Goal: Task Accomplishment & Management: Use online tool/utility

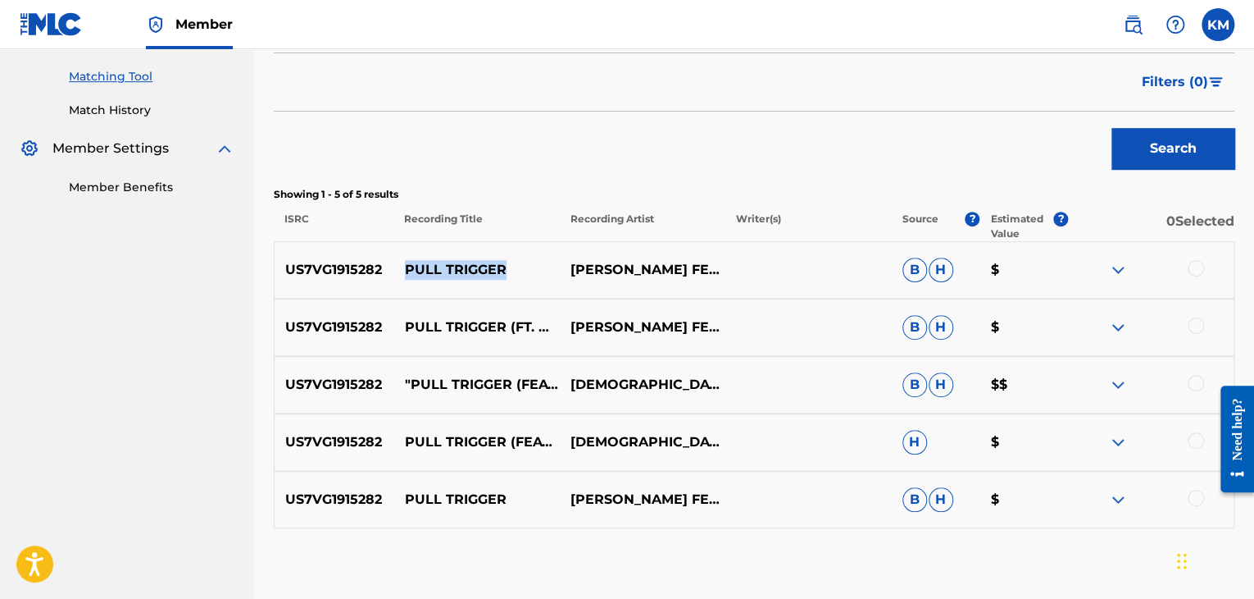
drag, startPoint x: 402, startPoint y: 268, endPoint x: 526, endPoint y: 275, distance: 124.0
click at [526, 275] on p "PULL TRIGGER" at bounding box center [477, 270] width 166 height 20
copy p "PULL TRIGGER"
click at [1196, 268] on div at bounding box center [1196, 268] width 16 height 16
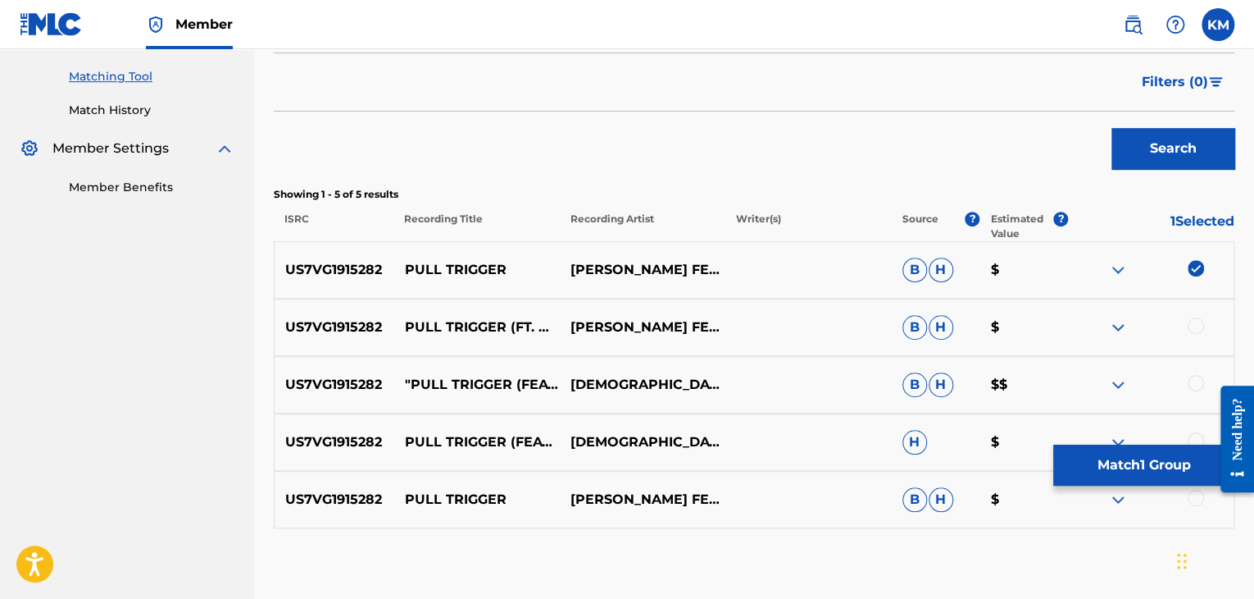
click at [1197, 326] on div at bounding box center [1196, 325] width 16 height 16
click at [1195, 379] on div at bounding box center [1196, 383] width 16 height 16
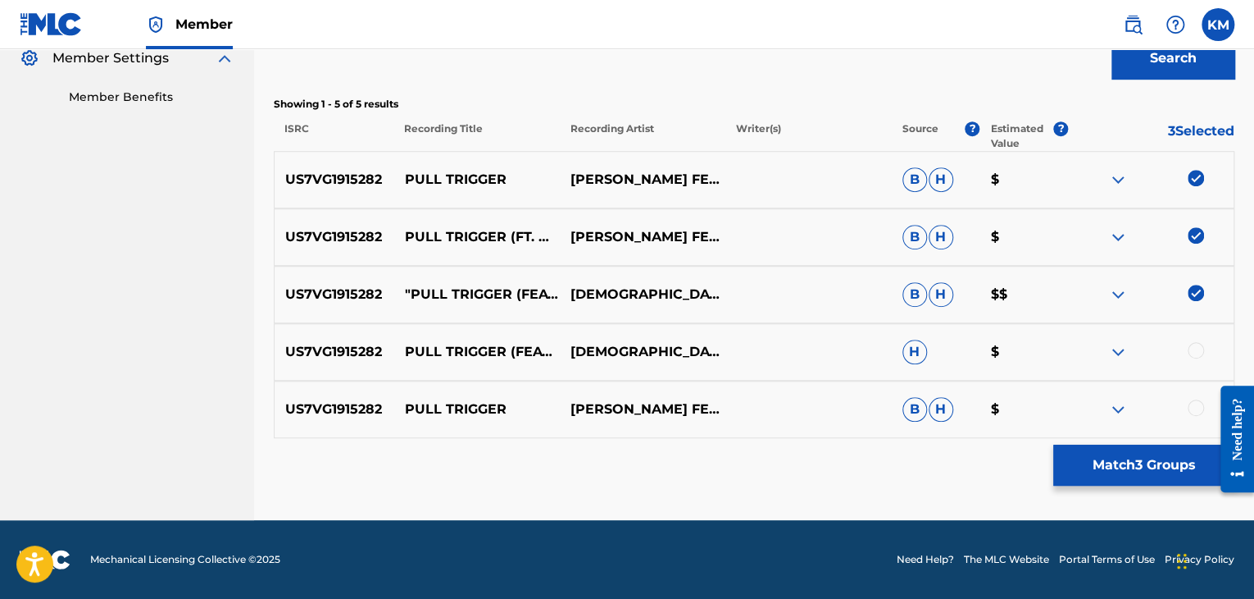
click at [1196, 343] on div at bounding box center [1196, 350] width 16 height 16
click at [1194, 408] on div at bounding box center [1196, 407] width 16 height 16
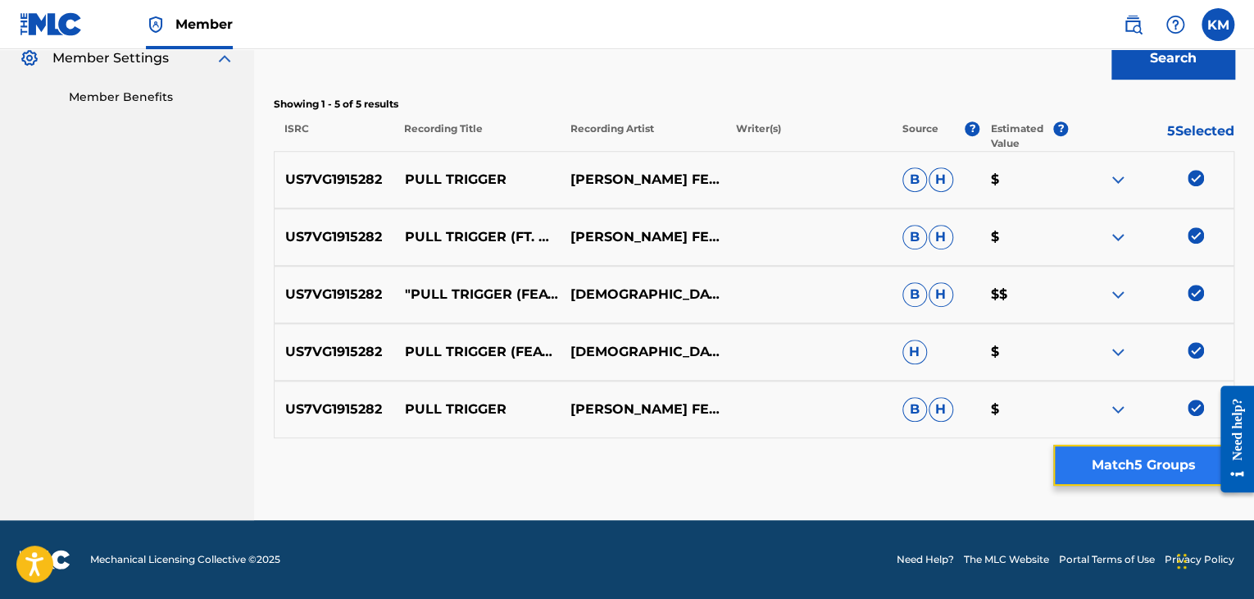
click at [1124, 467] on button "Match 5 Groups" at bounding box center [1144, 464] width 181 height 41
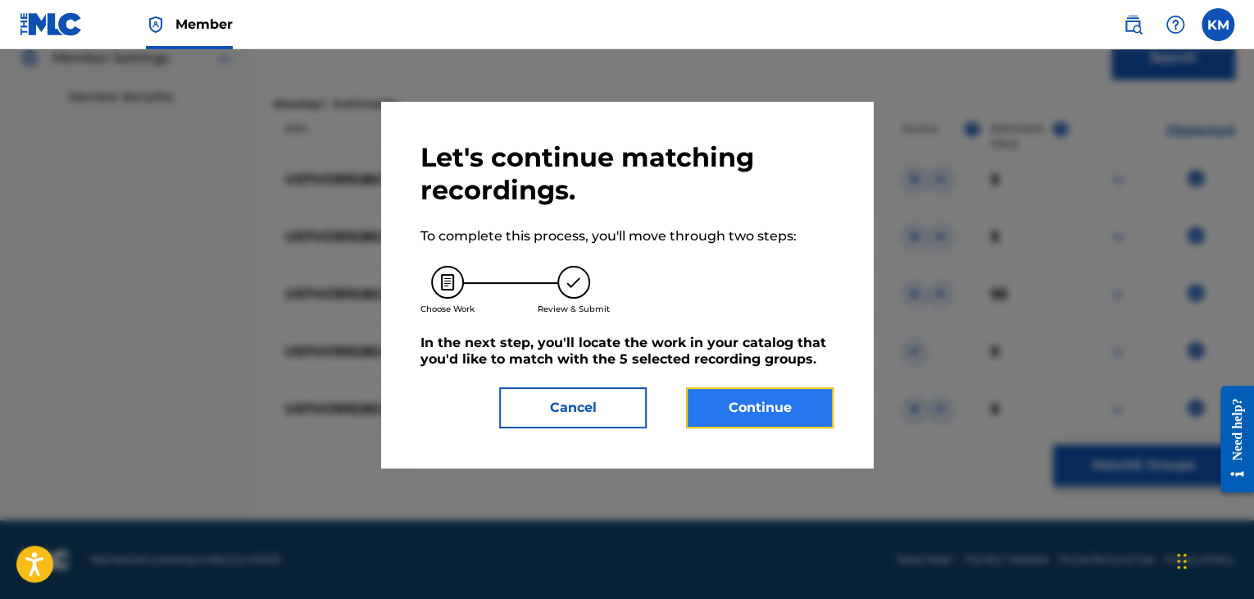
click at [761, 401] on button "Continue" at bounding box center [760, 407] width 148 height 41
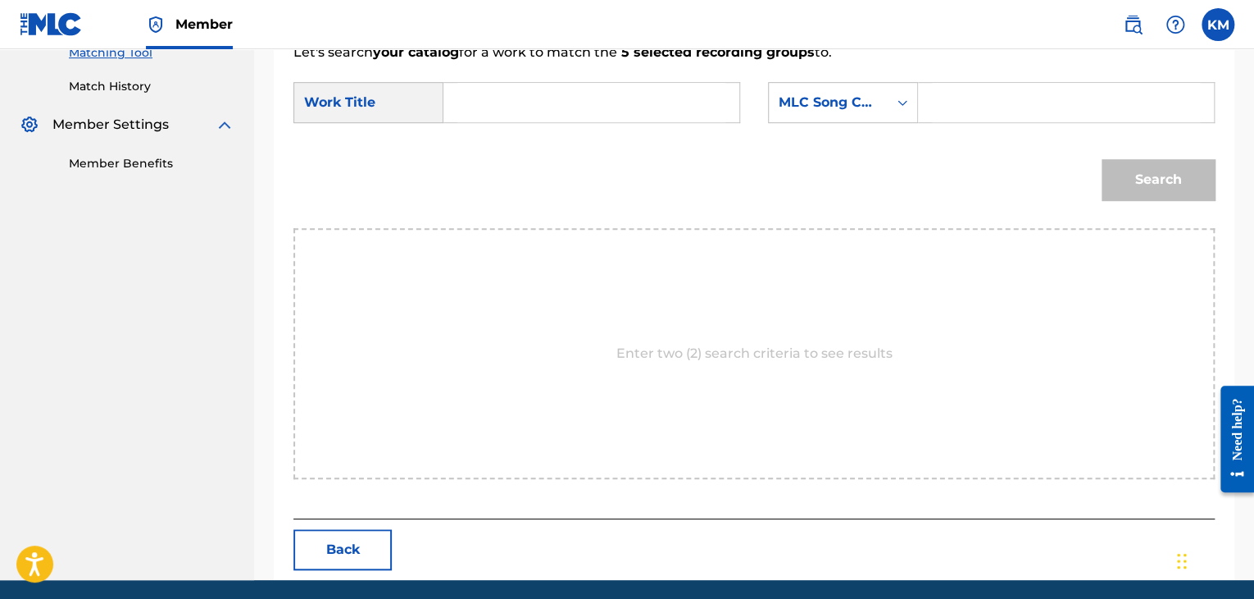
scroll to position [248, 0]
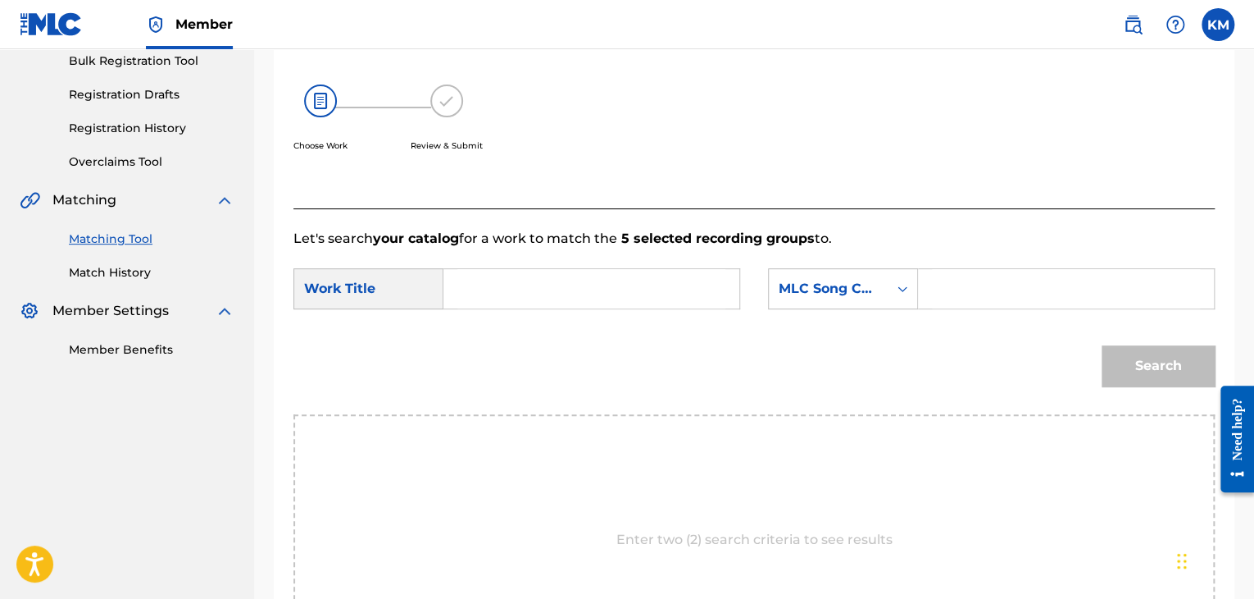
click at [523, 280] on input "Search Form" at bounding box center [592, 288] width 268 height 39
paste input "PULL TRIGGER"
type input "PULL TRIGGER"
click at [898, 285] on icon "Search Form" at bounding box center [903, 288] width 16 height 16
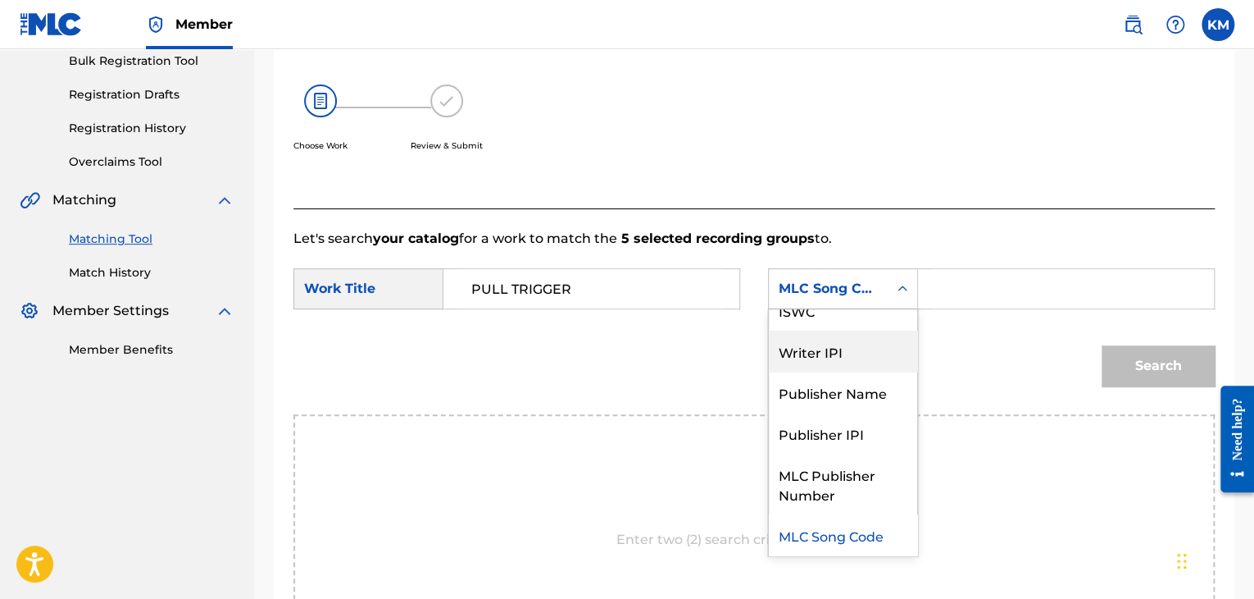
scroll to position [0, 0]
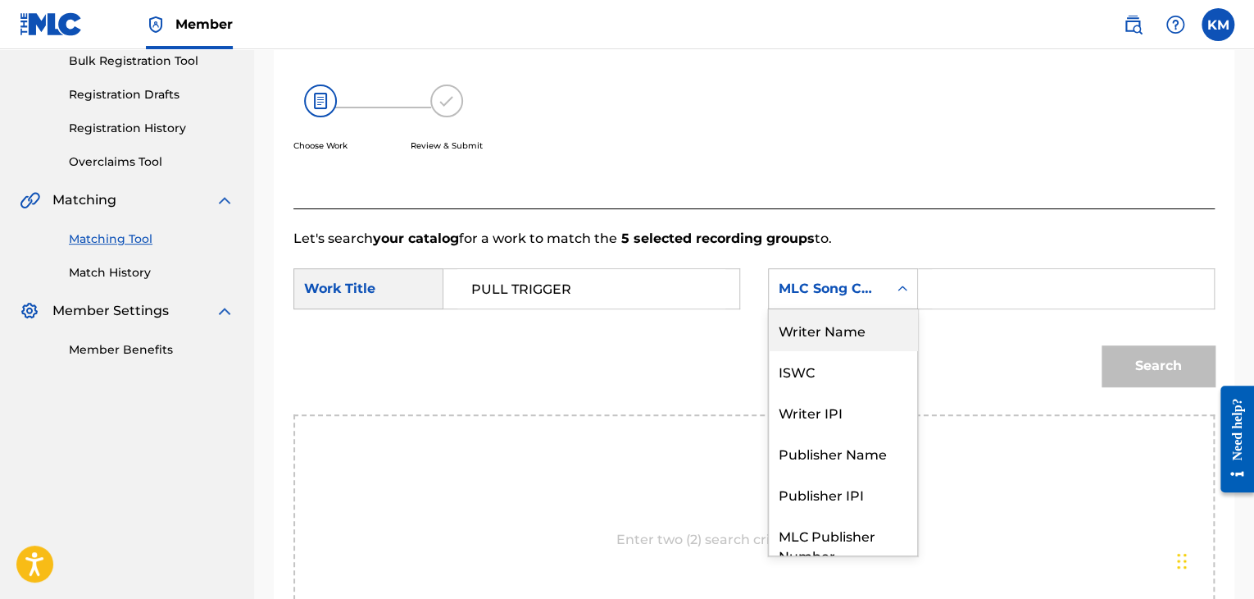
click at [895, 332] on div "Writer Name" at bounding box center [843, 329] width 148 height 41
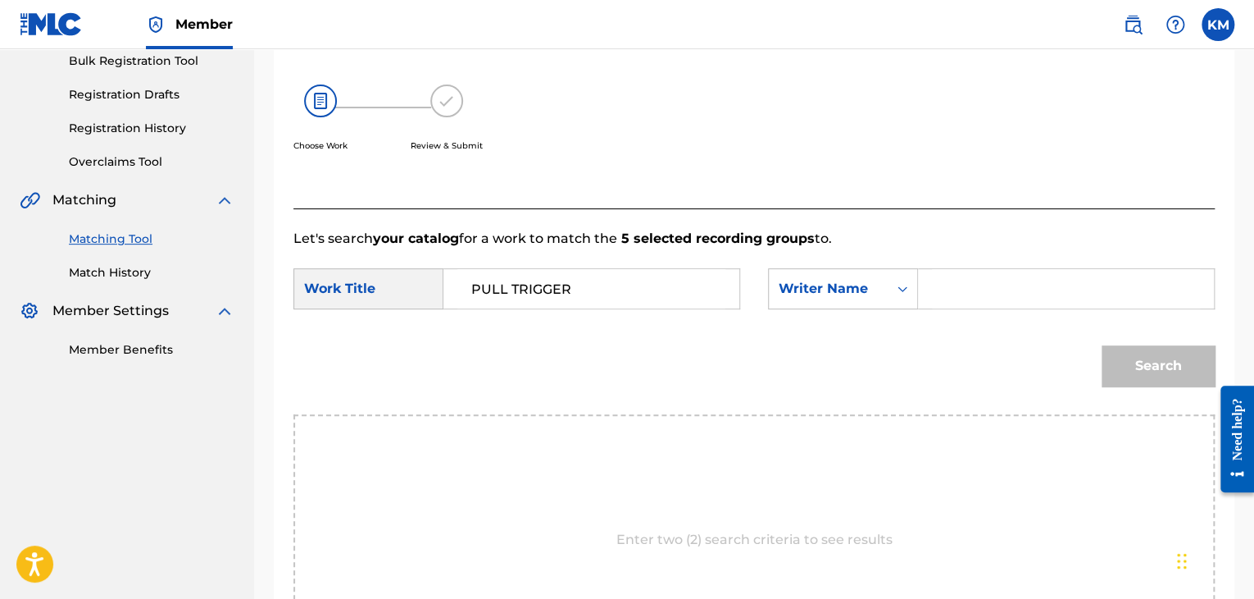
click at [971, 307] on input "Search Form" at bounding box center [1066, 288] width 268 height 39
paste input "[PERSON_NAME]"
type input "[PERSON_NAME]"
click at [1165, 363] on button "Search" at bounding box center [1158, 365] width 113 height 41
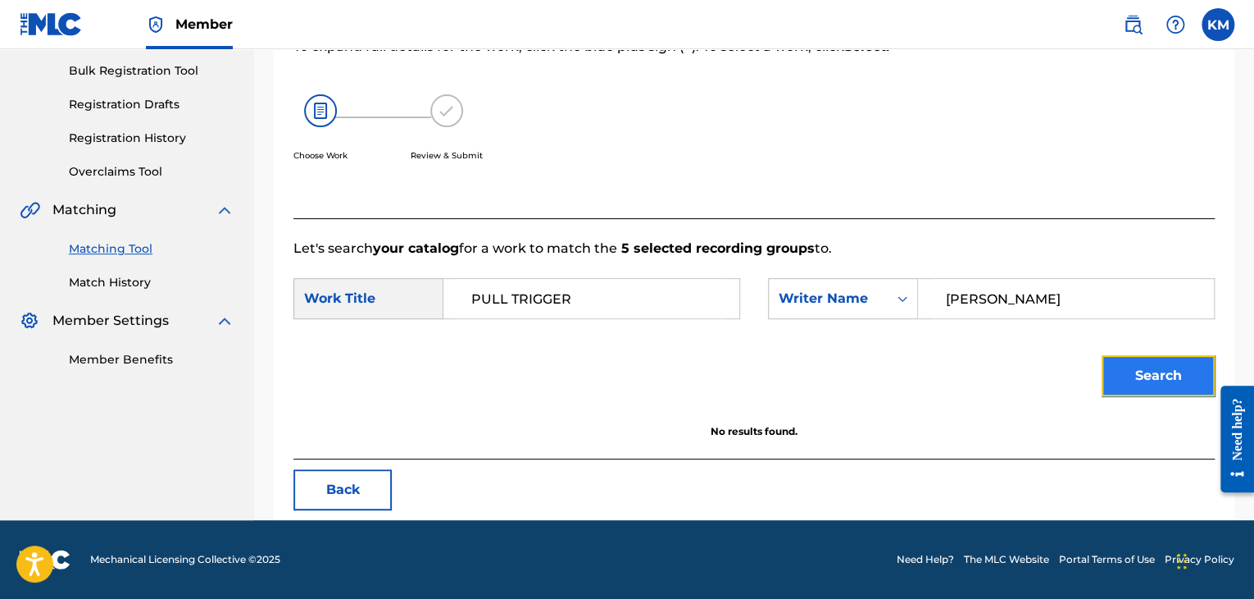
scroll to position [238, 0]
click at [115, 270] on div "Matching Tool Match History" at bounding box center [127, 255] width 215 height 71
click at [117, 279] on link "Match History" at bounding box center [152, 282] width 166 height 17
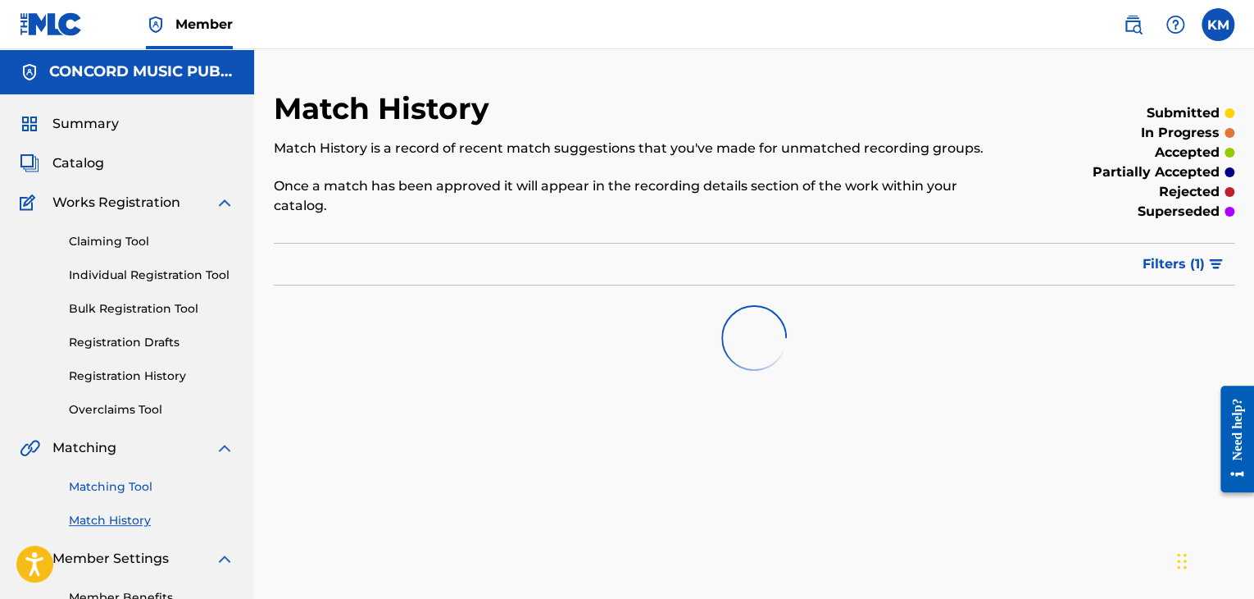
click at [138, 480] on link "Matching Tool" at bounding box center [152, 486] width 166 height 17
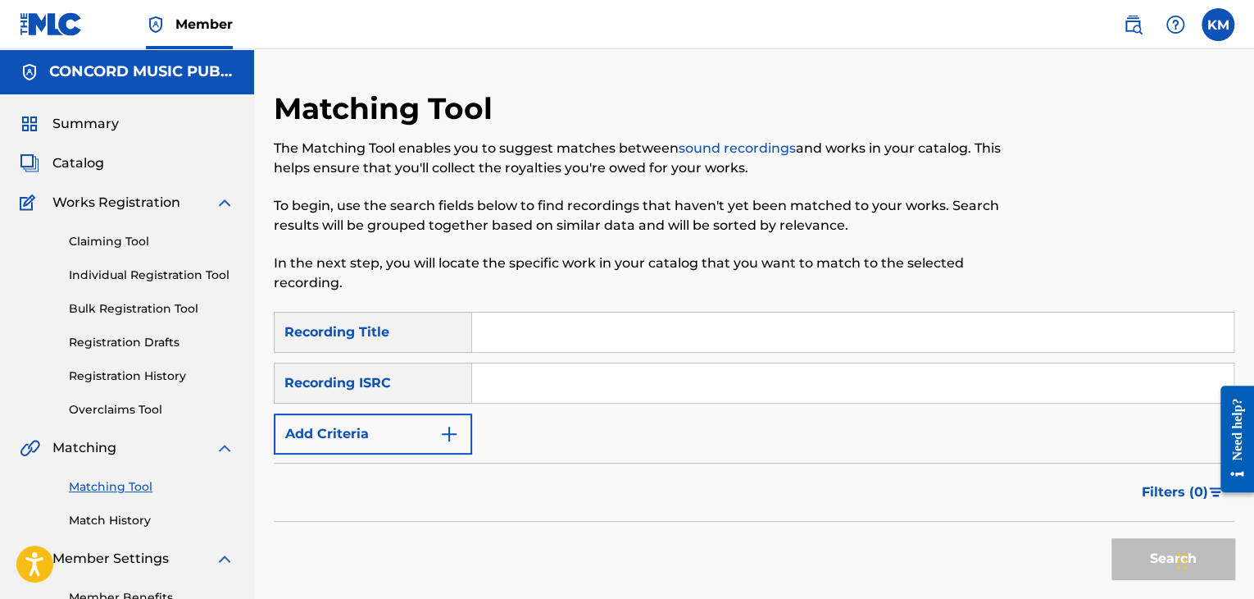
click at [518, 388] on input "Search Form" at bounding box center [853, 382] width 762 height 39
paste input "US94E0213320"
type input "US94E0213320"
click at [1145, 562] on button "Search" at bounding box center [1173, 558] width 123 height 41
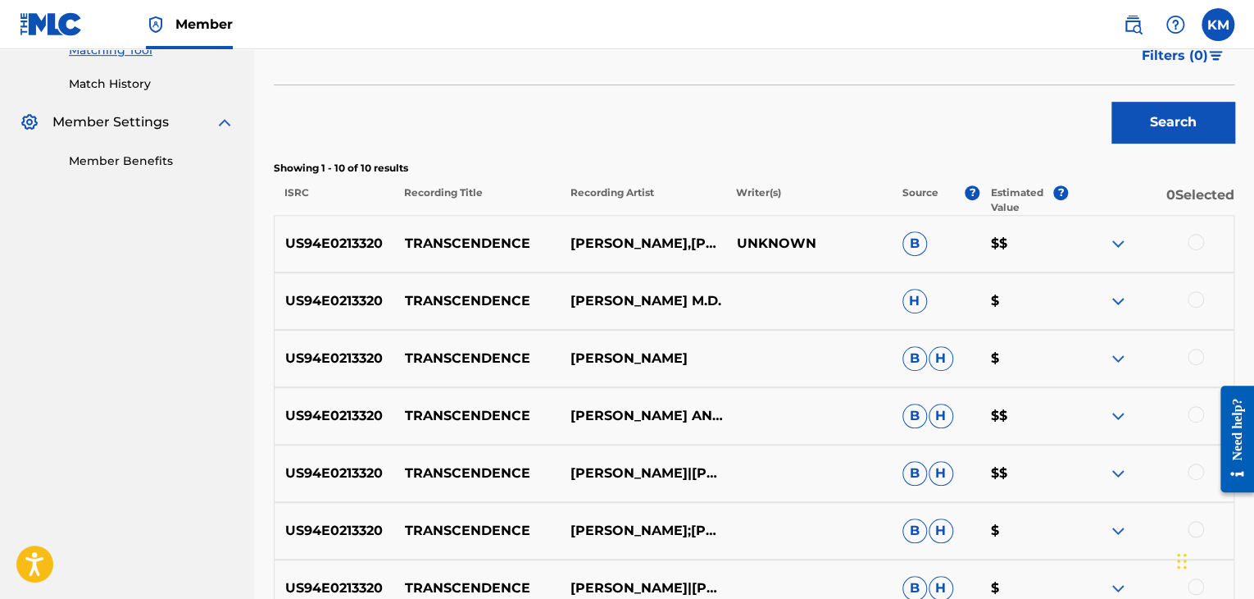
scroll to position [492, 0]
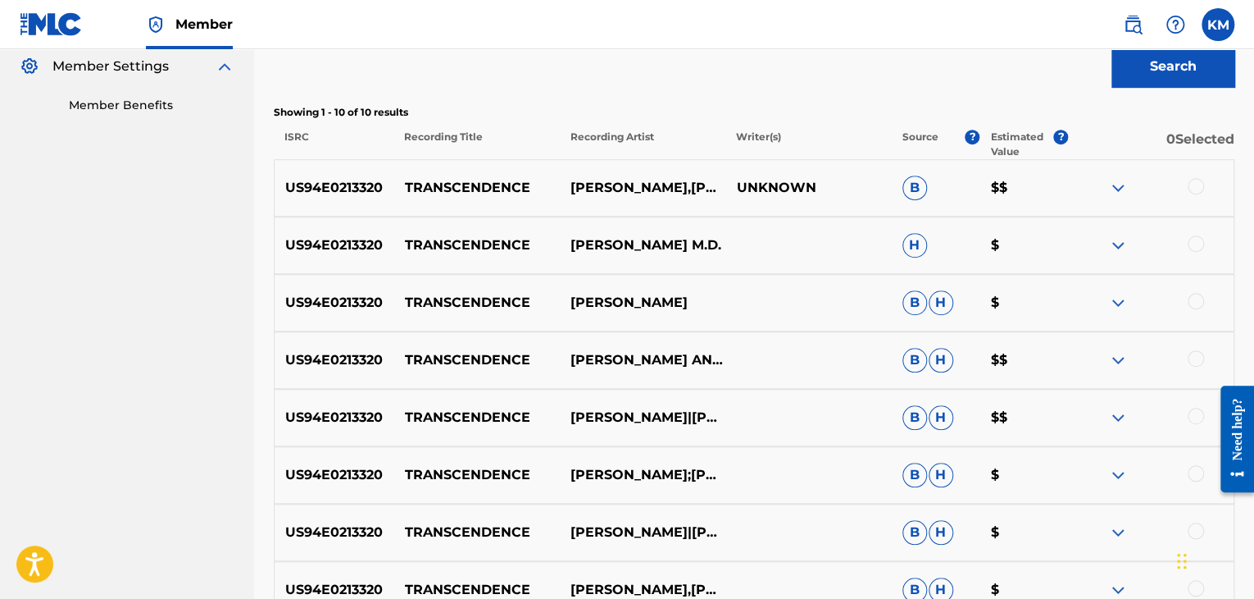
click at [1195, 181] on div at bounding box center [1196, 186] width 16 height 16
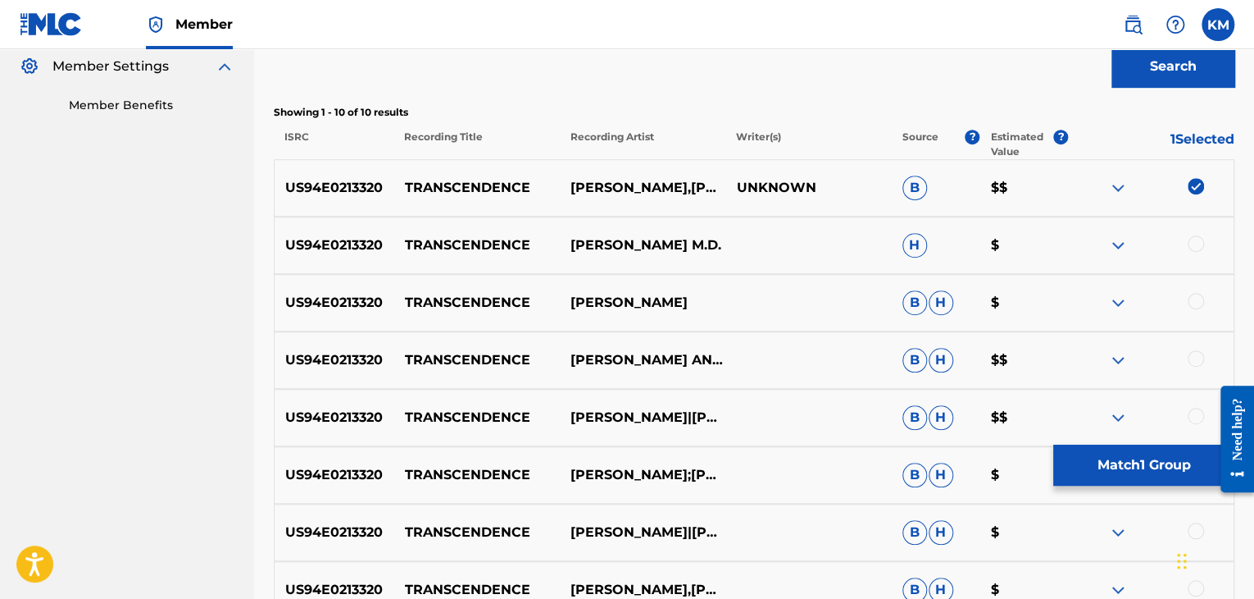
click at [1194, 244] on div at bounding box center [1196, 243] width 16 height 16
click at [1196, 298] on div at bounding box center [1196, 301] width 16 height 16
click at [1194, 361] on div at bounding box center [1196, 358] width 16 height 16
click at [1194, 416] on div at bounding box center [1196, 416] width 16 height 16
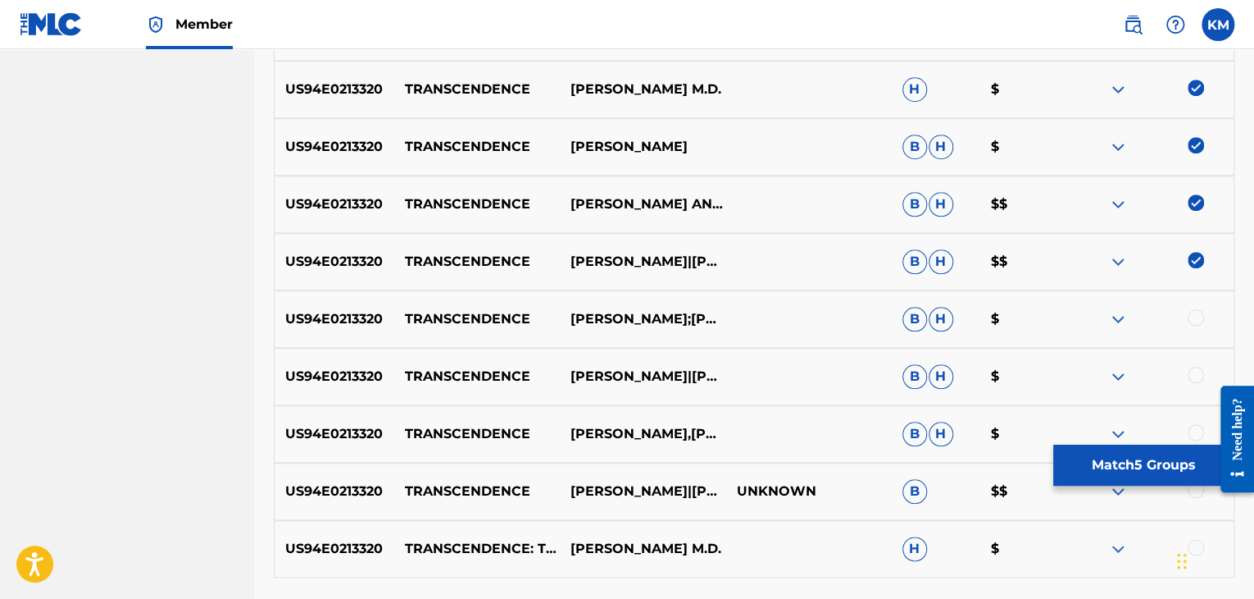
scroll to position [787, 0]
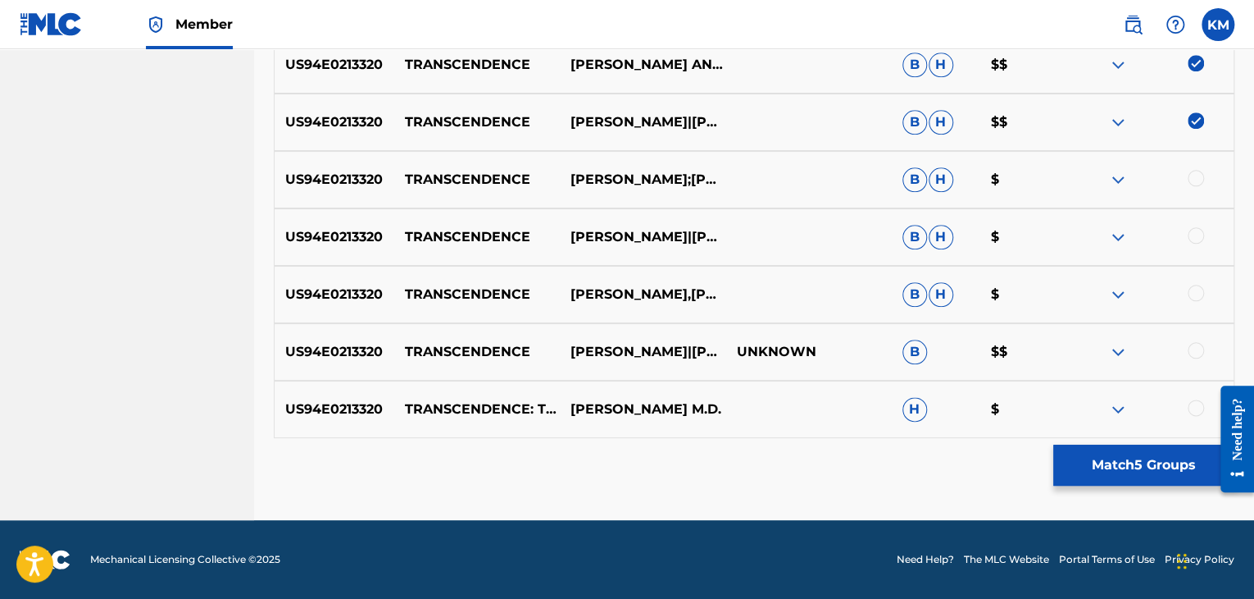
click at [1197, 179] on div at bounding box center [1196, 178] width 16 height 16
click at [1198, 234] on div at bounding box center [1196, 235] width 16 height 16
click at [1197, 293] on div at bounding box center [1196, 293] width 16 height 16
click at [1197, 348] on div at bounding box center [1196, 350] width 16 height 16
click at [1196, 403] on div at bounding box center [1196, 407] width 16 height 16
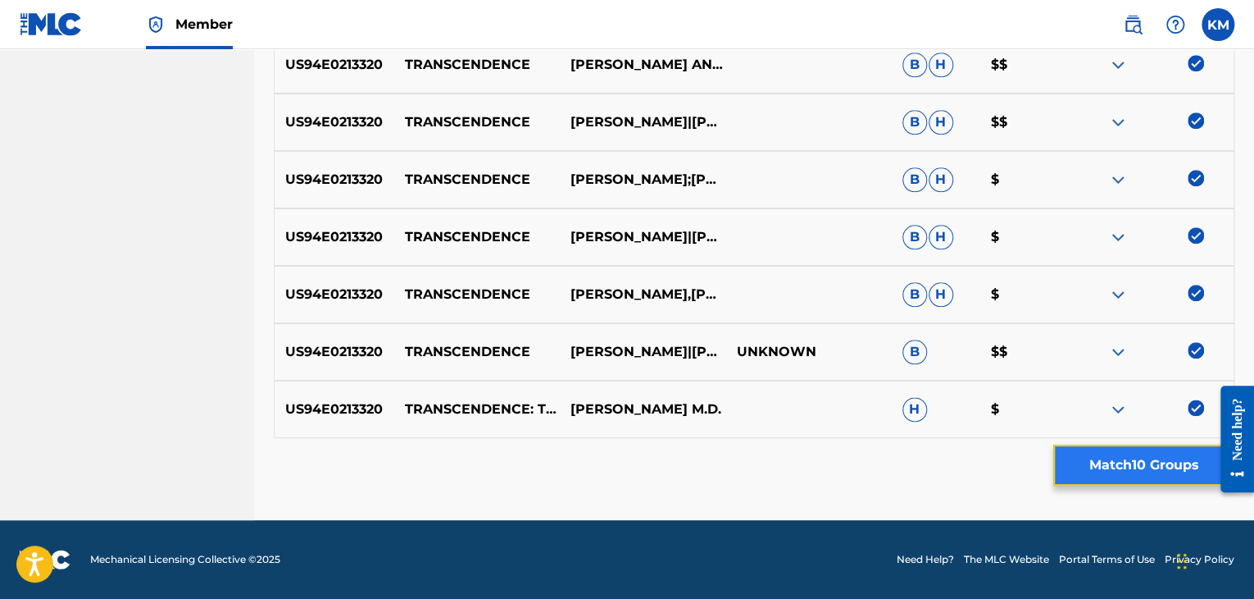
click at [1133, 462] on button "Match 10 Groups" at bounding box center [1144, 464] width 181 height 41
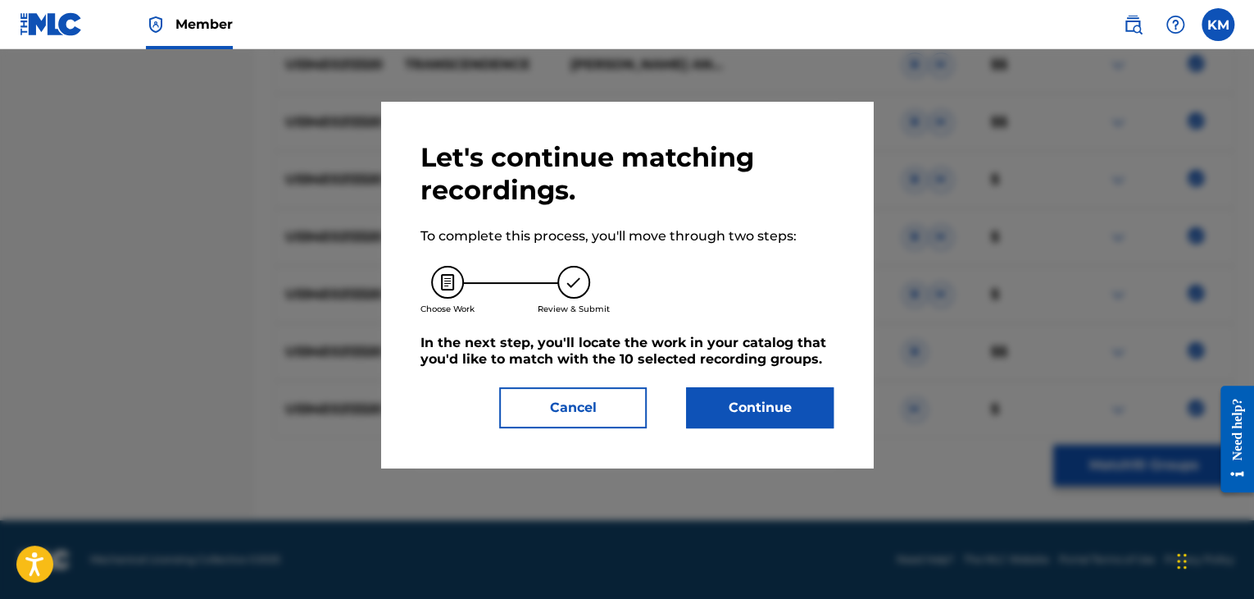
click at [676, 392] on div "Continue" at bounding box center [750, 407] width 167 height 41
click at [731, 403] on button "Continue" at bounding box center [760, 407] width 148 height 41
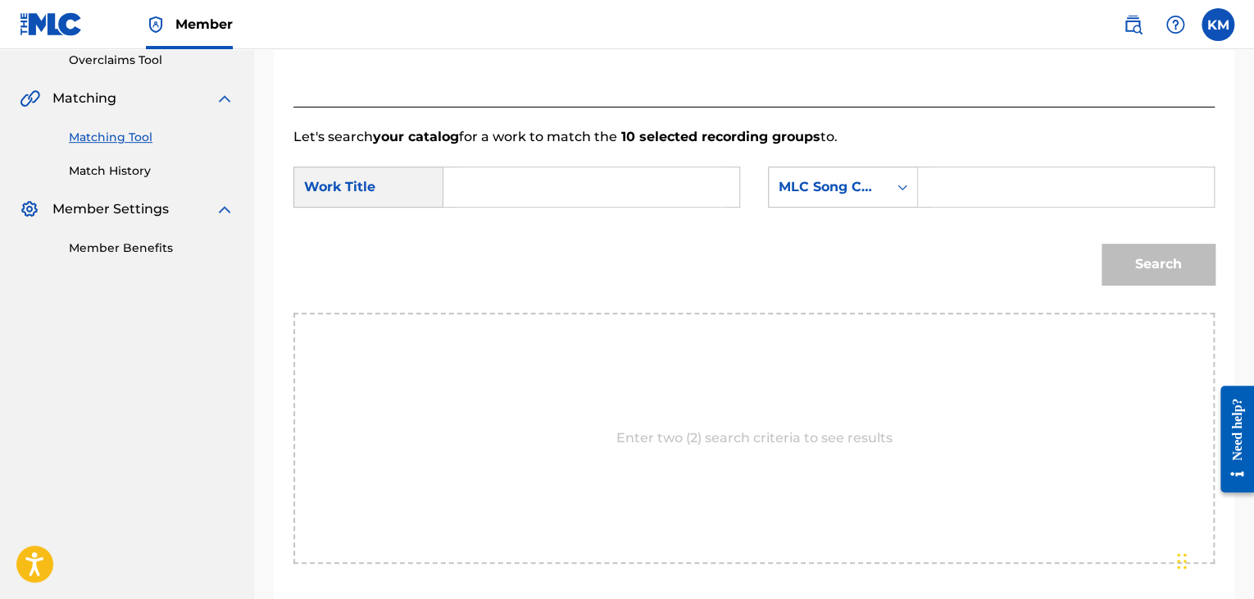
scroll to position [248, 0]
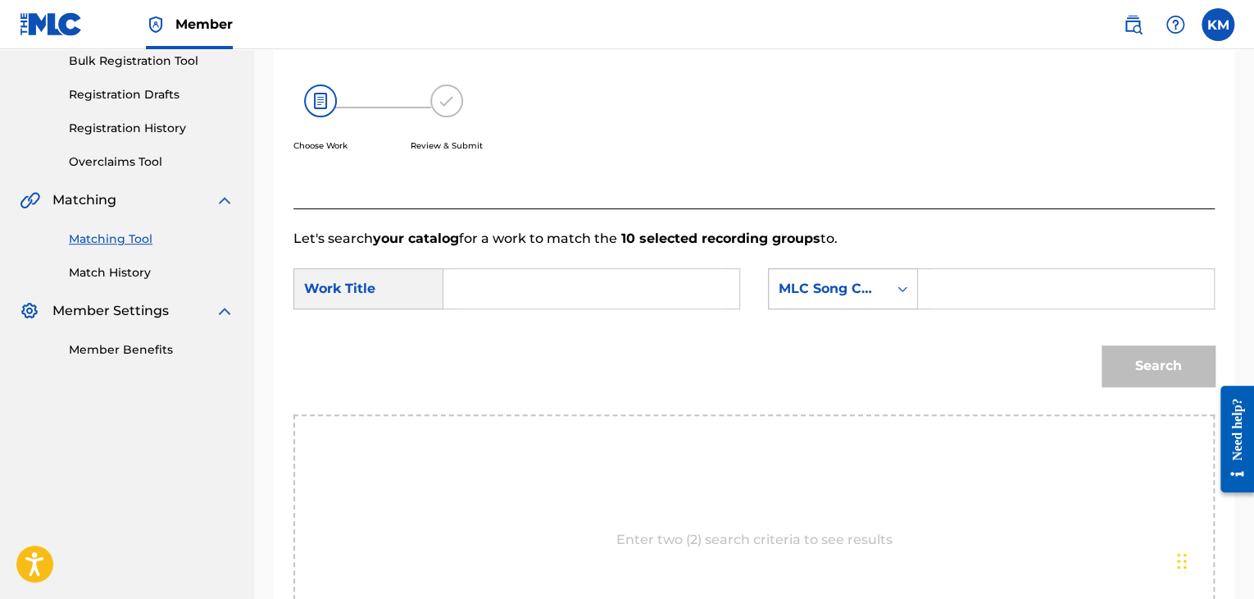
click at [901, 289] on icon "Search Form" at bounding box center [903, 289] width 10 height 6
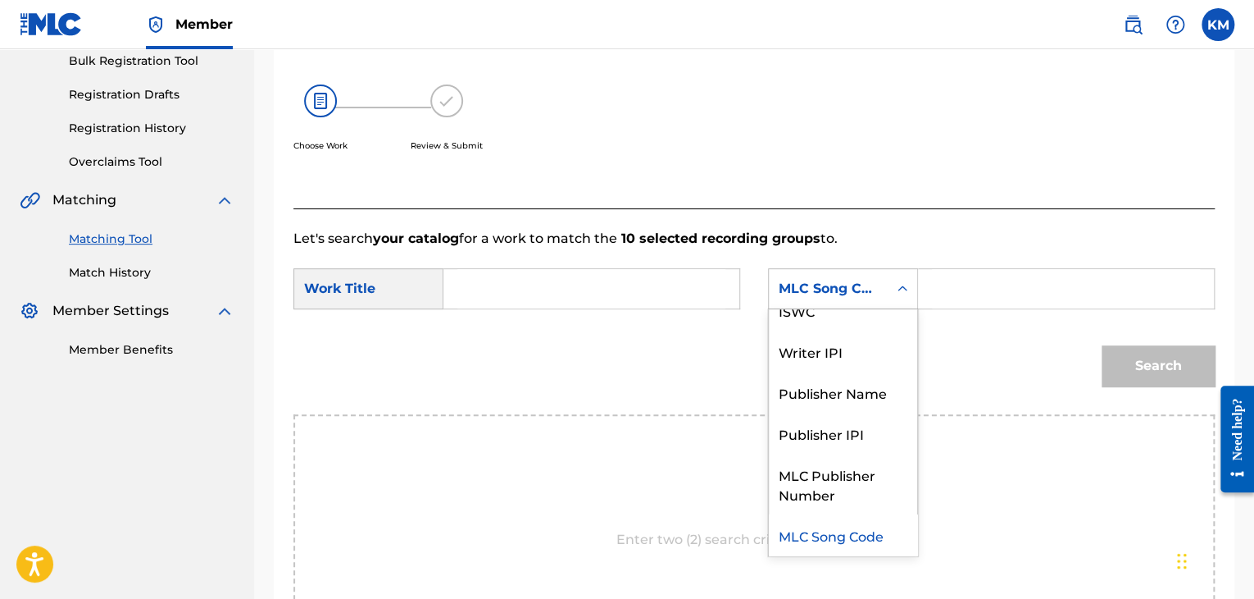
scroll to position [0, 0]
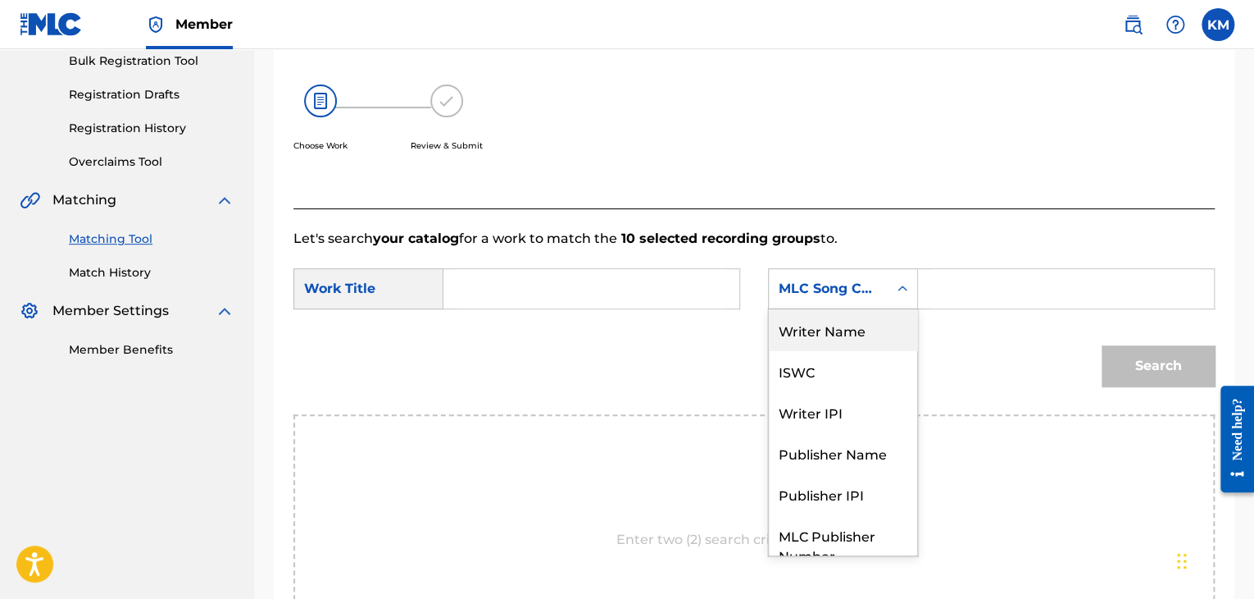
click at [829, 340] on div "Writer Name" at bounding box center [843, 329] width 148 height 41
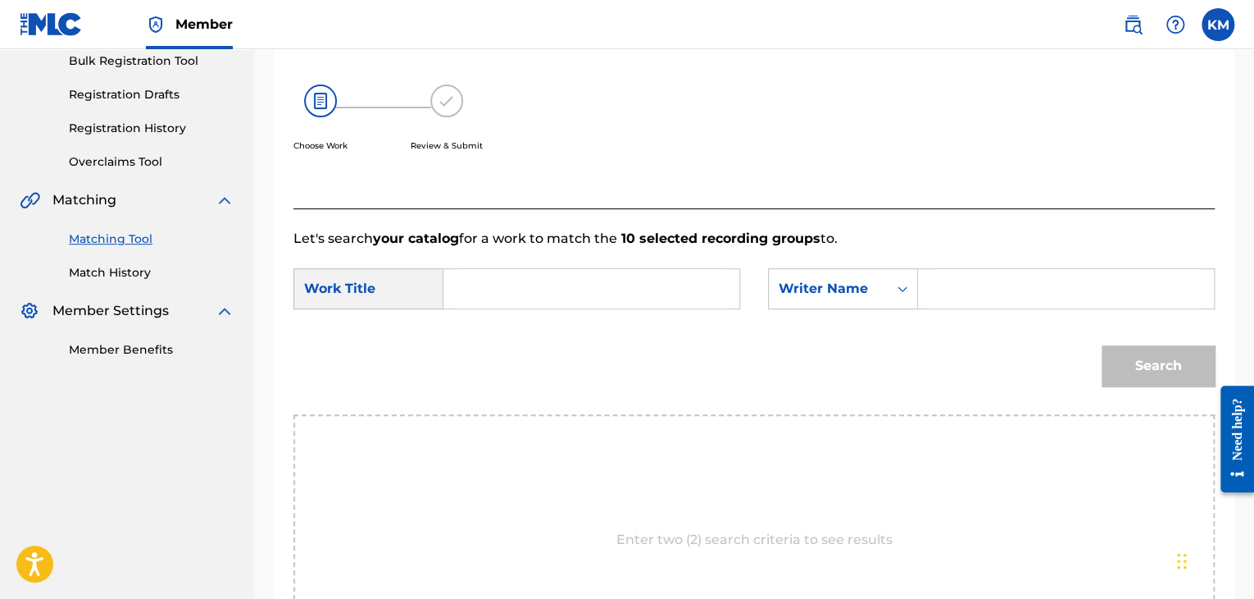
click at [941, 283] on input "Search Form" at bounding box center [1066, 288] width 268 height 39
paste input "[PERSON_NAME]"
type input "[PERSON_NAME]"
click at [620, 272] on input "Search Form" at bounding box center [592, 288] width 268 height 39
click at [587, 289] on input "Search Form" at bounding box center [592, 288] width 268 height 39
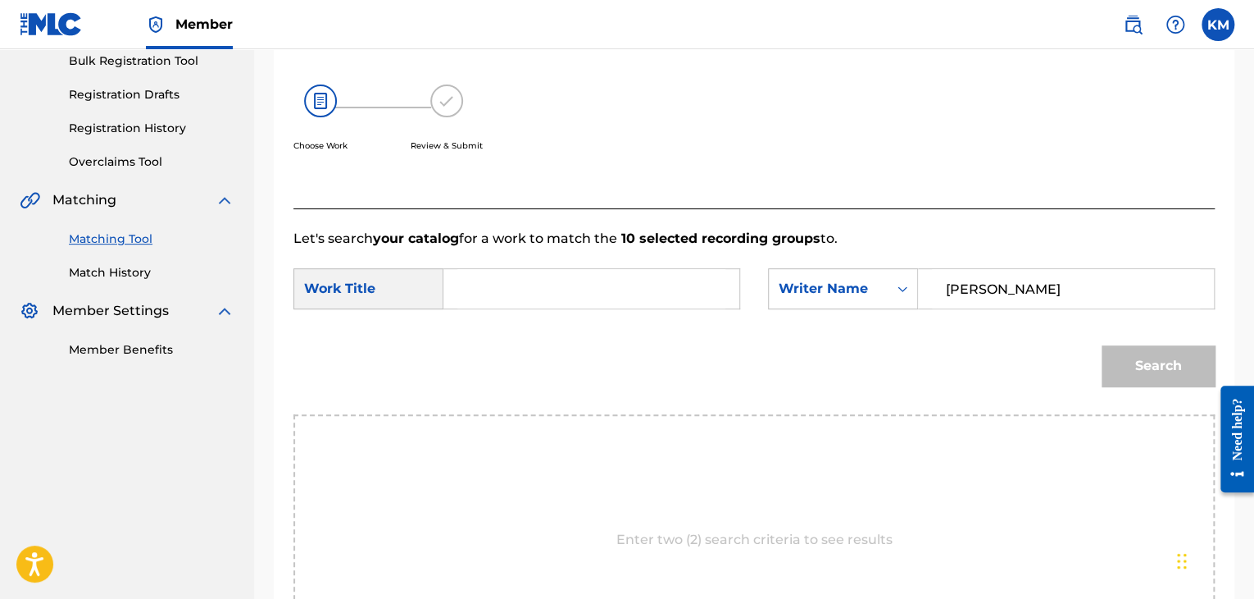
paste input "Transcendence"
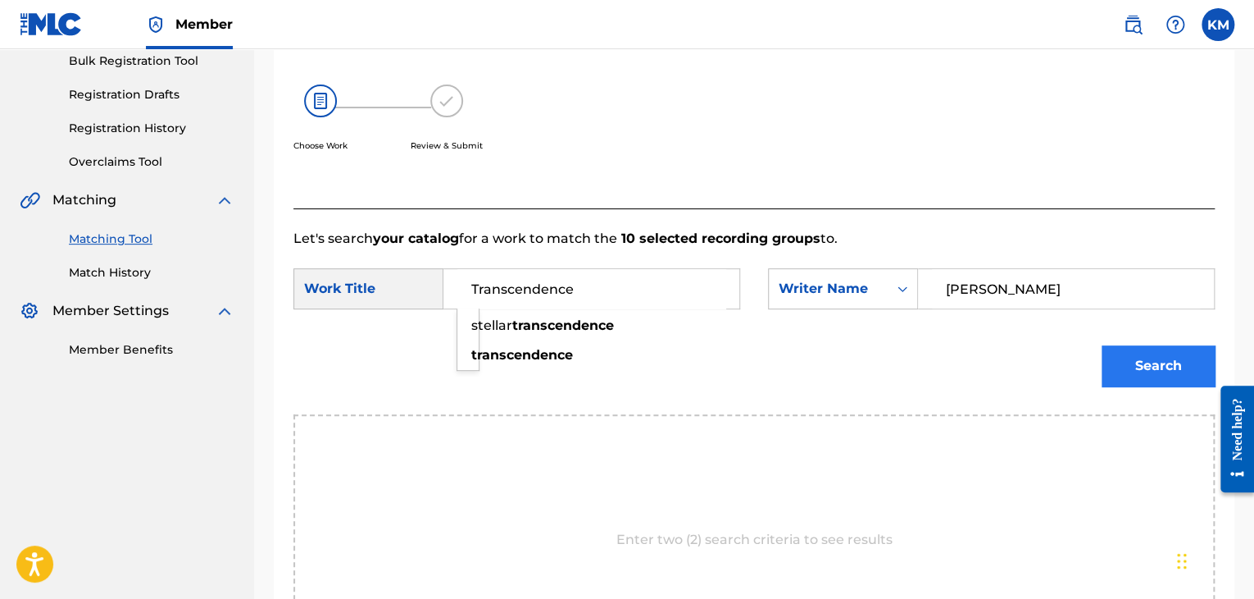
type input "Transcendence"
click at [1187, 354] on button "Search" at bounding box center [1158, 365] width 113 height 41
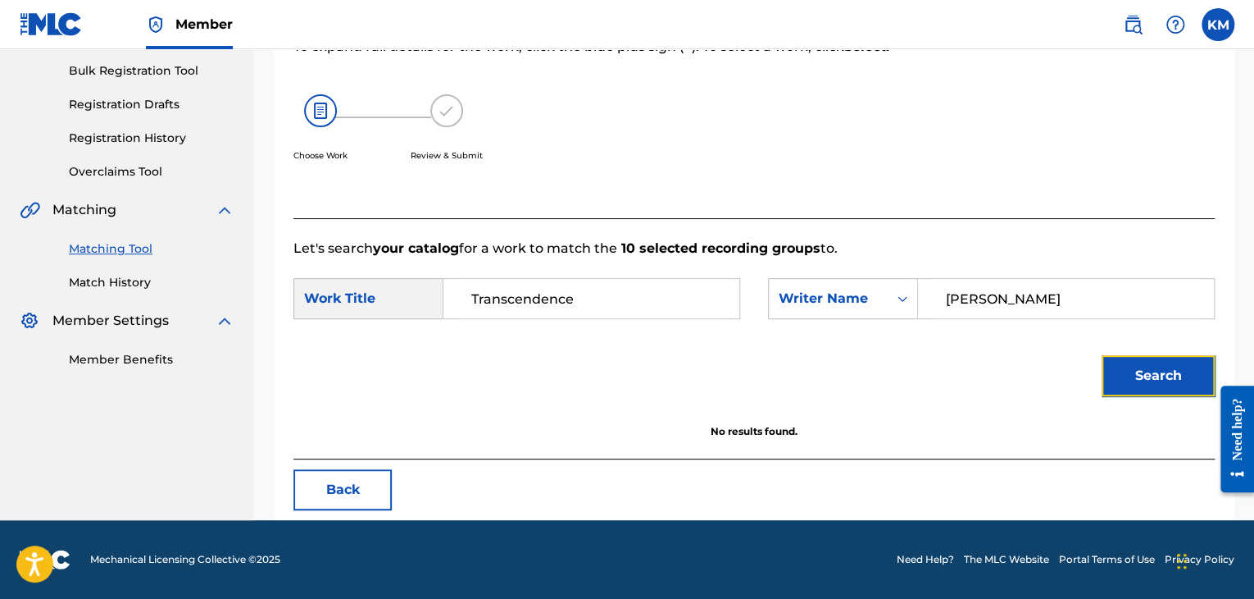
scroll to position [238, 0]
click at [105, 282] on link "Match History" at bounding box center [152, 282] width 166 height 17
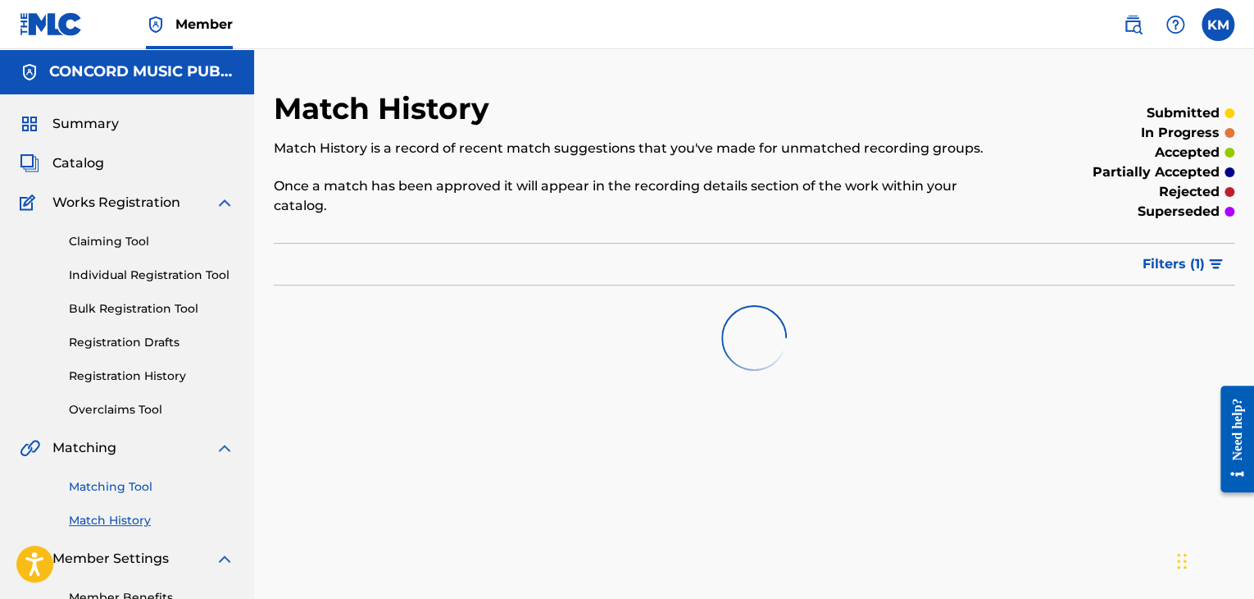
click at [139, 484] on link "Matching Tool" at bounding box center [152, 486] width 166 height 17
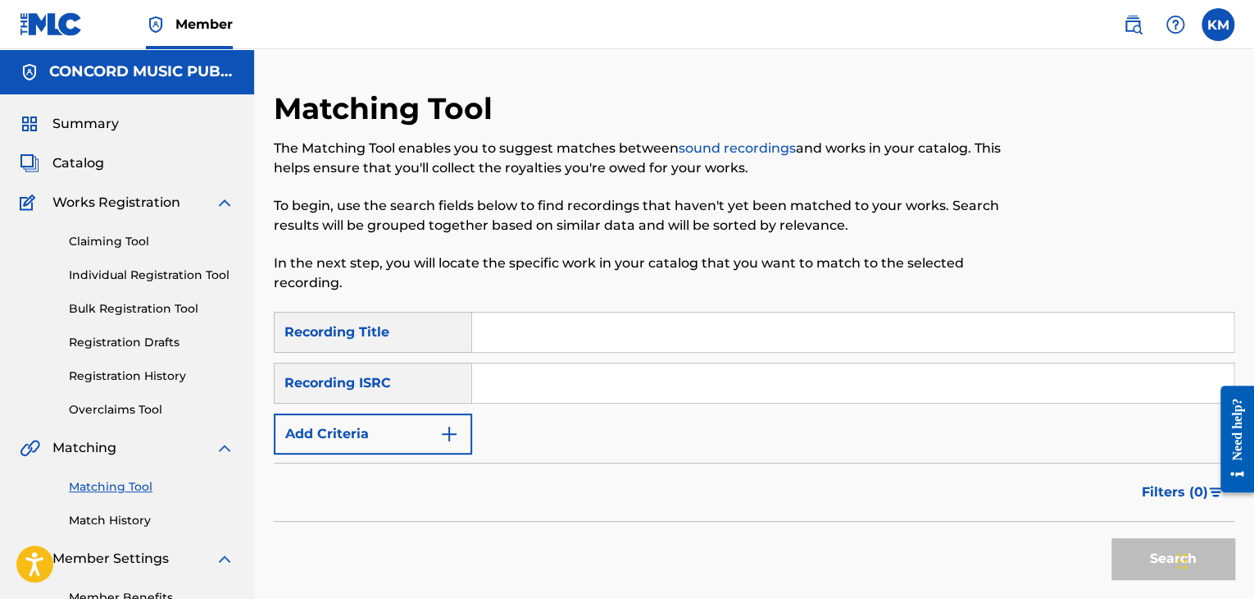
click at [543, 378] on input "Search Form" at bounding box center [853, 382] width 762 height 39
paste input "SE3OH1604568"
type input "SE3OH1604568"
click at [1151, 548] on button "Search" at bounding box center [1173, 558] width 123 height 41
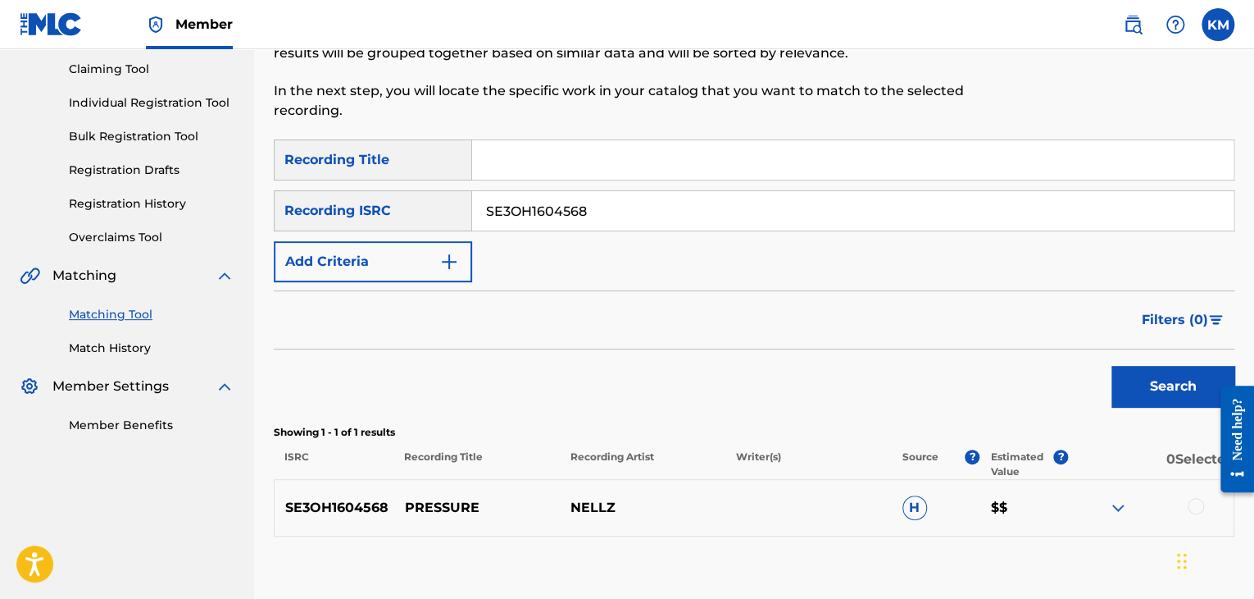
scroll to position [271, 0]
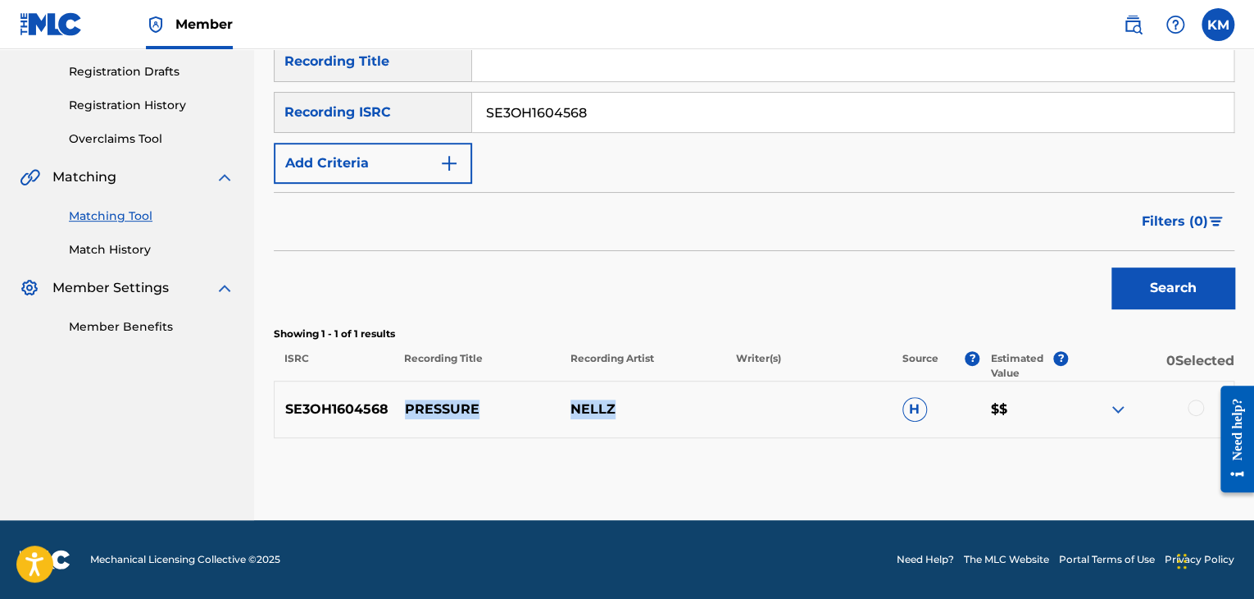
drag, startPoint x: 401, startPoint y: 404, endPoint x: 650, endPoint y: 392, distance: 249.6
click at [650, 392] on div "SE3OH1604568 PRESSURE NELLZ H $$" at bounding box center [754, 408] width 961 height 57
copy div "PRESSURE NELLZ"
click at [103, 249] on link "Match History" at bounding box center [152, 249] width 166 height 17
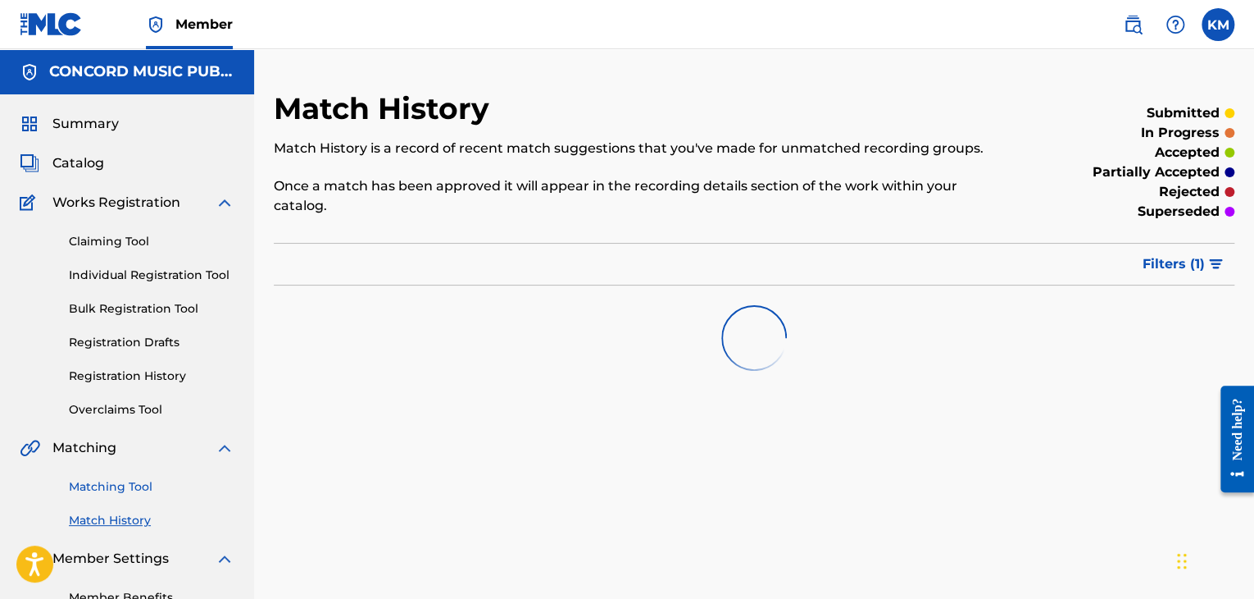
click at [136, 489] on link "Matching Tool" at bounding box center [152, 486] width 166 height 17
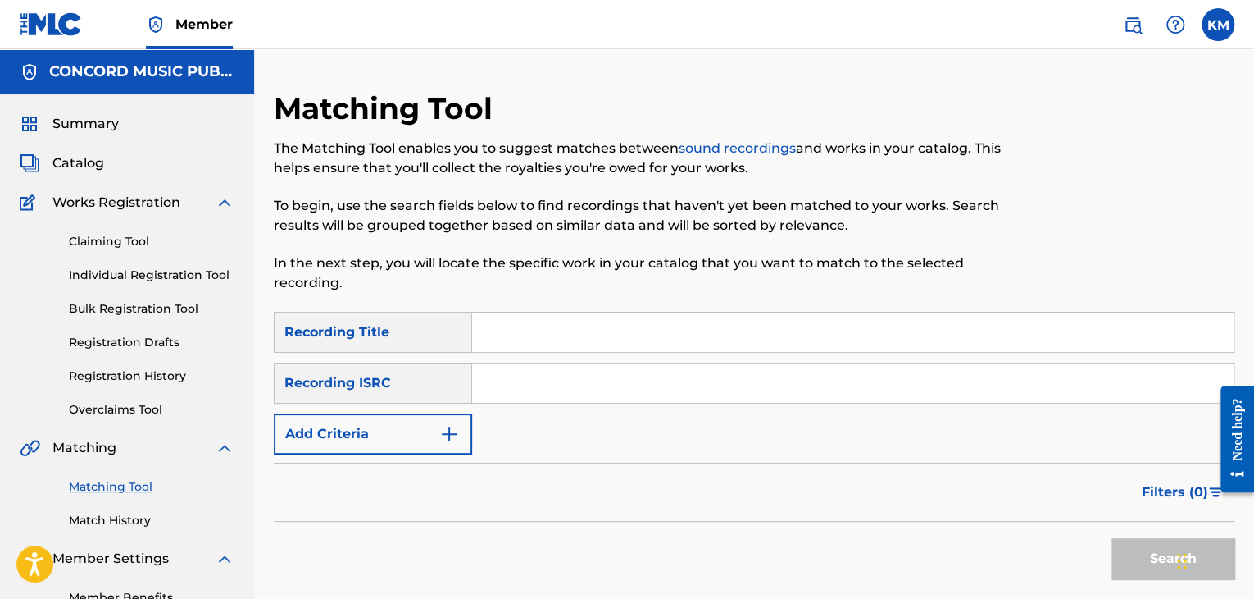
click at [539, 380] on input "Search Form" at bounding box center [853, 382] width 762 height 39
paste input "DEDH71200004"
type input "DEDH71200004"
click at [1128, 544] on button "Search" at bounding box center [1173, 558] width 123 height 41
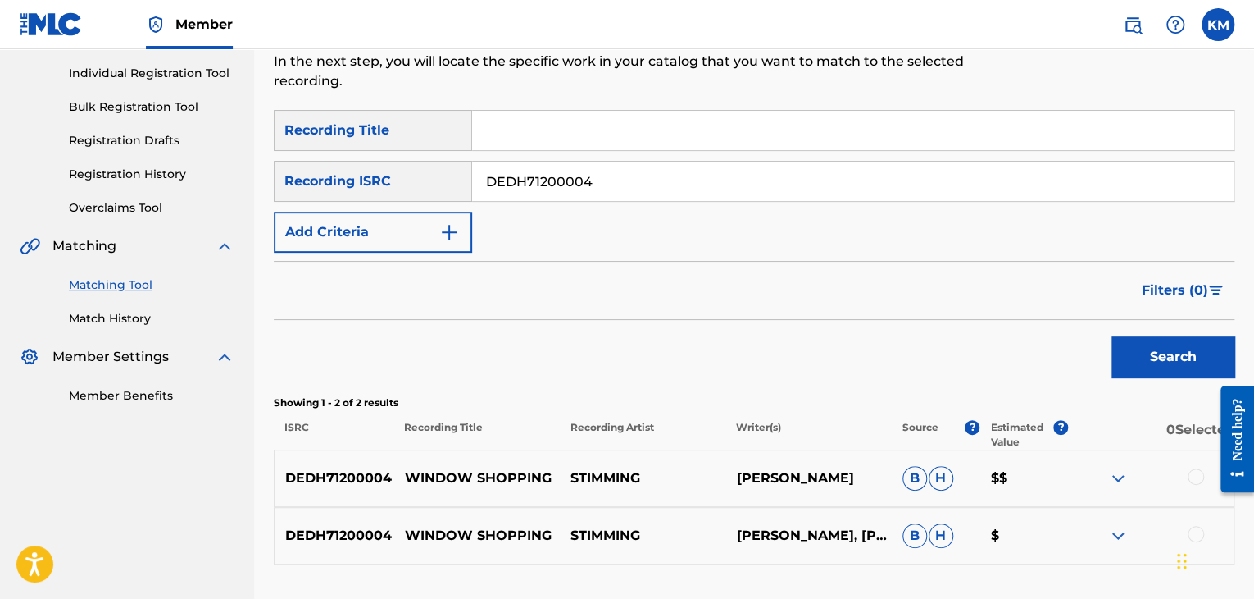
scroll to position [328, 0]
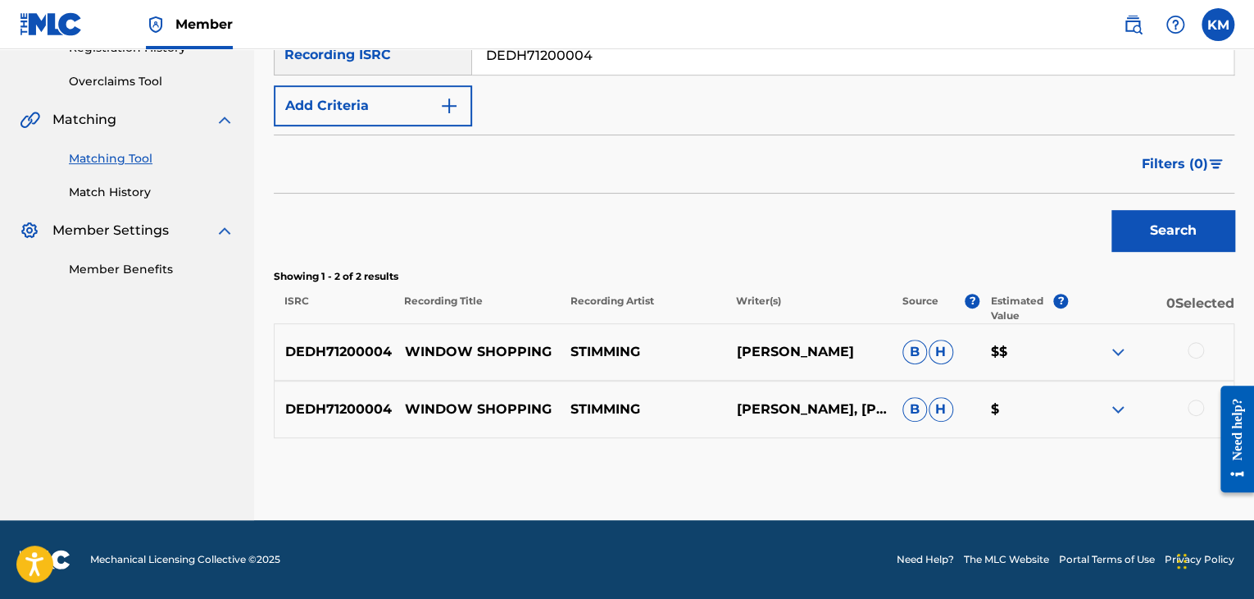
click at [1192, 346] on div at bounding box center [1196, 350] width 16 height 16
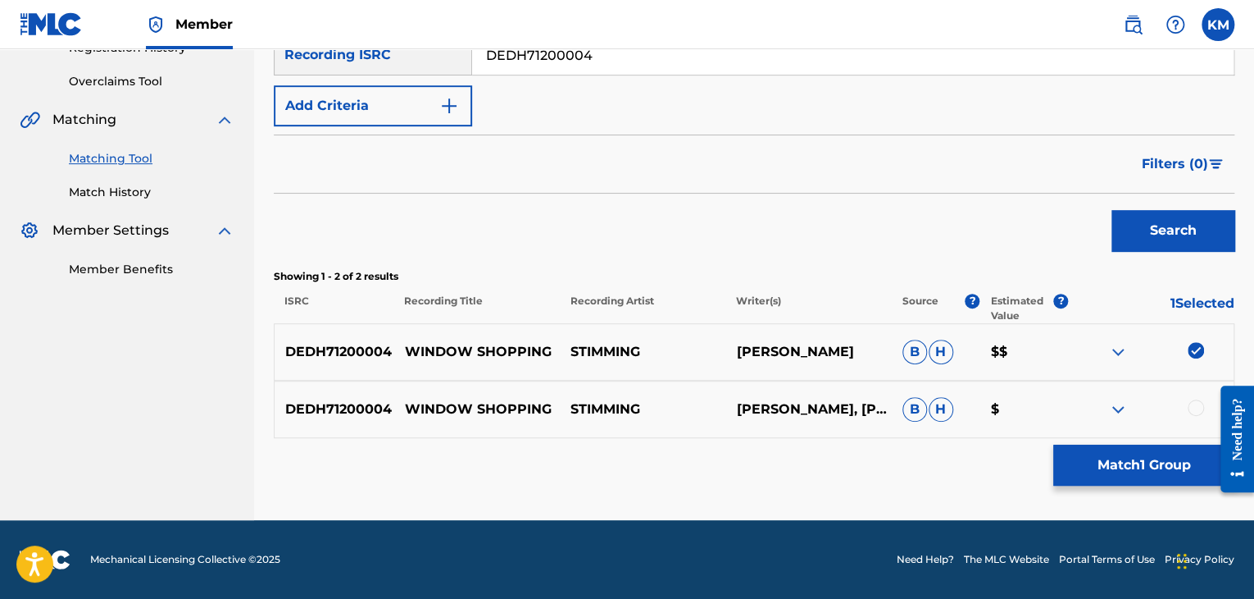
click at [1196, 404] on div at bounding box center [1196, 407] width 16 height 16
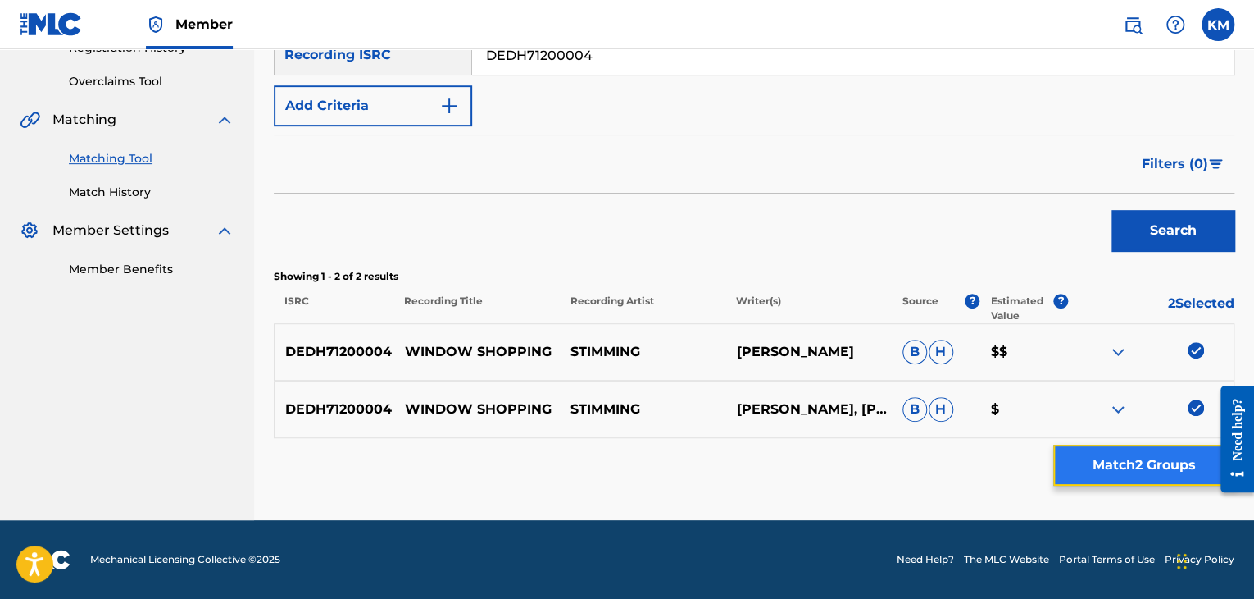
click at [1154, 456] on button "Match 2 Groups" at bounding box center [1144, 464] width 181 height 41
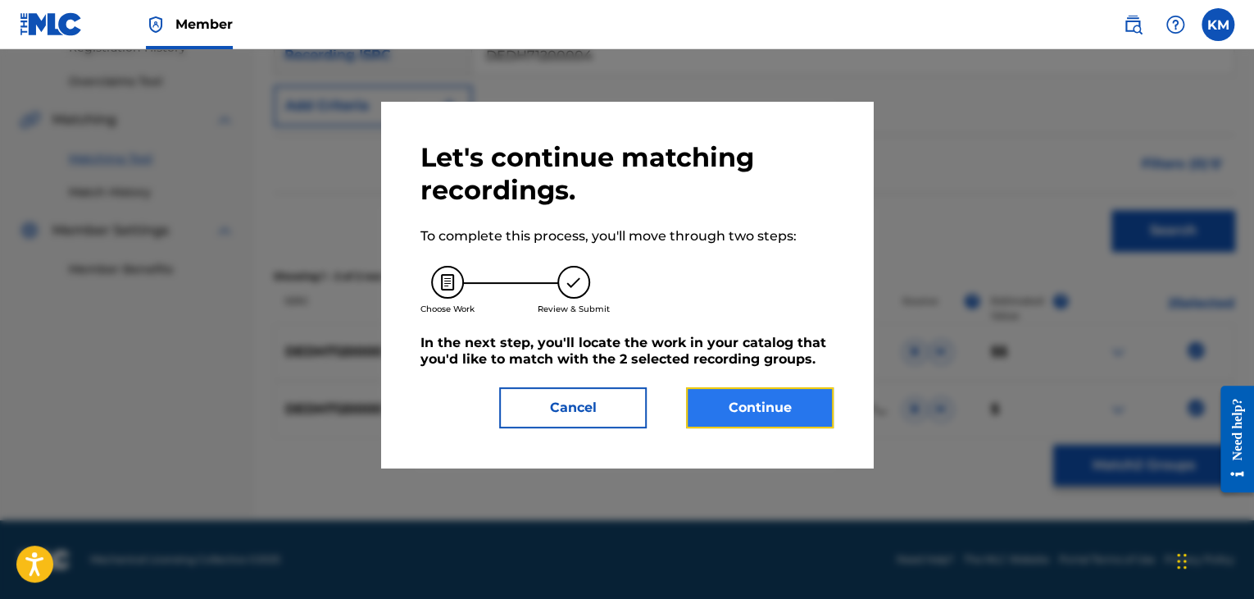
click at [788, 403] on button "Continue" at bounding box center [760, 407] width 148 height 41
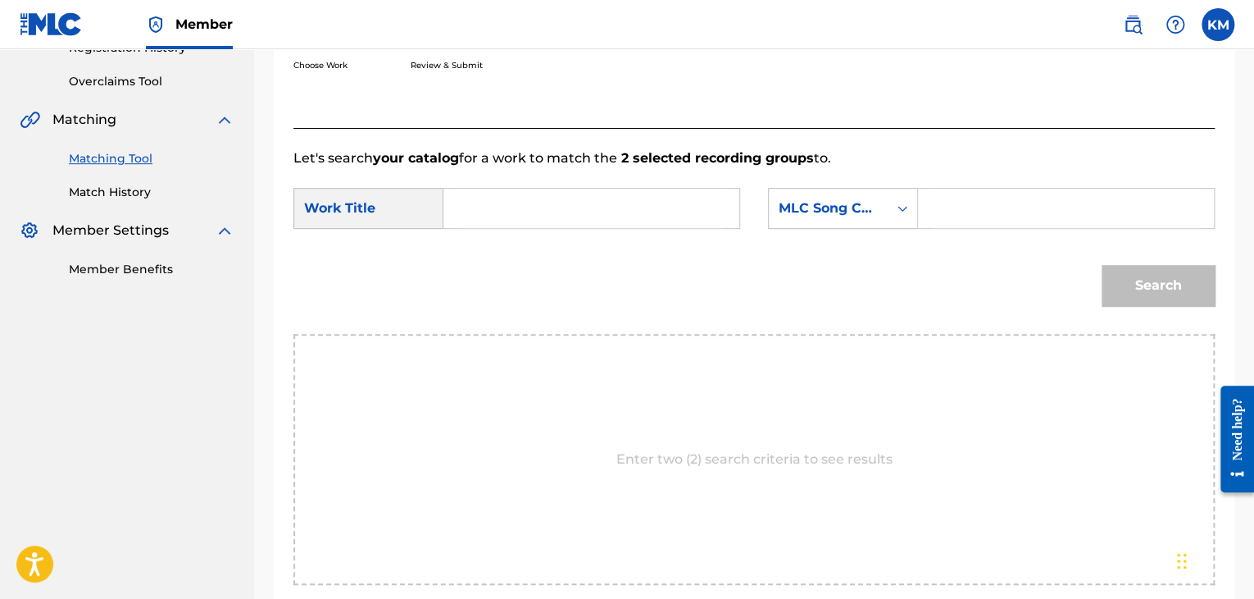
click at [530, 181] on form "SearchWithCriteria0ca96db6-c1f8-4b18-9dfa-7645497020c5 Work Title SearchWithCri…" at bounding box center [755, 251] width 922 height 166
click at [531, 198] on input "Search Form" at bounding box center [592, 208] width 268 height 39
paste input "Window Shopping"
type input "Window Shopping"
click at [905, 210] on icon "Search Form" at bounding box center [903, 208] width 16 height 16
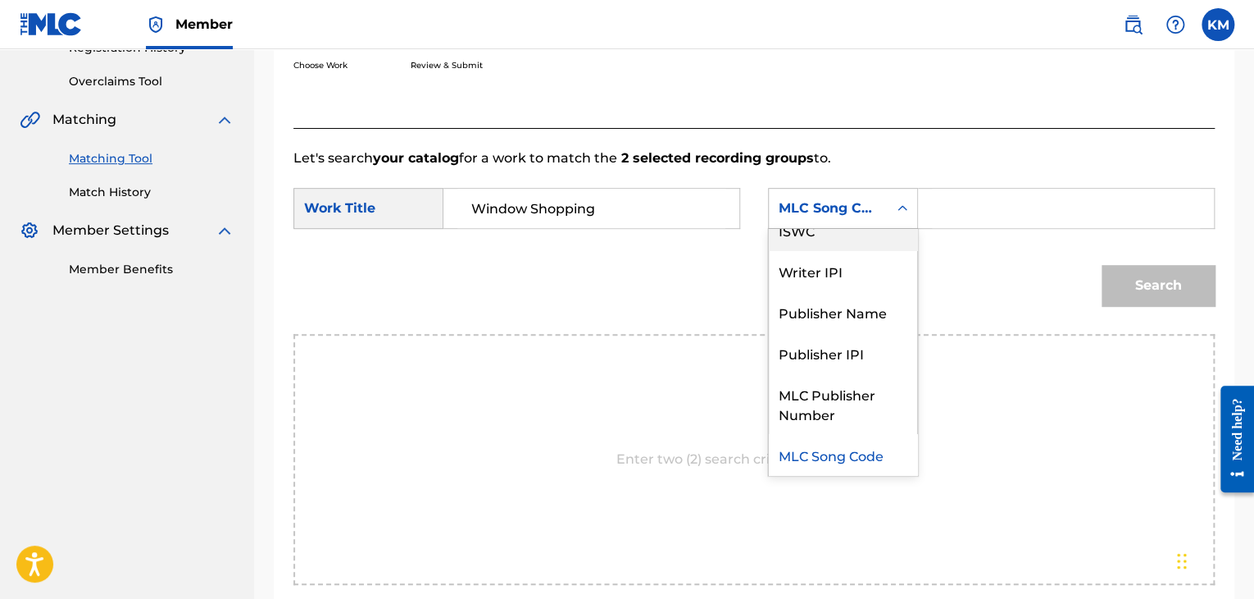
scroll to position [0, 0]
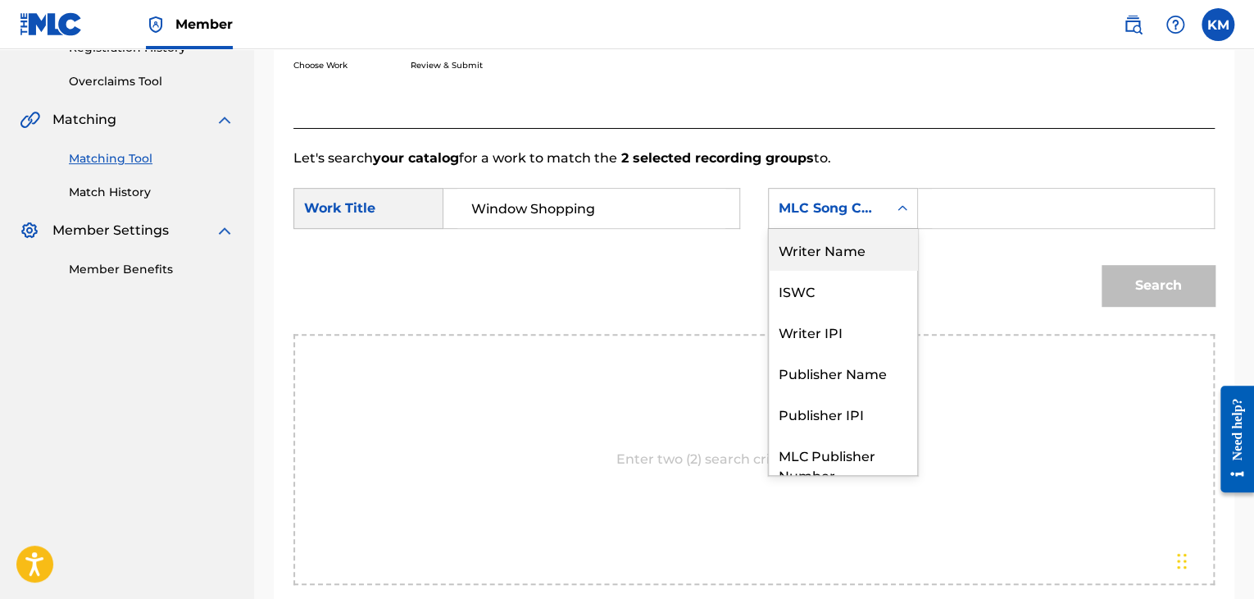
click at [869, 251] on div "Writer Name" at bounding box center [843, 249] width 148 height 41
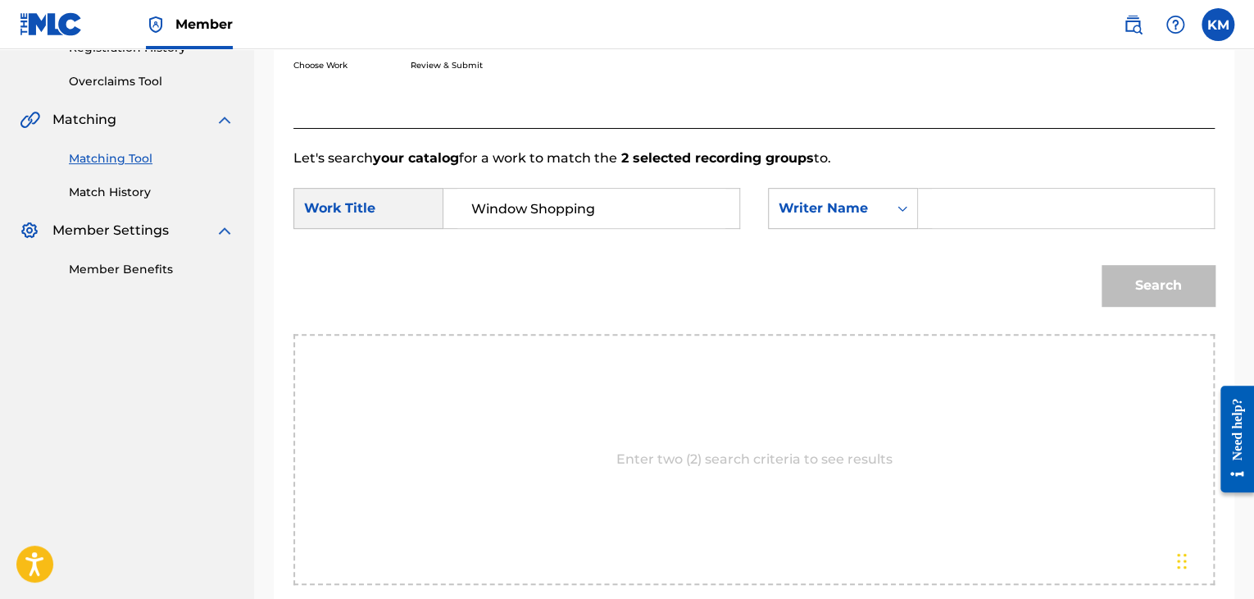
click at [986, 201] on input "Search Form" at bounding box center [1066, 208] width 268 height 39
type input "STIMMING"
click at [1102, 265] on button "Search" at bounding box center [1158, 285] width 113 height 41
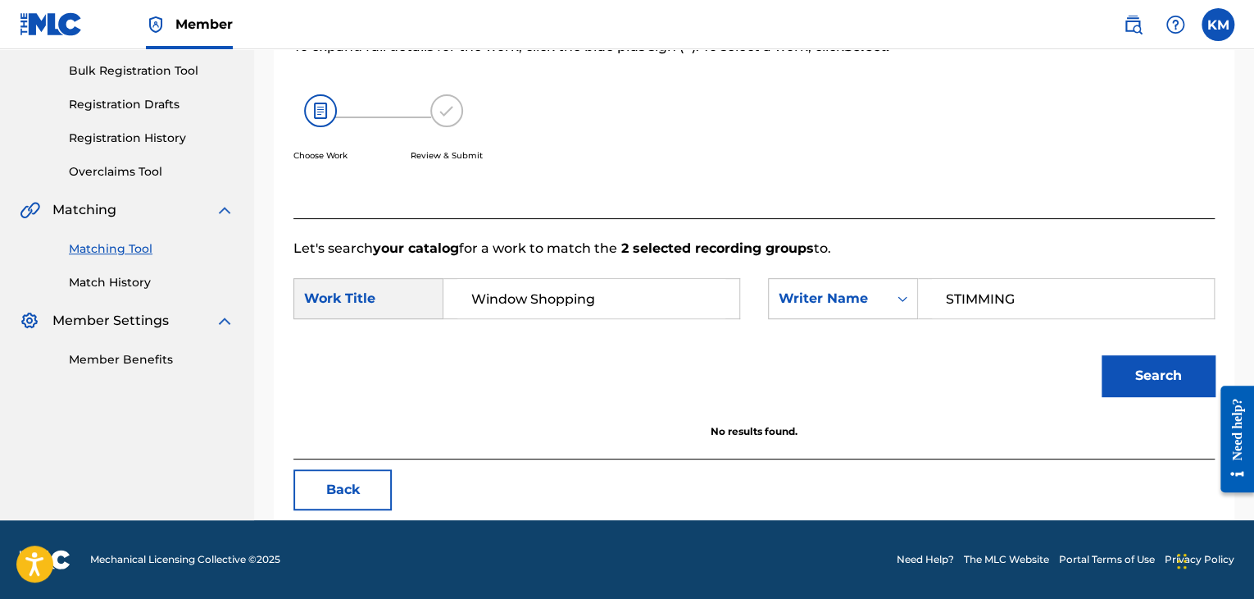
scroll to position [238, 0]
click at [131, 274] on link "Match History" at bounding box center [152, 282] width 166 height 17
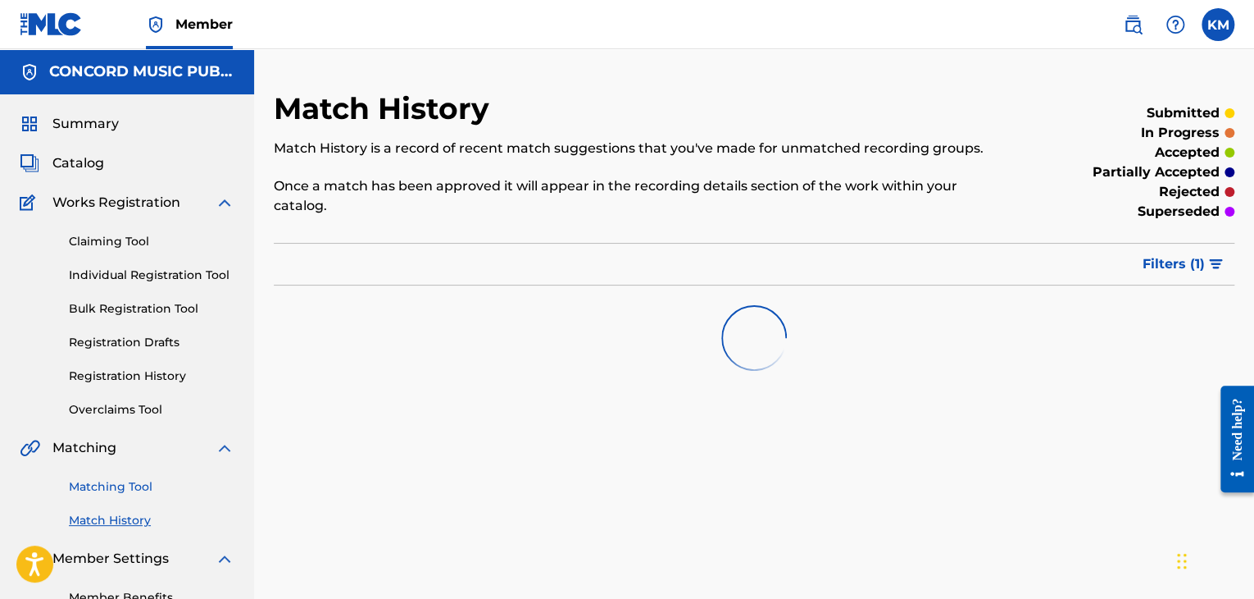
click at [145, 485] on link "Matching Tool" at bounding box center [152, 486] width 166 height 17
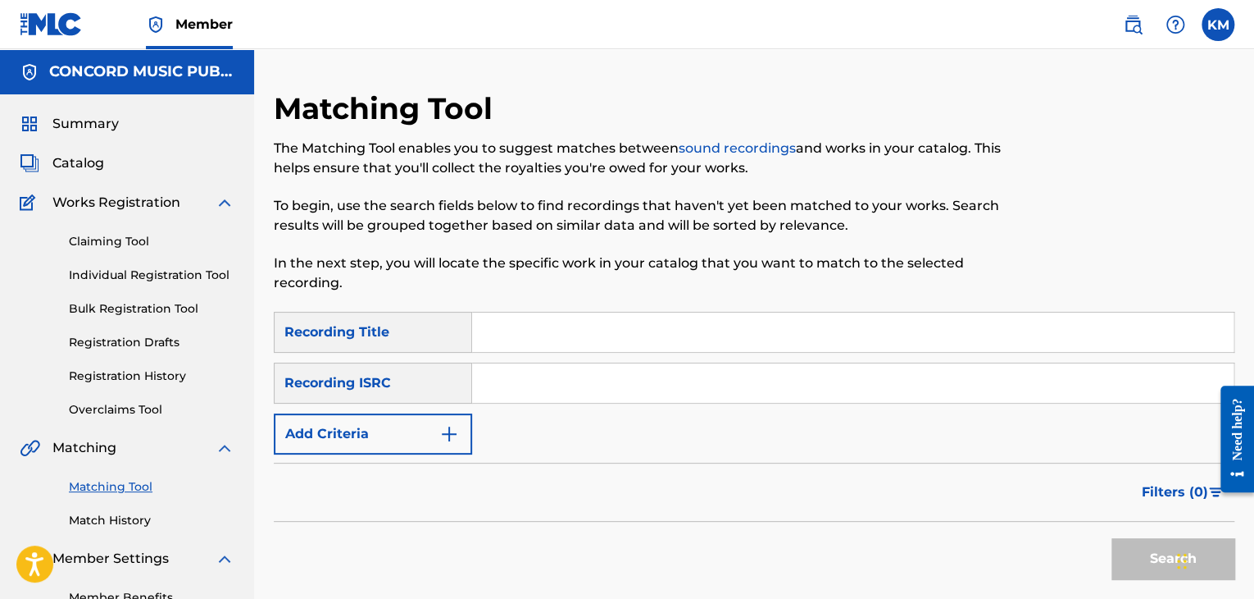
click at [544, 376] on input "Search Form" at bounding box center [853, 382] width 762 height 39
paste input "GBEWA2202681"
type input "GBEWA2202681"
click at [1121, 547] on button "Search" at bounding box center [1173, 558] width 123 height 41
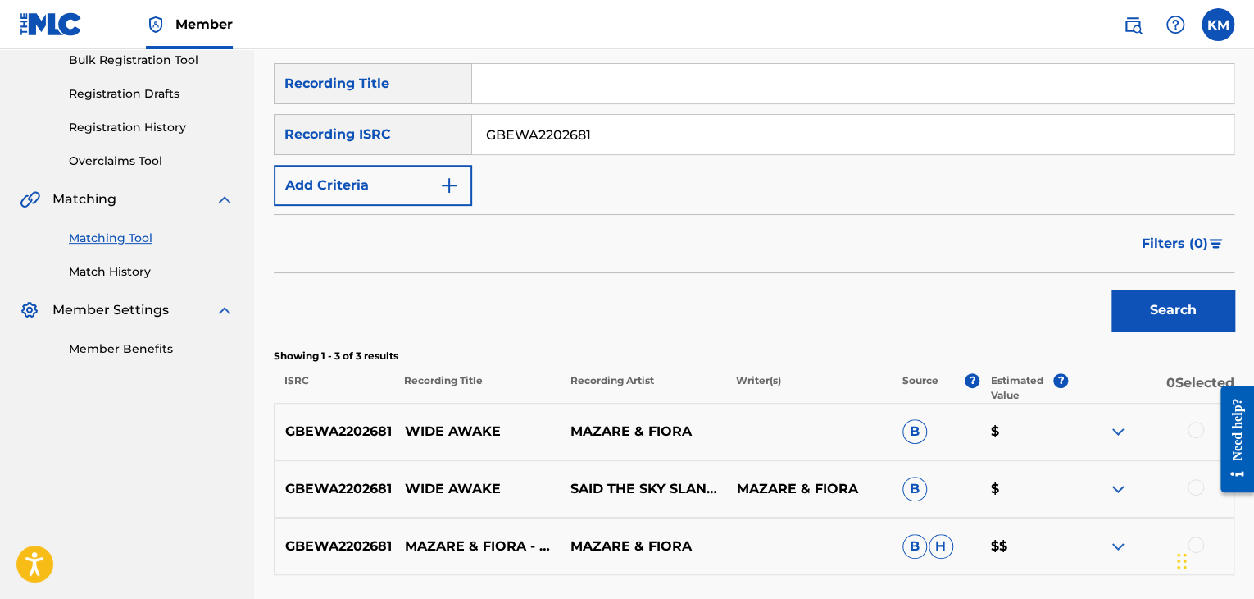
scroll to position [385, 0]
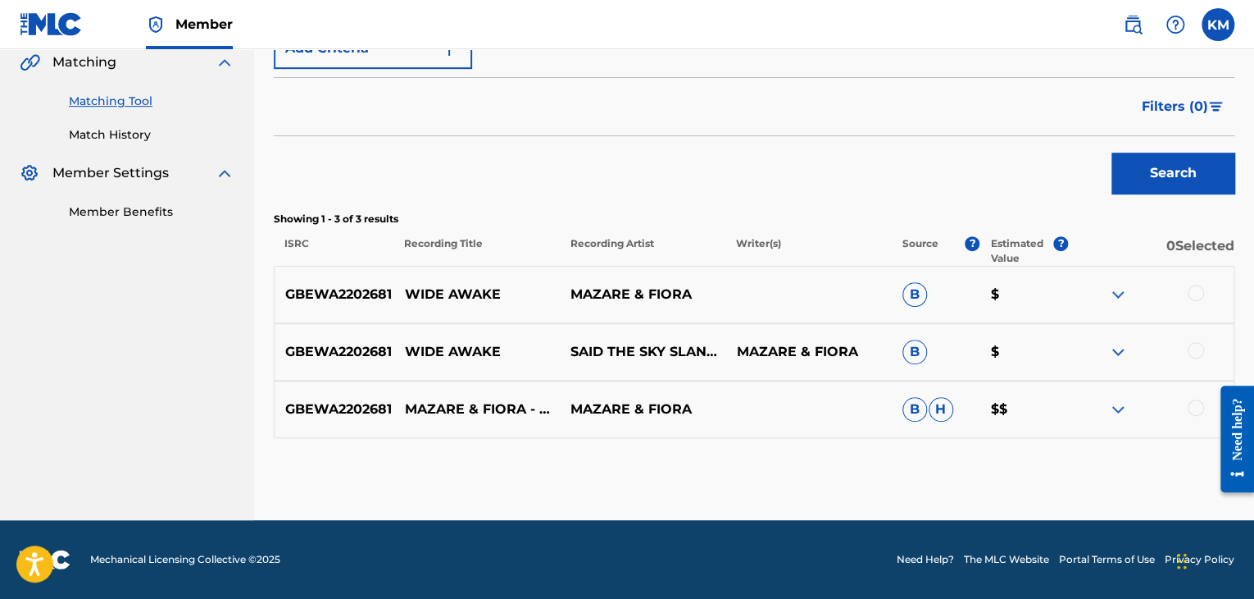
click at [1197, 406] on div at bounding box center [1196, 407] width 16 height 16
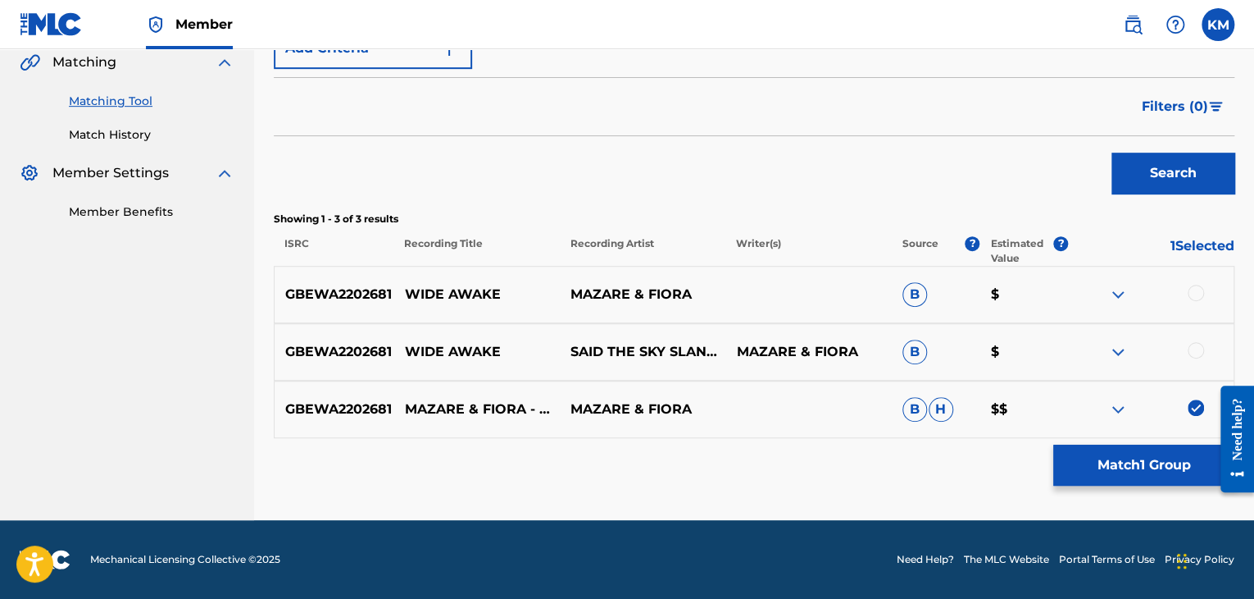
click at [1196, 345] on div at bounding box center [1196, 350] width 16 height 16
click at [1192, 282] on div "GBEWA2202681 WIDE AWAKE MAZARE & FIORA B $" at bounding box center [754, 294] width 961 height 57
click at [1197, 286] on div at bounding box center [1196, 293] width 16 height 16
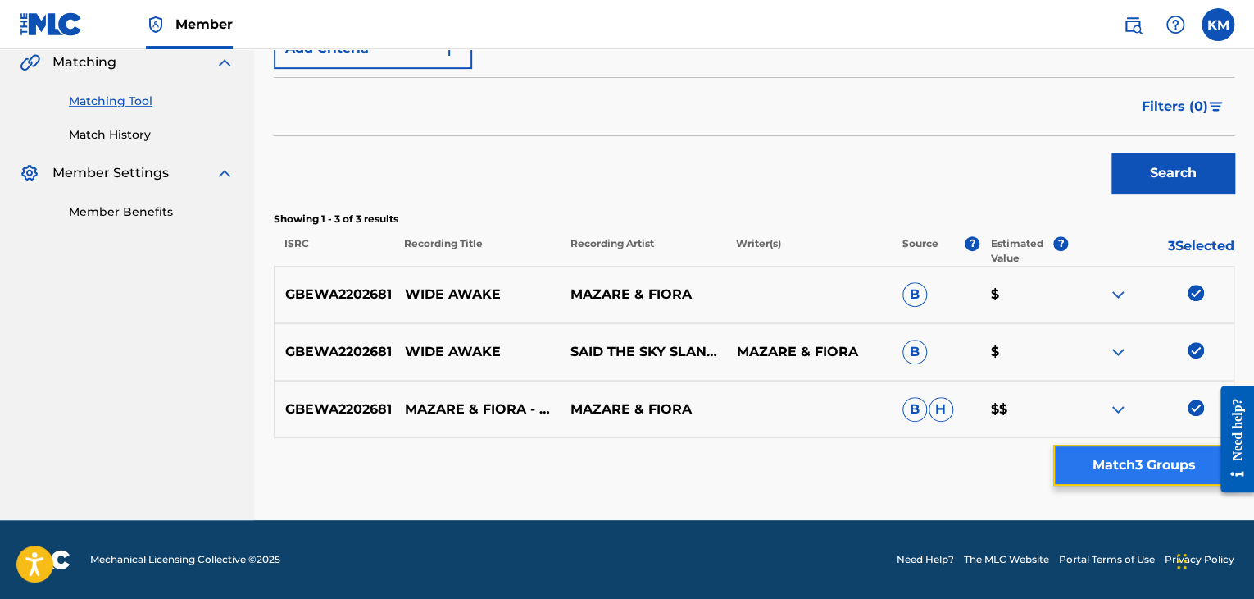
click at [1145, 467] on button "Match 3 Groups" at bounding box center [1144, 464] width 181 height 41
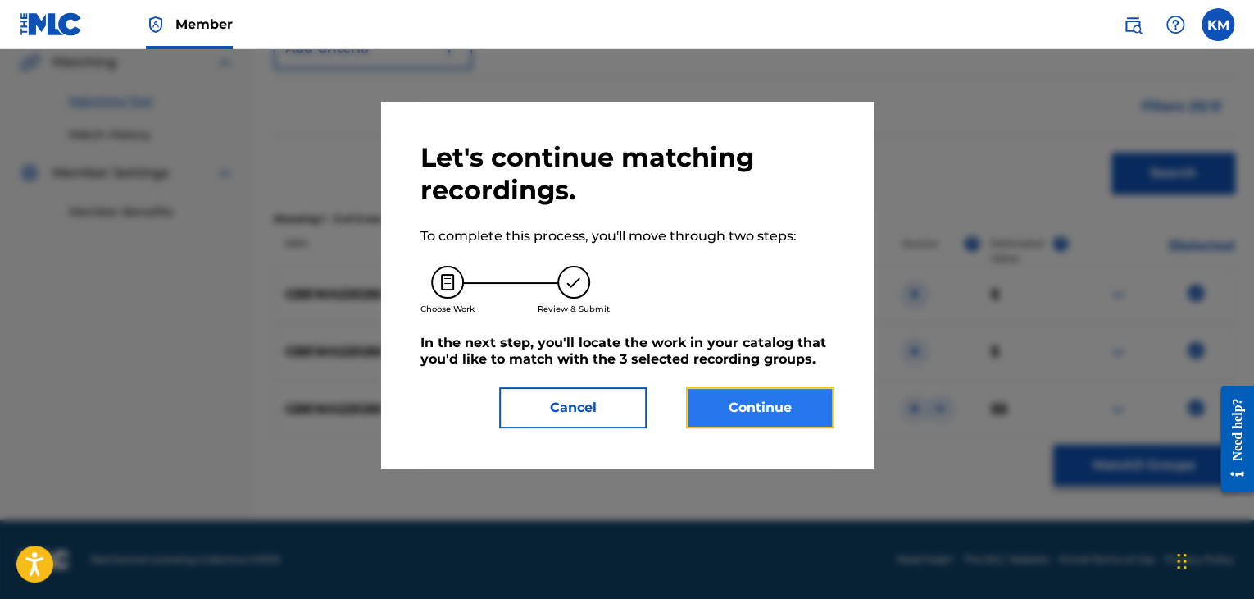
click at [771, 407] on button "Continue" at bounding box center [760, 407] width 148 height 41
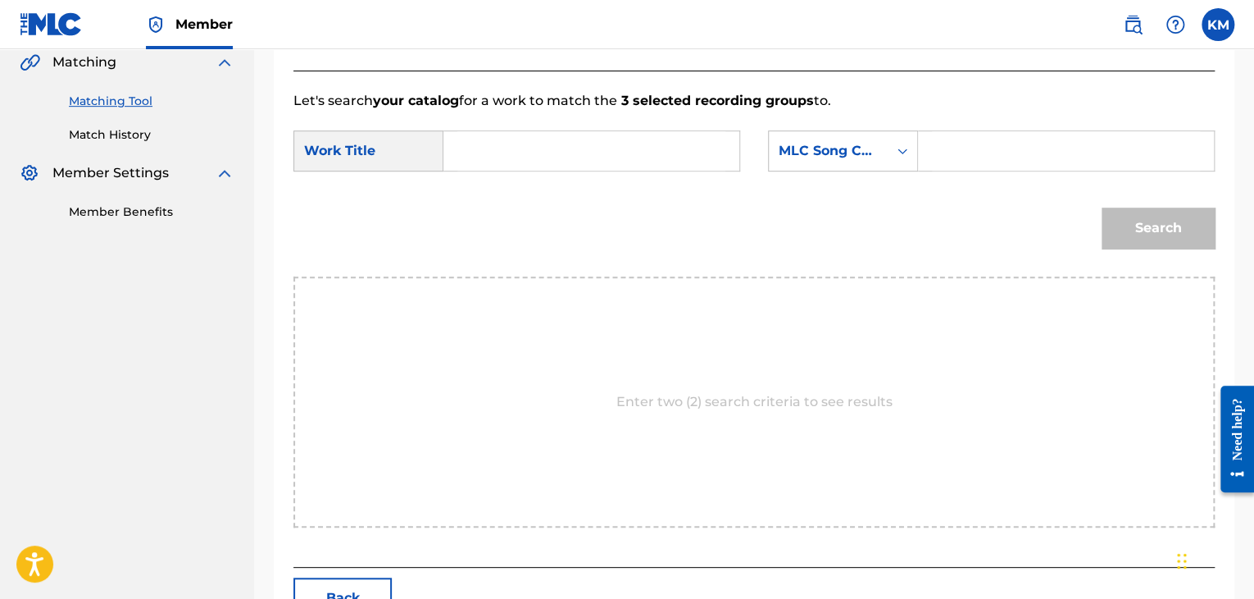
click at [510, 144] on input "Search Form" at bounding box center [592, 150] width 268 height 39
paste input "Wide Awake"
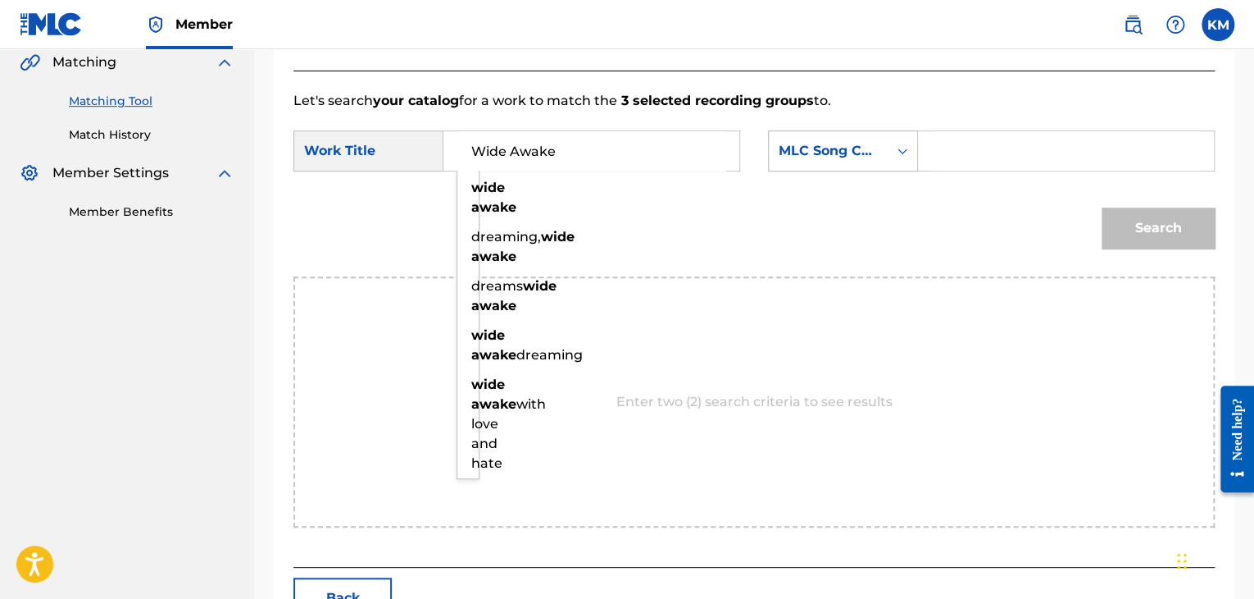
type input "Wide Awake"
click at [892, 165] on div "Search Form" at bounding box center [903, 150] width 30 height 39
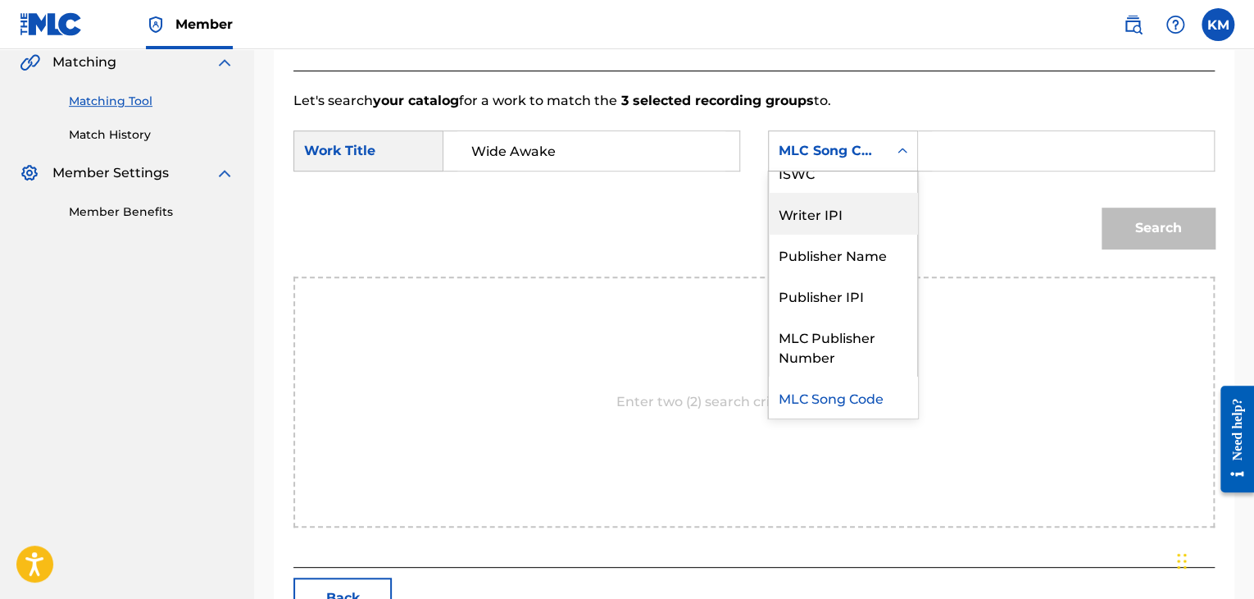
scroll to position [0, 0]
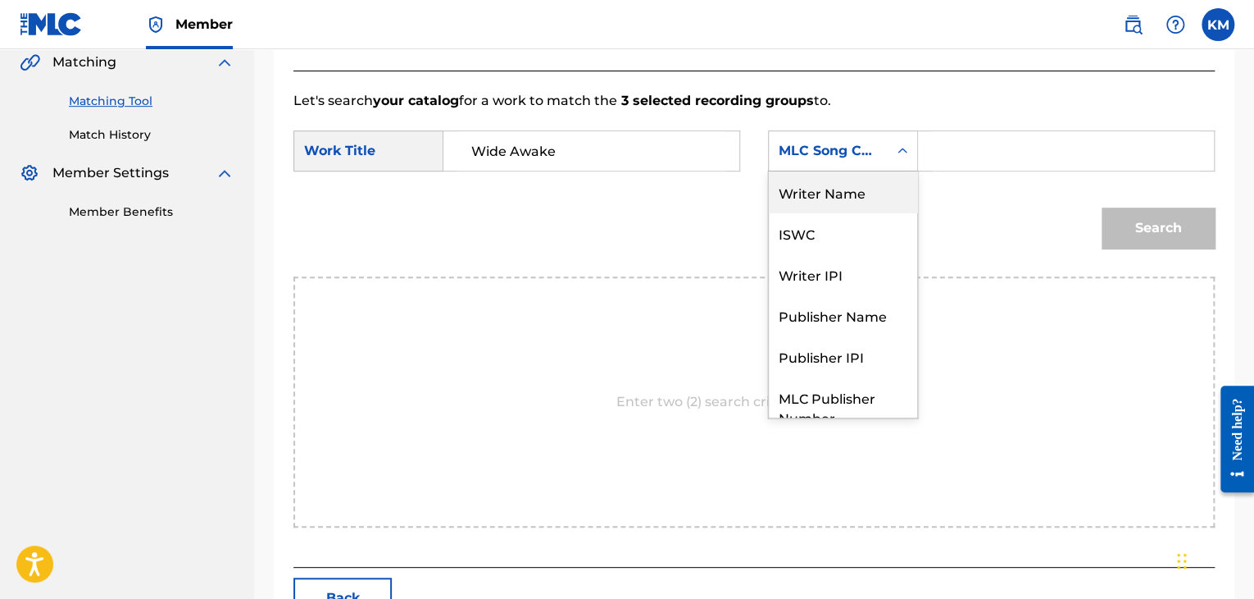
click at [846, 199] on div "Writer Name" at bounding box center [843, 191] width 148 height 41
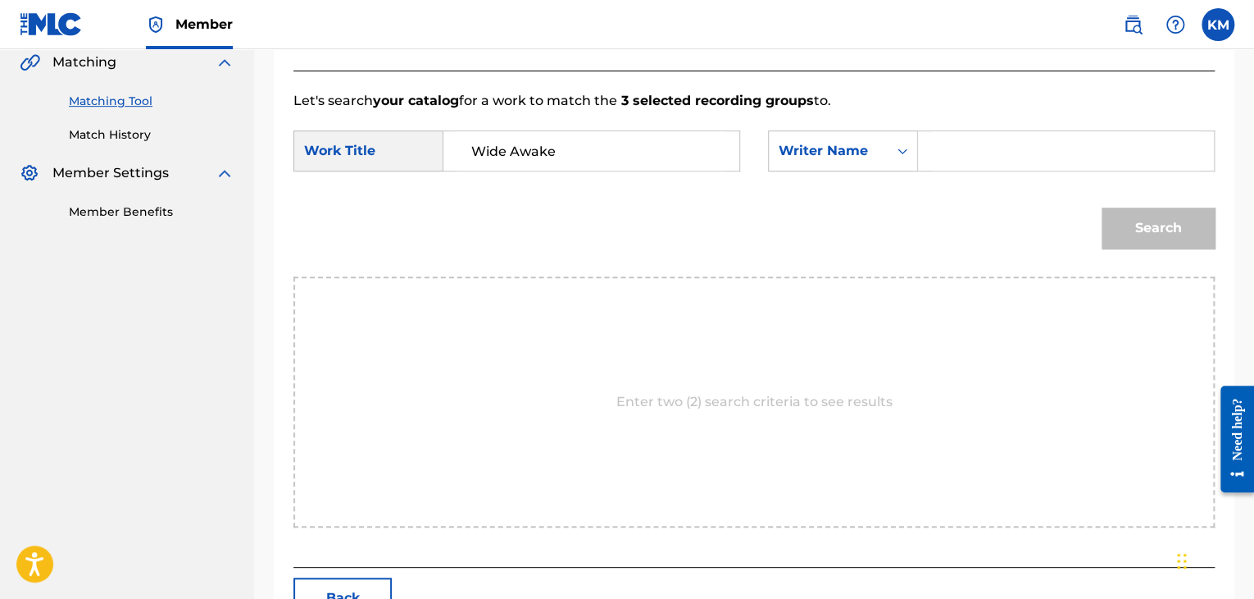
click at [950, 145] on input "Search Form" at bounding box center [1066, 150] width 268 height 39
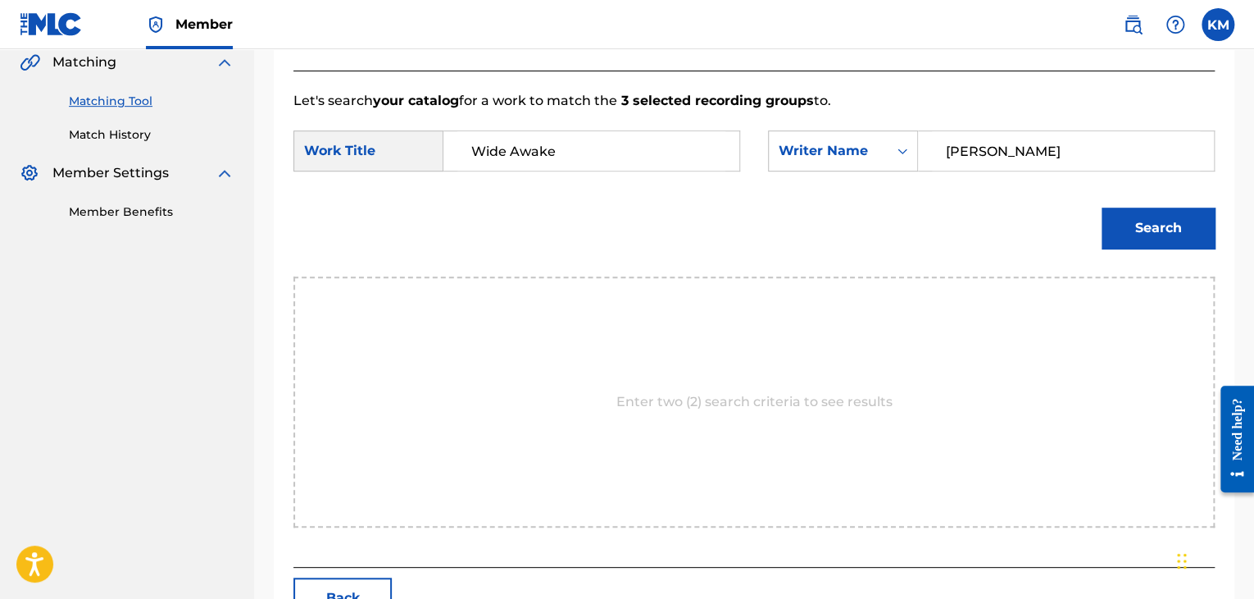
type input "[PERSON_NAME]"
click at [1102, 207] on button "Search" at bounding box center [1158, 227] width 113 height 41
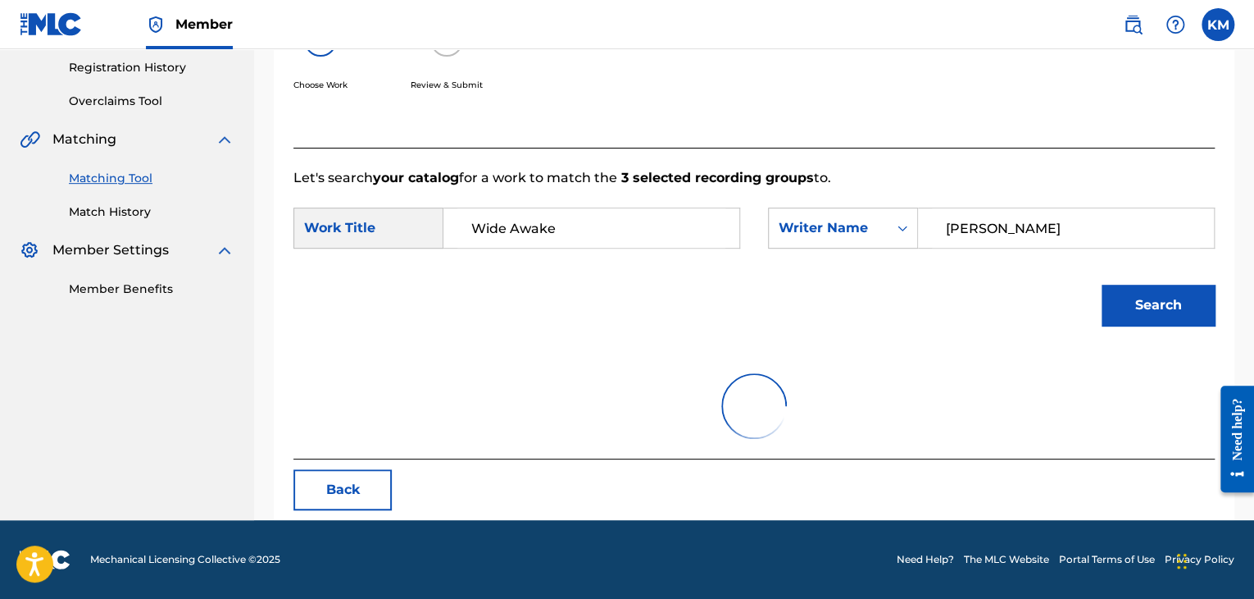
scroll to position [385, 0]
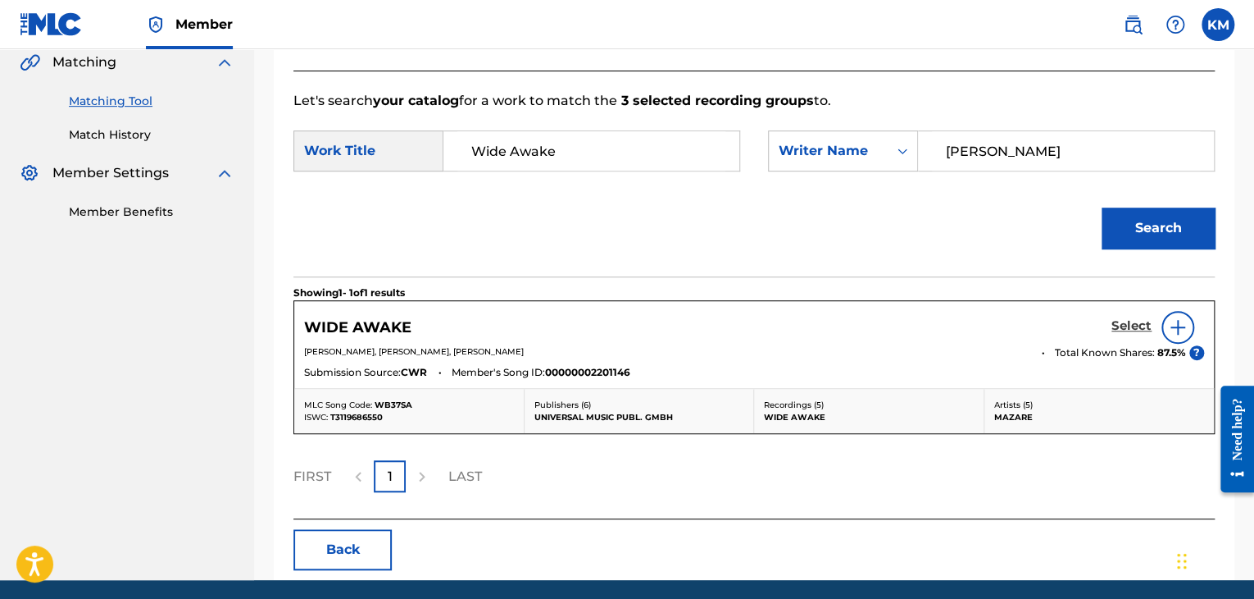
click at [1123, 326] on h5 "Select" at bounding box center [1132, 326] width 40 height 16
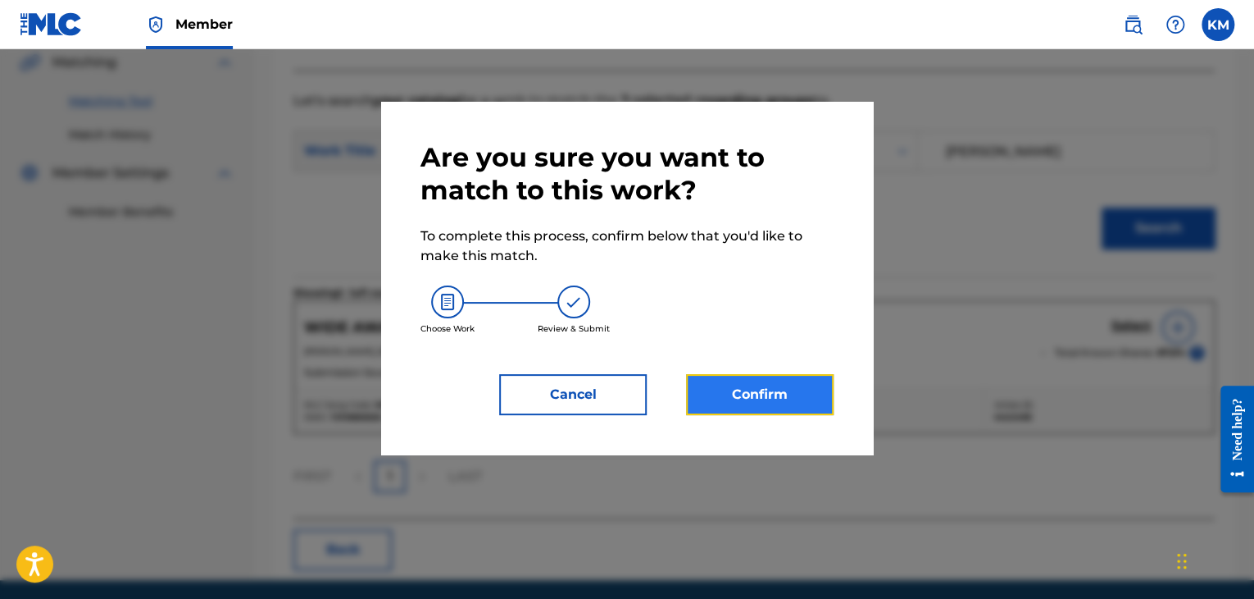
click at [790, 398] on button "Confirm" at bounding box center [760, 394] width 148 height 41
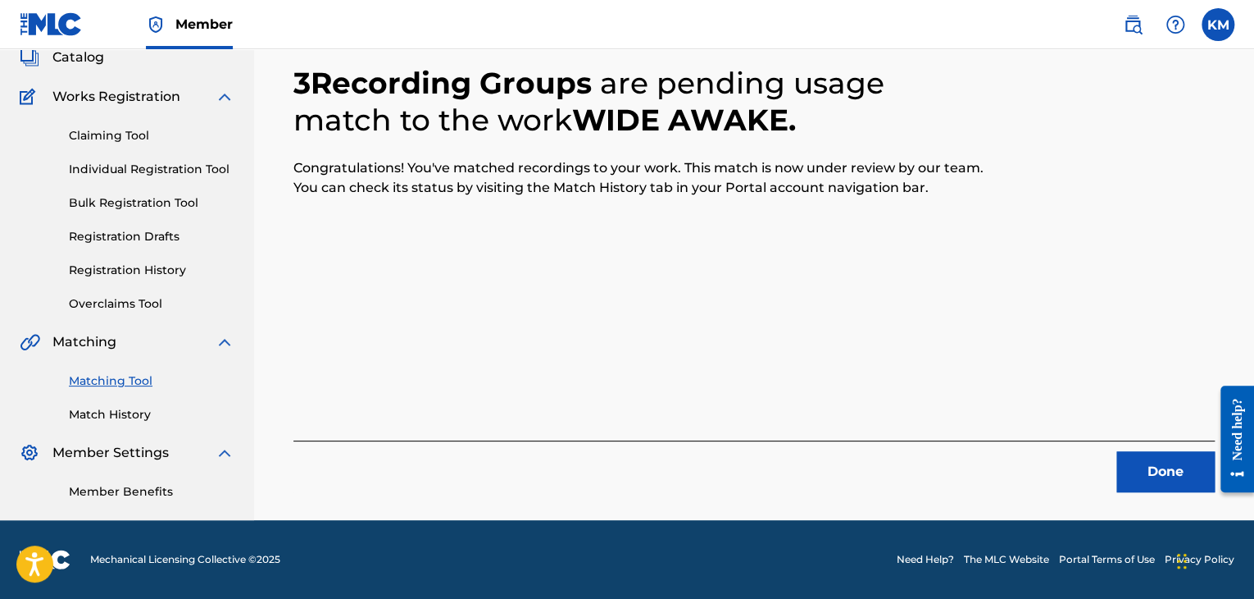
scroll to position [106, 0]
click at [1161, 462] on button "Done" at bounding box center [1166, 471] width 98 height 41
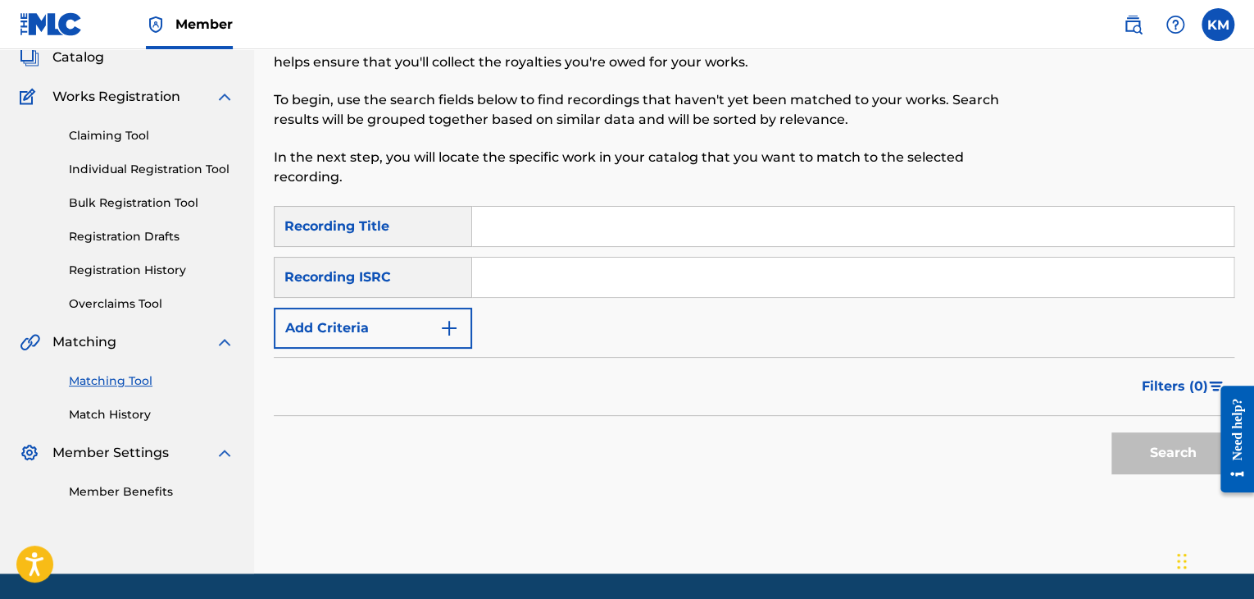
click at [677, 271] on input "Search Form" at bounding box center [853, 276] width 762 height 39
paste input "USE830902803"
type input "USE830902803"
click at [1151, 434] on button "Search" at bounding box center [1173, 452] width 123 height 41
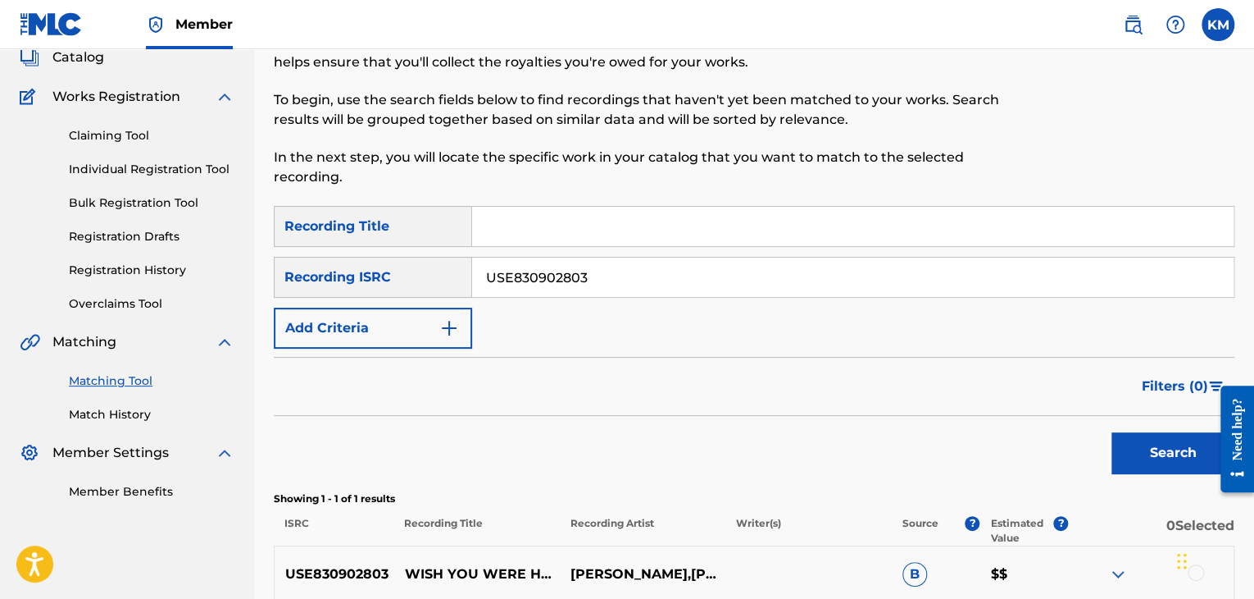
scroll to position [271, 0]
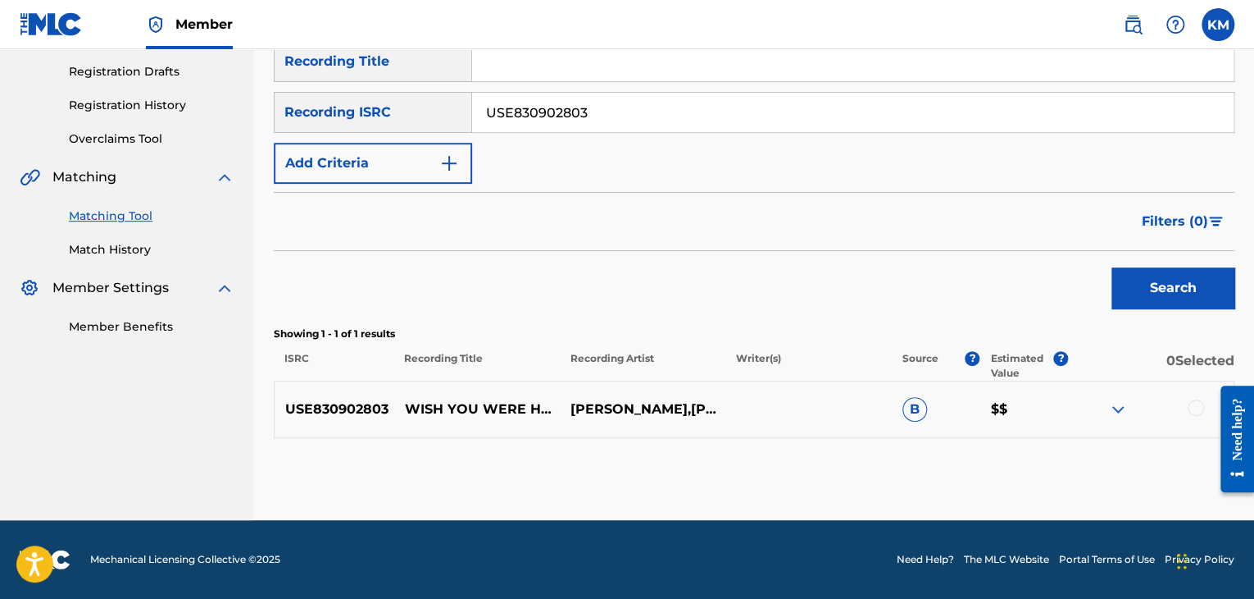
click at [1197, 404] on div at bounding box center [1196, 407] width 16 height 16
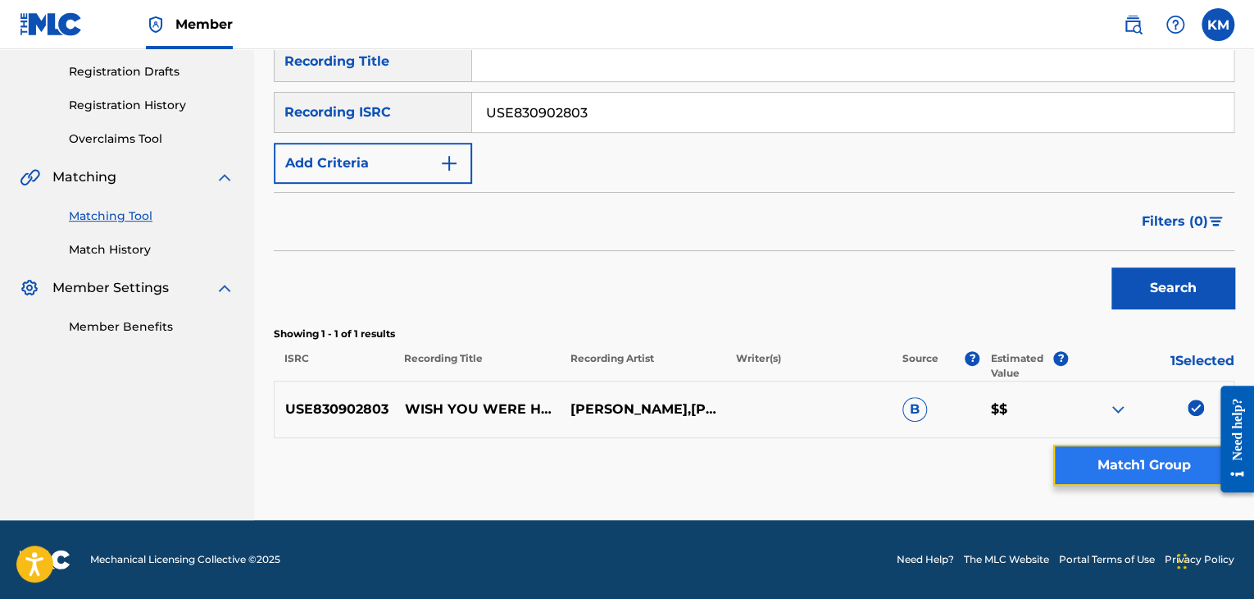
click at [1154, 460] on button "Match 1 Group" at bounding box center [1144, 464] width 181 height 41
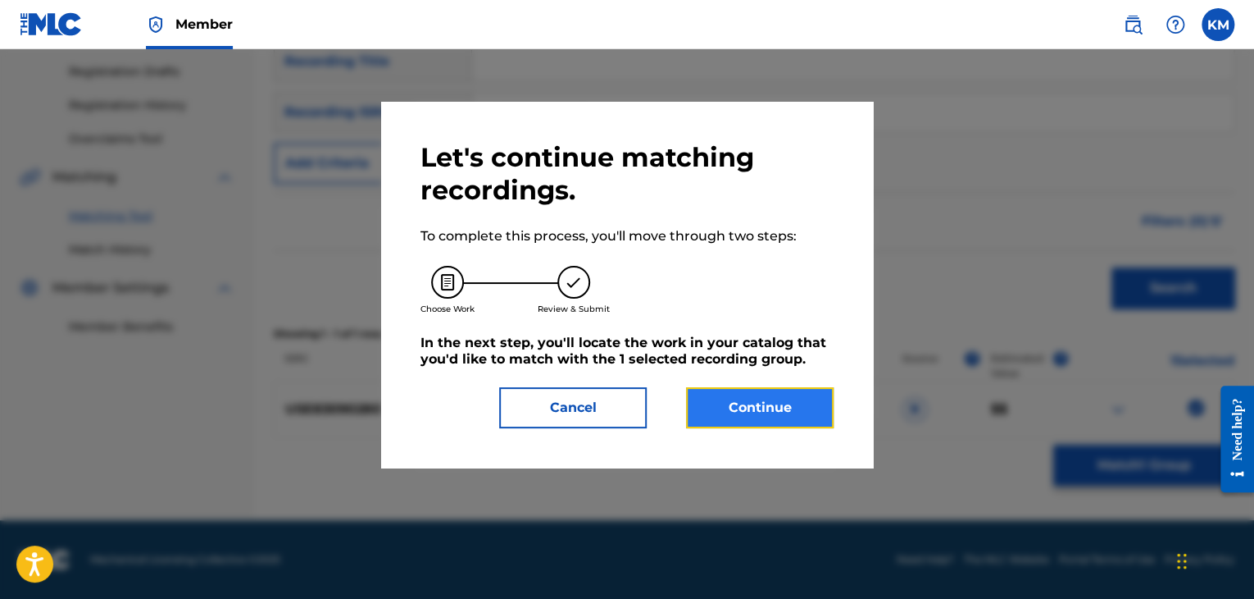
click at [788, 413] on button "Continue" at bounding box center [760, 407] width 148 height 41
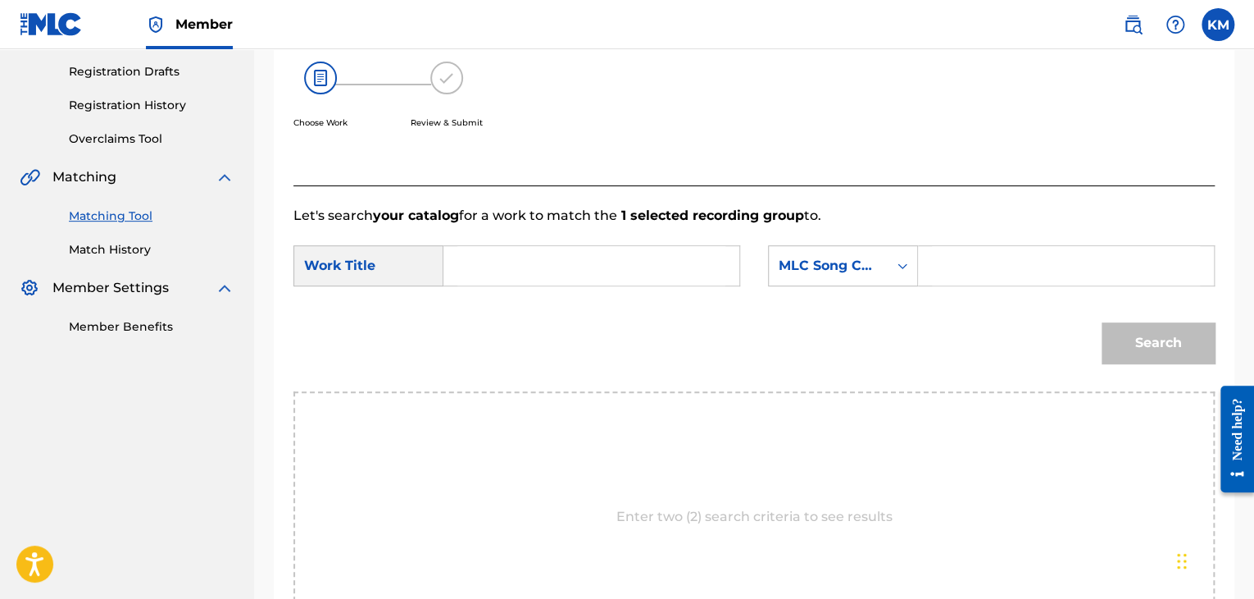
click at [518, 280] on input "Search Form" at bounding box center [592, 265] width 268 height 39
paste input "Wish You Were Here"
type input "Wish You Were Here"
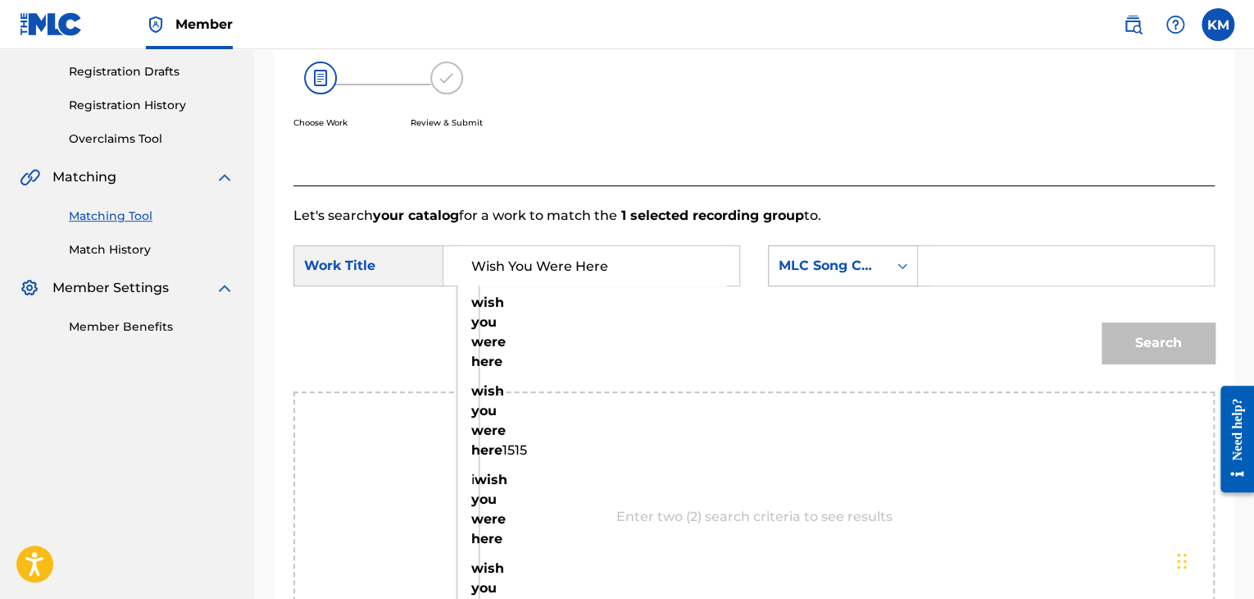
click at [894, 273] on div "Search Form" at bounding box center [903, 266] width 30 height 30
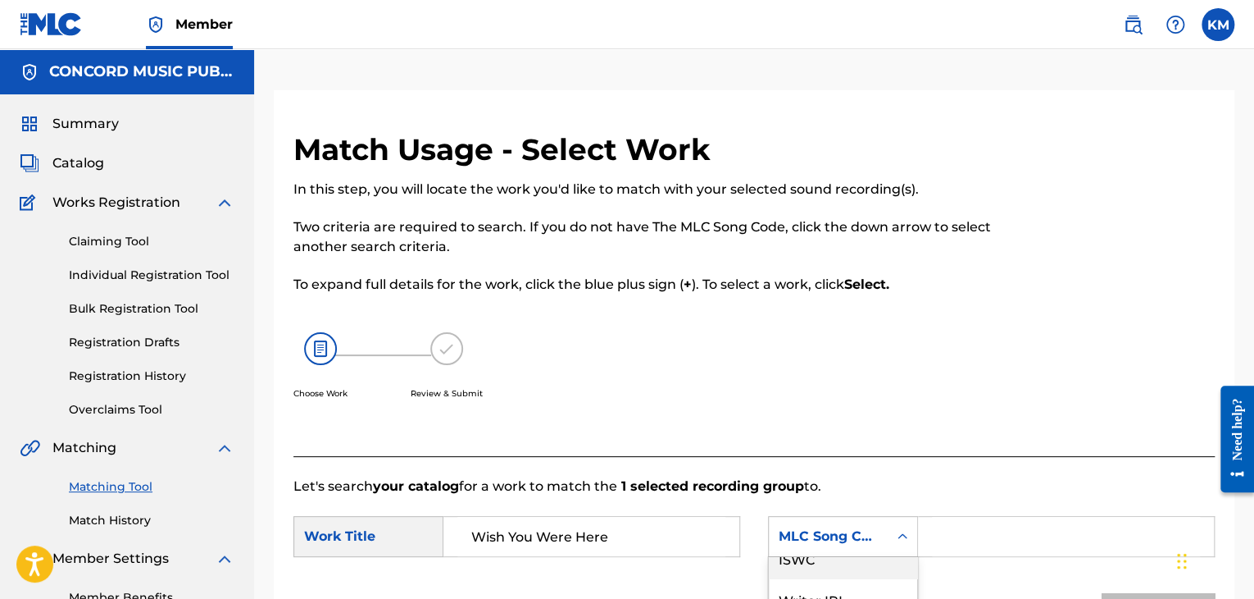
scroll to position [0, 0]
click at [849, 569] on div "Writer Name" at bounding box center [843, 577] width 148 height 41
click at [943, 540] on input "Search Form" at bounding box center [1066, 536] width 268 height 39
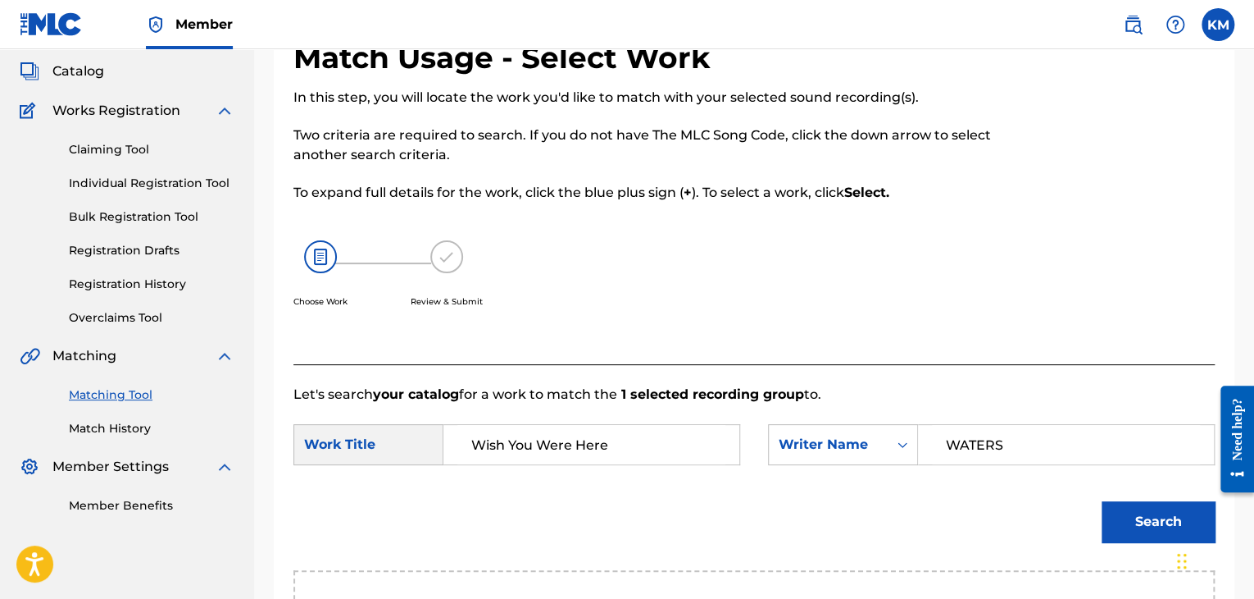
scroll to position [164, 0]
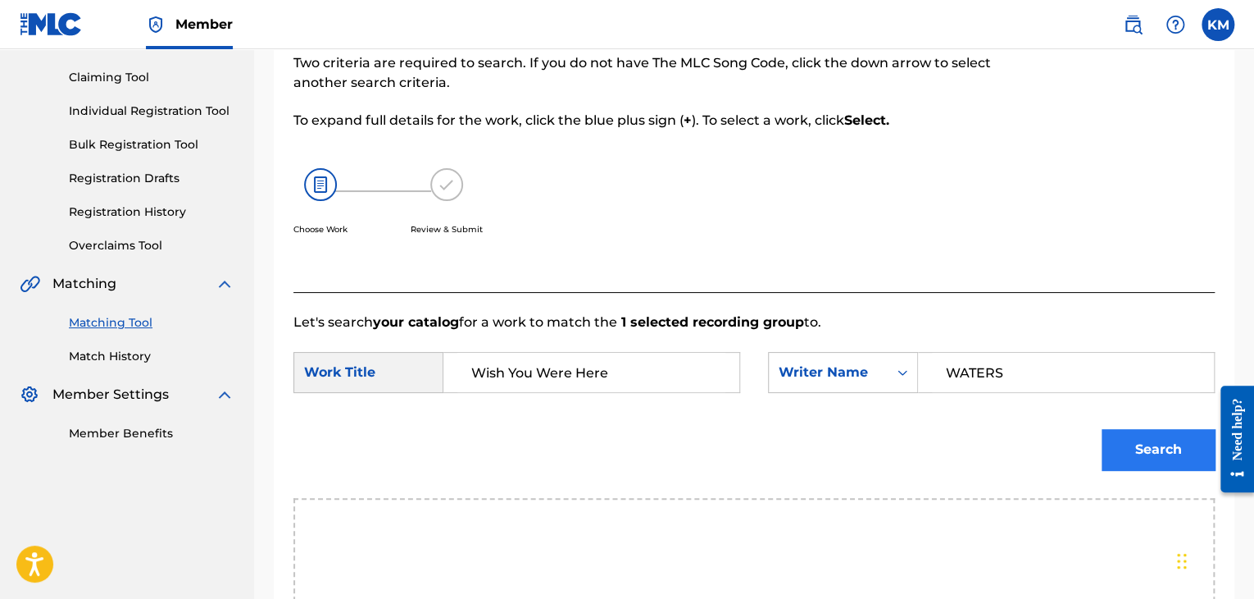
type input "WATERS"
click at [1130, 444] on button "Search" at bounding box center [1158, 449] width 113 height 41
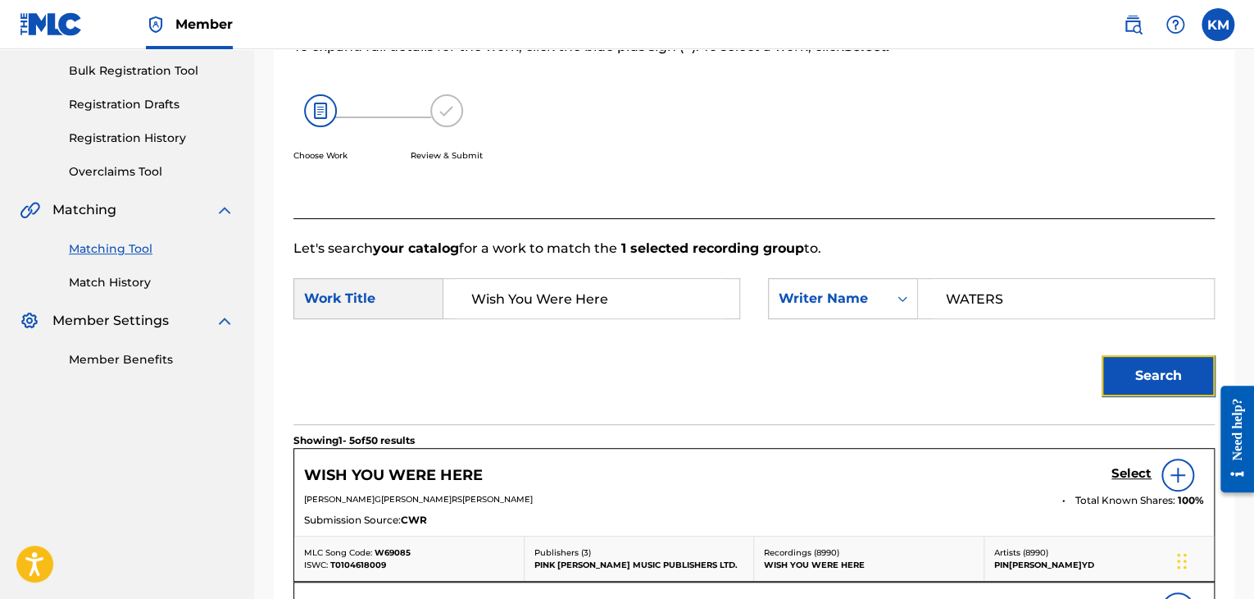
scroll to position [328, 0]
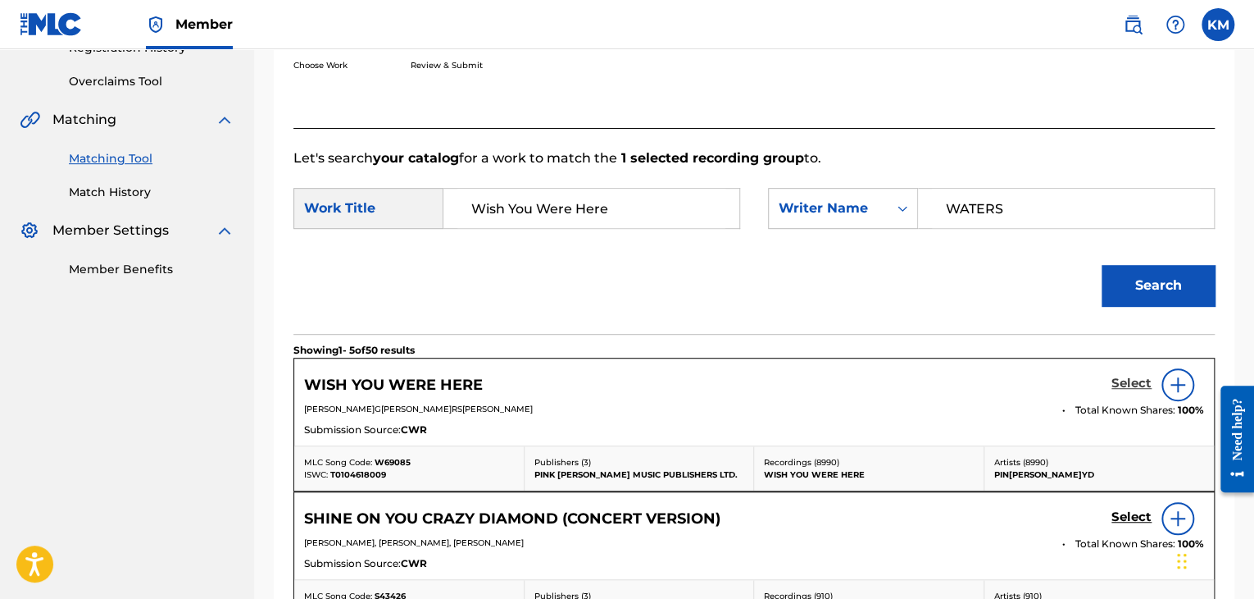
click at [1132, 389] on h5 "Select" at bounding box center [1132, 384] width 40 height 16
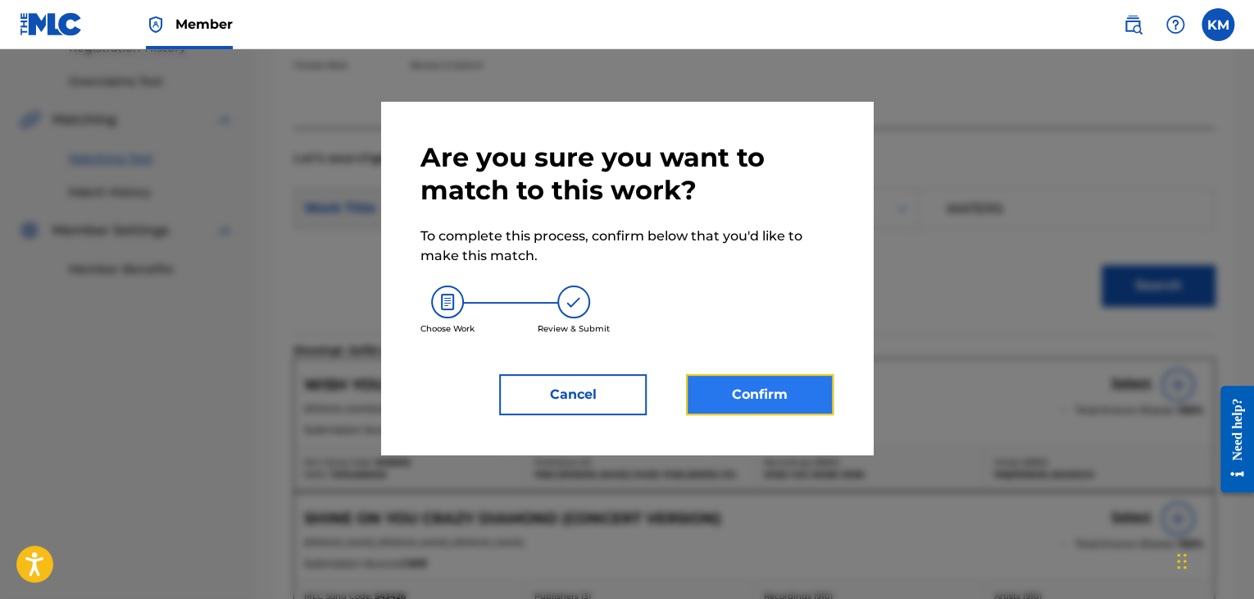
click at [767, 394] on button "Confirm" at bounding box center [760, 394] width 148 height 41
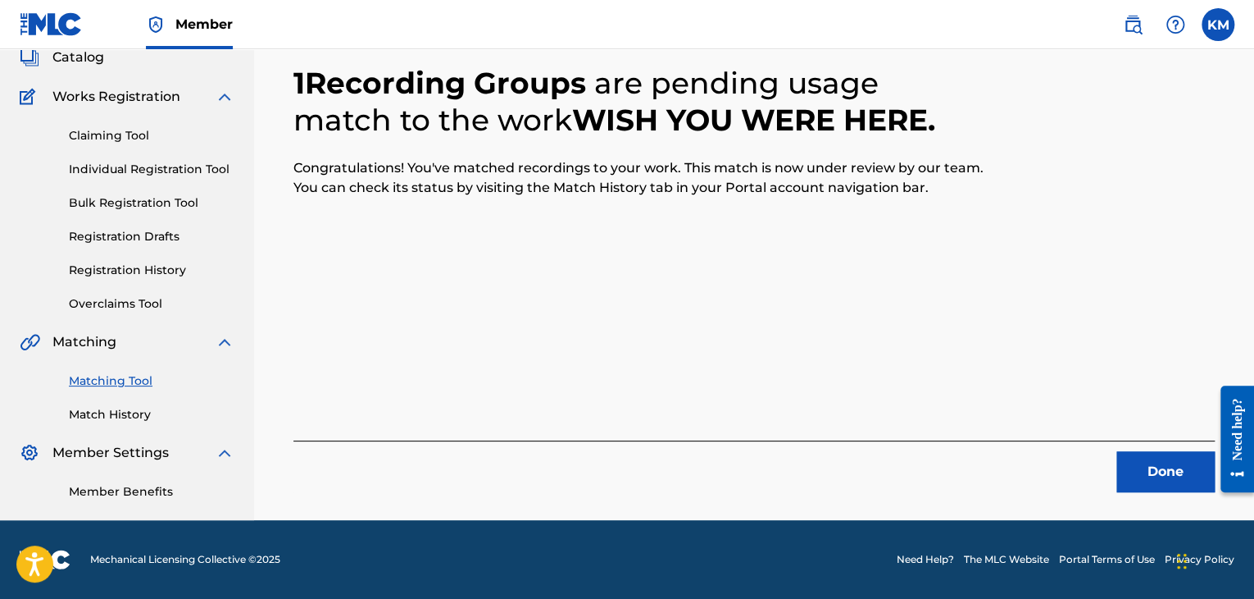
scroll to position [106, 0]
click at [1145, 467] on button "Done" at bounding box center [1166, 471] width 98 height 41
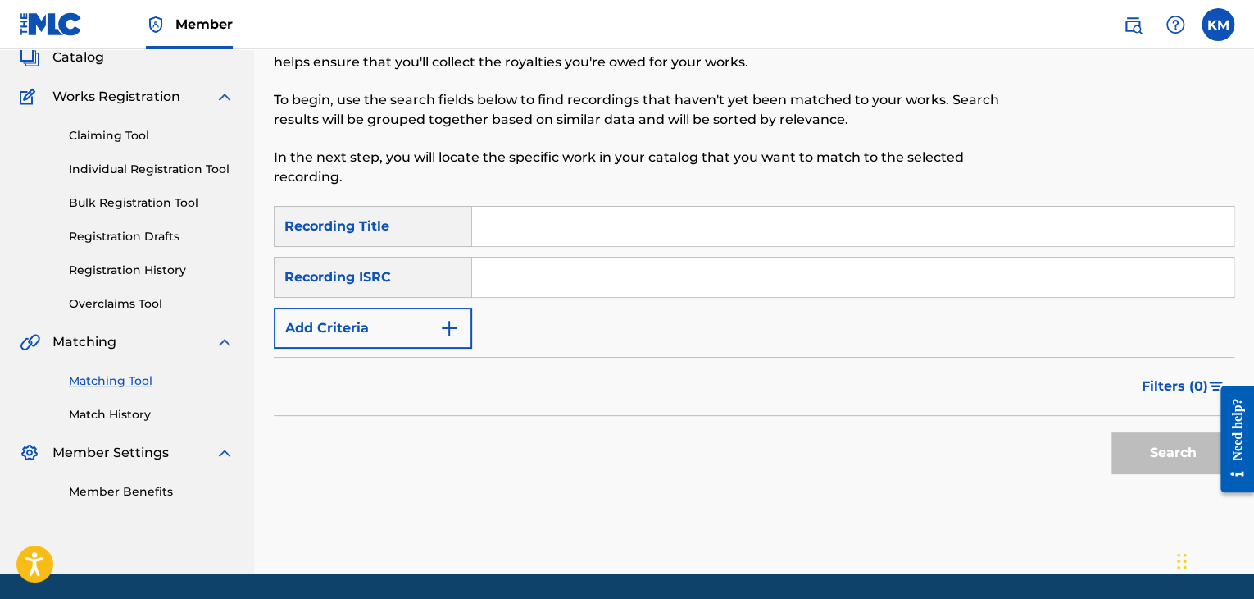
click at [592, 276] on input "Search Form" at bounding box center [853, 276] width 762 height 39
paste input "UKN6K1901704"
type input "UKN6K1901704"
drag, startPoint x: 1127, startPoint y: 450, endPoint x: 1030, endPoint y: 404, distance: 107.1
click at [1127, 450] on button "Search" at bounding box center [1173, 452] width 123 height 41
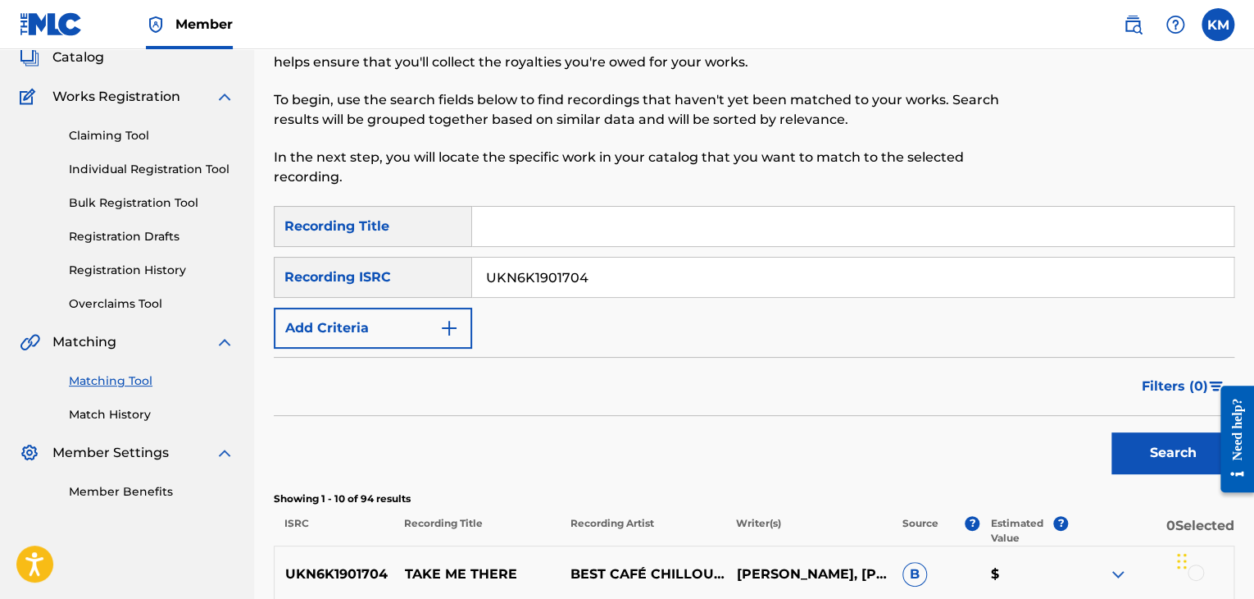
scroll to position [434, 0]
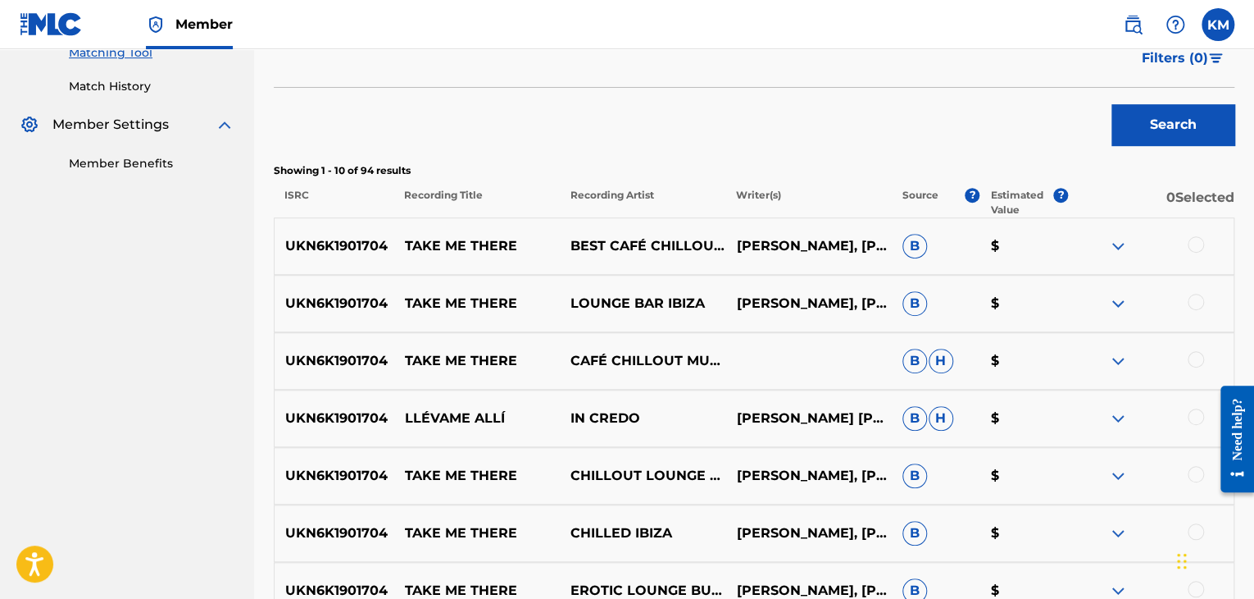
click at [1192, 241] on div at bounding box center [1196, 244] width 16 height 16
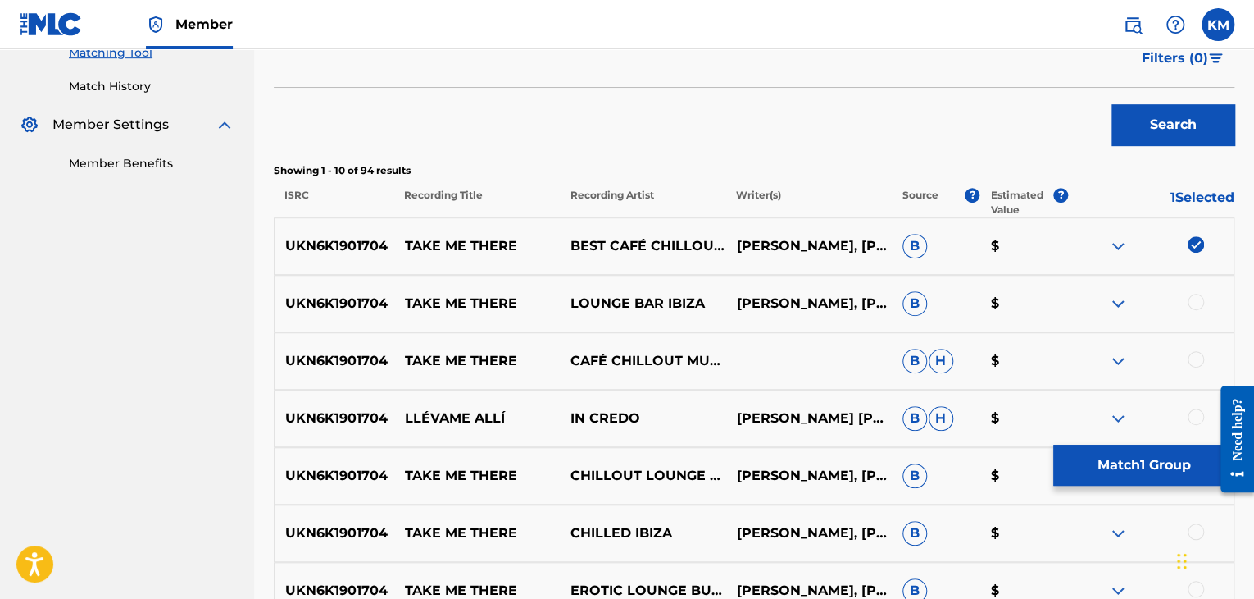
click at [1197, 304] on div at bounding box center [1196, 302] width 16 height 16
click at [1200, 355] on div at bounding box center [1196, 359] width 16 height 16
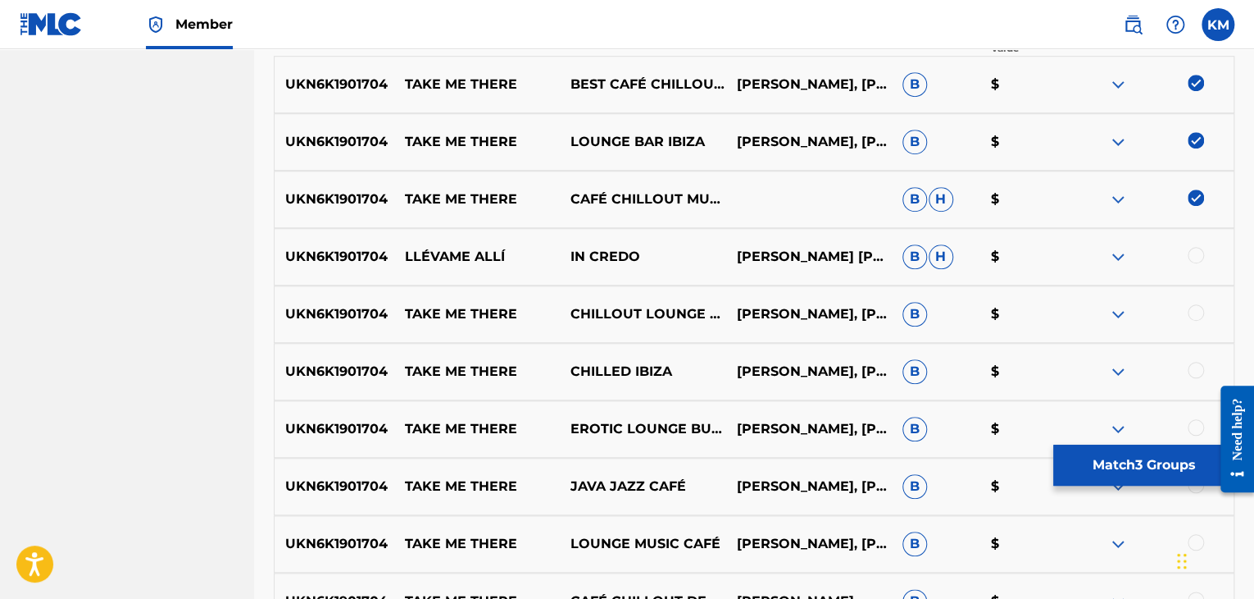
scroll to position [598, 0]
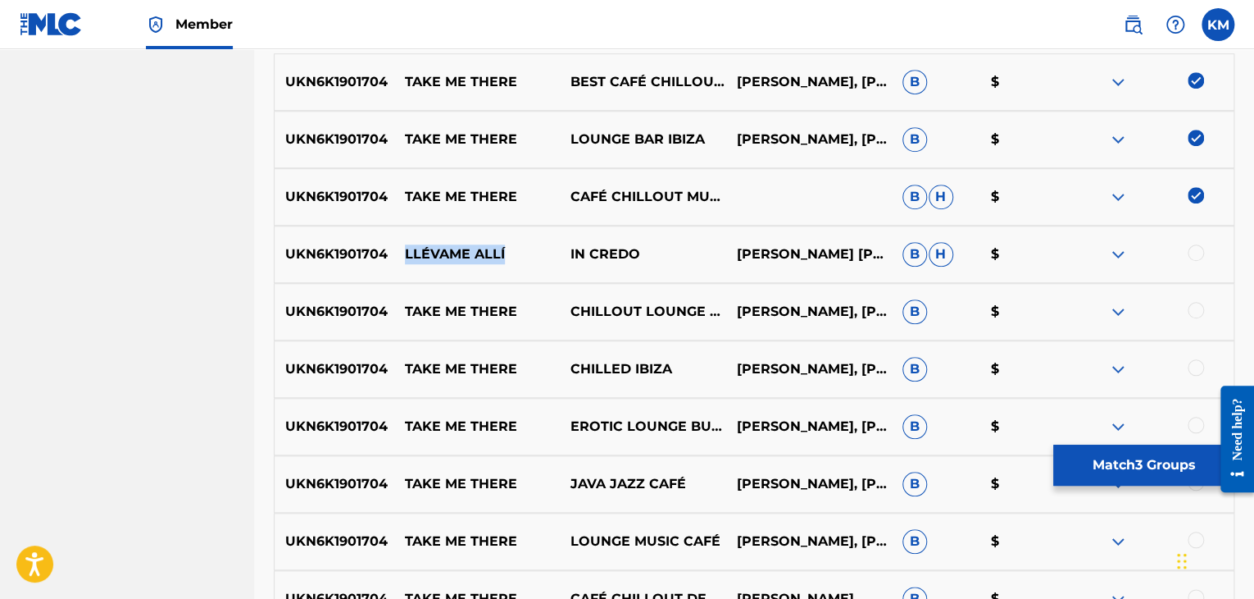
drag, startPoint x: 399, startPoint y: 256, endPoint x: 503, endPoint y: 257, distance: 103.3
click at [503, 257] on p "LLÉVAME ALLÍ" at bounding box center [477, 254] width 166 height 20
click at [1200, 248] on div at bounding box center [1196, 252] width 16 height 16
click at [1197, 306] on div at bounding box center [1196, 310] width 16 height 16
click at [1198, 367] on div at bounding box center [1196, 367] width 16 height 16
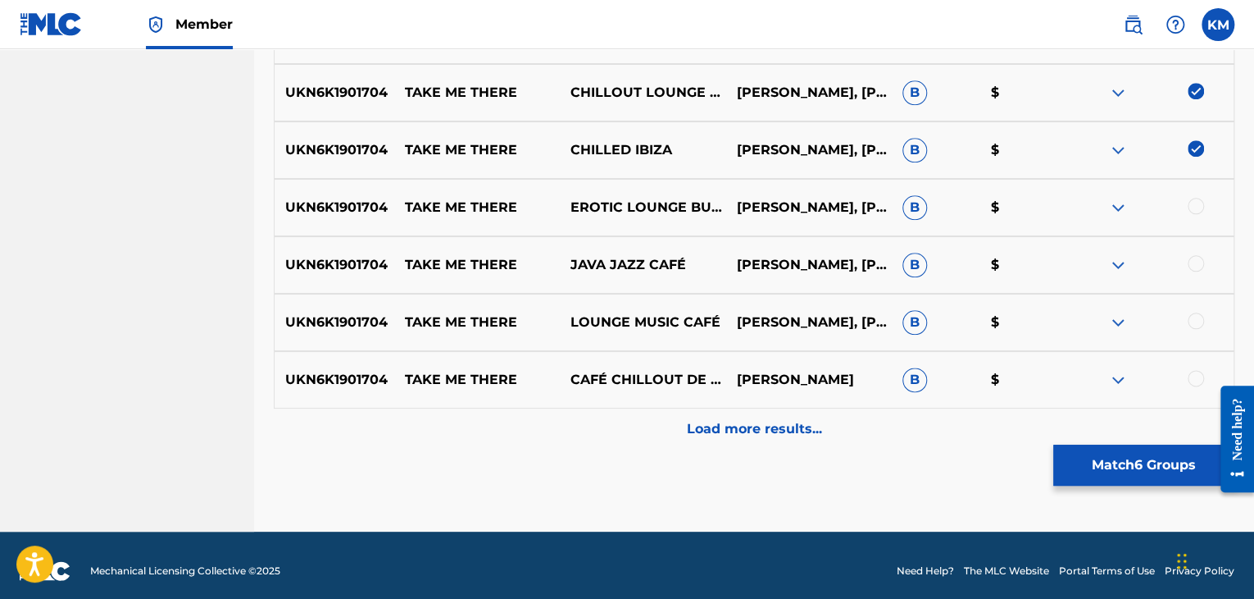
scroll to position [828, 0]
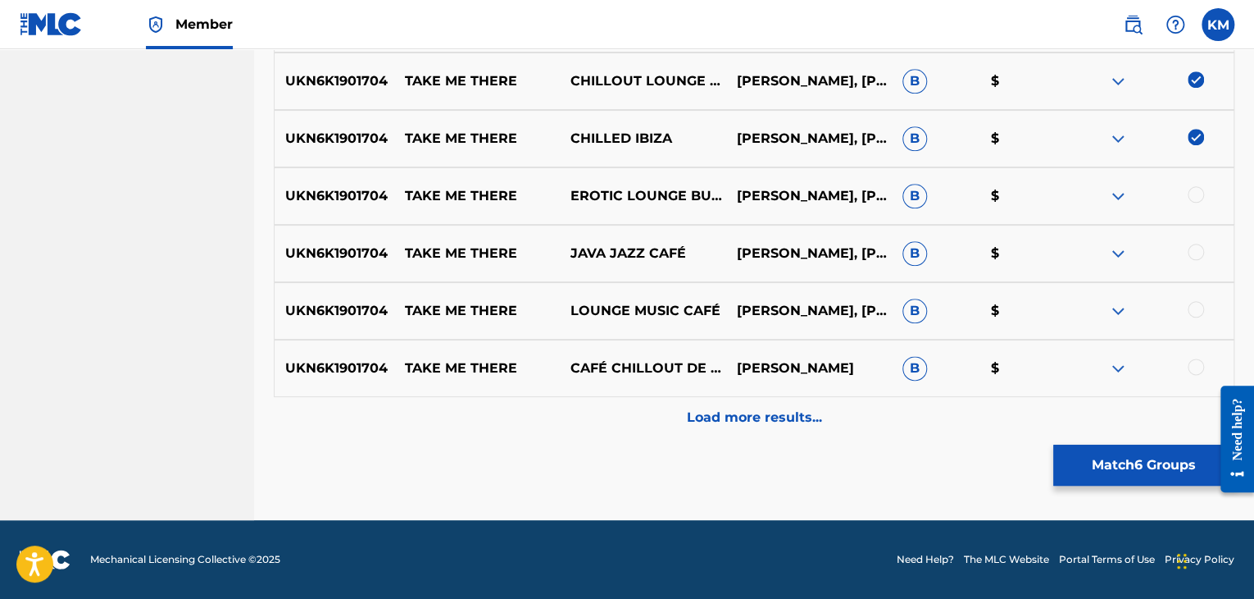
click at [1193, 202] on div at bounding box center [1151, 196] width 166 height 20
click at [1195, 198] on div at bounding box center [1196, 194] width 16 height 16
click at [1197, 248] on div at bounding box center [1196, 252] width 16 height 16
click at [1197, 312] on div at bounding box center [1196, 309] width 16 height 16
click at [1192, 367] on div at bounding box center [1196, 366] width 16 height 16
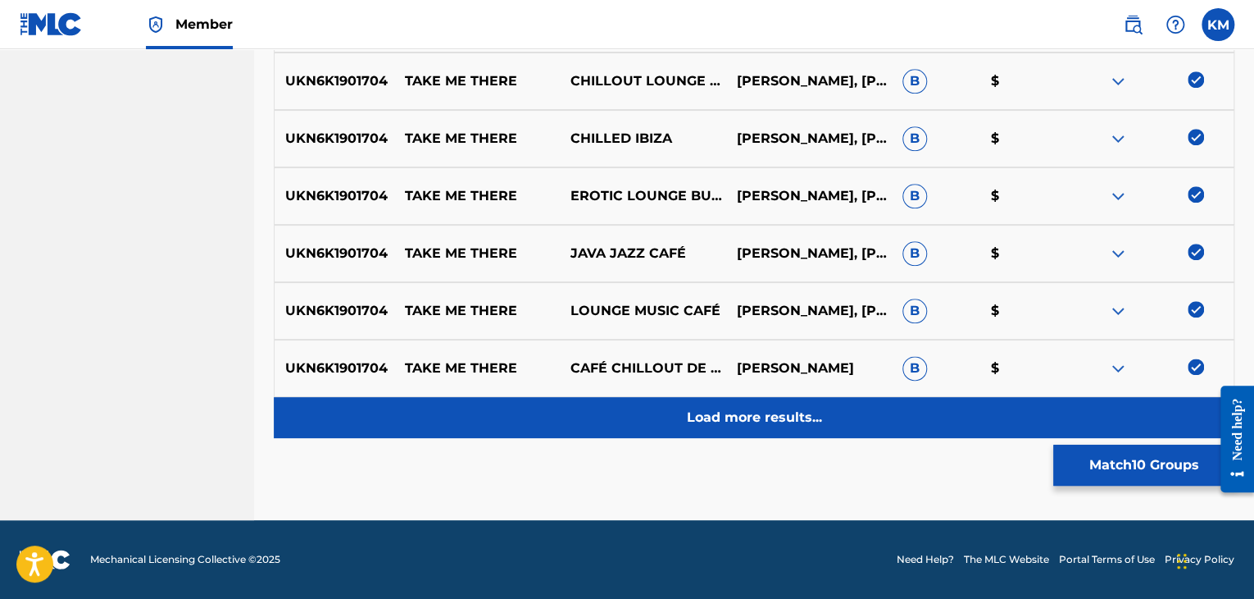
click at [795, 417] on p "Load more results..." at bounding box center [754, 418] width 135 height 20
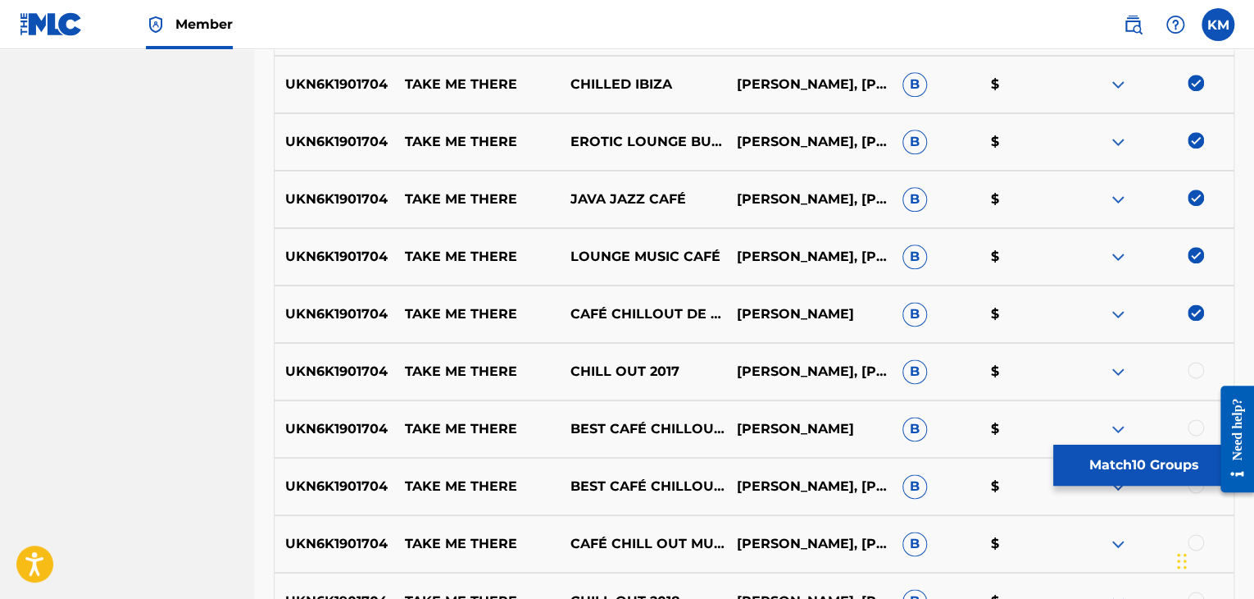
scroll to position [910, 0]
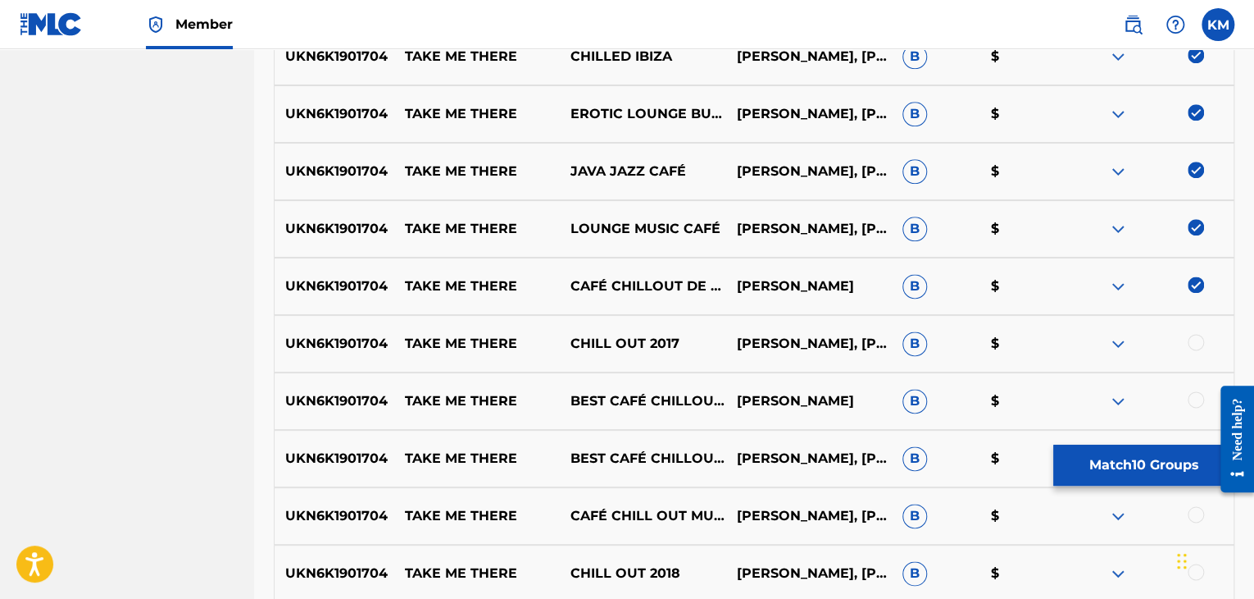
click at [1194, 342] on div at bounding box center [1196, 342] width 16 height 16
click at [1195, 403] on div at bounding box center [1196, 399] width 16 height 16
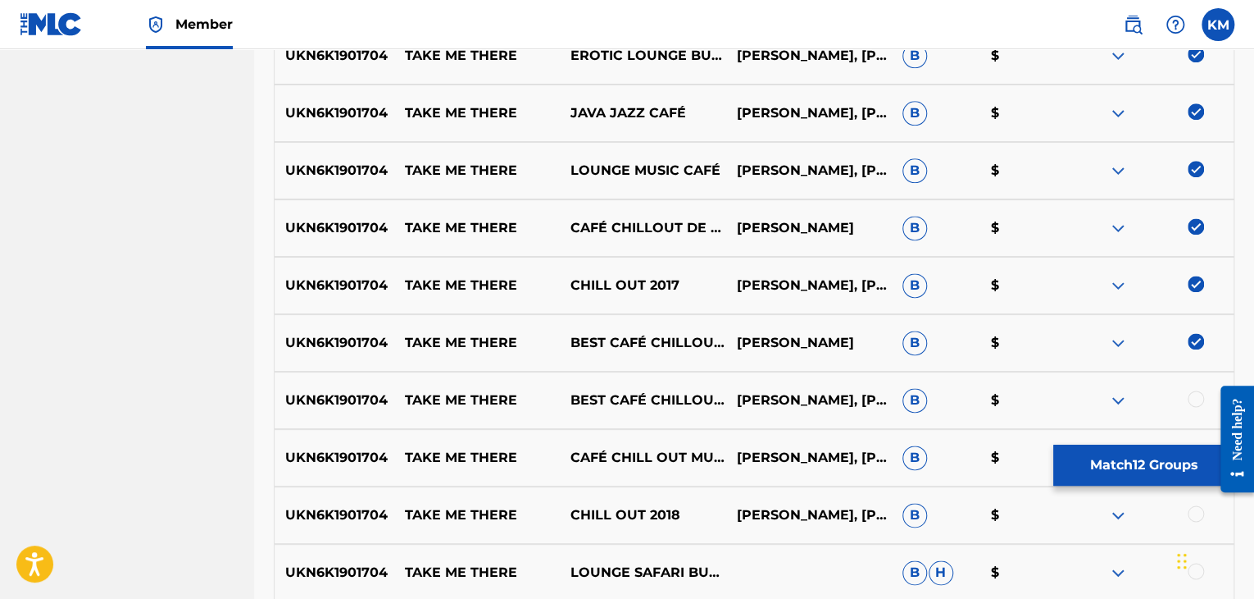
scroll to position [1156, 0]
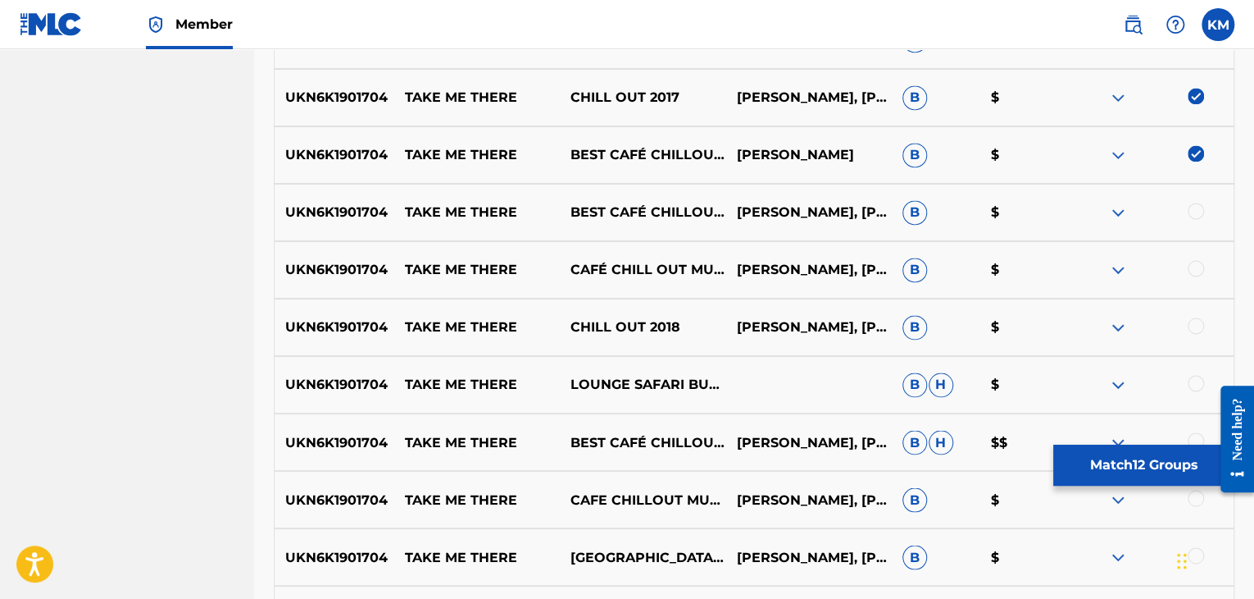
click at [1193, 212] on div at bounding box center [1196, 211] width 16 height 16
click at [1194, 266] on div at bounding box center [1196, 268] width 16 height 16
click at [1192, 326] on div at bounding box center [1196, 325] width 16 height 16
click at [1198, 381] on div at bounding box center [1196, 383] width 16 height 16
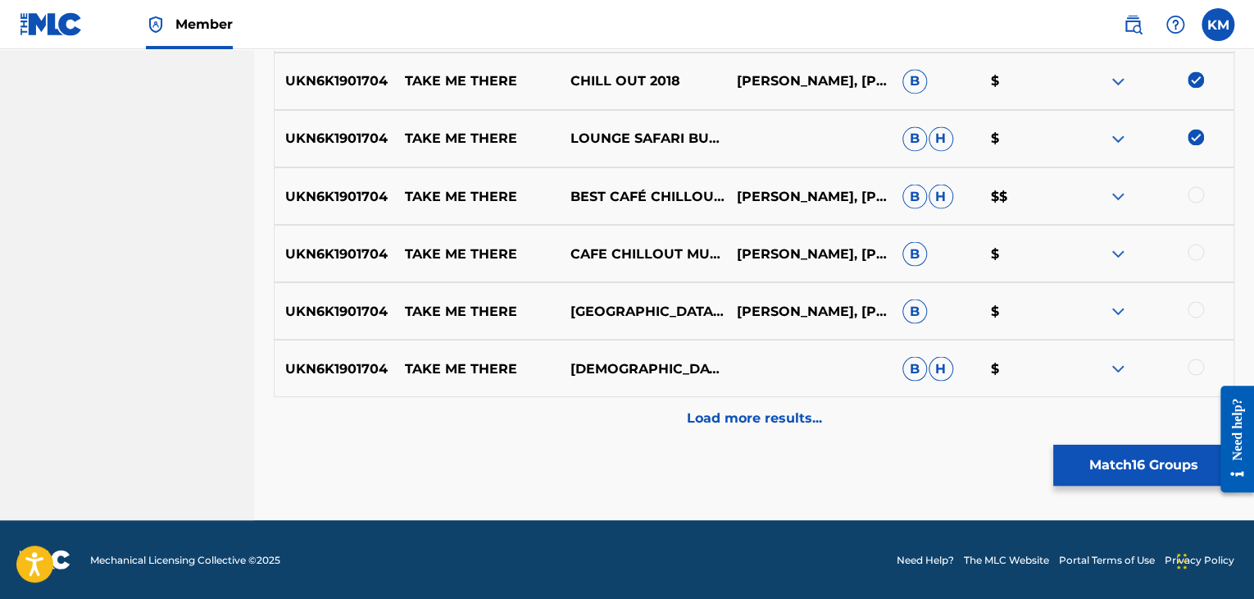
click at [1199, 197] on div at bounding box center [1196, 194] width 16 height 16
click at [1197, 256] on div at bounding box center [1196, 252] width 16 height 16
click at [1199, 304] on div at bounding box center [1196, 309] width 16 height 16
click at [1192, 367] on div at bounding box center [1196, 366] width 16 height 16
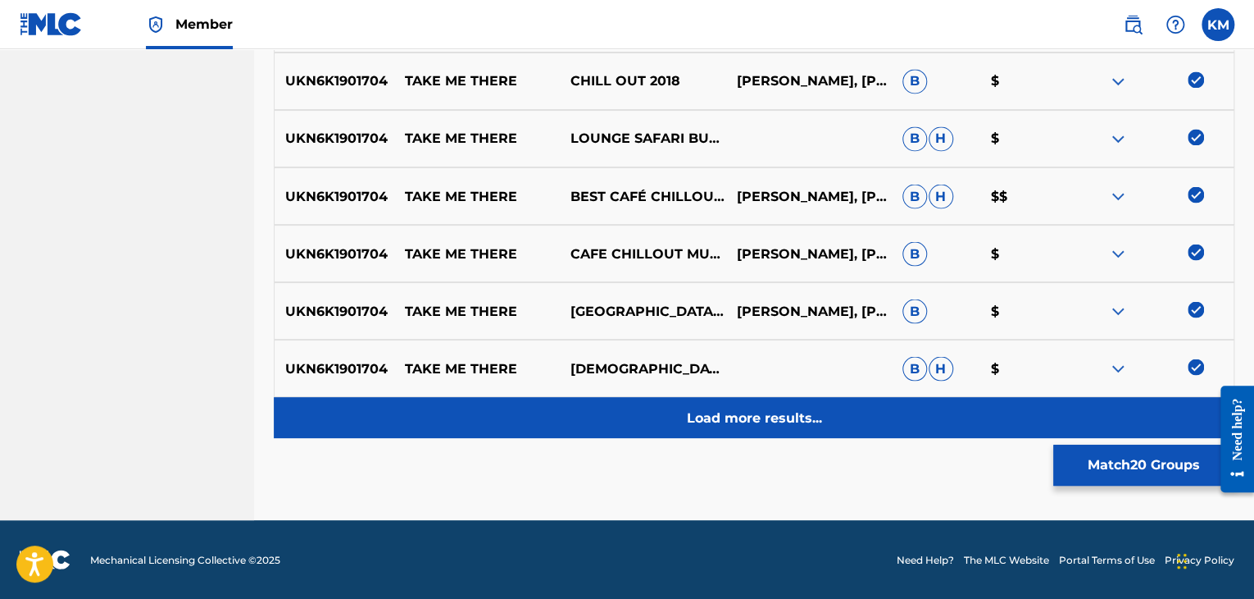
click at [807, 412] on p "Load more results..." at bounding box center [754, 418] width 135 height 20
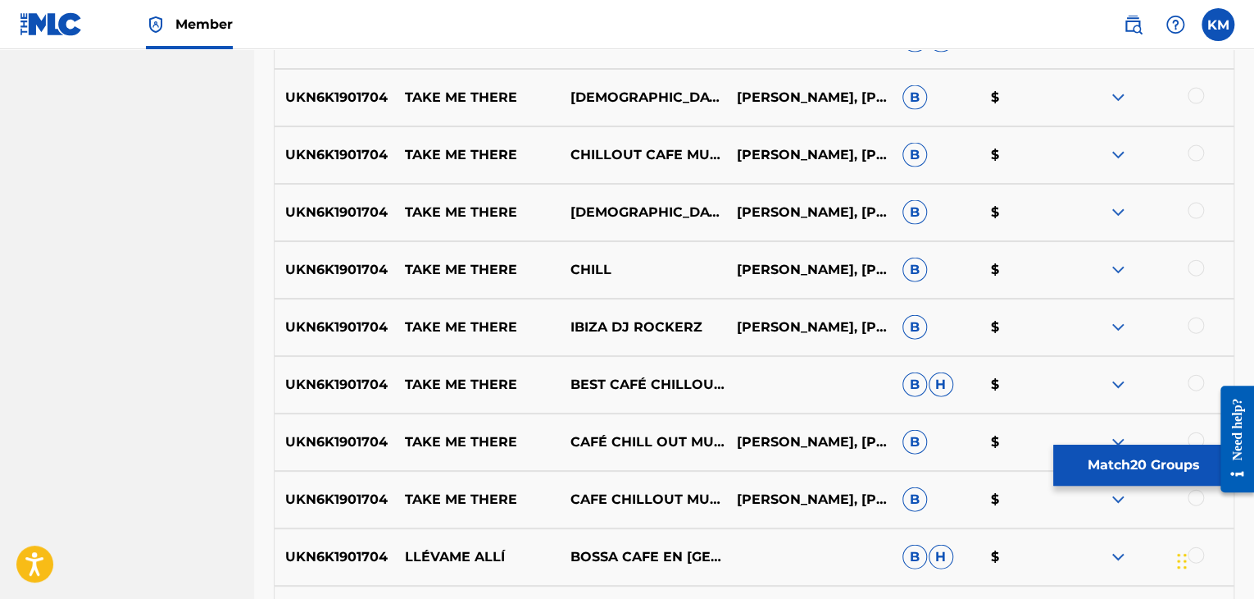
scroll to position [1566, 0]
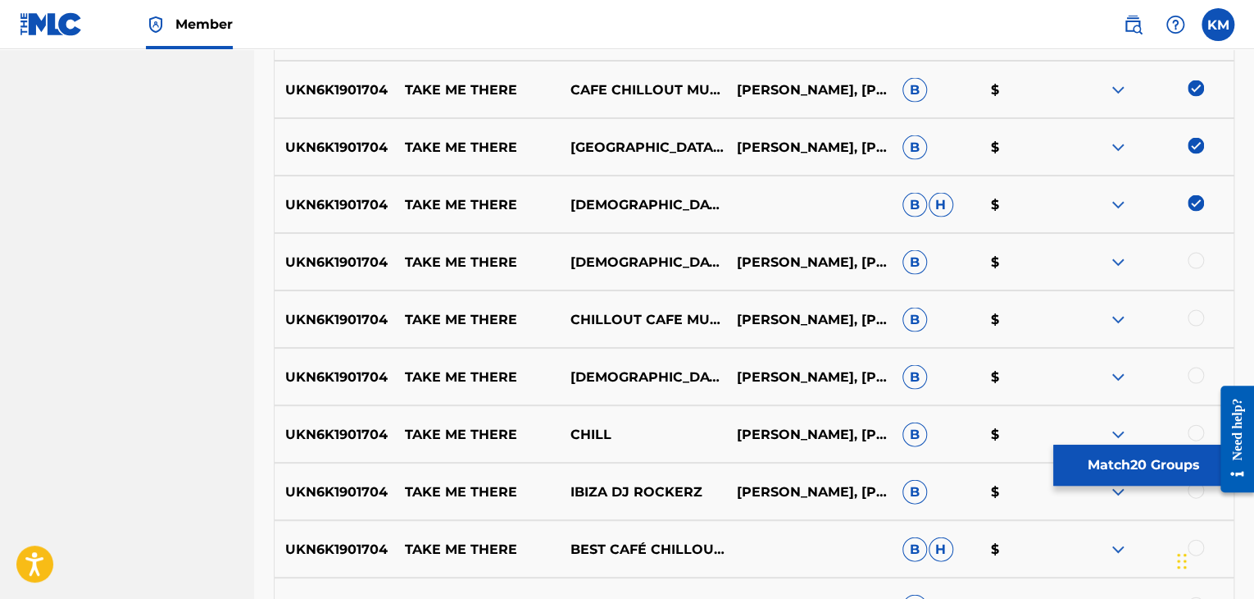
click at [1191, 263] on div at bounding box center [1196, 260] width 16 height 16
click at [1194, 317] on div at bounding box center [1196, 317] width 16 height 16
click at [1195, 373] on div at bounding box center [1196, 375] width 16 height 16
click at [1194, 427] on div at bounding box center [1196, 432] width 16 height 16
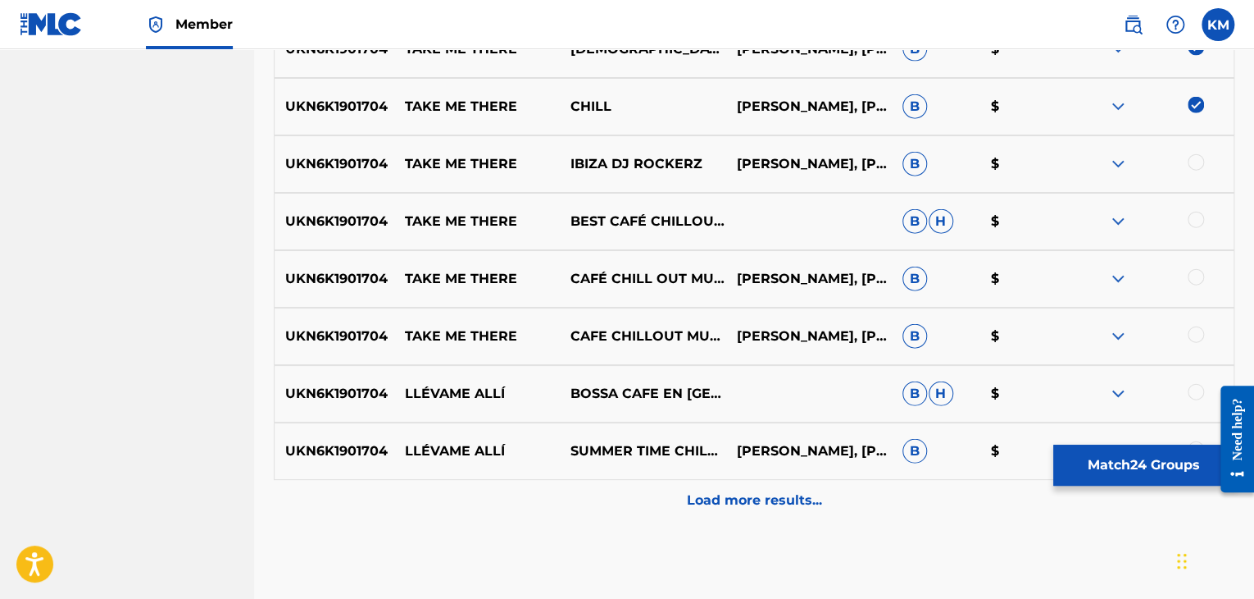
scroll to position [1894, 0]
click at [1191, 166] on div at bounding box center [1196, 161] width 16 height 16
click at [1193, 217] on div at bounding box center [1196, 219] width 16 height 16
click at [1198, 280] on div at bounding box center [1196, 276] width 16 height 16
click at [1195, 334] on div at bounding box center [1196, 334] width 16 height 16
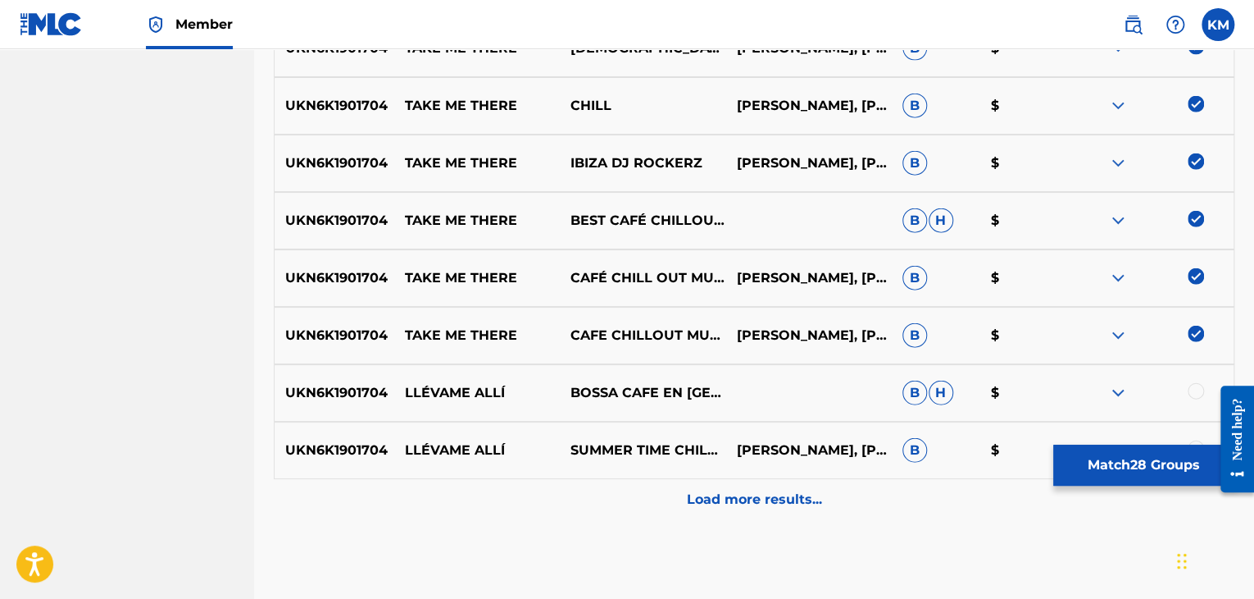
click at [1200, 389] on div at bounding box center [1196, 391] width 16 height 16
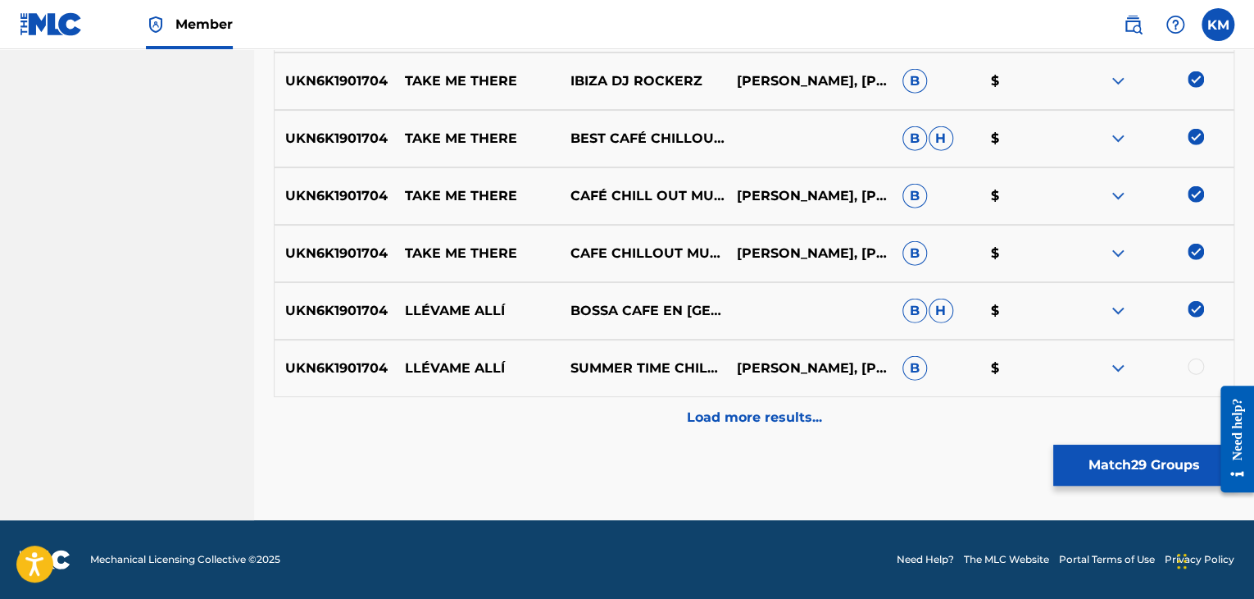
click at [1195, 363] on div at bounding box center [1196, 366] width 16 height 16
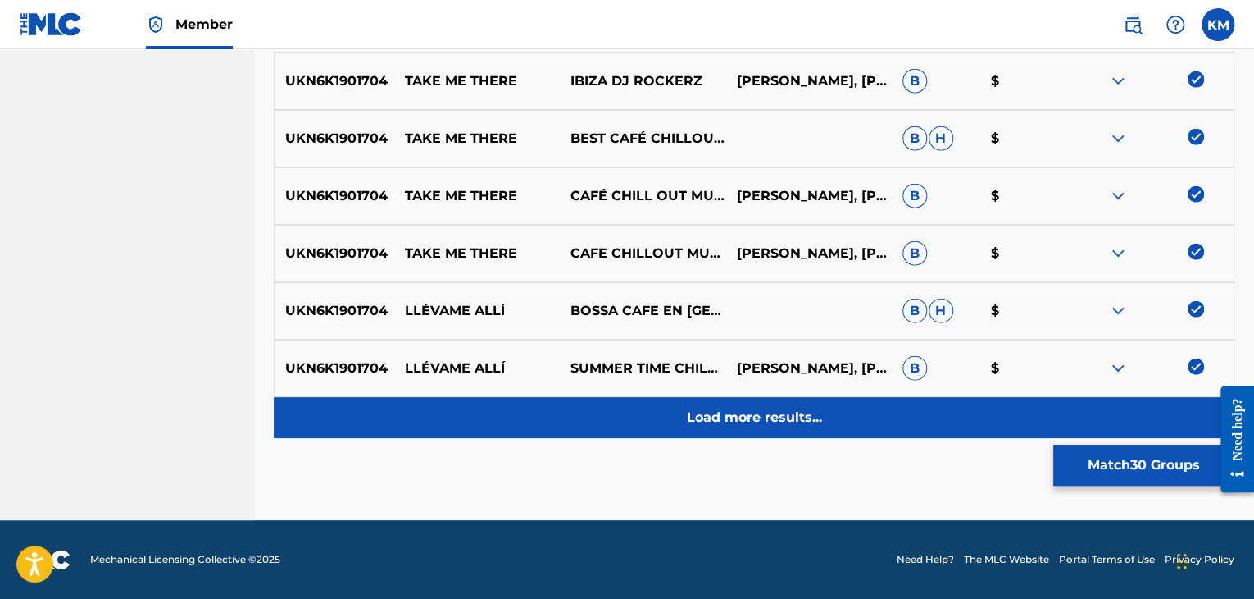
click at [768, 411] on p "Load more results..." at bounding box center [754, 418] width 135 height 20
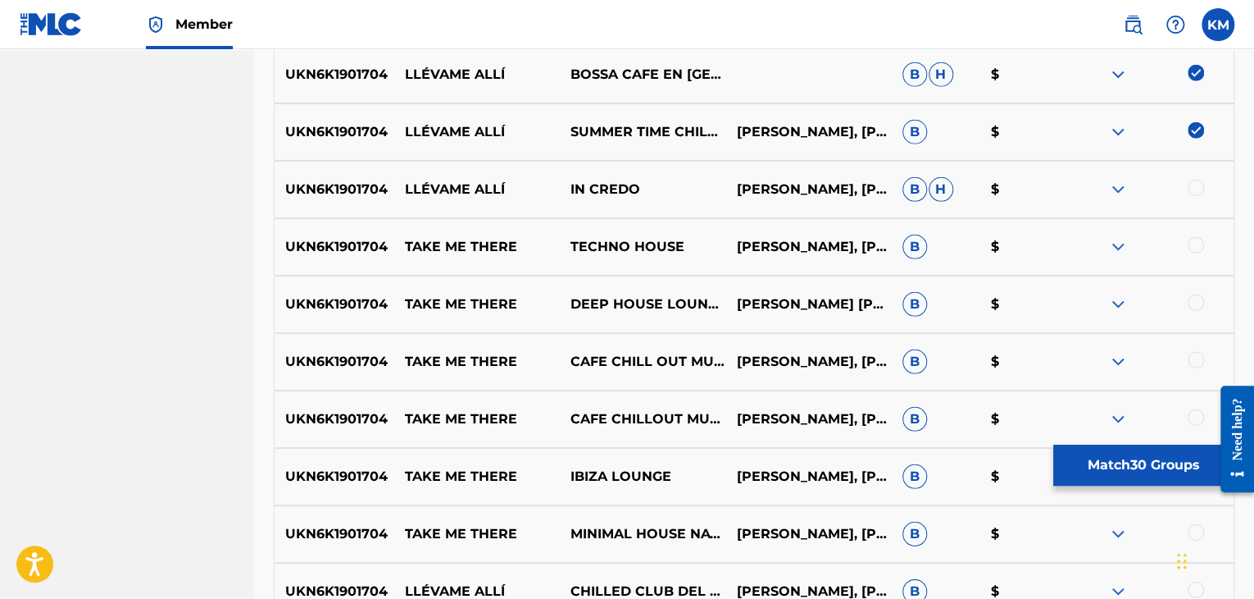
scroll to position [2222, 0]
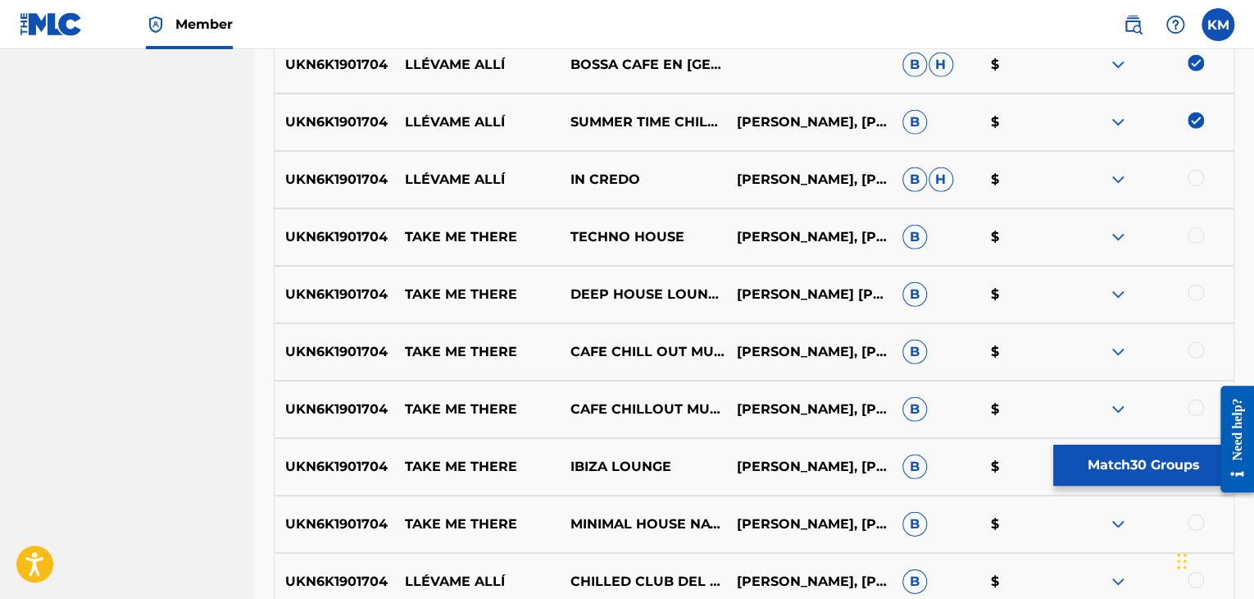
click at [1191, 178] on div at bounding box center [1196, 178] width 16 height 16
click at [1191, 233] on div at bounding box center [1196, 235] width 16 height 16
click at [1196, 289] on div at bounding box center [1196, 293] width 16 height 16
click at [1195, 348] on div at bounding box center [1196, 350] width 16 height 16
click at [1195, 407] on div at bounding box center [1196, 407] width 16 height 16
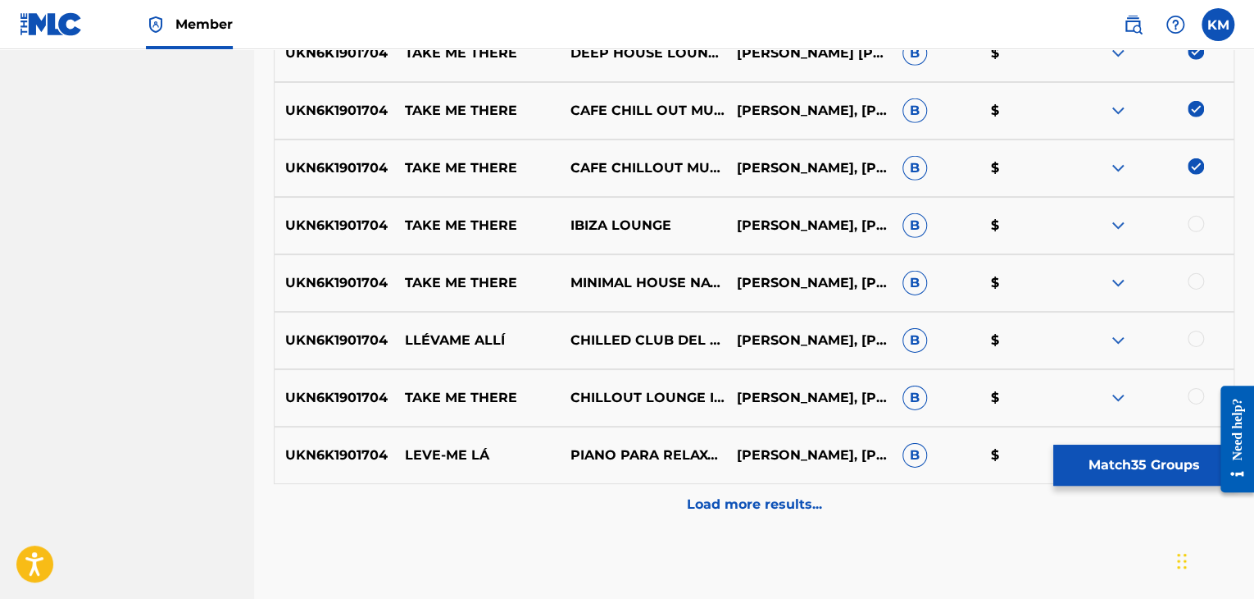
scroll to position [2468, 0]
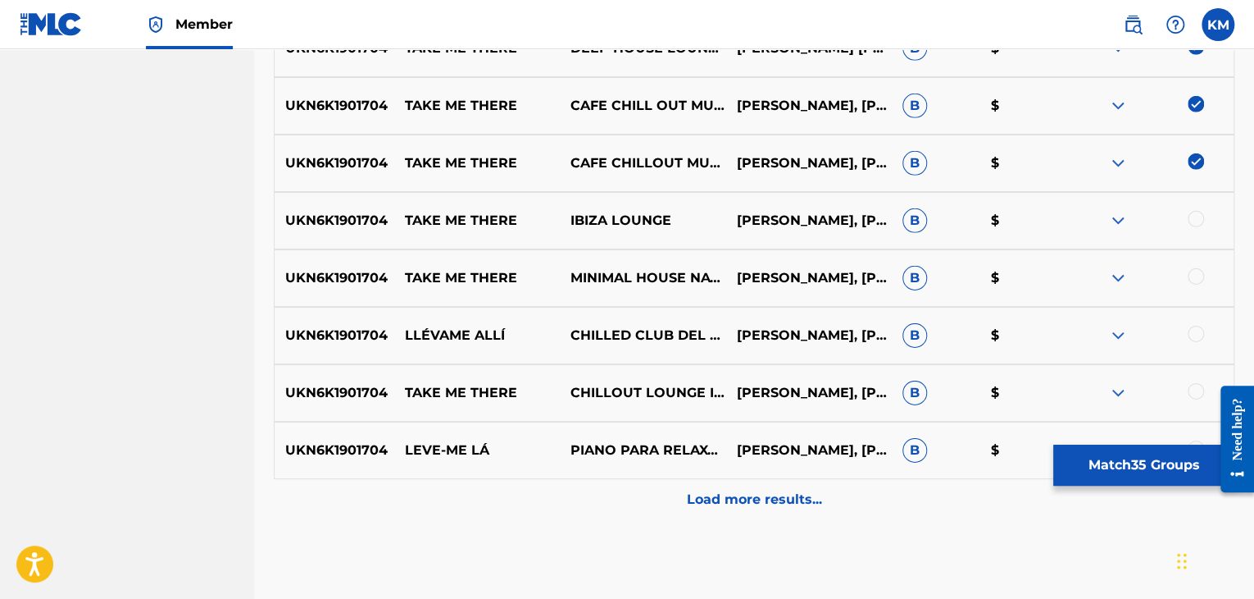
click at [1197, 216] on div at bounding box center [1196, 219] width 16 height 16
click at [1197, 280] on div at bounding box center [1196, 276] width 16 height 16
click at [1198, 332] on div at bounding box center [1196, 334] width 16 height 16
click at [1194, 386] on div at bounding box center [1196, 391] width 16 height 16
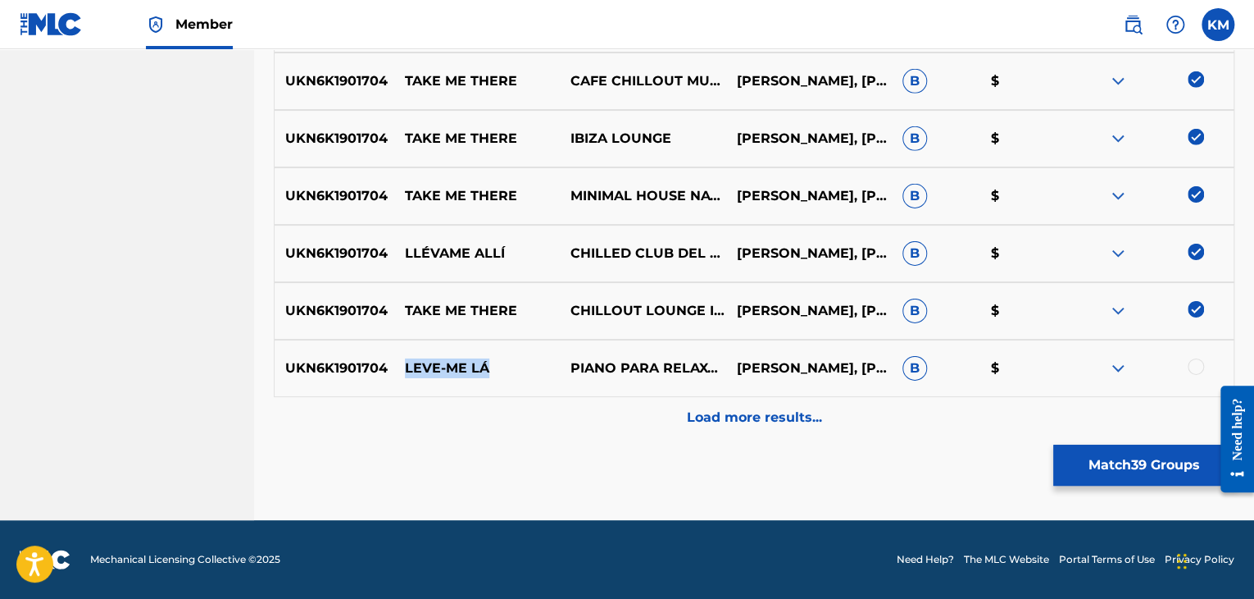
drag, startPoint x: 399, startPoint y: 365, endPoint x: 495, endPoint y: 371, distance: 96.2
click at [495, 371] on p "LEVE-ME LÁ" at bounding box center [477, 368] width 166 height 20
click at [1191, 370] on div at bounding box center [1196, 366] width 16 height 16
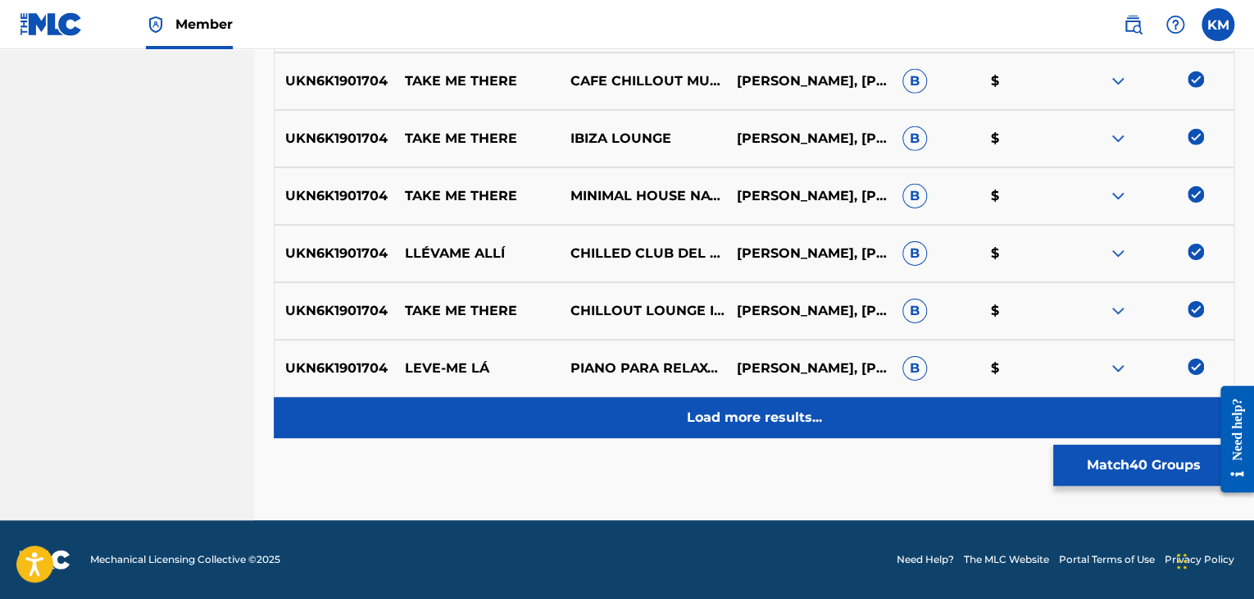
click at [804, 417] on p "Load more results..." at bounding box center [754, 418] width 135 height 20
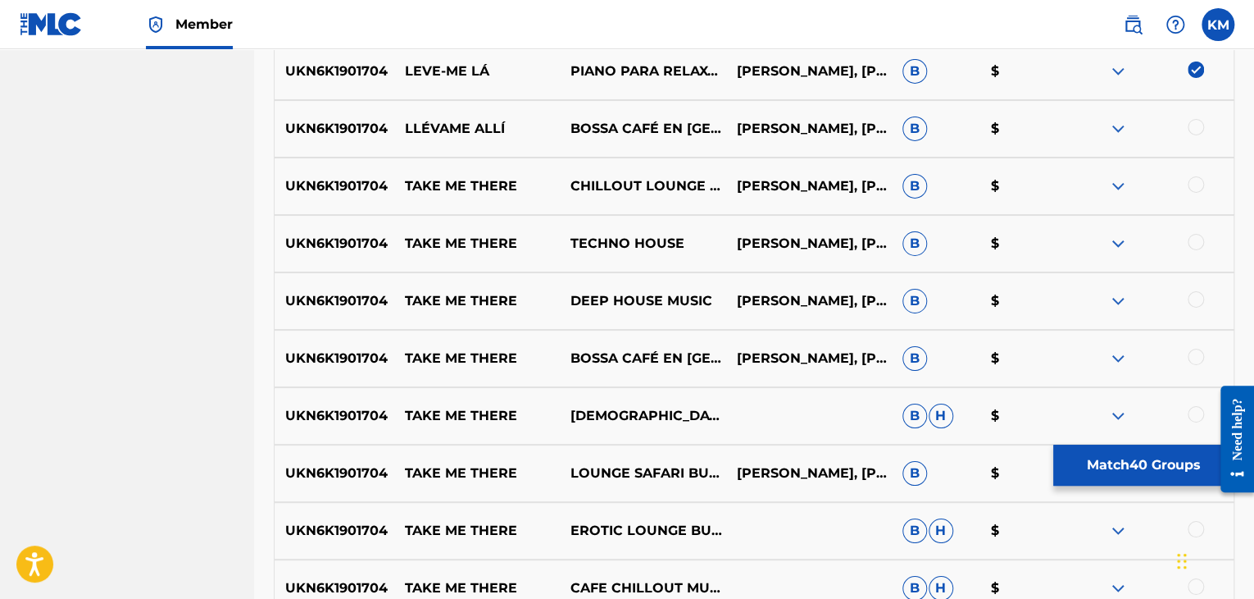
scroll to position [2878, 0]
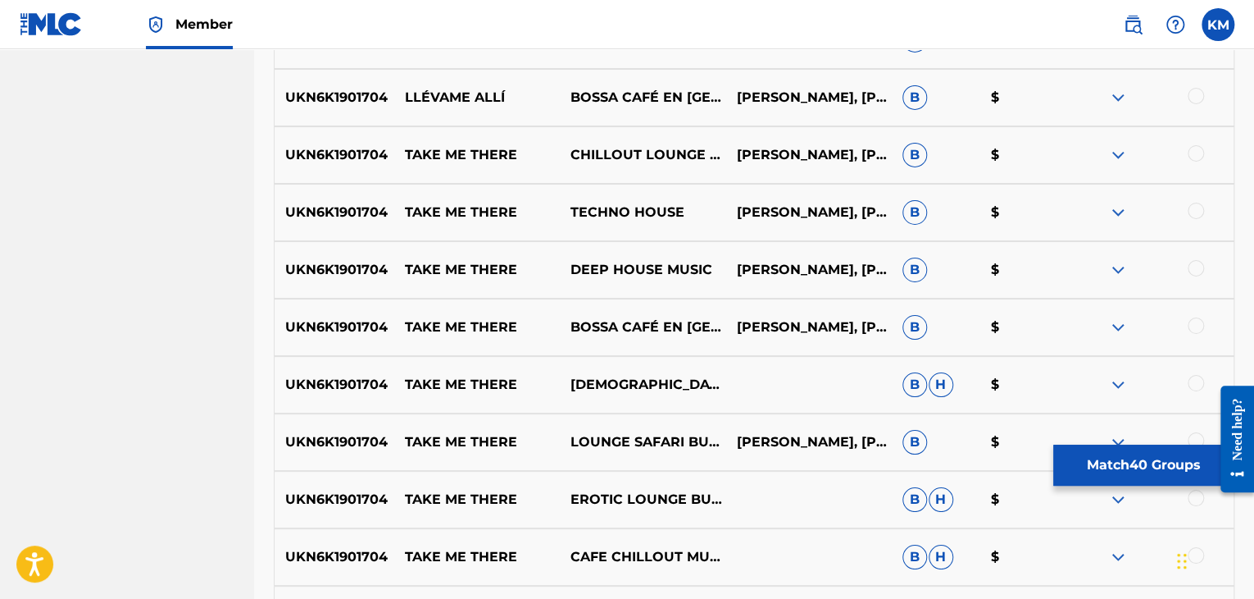
click at [1194, 92] on div at bounding box center [1196, 96] width 16 height 16
click at [1197, 149] on div at bounding box center [1196, 153] width 16 height 16
click at [1194, 201] on div "UKN6K1901704 TAKE ME THERE TECHNO HOUSE [PERSON_NAME], [PERSON_NAME], [PERSON_N…" at bounding box center [754, 212] width 961 height 57
click at [1193, 209] on div at bounding box center [1196, 211] width 16 height 16
click at [1191, 267] on div at bounding box center [1196, 268] width 16 height 16
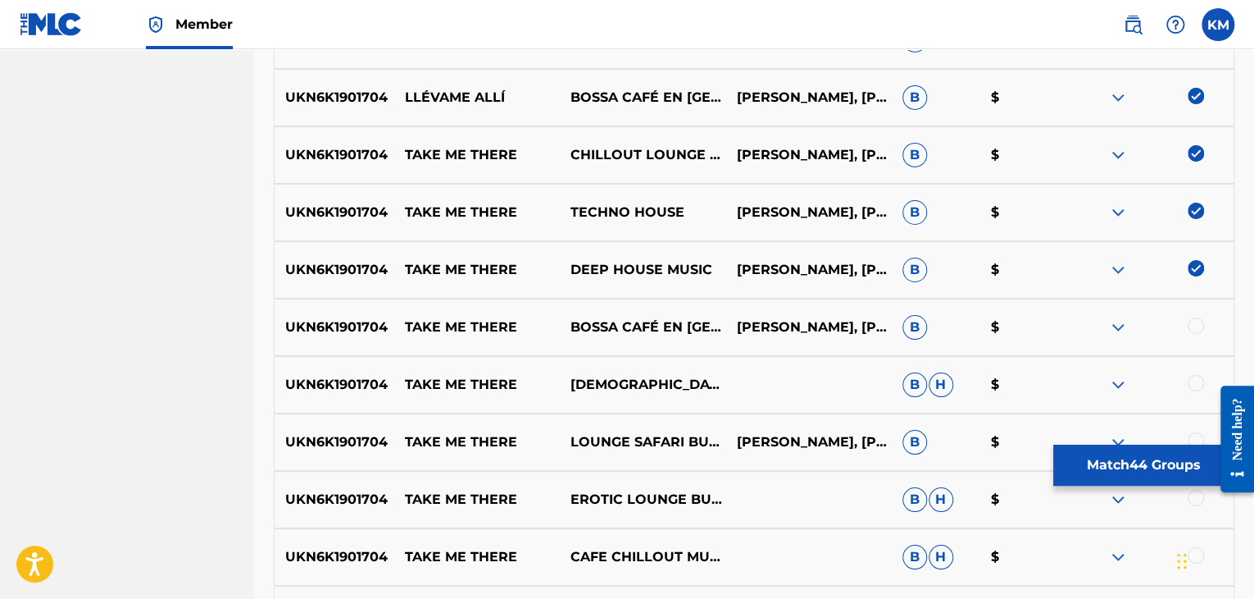
click at [1192, 326] on div at bounding box center [1196, 325] width 16 height 16
click at [1194, 373] on div "UKN6K1901704 TAKE ME THERE BUDDHA ZEN CHILLOUT BAR MUSIC CAFE B H $" at bounding box center [754, 384] width 961 height 57
click at [1194, 384] on div at bounding box center [1196, 383] width 16 height 16
click at [1195, 432] on div at bounding box center [1196, 440] width 16 height 16
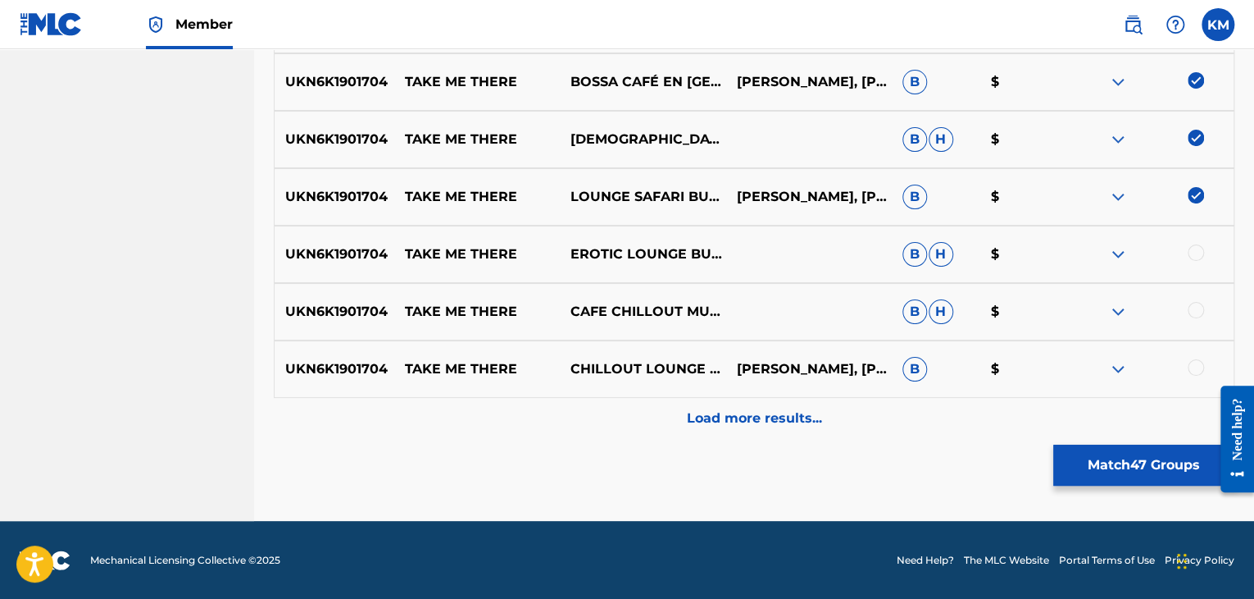
scroll to position [3124, 0]
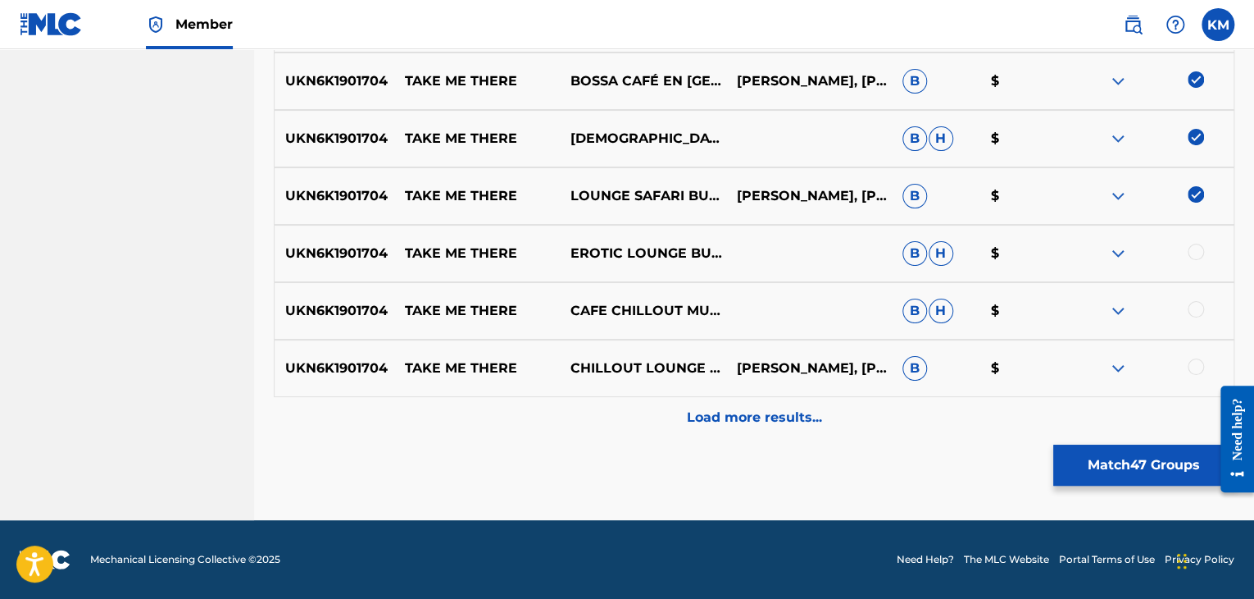
click at [1191, 245] on div at bounding box center [1196, 252] width 16 height 16
click at [1196, 306] on div at bounding box center [1196, 309] width 16 height 16
click at [1195, 362] on div at bounding box center [1196, 366] width 16 height 16
click at [701, 390] on div "UKN6K1901704 TAKE ME THERE CHILLOUT LOUNGE RELAX [PERSON_NAME], [PERSON_NAME], …" at bounding box center [754, 367] width 961 height 57
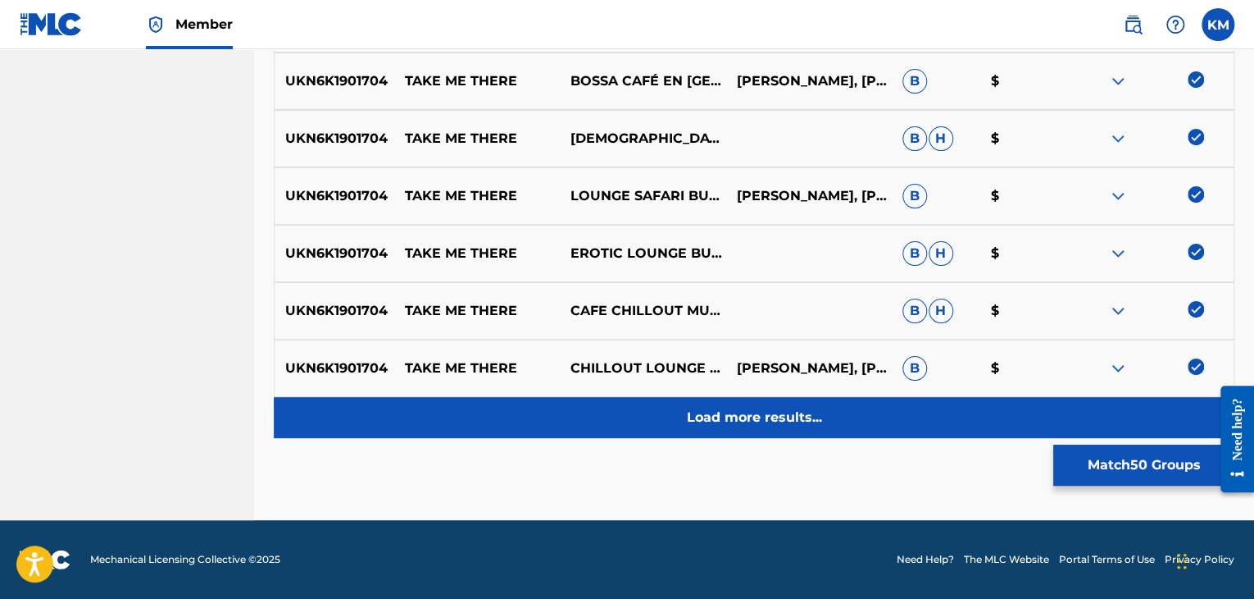
click at [707, 409] on p "Load more results..." at bounding box center [754, 418] width 135 height 20
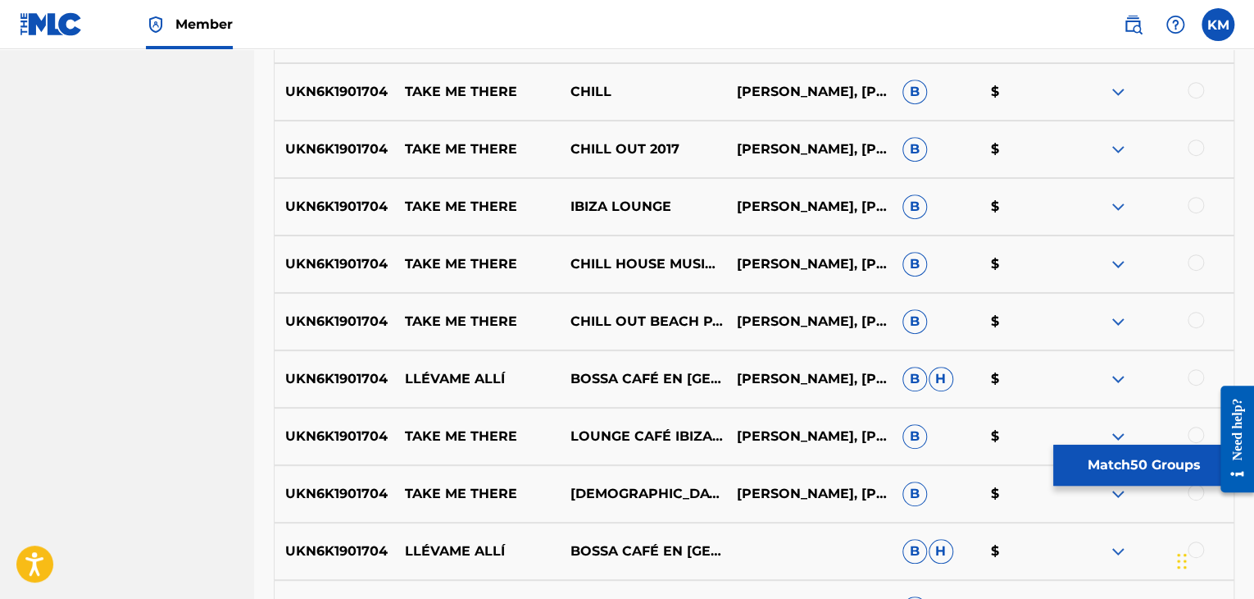
scroll to position [3370, 0]
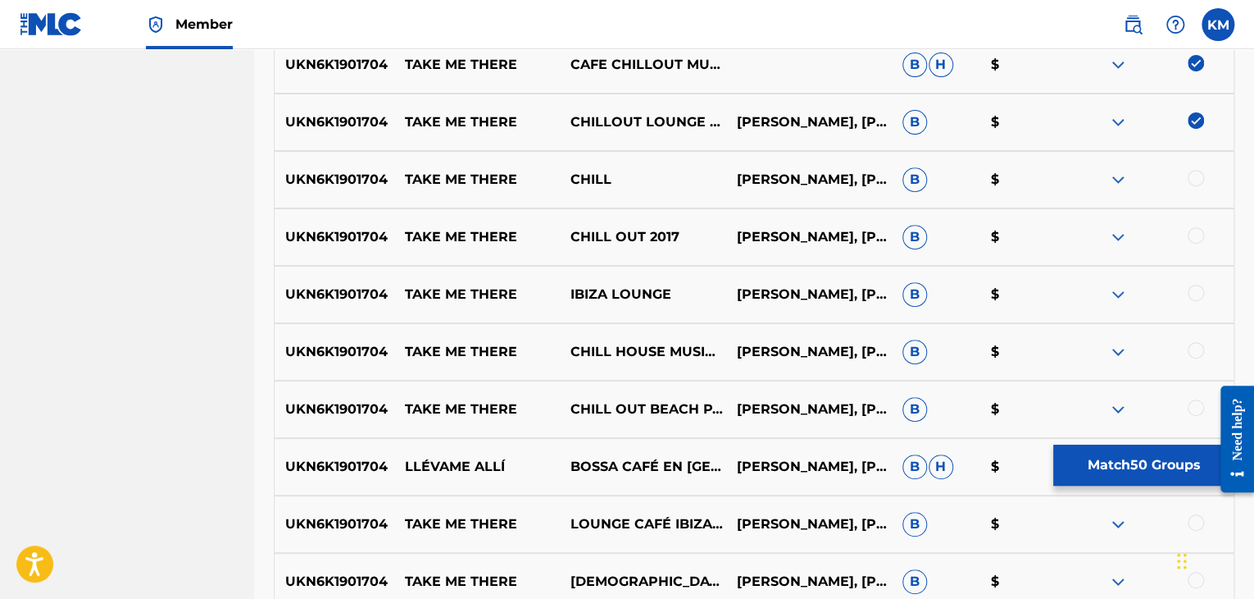
click at [1196, 182] on div at bounding box center [1196, 178] width 16 height 16
click at [1202, 235] on div at bounding box center [1196, 235] width 16 height 16
click at [1193, 293] on div at bounding box center [1196, 293] width 16 height 16
click at [1193, 346] on div at bounding box center [1196, 350] width 16 height 16
click at [1195, 406] on div at bounding box center [1196, 407] width 16 height 16
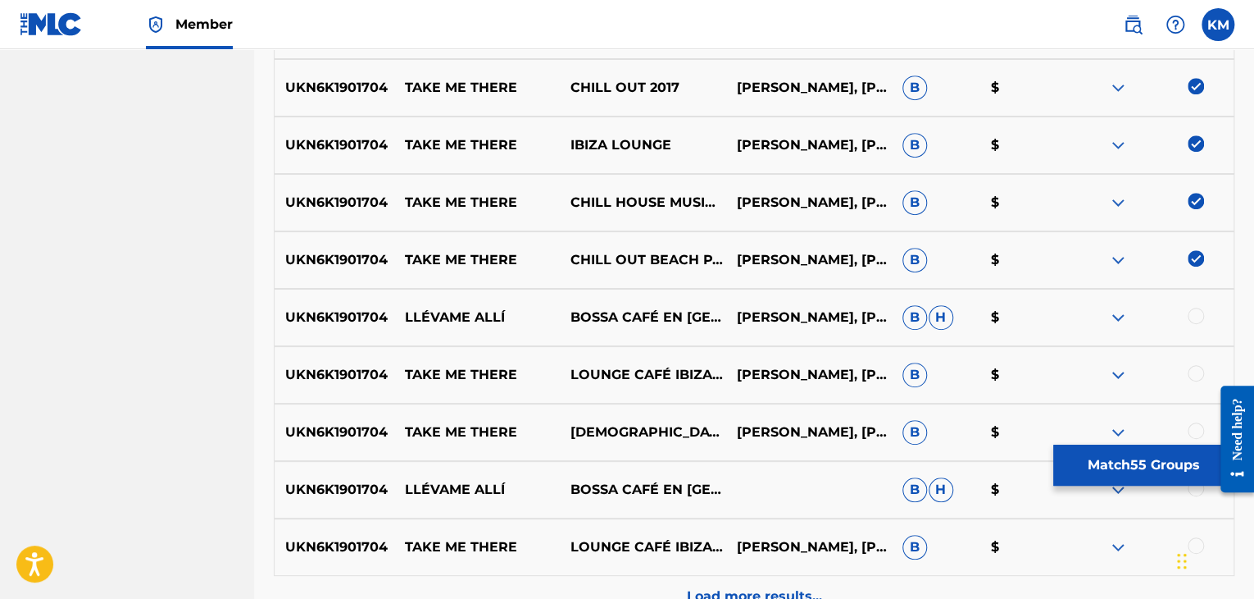
scroll to position [3698, 0]
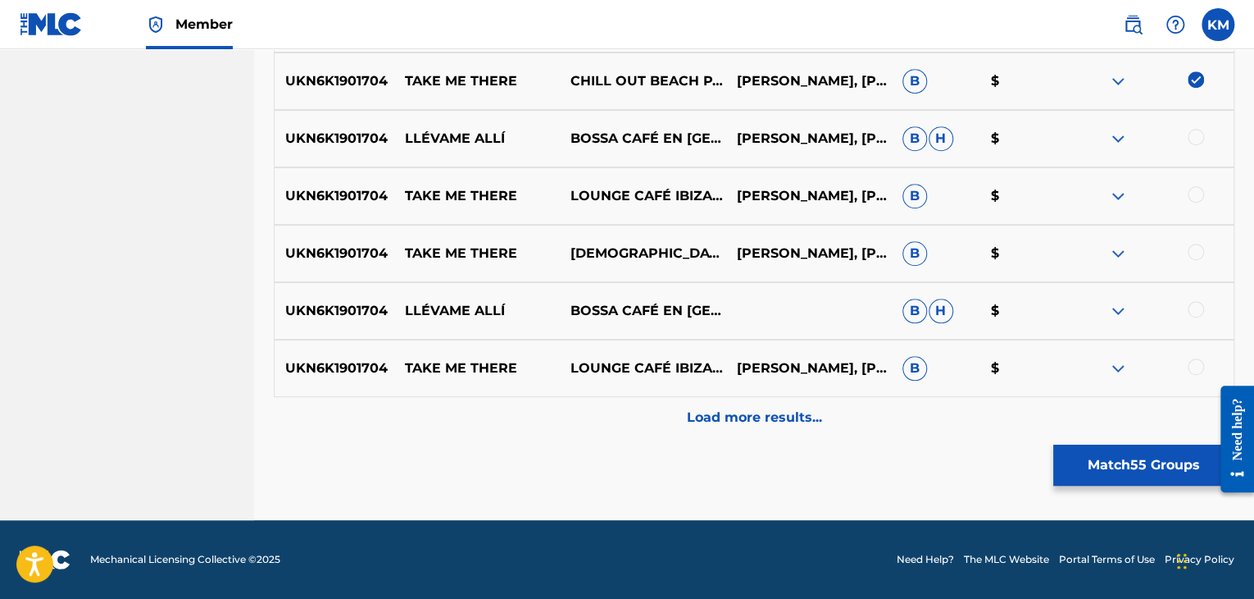
click at [1195, 134] on div at bounding box center [1196, 137] width 16 height 16
click at [1199, 192] on div at bounding box center [1196, 194] width 16 height 16
click at [1197, 249] on div at bounding box center [1196, 252] width 16 height 16
click at [1197, 311] on div at bounding box center [1196, 309] width 16 height 16
click at [1195, 362] on div at bounding box center [1196, 366] width 16 height 16
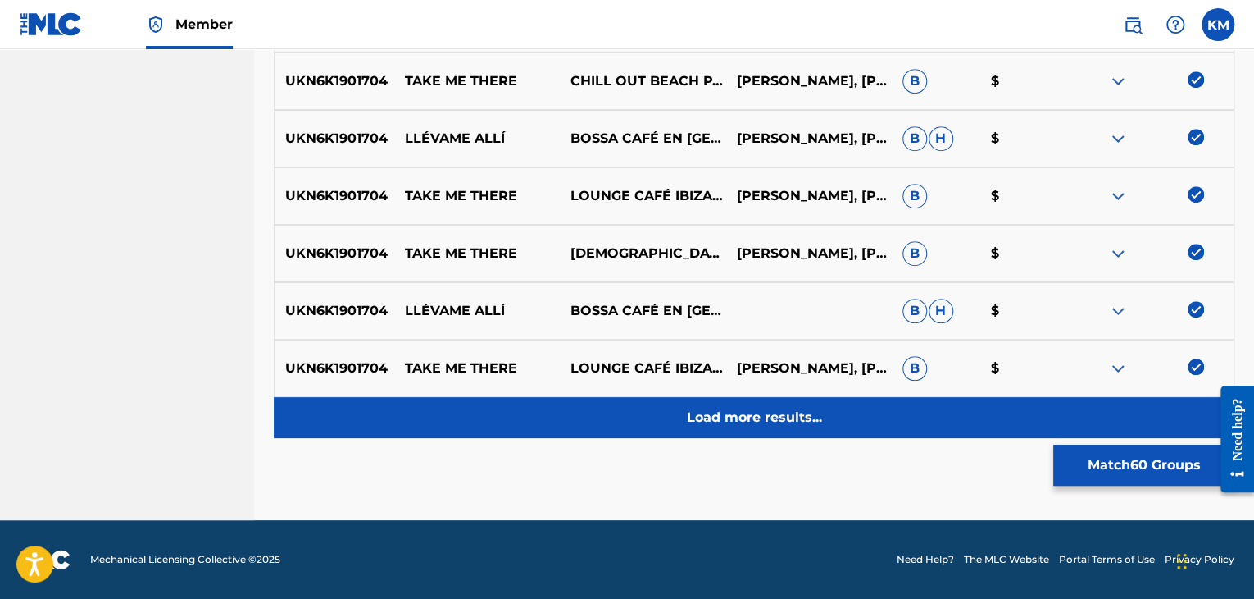
click at [858, 407] on div "Load more results..." at bounding box center [754, 417] width 961 height 41
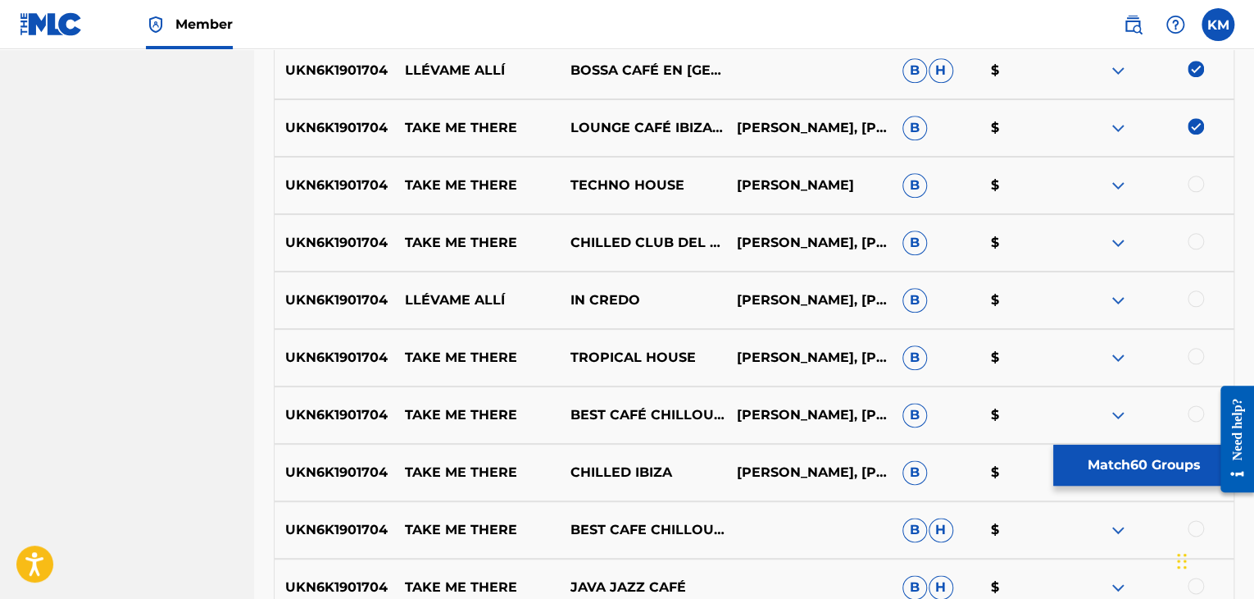
scroll to position [3944, 0]
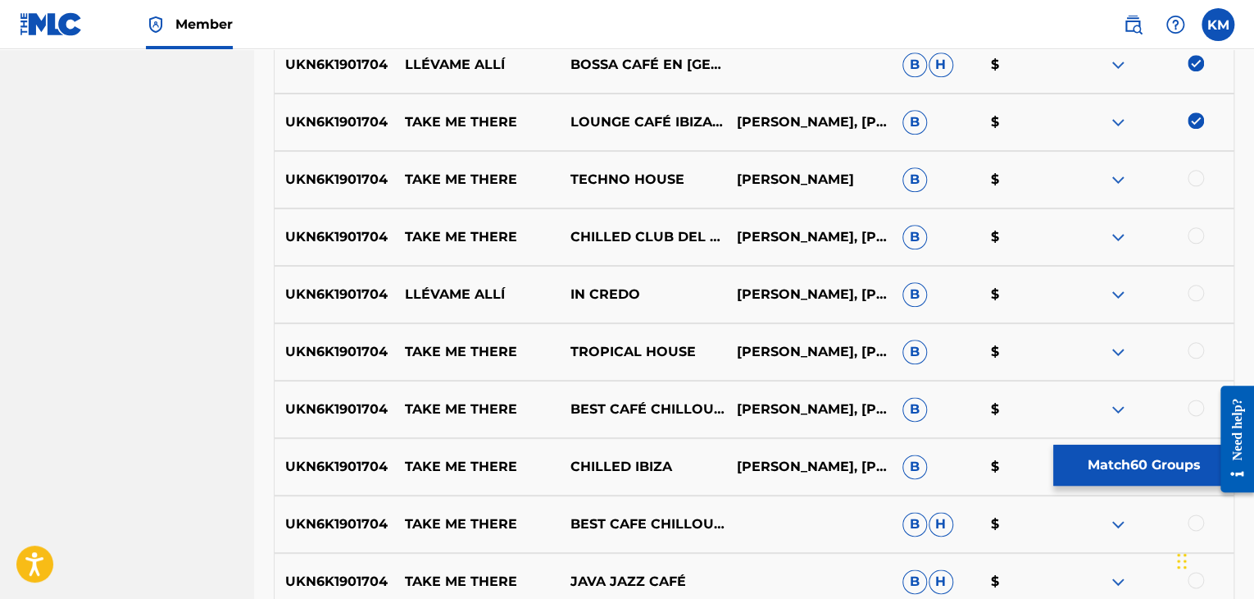
click at [1195, 174] on div at bounding box center [1196, 178] width 16 height 16
click at [1195, 217] on div "UKN6K1901704 TAKE ME THERE CHILLED CLUB DEL MAR [PERSON_NAME], [PERSON_NAME], […" at bounding box center [754, 236] width 961 height 57
click at [1195, 233] on div at bounding box center [1196, 235] width 16 height 16
click at [1195, 291] on div at bounding box center [1196, 293] width 16 height 16
click at [1197, 349] on div at bounding box center [1196, 350] width 16 height 16
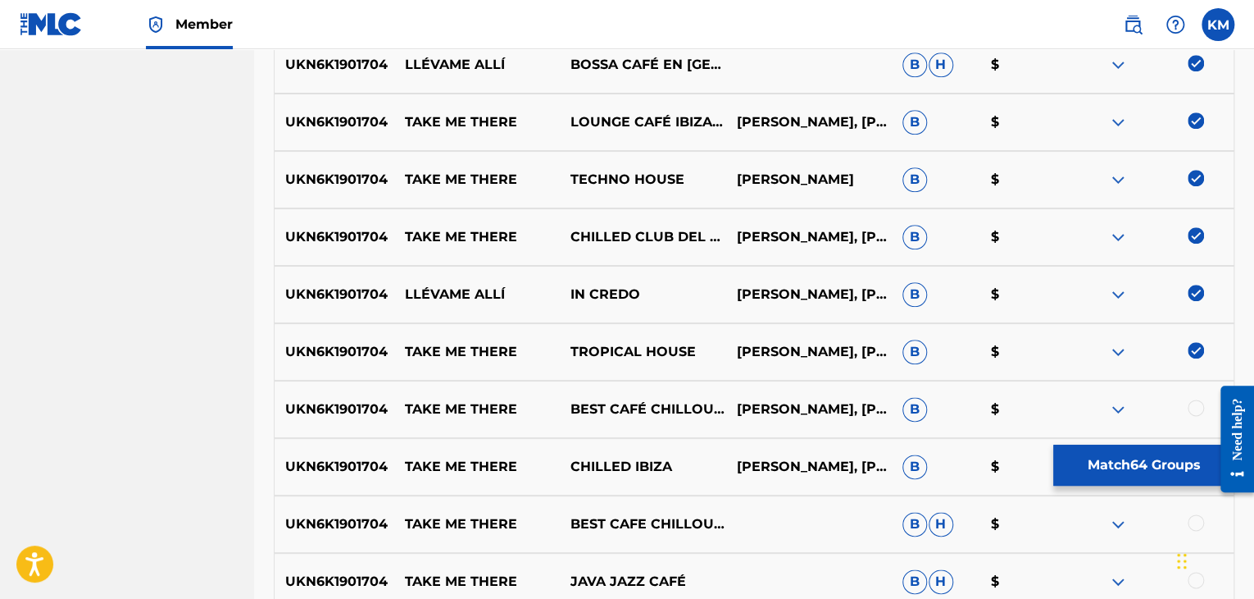
click at [1191, 414] on div at bounding box center [1196, 407] width 16 height 16
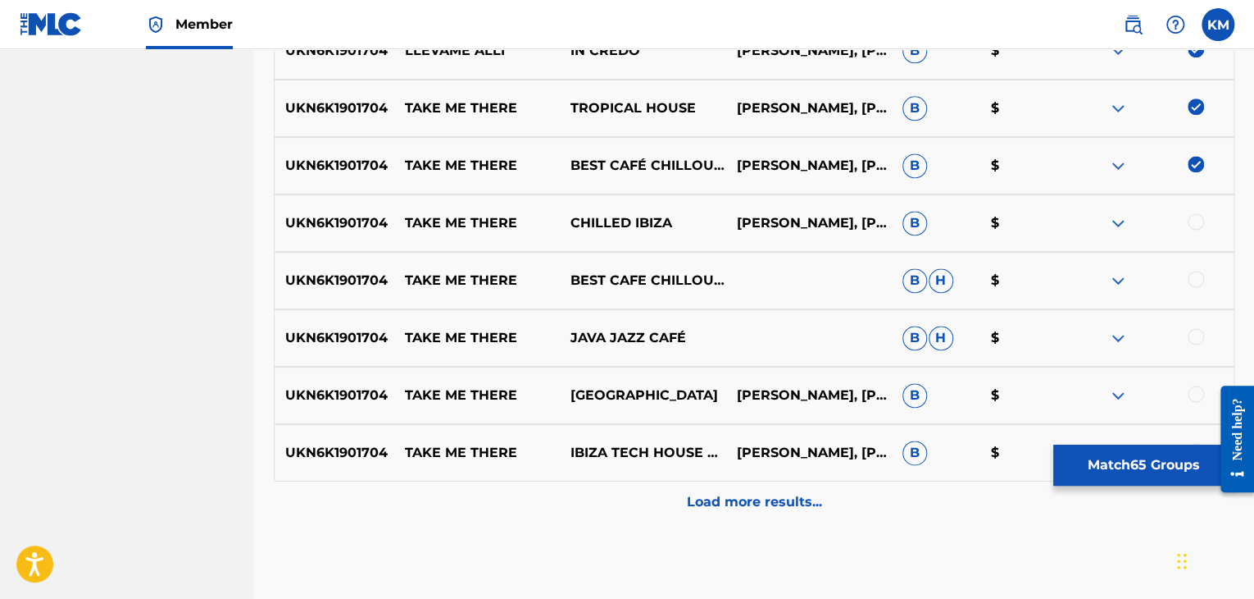
scroll to position [4190, 0]
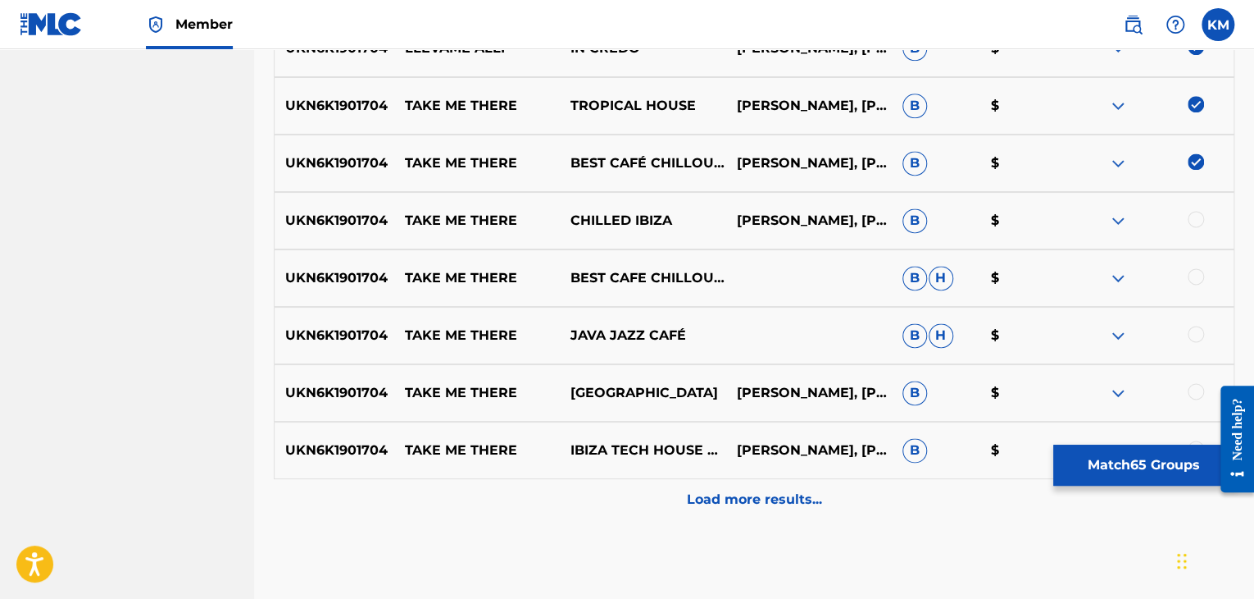
click at [1200, 215] on div at bounding box center [1196, 219] width 16 height 16
click at [1201, 276] on div at bounding box center [1196, 276] width 16 height 16
click at [1190, 334] on div at bounding box center [1196, 334] width 16 height 16
click at [1191, 386] on div at bounding box center [1196, 391] width 16 height 16
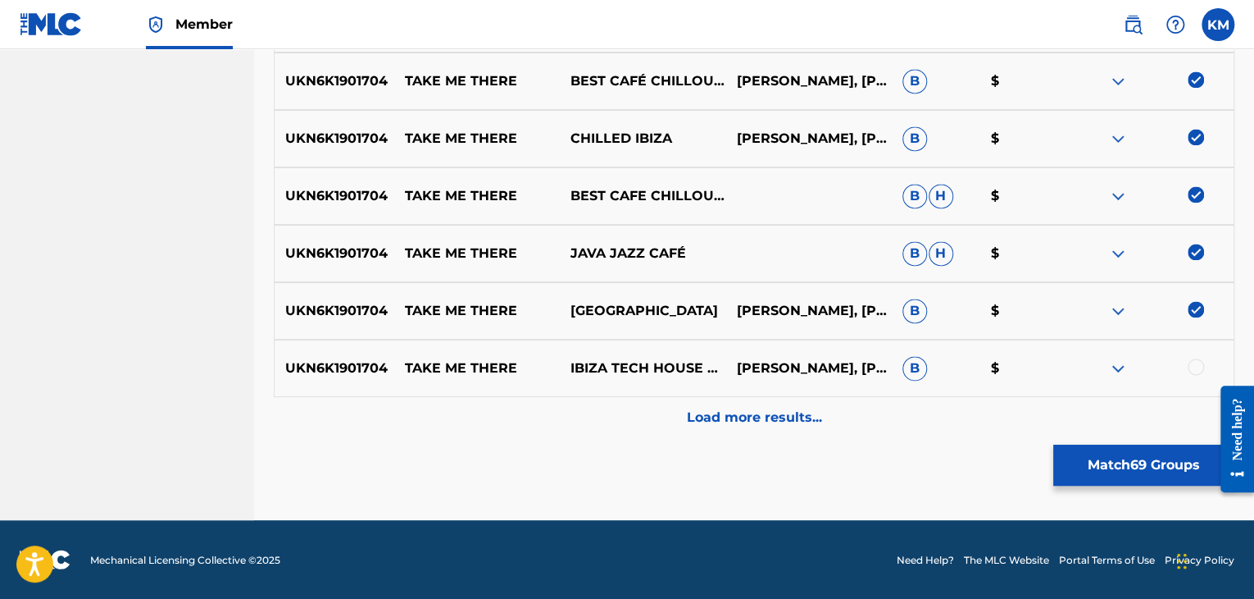
click at [1191, 367] on div at bounding box center [1196, 366] width 16 height 16
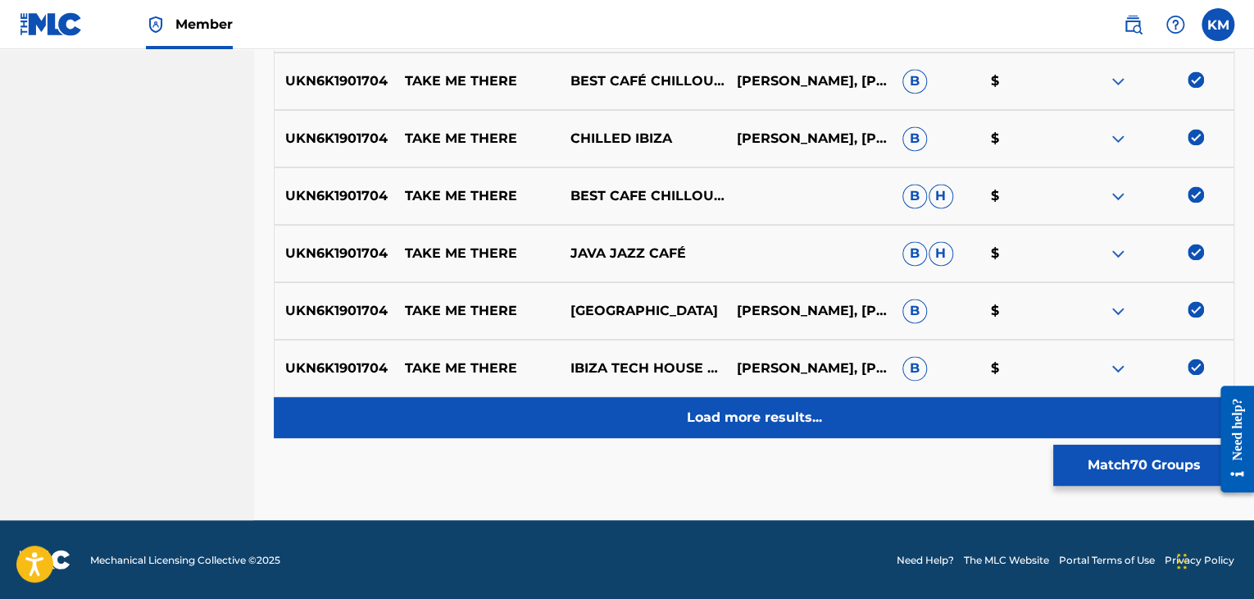
click at [854, 403] on div "Load more results..." at bounding box center [754, 417] width 961 height 41
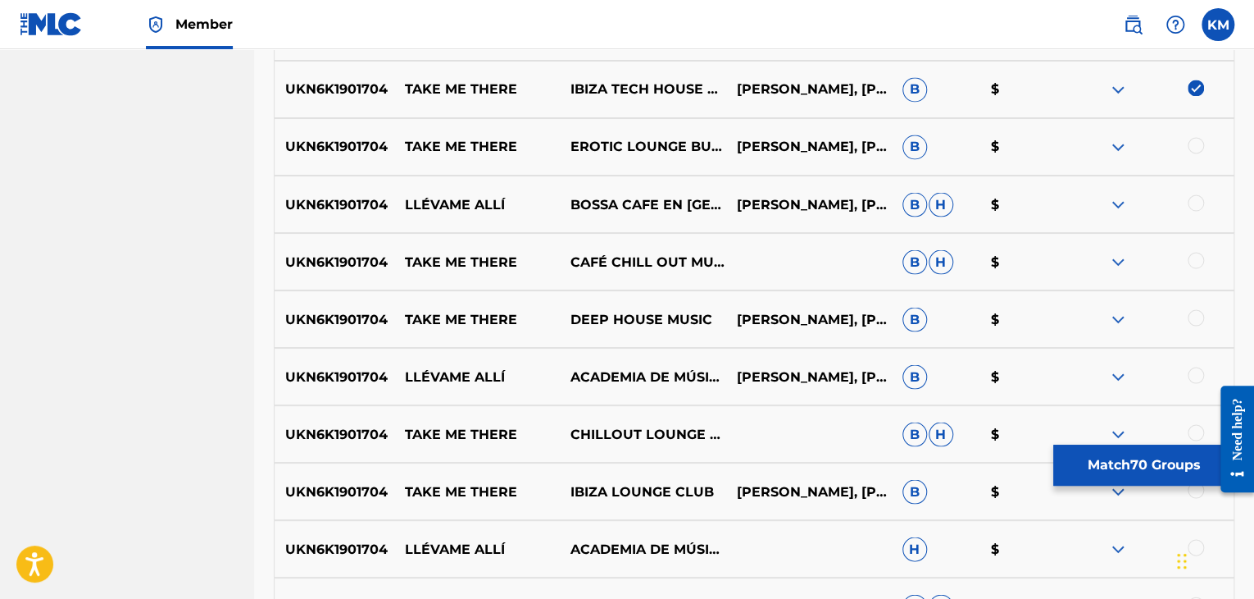
scroll to position [4600, 0]
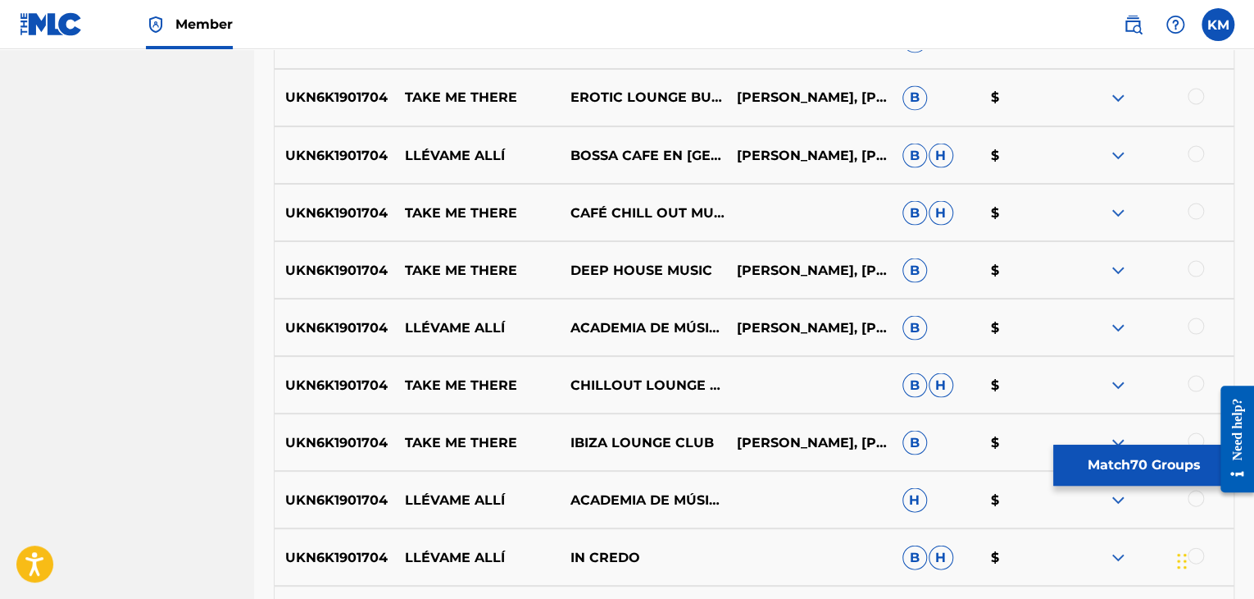
click at [1195, 89] on div at bounding box center [1196, 96] width 16 height 16
click at [1197, 153] on div at bounding box center [1196, 153] width 16 height 16
click at [1197, 198] on div "UKN6K1901704 TAKE ME THERE CAFÉ CHILL OUT MUSIC AFTER DARK B H $" at bounding box center [754, 212] width 961 height 57
click at [1197, 212] on div at bounding box center [1196, 211] width 16 height 16
click at [1196, 263] on div at bounding box center [1196, 268] width 16 height 16
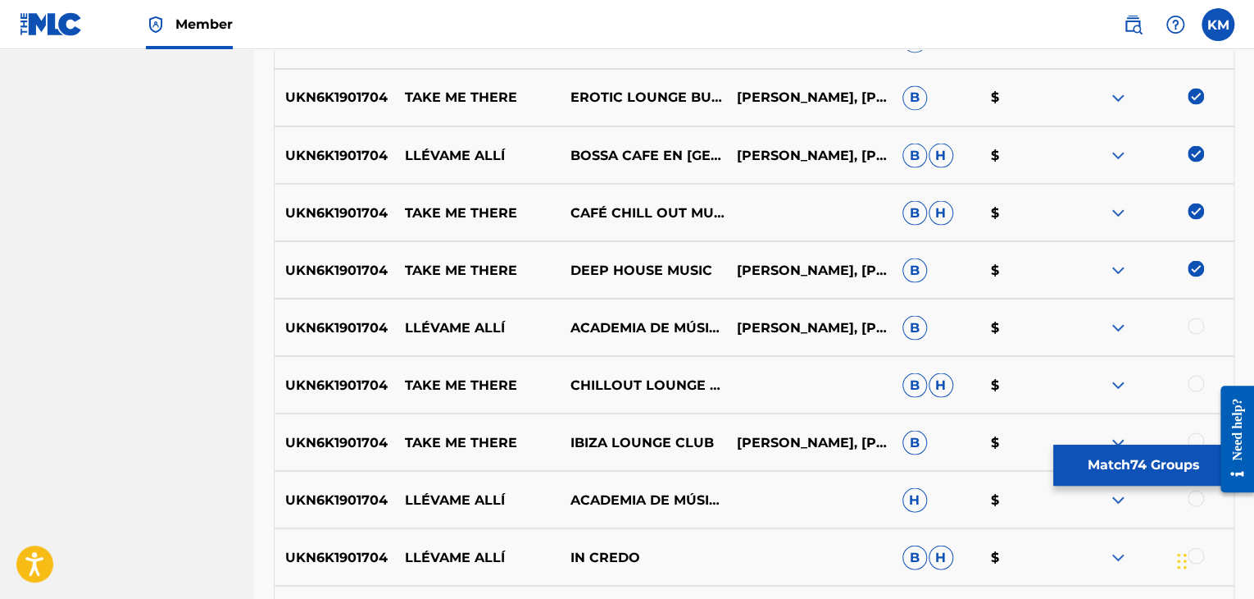
click at [1195, 318] on div at bounding box center [1196, 325] width 16 height 16
click at [1193, 385] on div at bounding box center [1196, 383] width 16 height 16
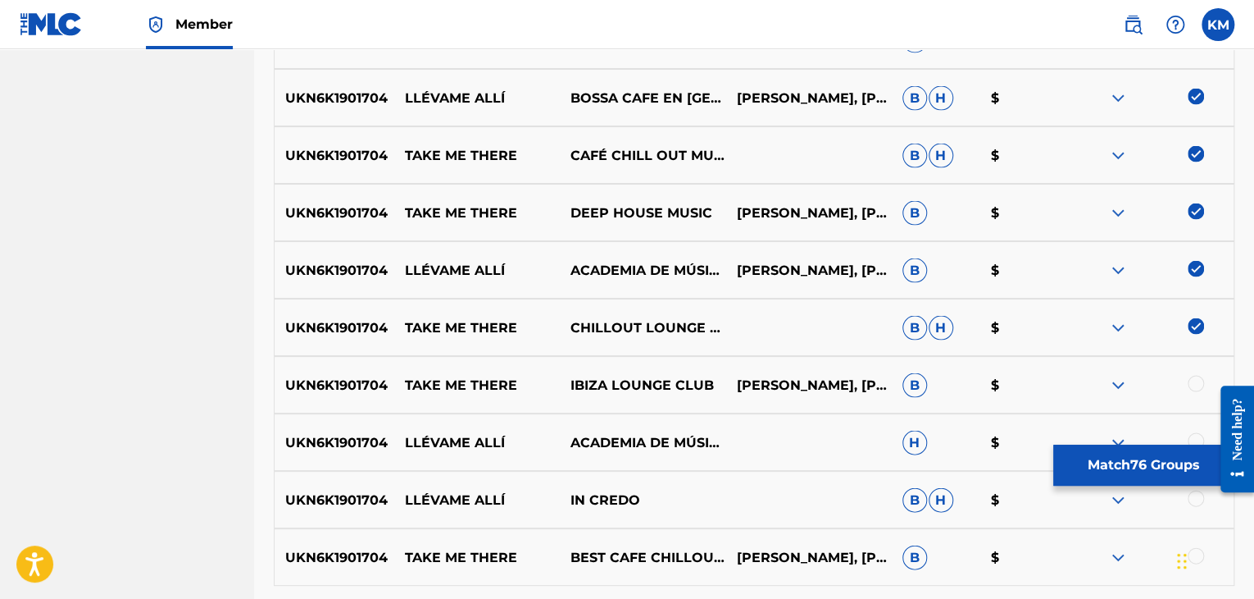
scroll to position [4682, 0]
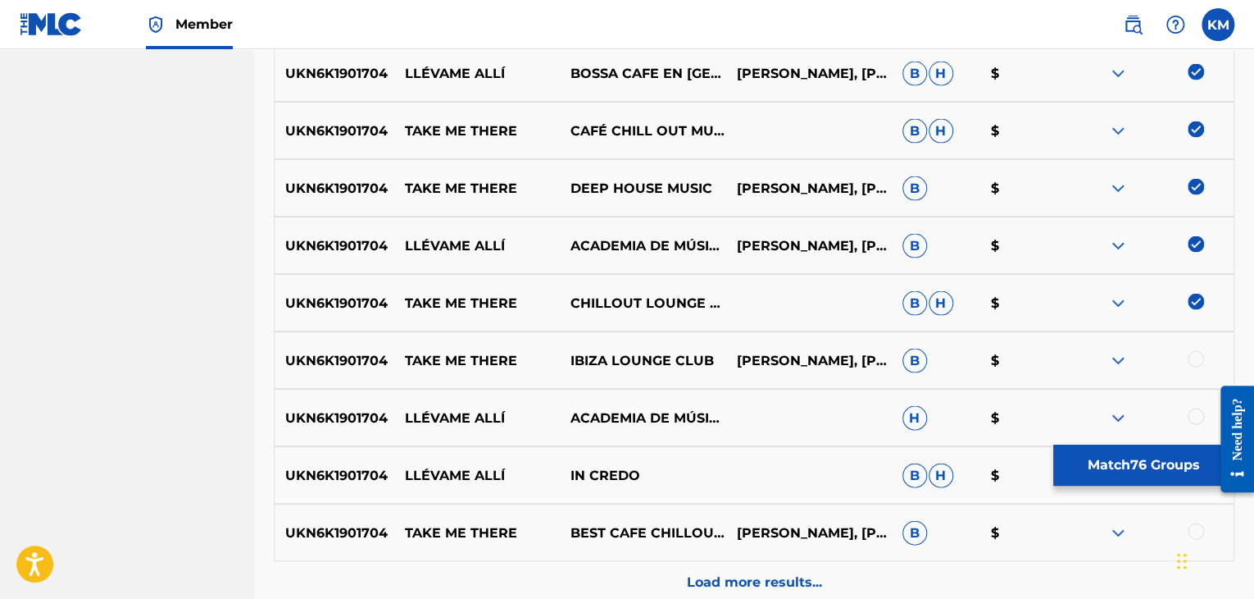
click at [1196, 360] on div at bounding box center [1196, 358] width 16 height 16
click at [1194, 408] on div at bounding box center [1196, 416] width 16 height 16
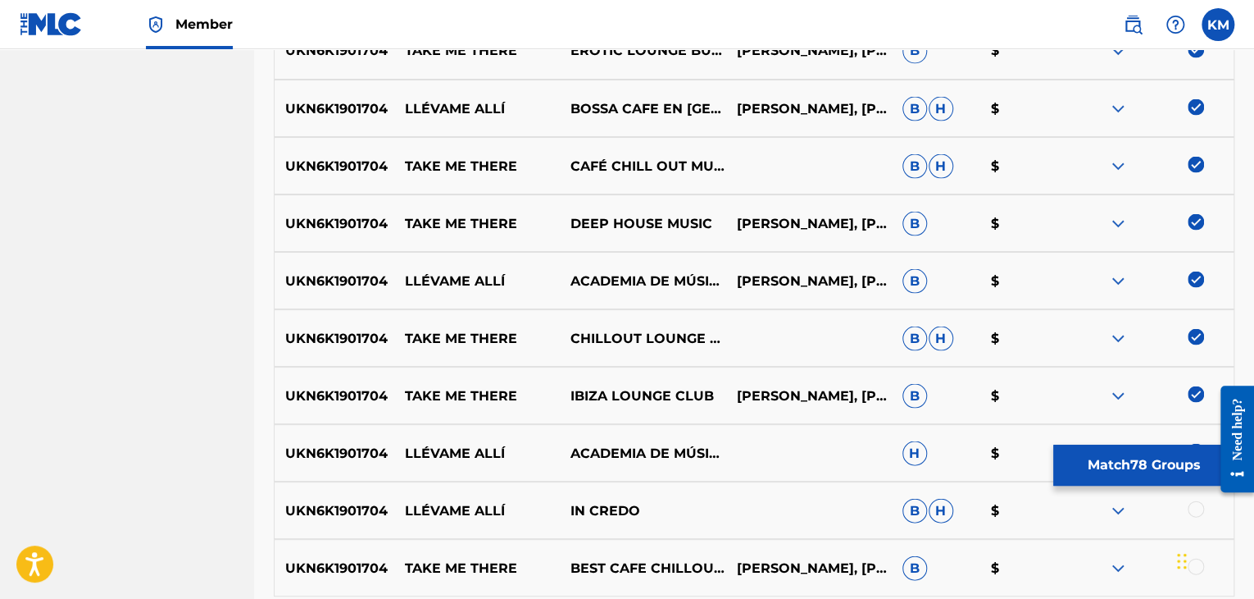
scroll to position [4764, 0]
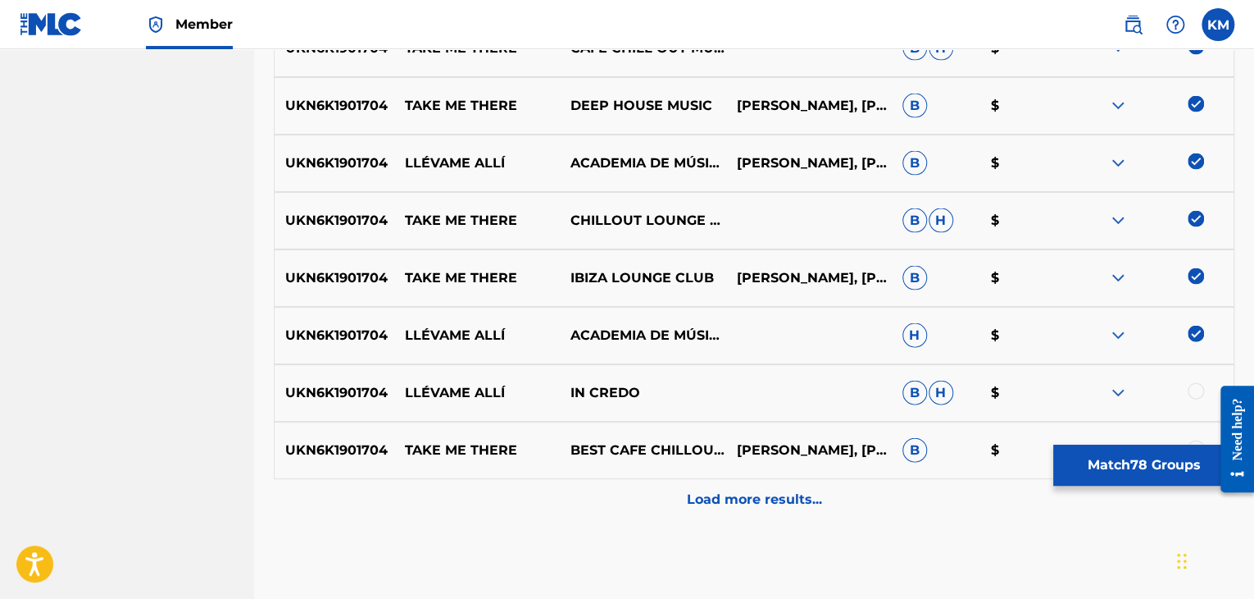
click at [1196, 390] on div at bounding box center [1196, 391] width 16 height 16
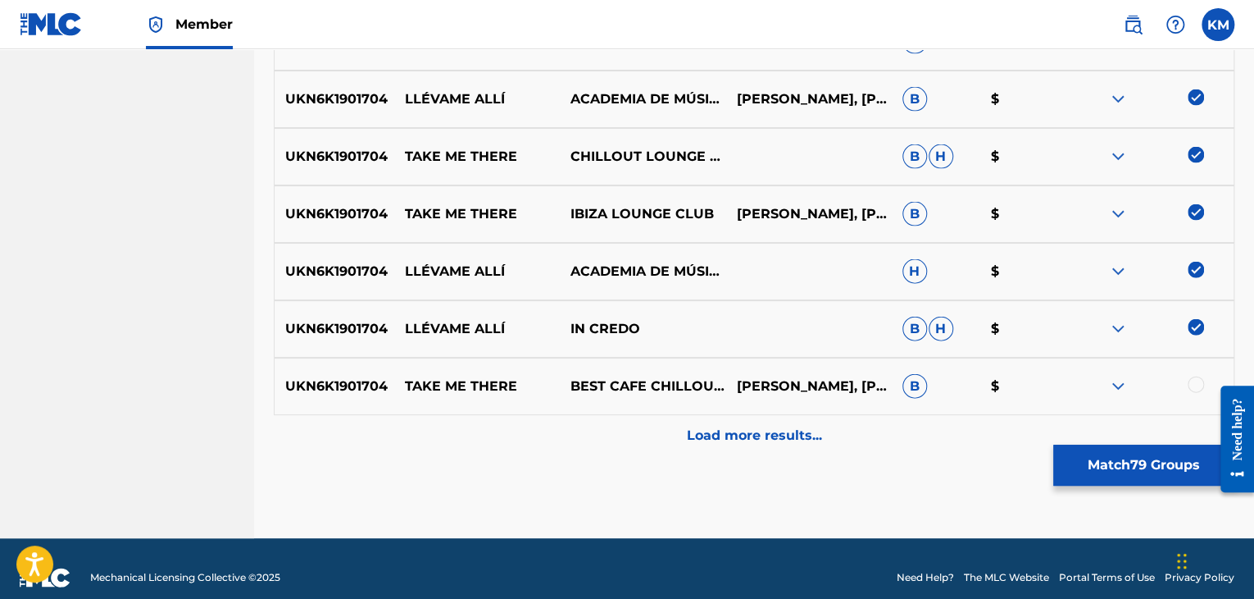
scroll to position [4846, 0]
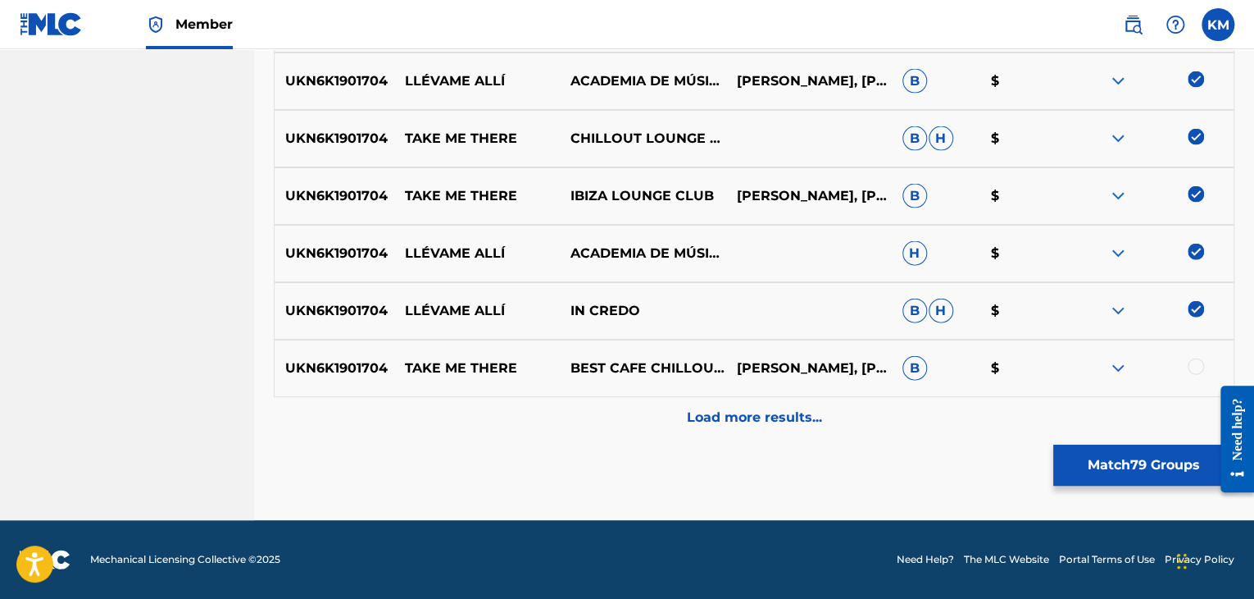
click at [1196, 367] on div at bounding box center [1196, 366] width 16 height 16
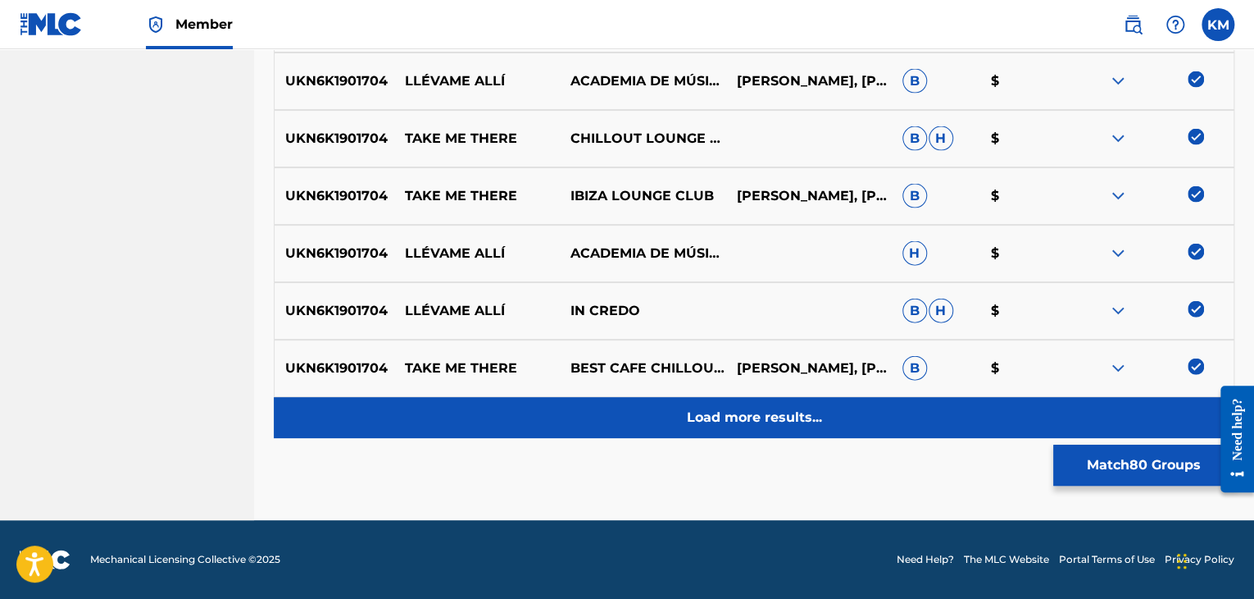
click at [793, 410] on p "Load more results..." at bounding box center [754, 418] width 135 height 20
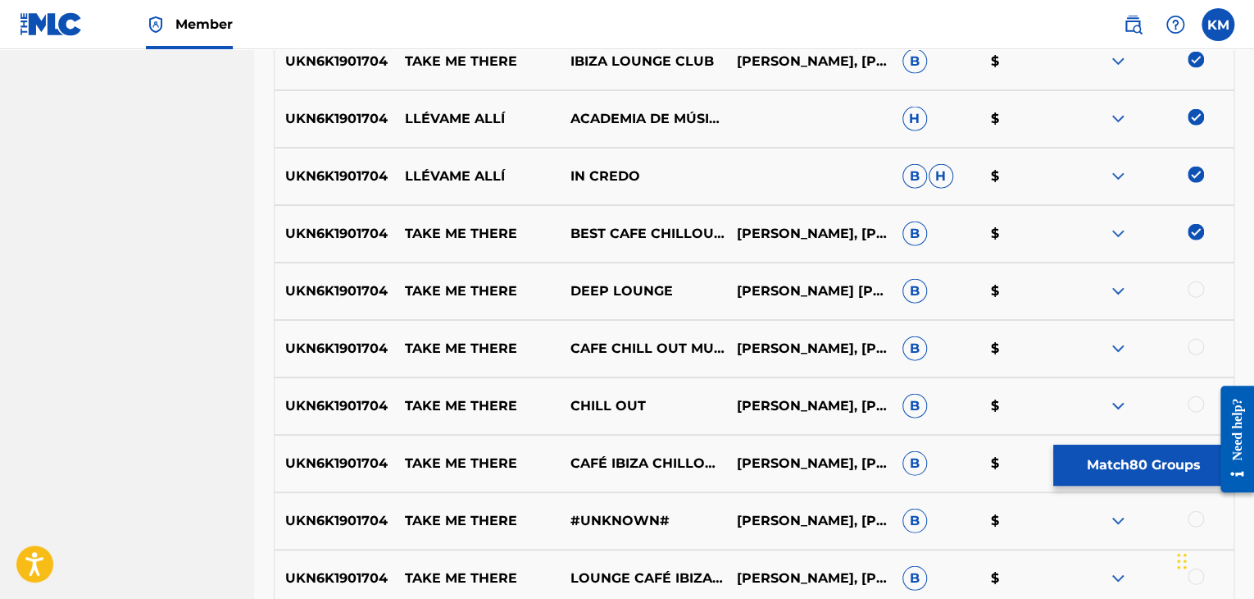
scroll to position [5174, 0]
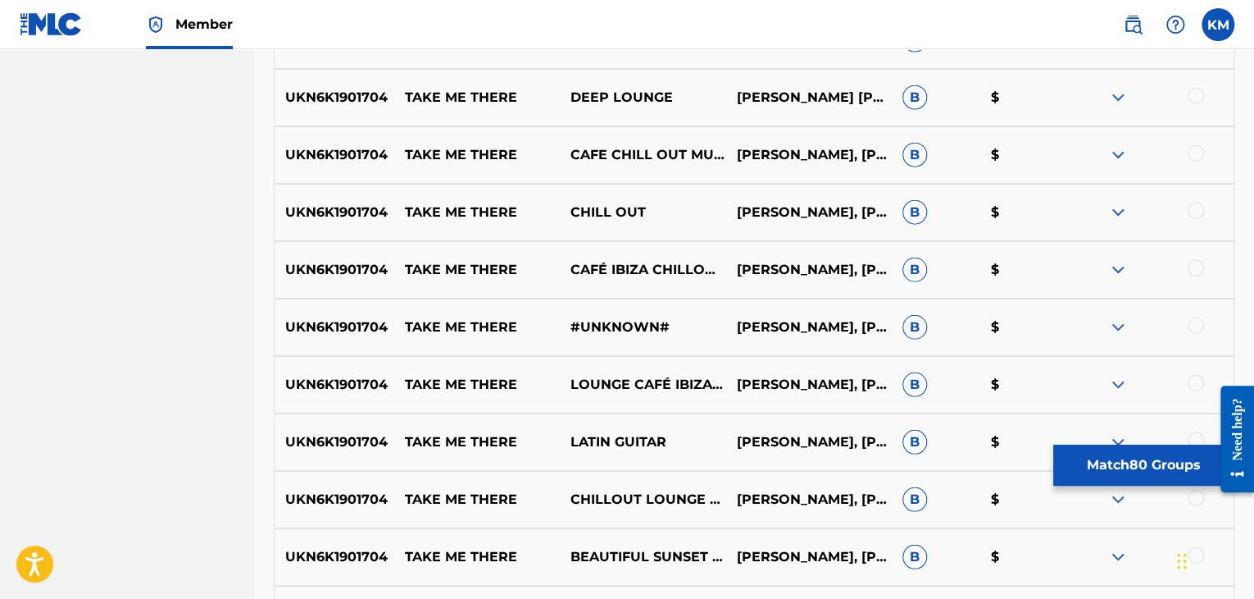
click at [1191, 97] on div at bounding box center [1196, 96] width 16 height 16
click at [1195, 151] on div at bounding box center [1196, 153] width 16 height 16
click at [1195, 207] on div at bounding box center [1196, 211] width 16 height 16
click at [1196, 263] on div at bounding box center [1196, 268] width 16 height 16
click at [1196, 326] on div at bounding box center [1196, 325] width 16 height 16
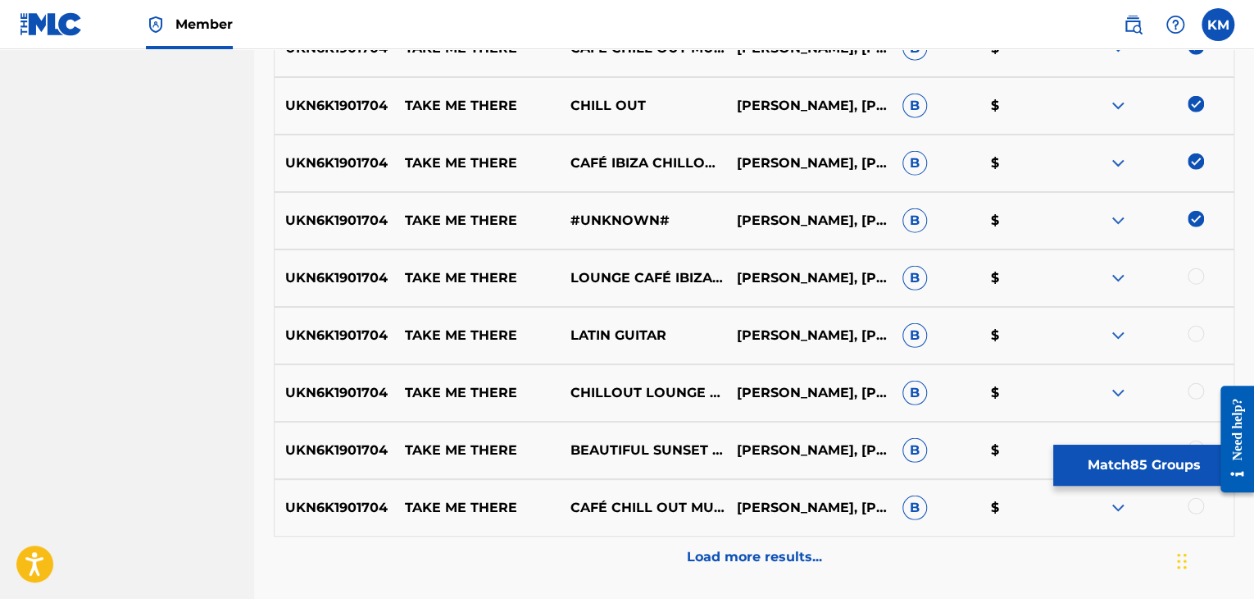
scroll to position [5420, 0]
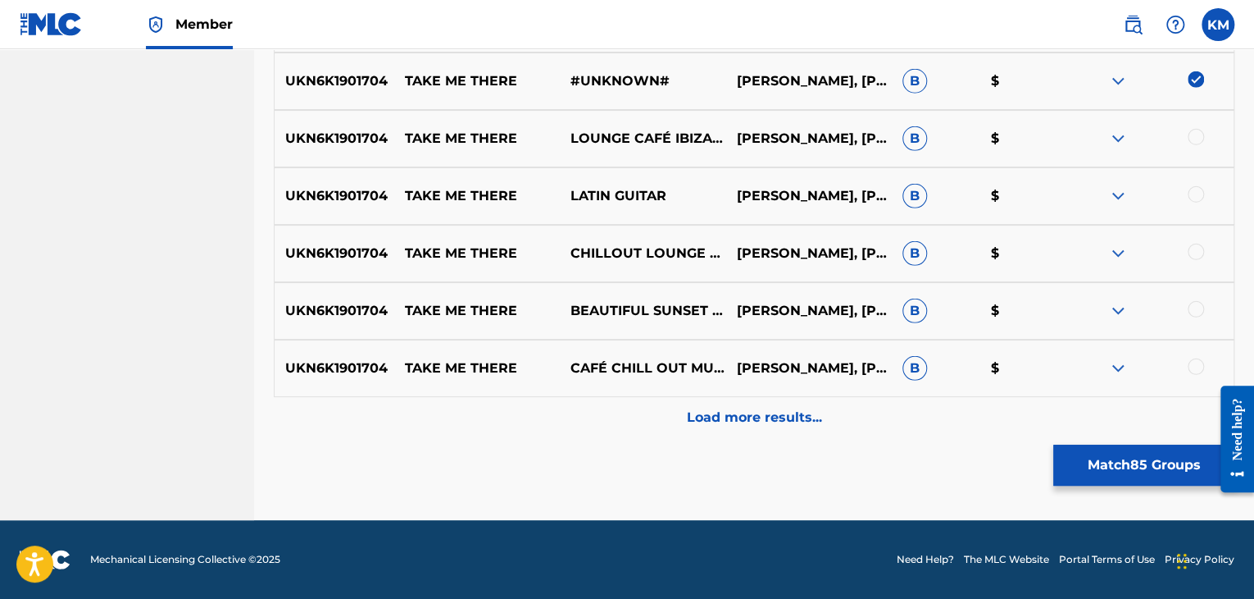
click at [1197, 133] on div at bounding box center [1196, 137] width 16 height 16
click at [1195, 188] on div at bounding box center [1196, 194] width 16 height 16
click at [1194, 244] on div at bounding box center [1196, 252] width 16 height 16
click at [1195, 312] on div at bounding box center [1196, 309] width 16 height 16
click at [1195, 361] on div at bounding box center [1196, 366] width 16 height 16
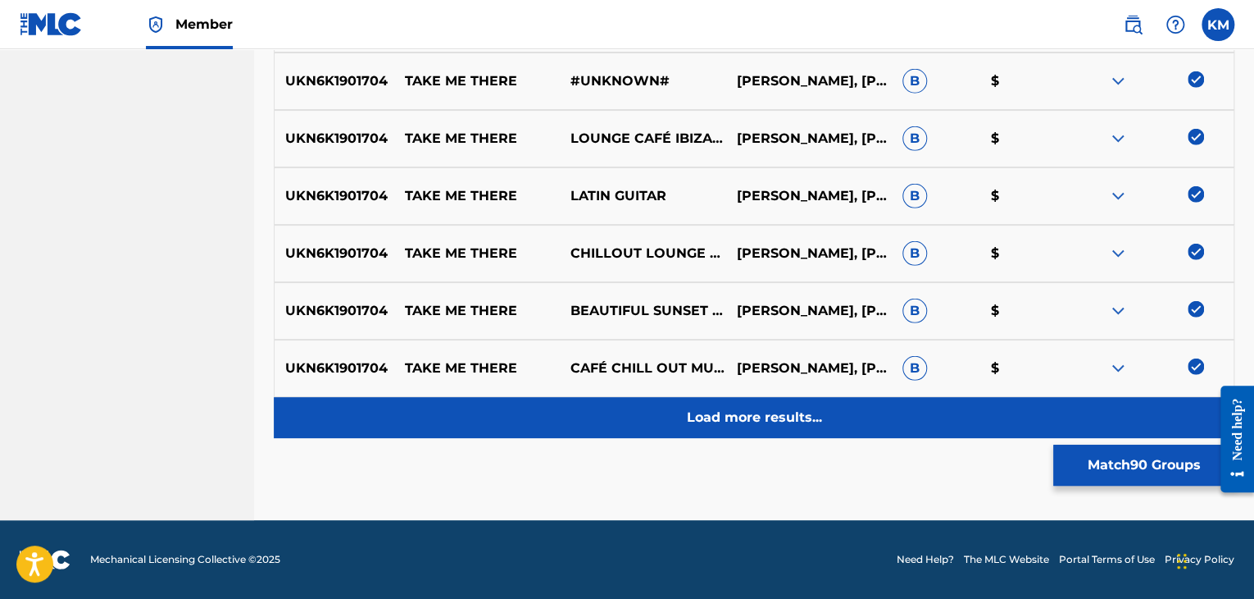
click at [861, 402] on div "Load more results..." at bounding box center [754, 417] width 961 height 41
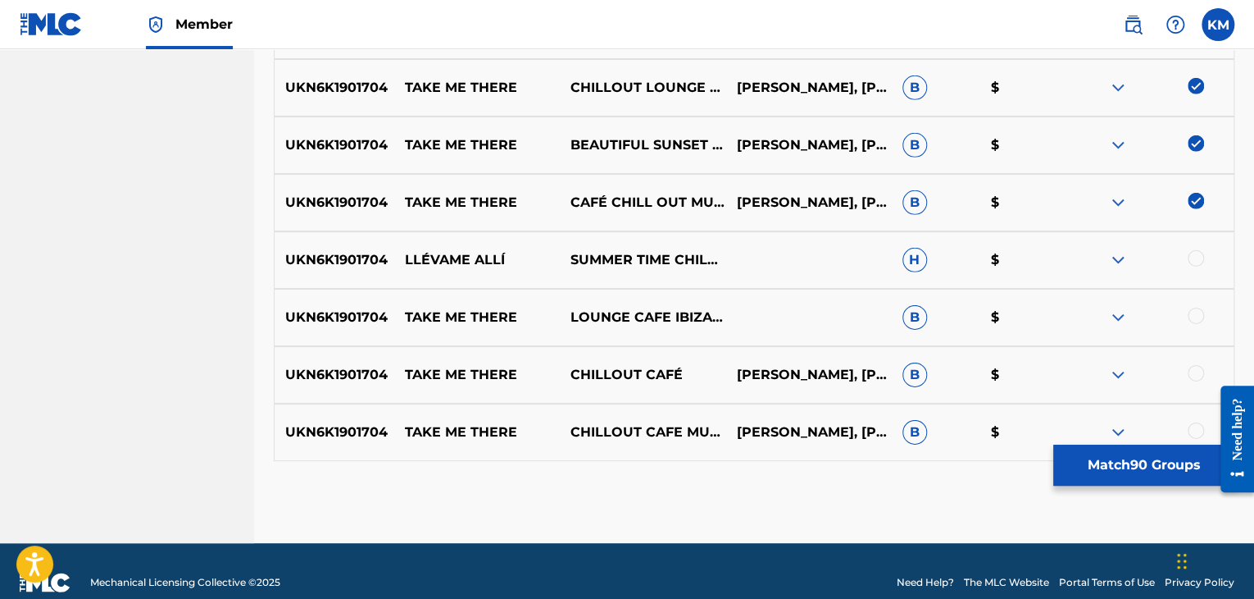
scroll to position [5608, 0]
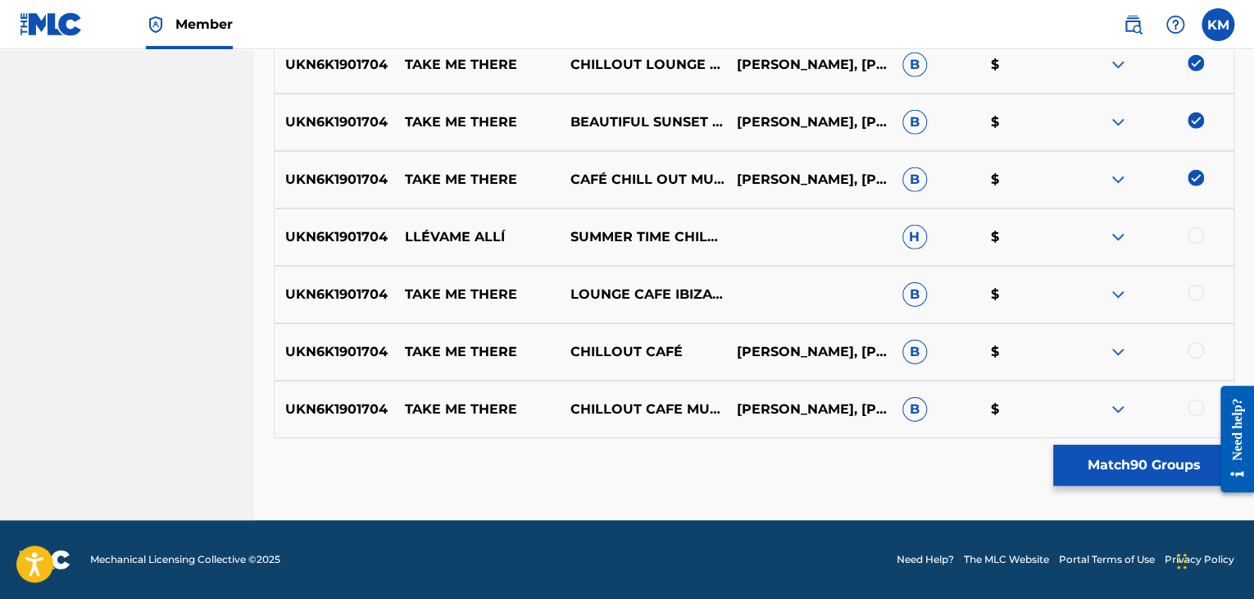
click at [1194, 237] on div at bounding box center [1196, 235] width 16 height 16
click at [1194, 278] on div "UKN6K1901704 TAKE ME THERE LOUNGE CAFE IBIZA CLUB B $" at bounding box center [754, 294] width 961 height 57
click at [1194, 293] on div at bounding box center [1196, 293] width 16 height 16
click at [1194, 353] on div at bounding box center [1196, 350] width 16 height 16
click at [1192, 405] on div at bounding box center [1196, 407] width 16 height 16
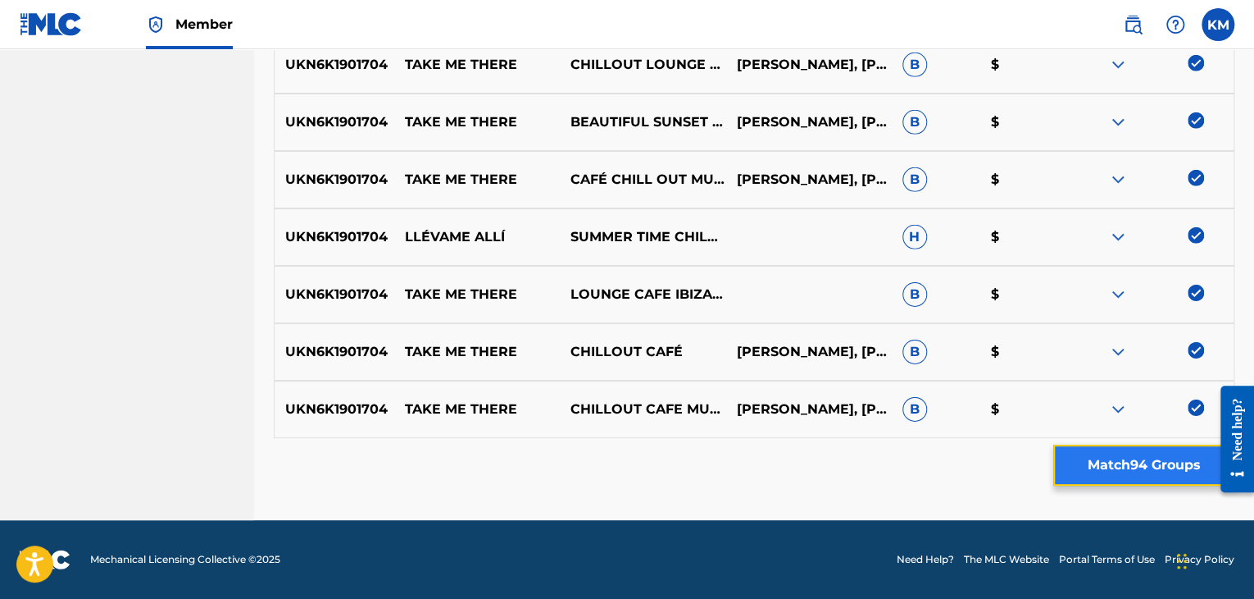
click at [1148, 460] on button "Match 94 Groups" at bounding box center [1144, 464] width 181 height 41
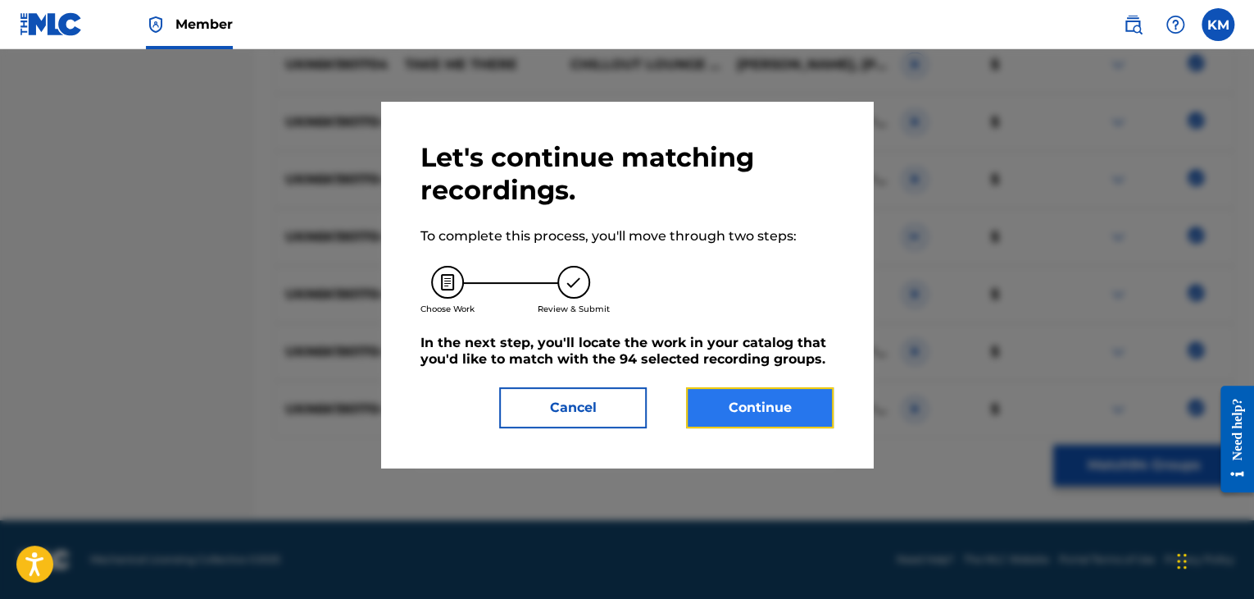
click at [775, 401] on button "Continue" at bounding box center [760, 407] width 148 height 41
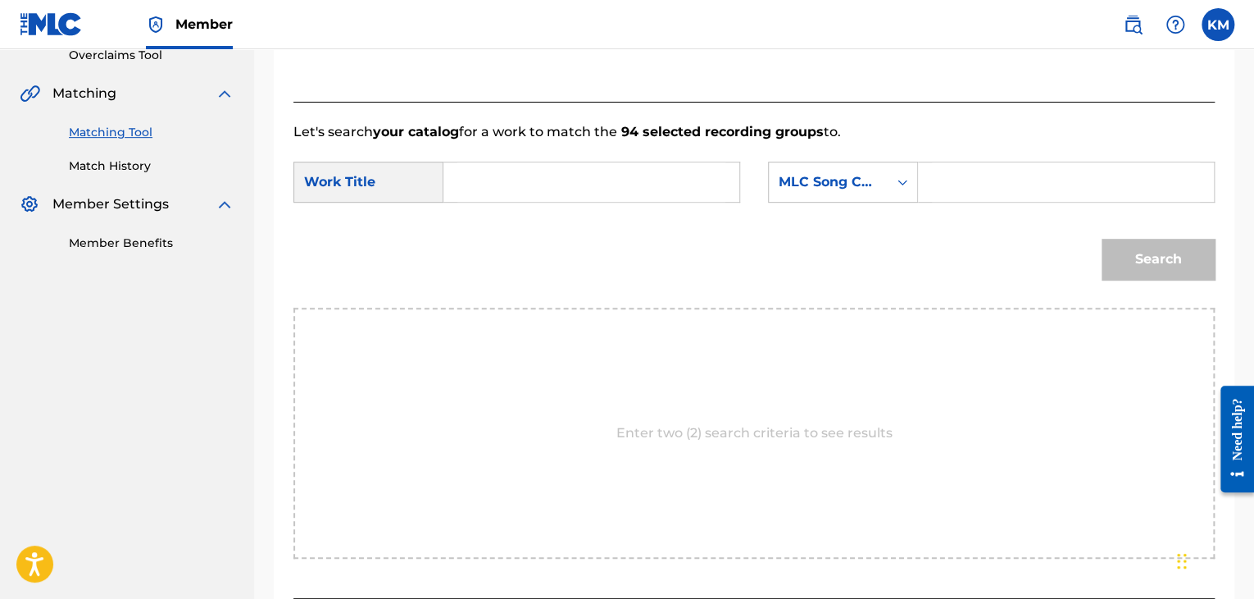
scroll to position [248, 0]
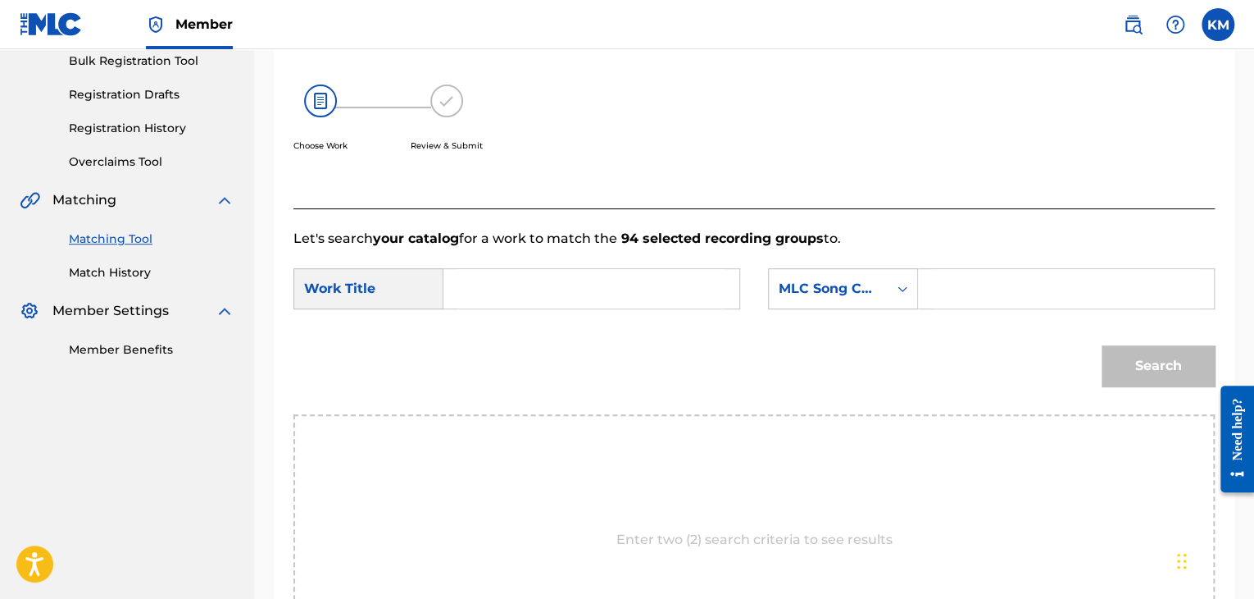
click at [567, 300] on input "Search Form" at bounding box center [592, 288] width 268 height 39
paste input "Take Me There"
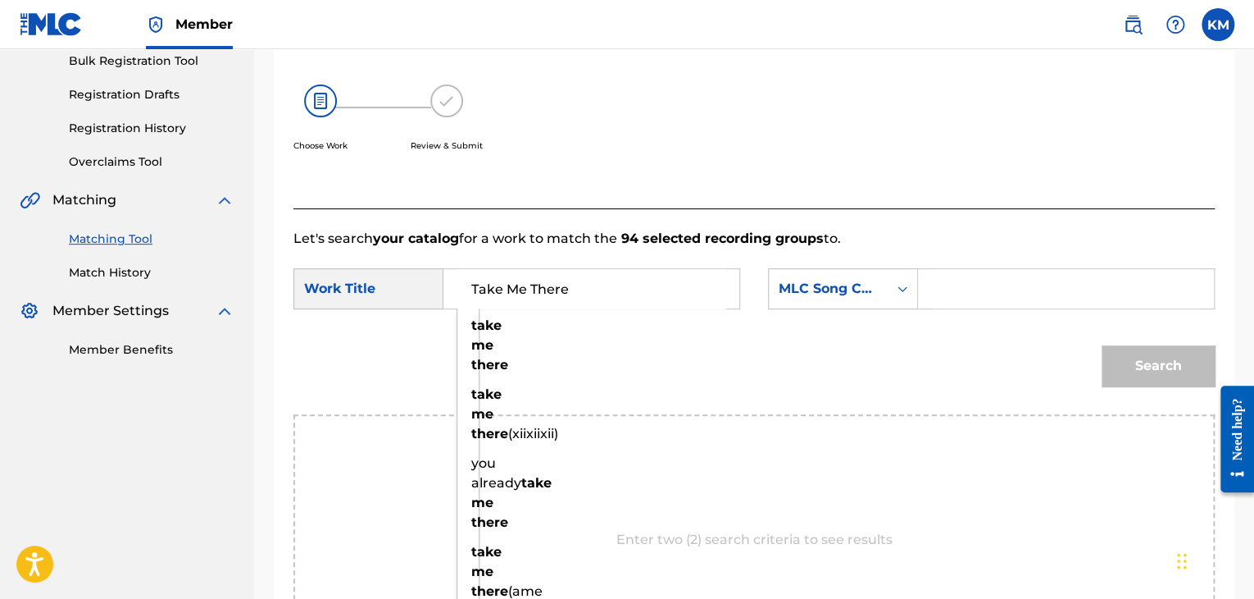
type input "Take Me There"
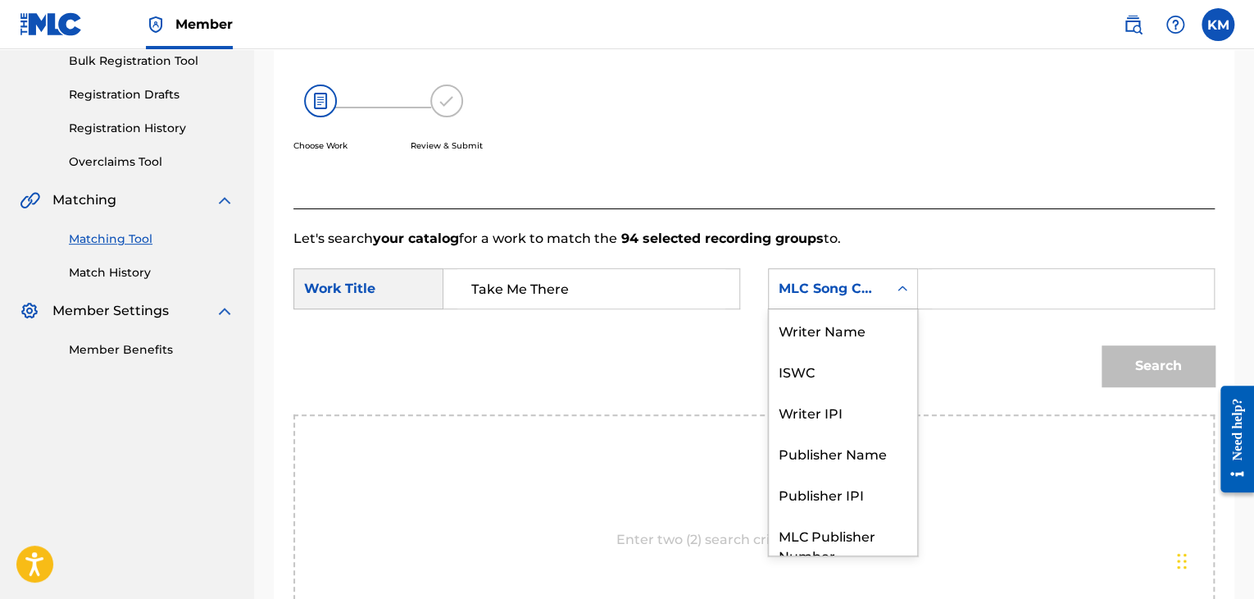
click at [907, 290] on icon "Search Form" at bounding box center [903, 288] width 16 height 16
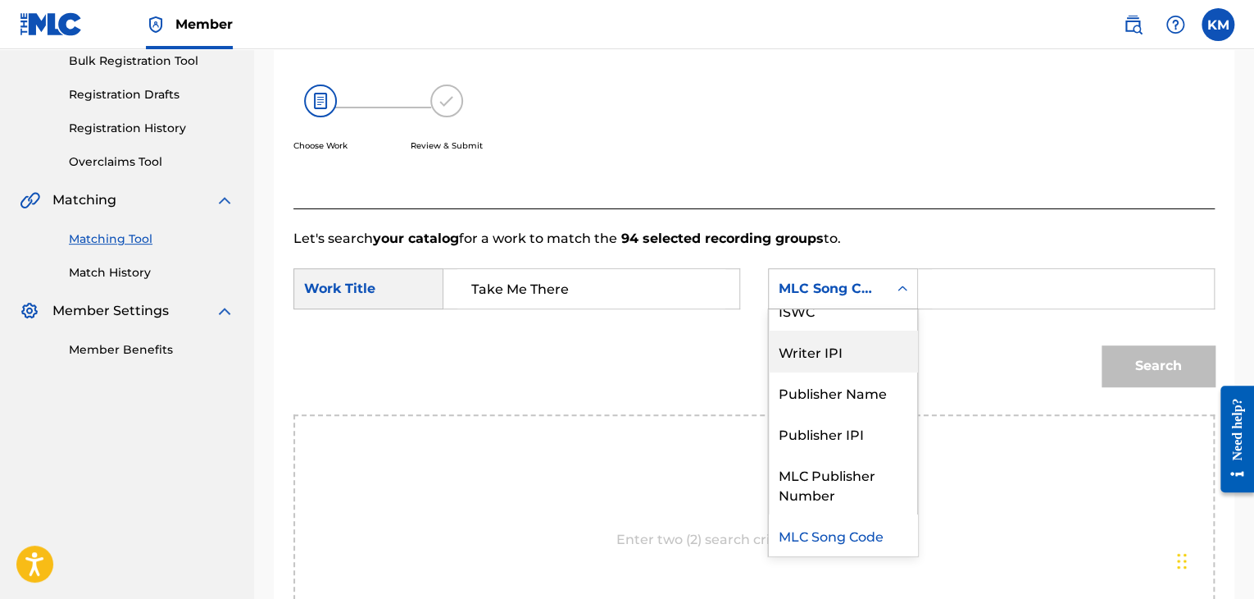
scroll to position [0, 0]
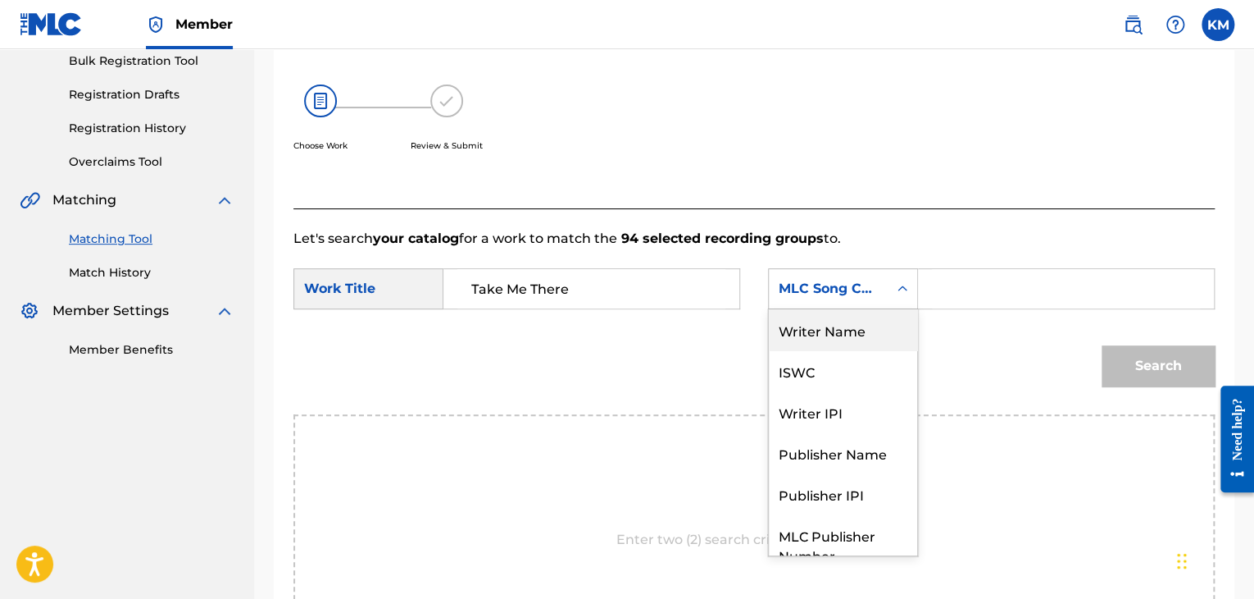
click at [873, 329] on div "Writer Name" at bounding box center [843, 329] width 148 height 41
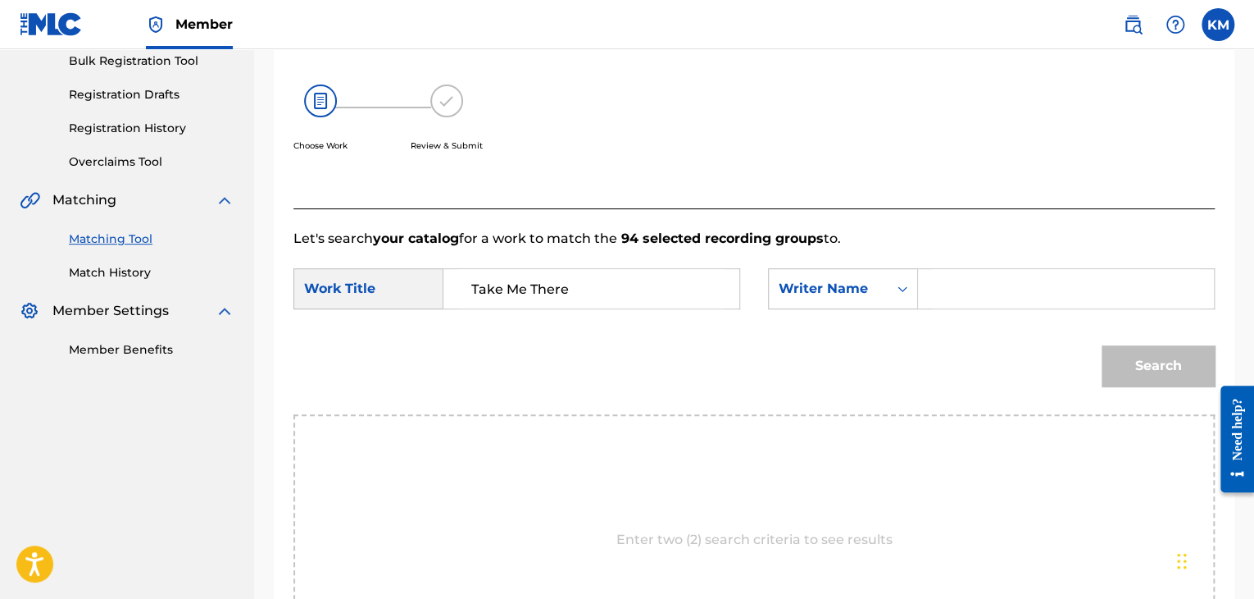
click at [929, 296] on div "Search Form" at bounding box center [1066, 288] width 297 height 41
click at [942, 280] on input "Search Form" at bounding box center [1066, 288] width 268 height 39
paste input "Chance"
type input "Chance"
click at [1105, 358] on button "Search" at bounding box center [1158, 365] width 113 height 41
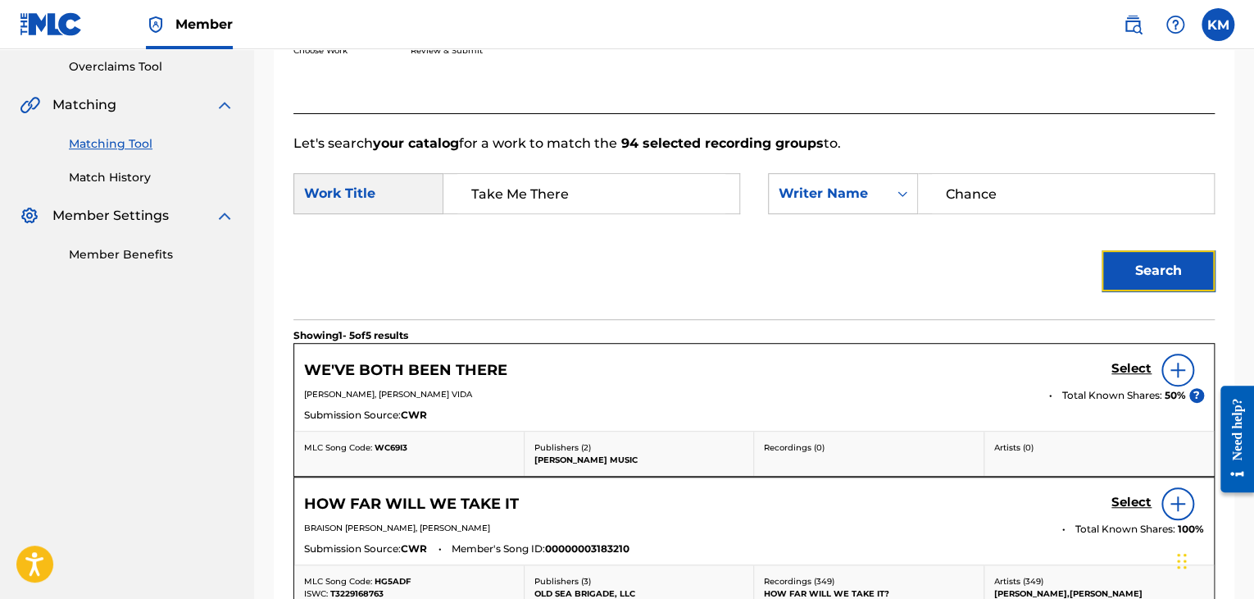
scroll to position [248, 0]
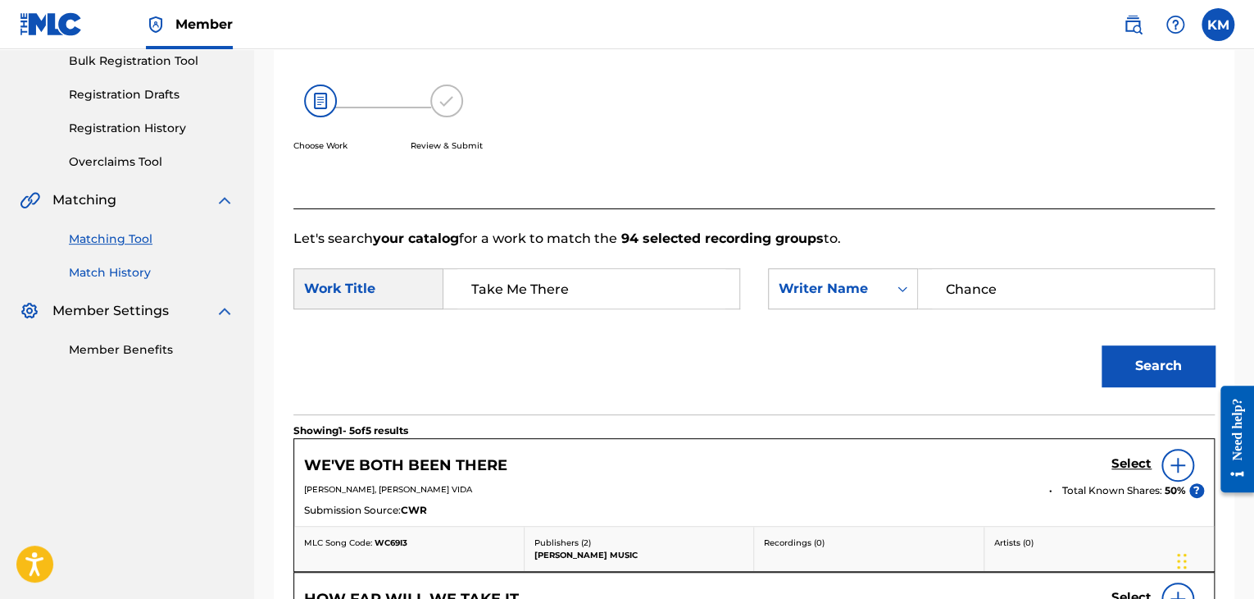
click at [138, 269] on link "Match History" at bounding box center [152, 272] width 166 height 17
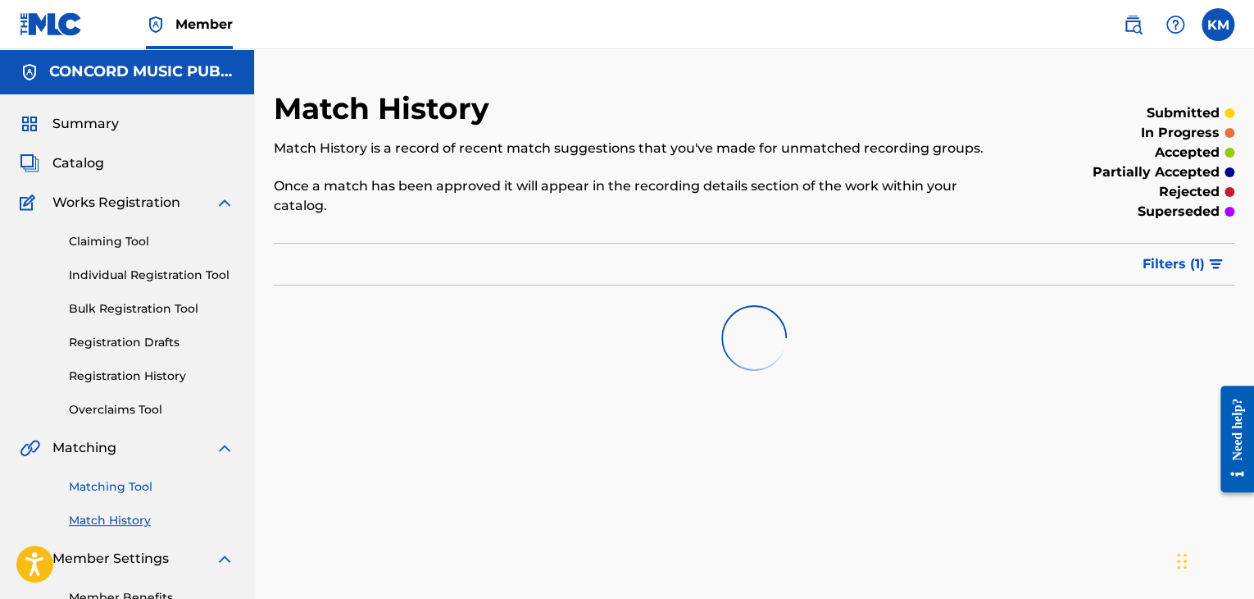
click at [118, 482] on link "Matching Tool" at bounding box center [152, 486] width 166 height 17
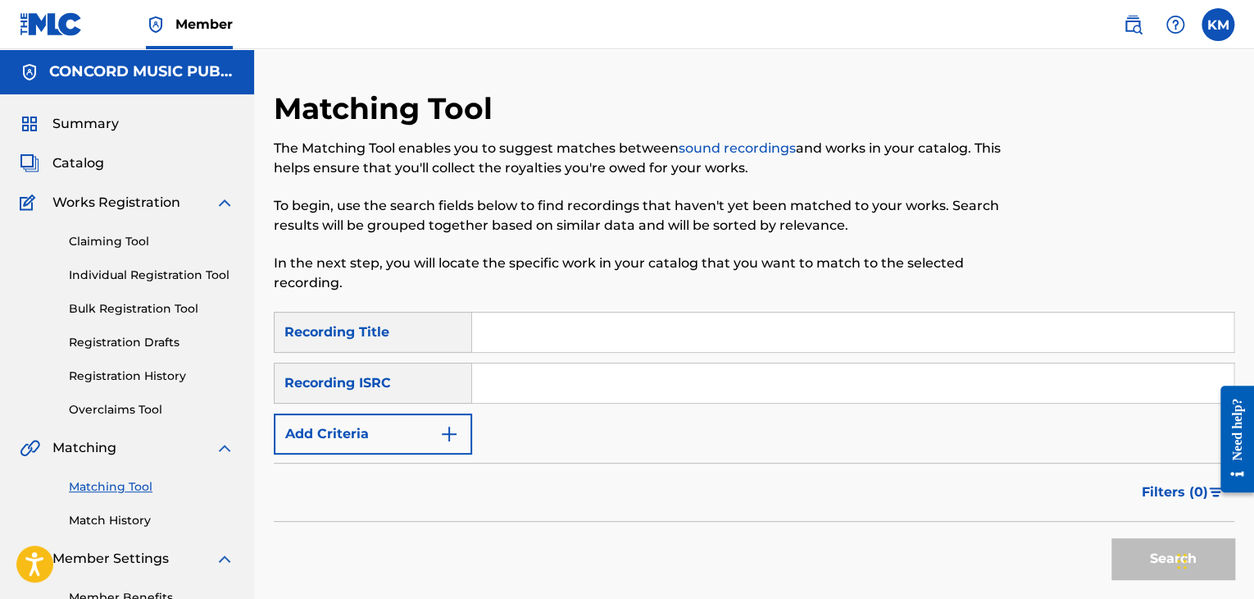
paste input "ITE781900447"
type input "ITE781900447"
click at [1114, 552] on button "Search" at bounding box center [1173, 558] width 123 height 41
click at [1122, 552] on button "Search" at bounding box center [1173, 558] width 123 height 41
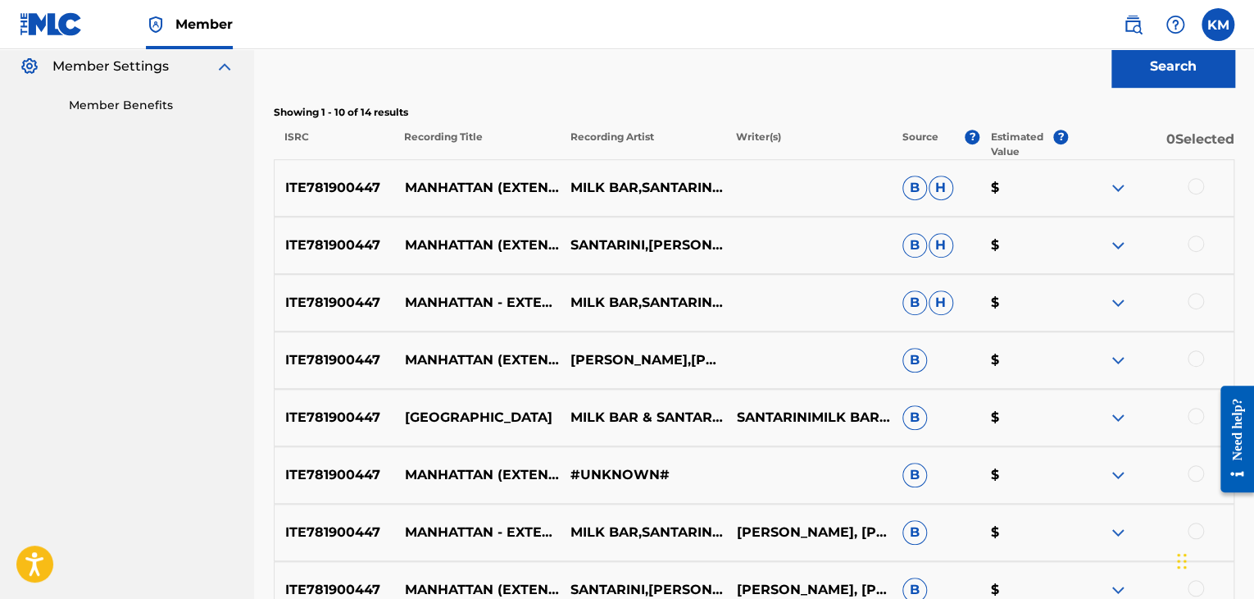
click at [1200, 190] on div at bounding box center [1196, 186] width 16 height 16
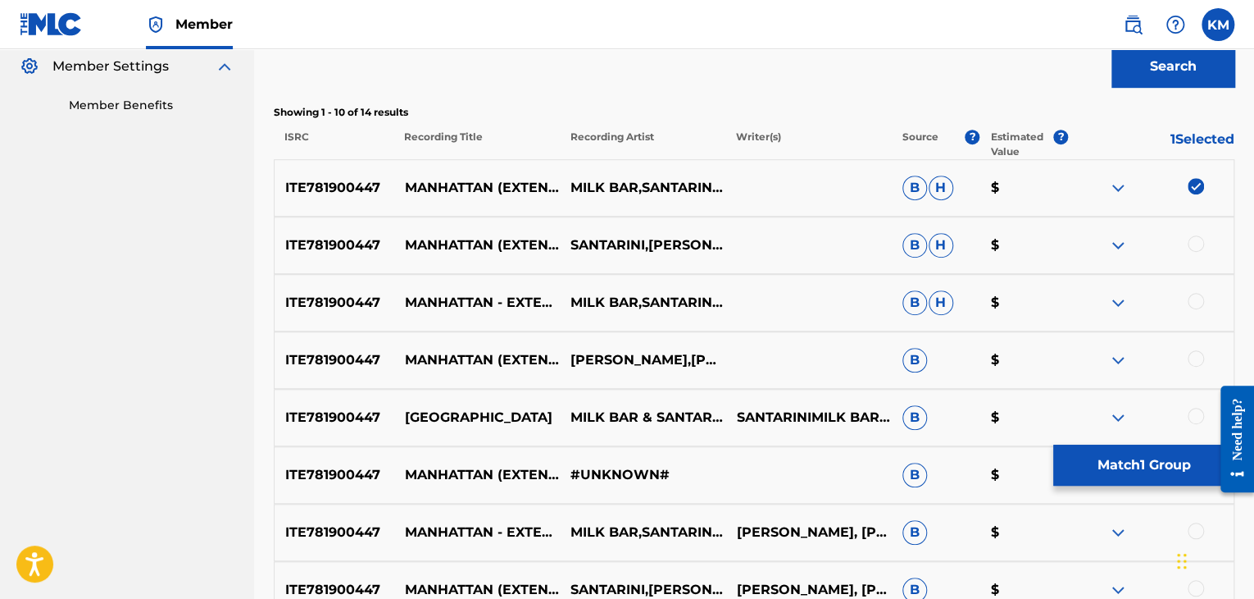
click at [1196, 240] on div at bounding box center [1196, 243] width 16 height 16
click at [1192, 299] on div at bounding box center [1196, 301] width 16 height 16
click at [1195, 362] on div at bounding box center [1196, 358] width 16 height 16
click at [1197, 412] on div at bounding box center [1196, 416] width 16 height 16
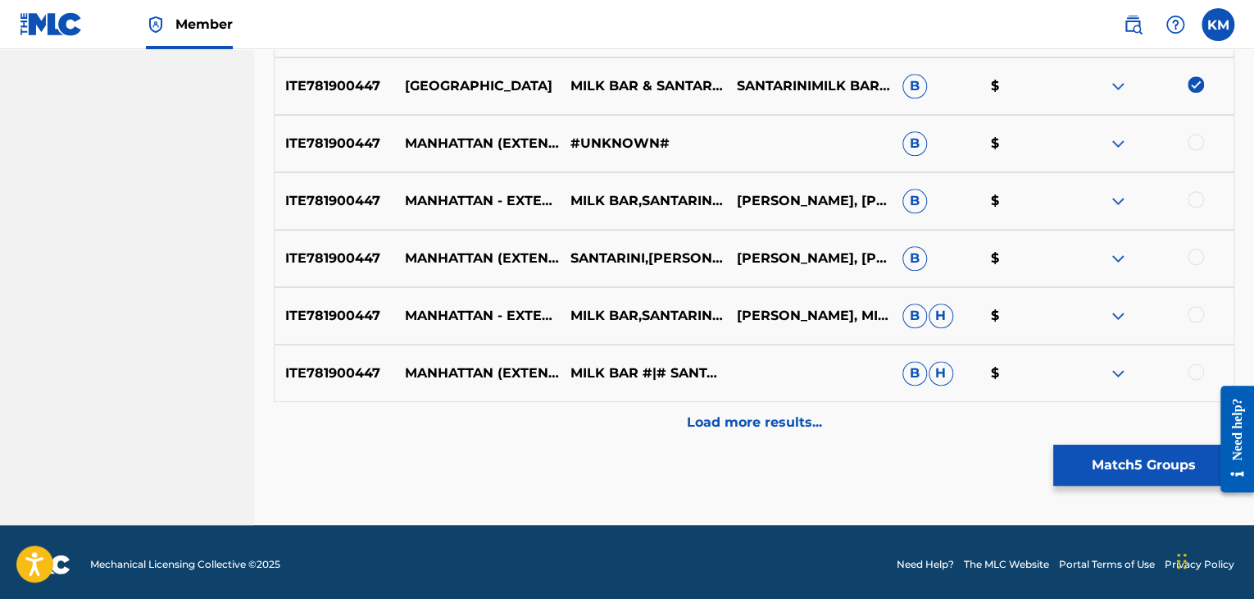
scroll to position [828, 0]
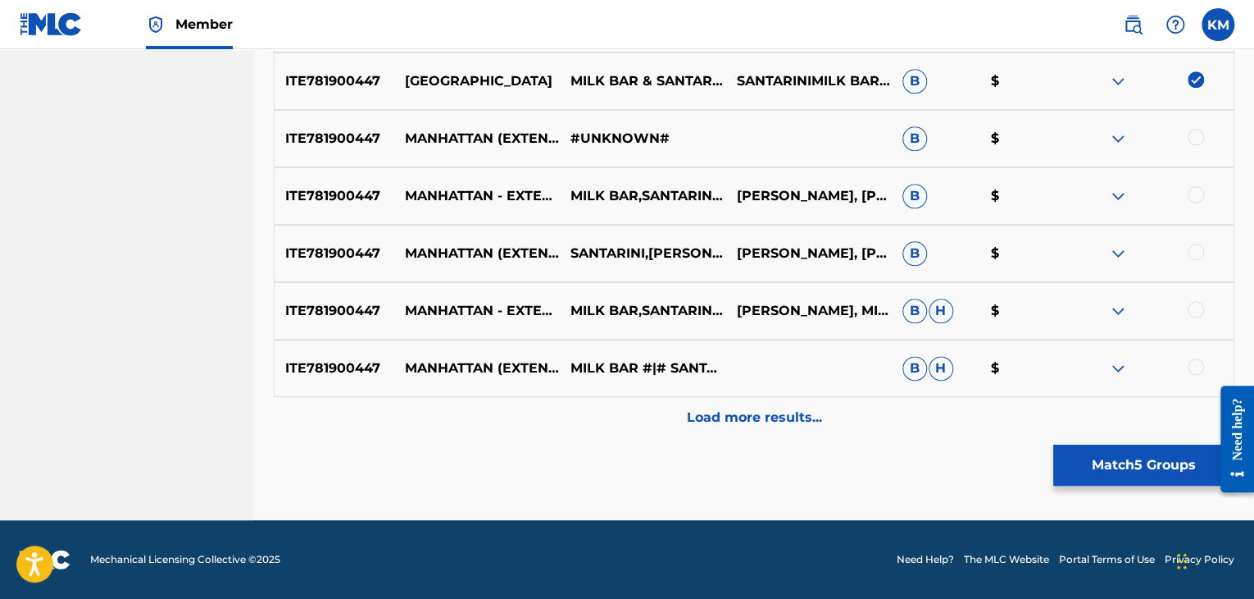
click at [1192, 138] on div at bounding box center [1196, 137] width 16 height 16
click at [1196, 188] on div at bounding box center [1196, 194] width 16 height 16
click at [1195, 257] on div at bounding box center [1196, 252] width 16 height 16
click at [1197, 310] on div at bounding box center [1196, 309] width 16 height 16
click at [1199, 358] on div at bounding box center [1196, 366] width 16 height 16
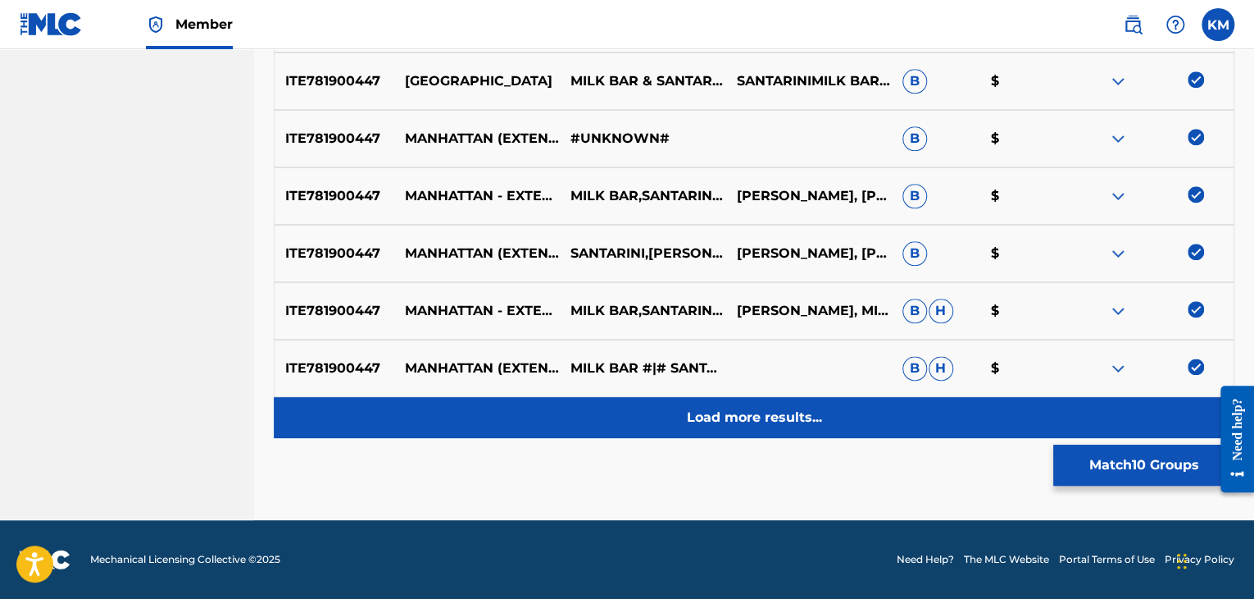
click at [804, 415] on p "Load more results..." at bounding box center [754, 418] width 135 height 20
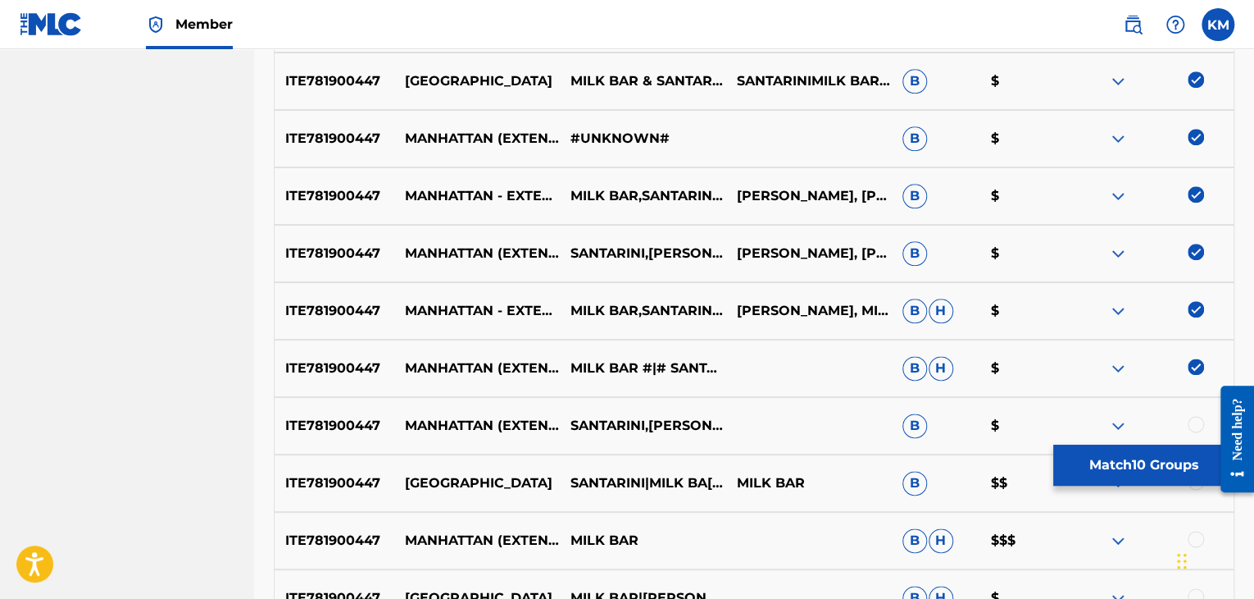
scroll to position [1017, 0]
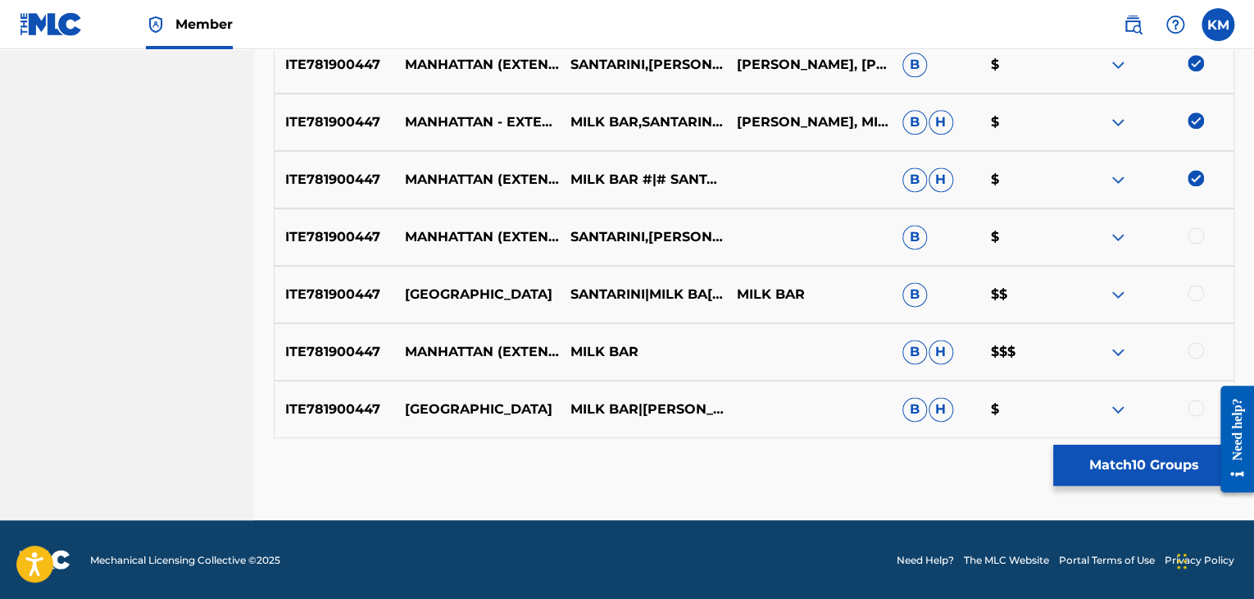
click at [1197, 241] on div at bounding box center [1196, 235] width 16 height 16
click at [1200, 292] on div at bounding box center [1196, 293] width 16 height 16
click at [1199, 350] on div at bounding box center [1196, 350] width 16 height 16
click at [1200, 405] on div at bounding box center [1196, 407] width 16 height 16
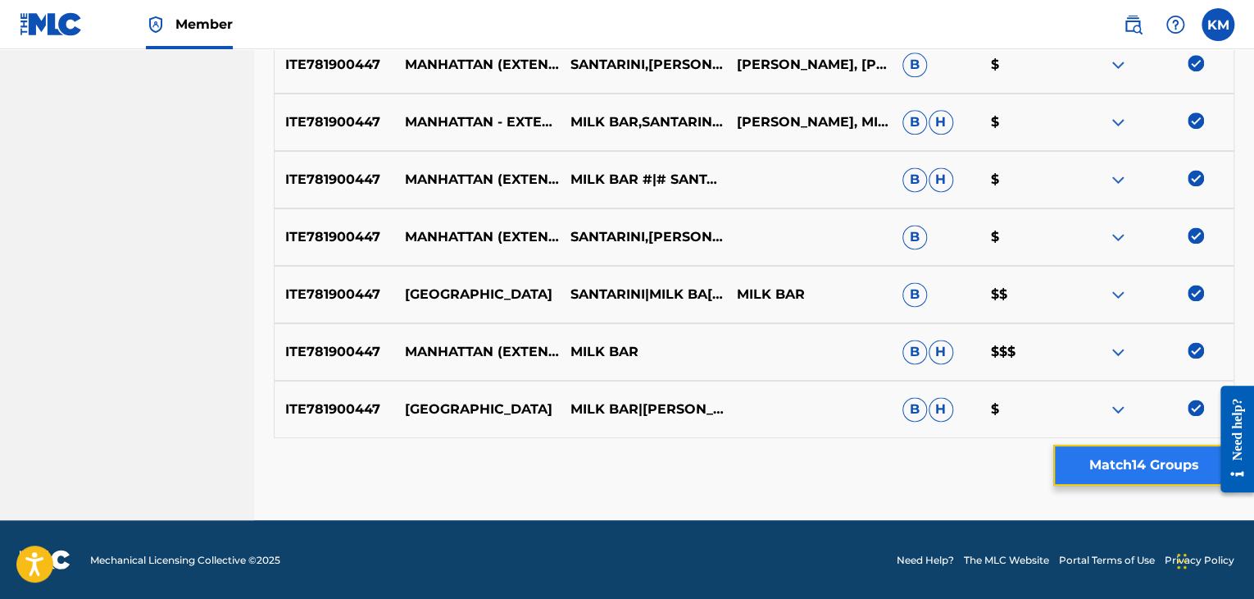
click at [1122, 461] on button "Match 14 Groups" at bounding box center [1144, 464] width 181 height 41
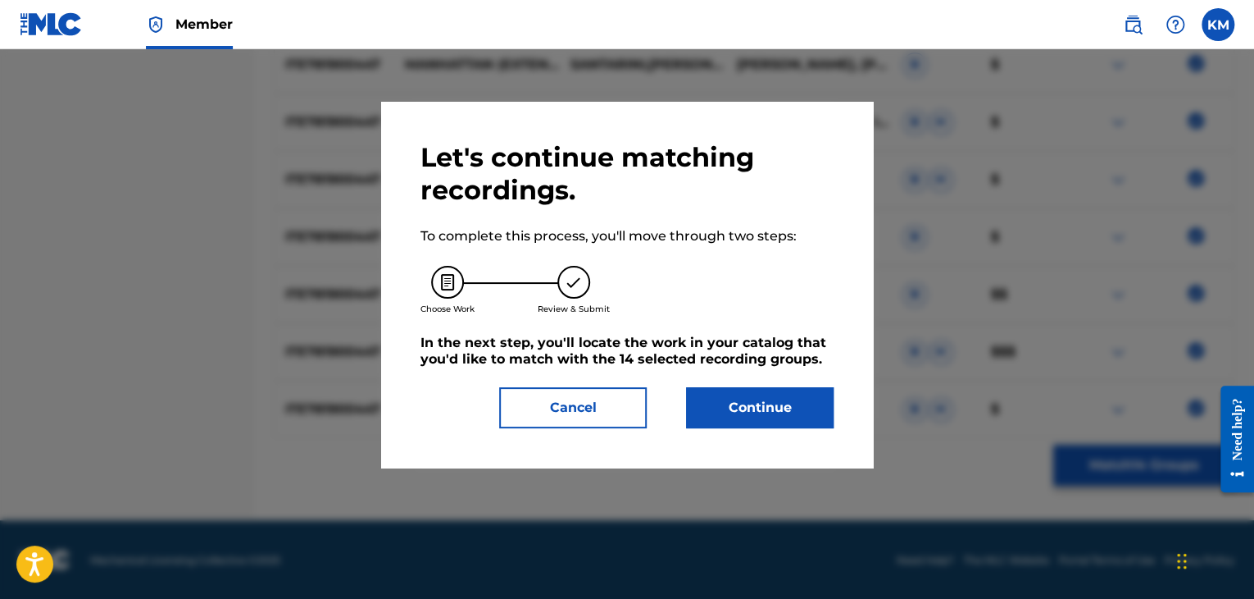
click at [776, 381] on div "Let's continue matching recordings. To complete this process, you'll move throu…" at bounding box center [627, 284] width 413 height 287
click at [777, 412] on button "Continue" at bounding box center [760, 407] width 148 height 41
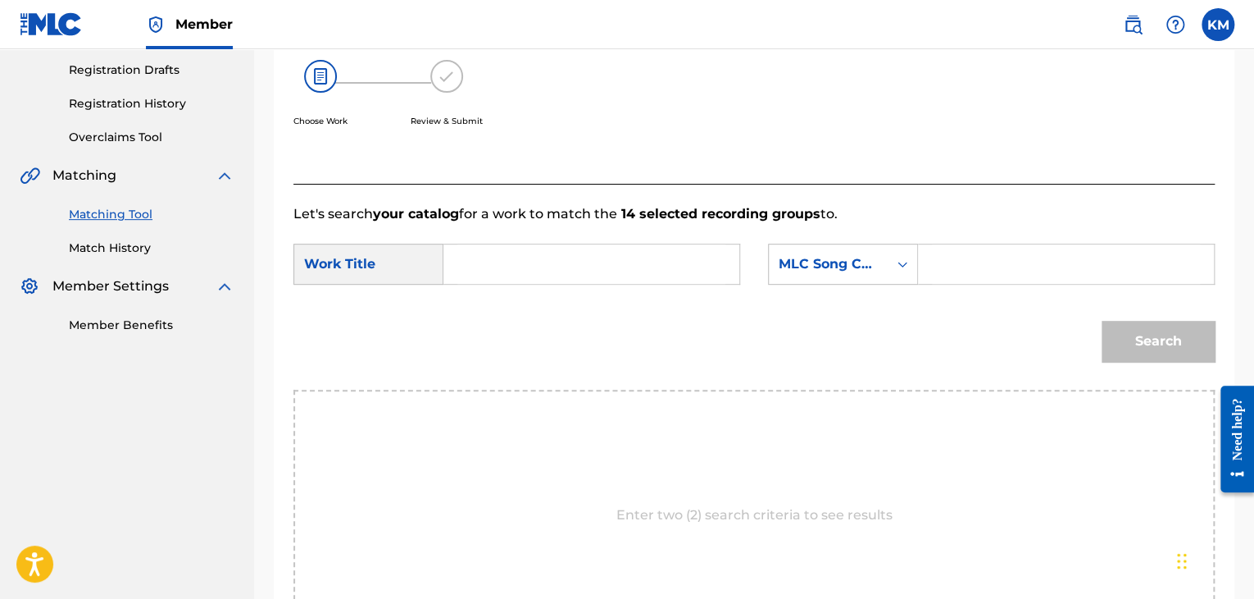
scroll to position [84, 0]
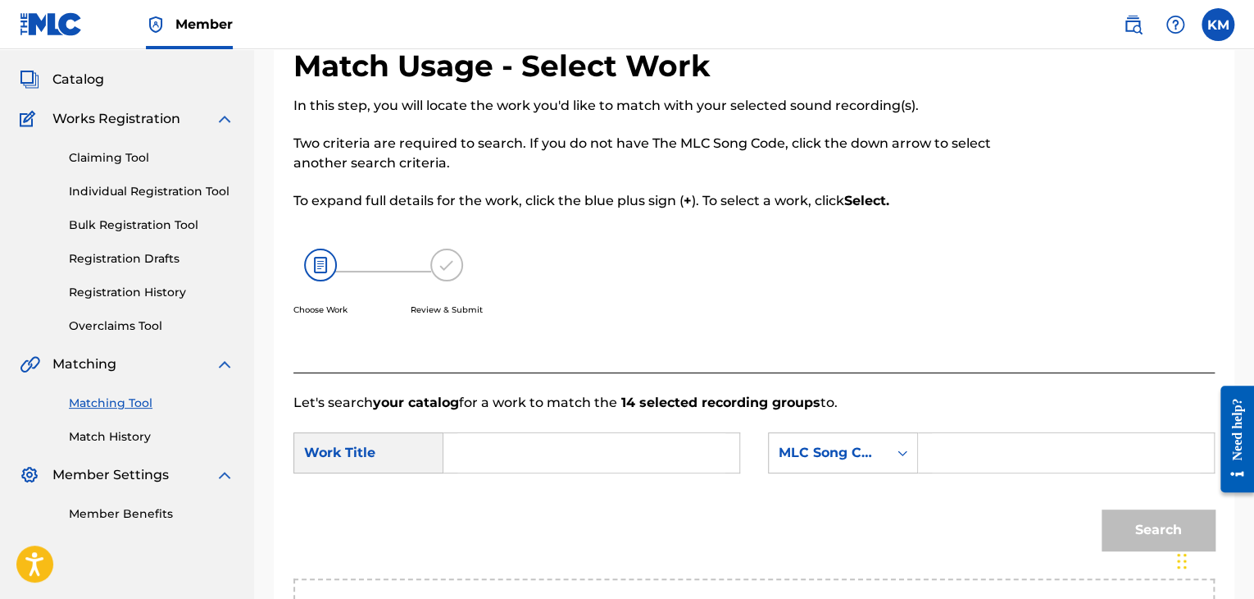
click at [504, 453] on input "Search Form" at bounding box center [592, 452] width 268 height 39
paste input "Manhattan - Extended Mix"
type input "Manhattan - Extended Mix"
click at [906, 450] on icon "Search Form" at bounding box center [903, 452] width 16 height 16
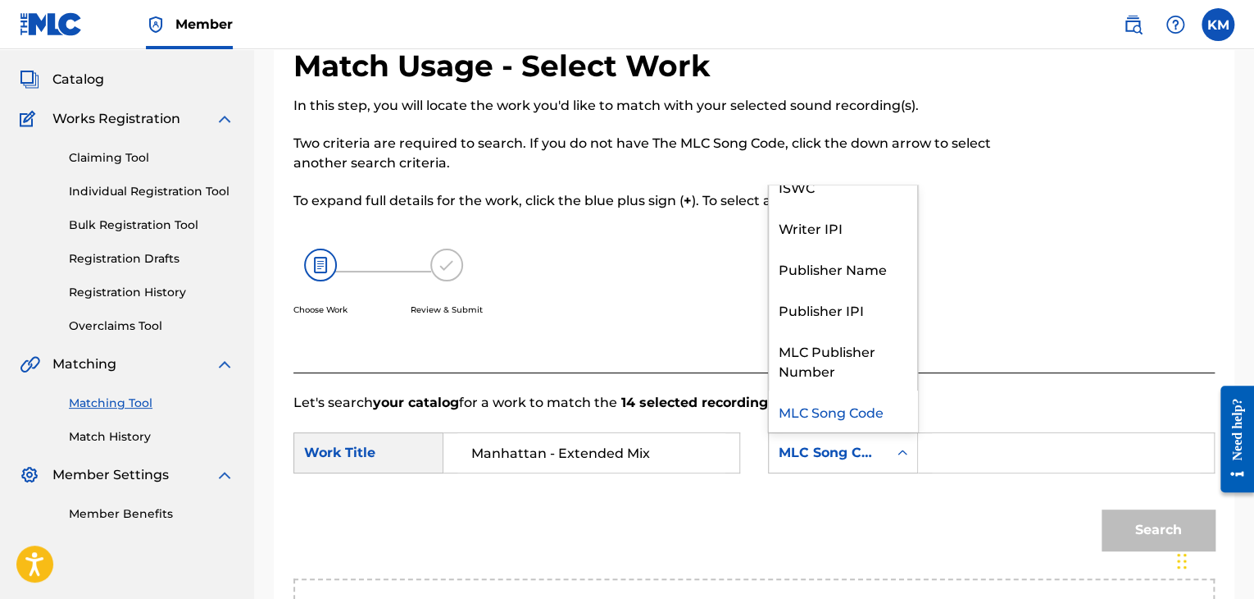
scroll to position [0, 0]
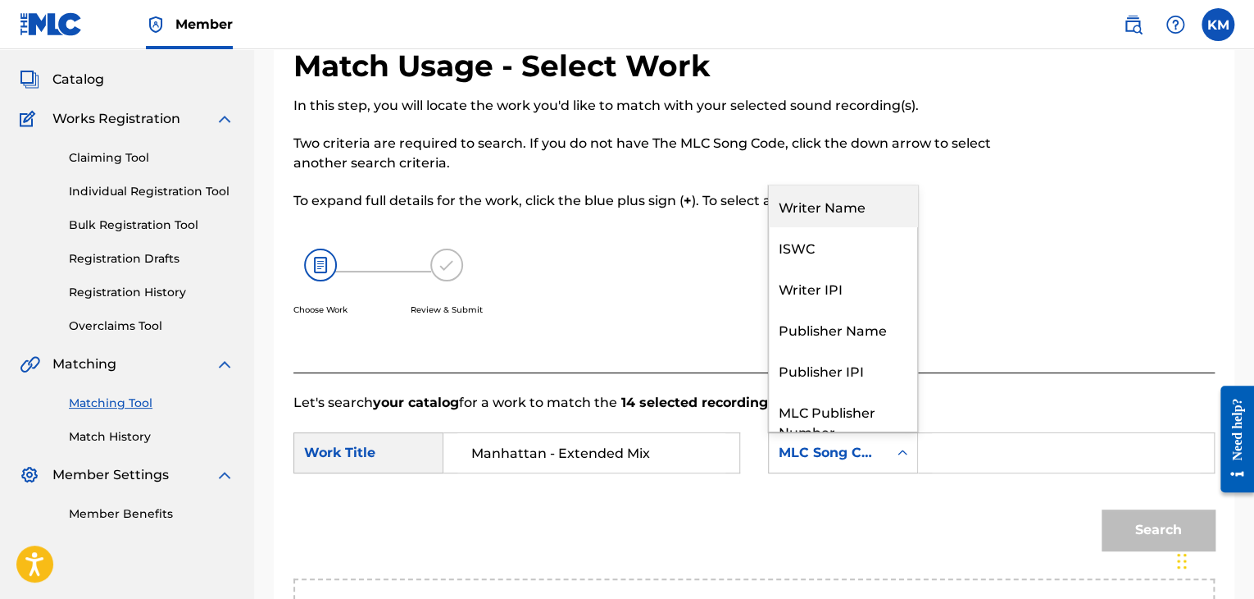
click at [836, 201] on div "Writer Name" at bounding box center [843, 205] width 148 height 41
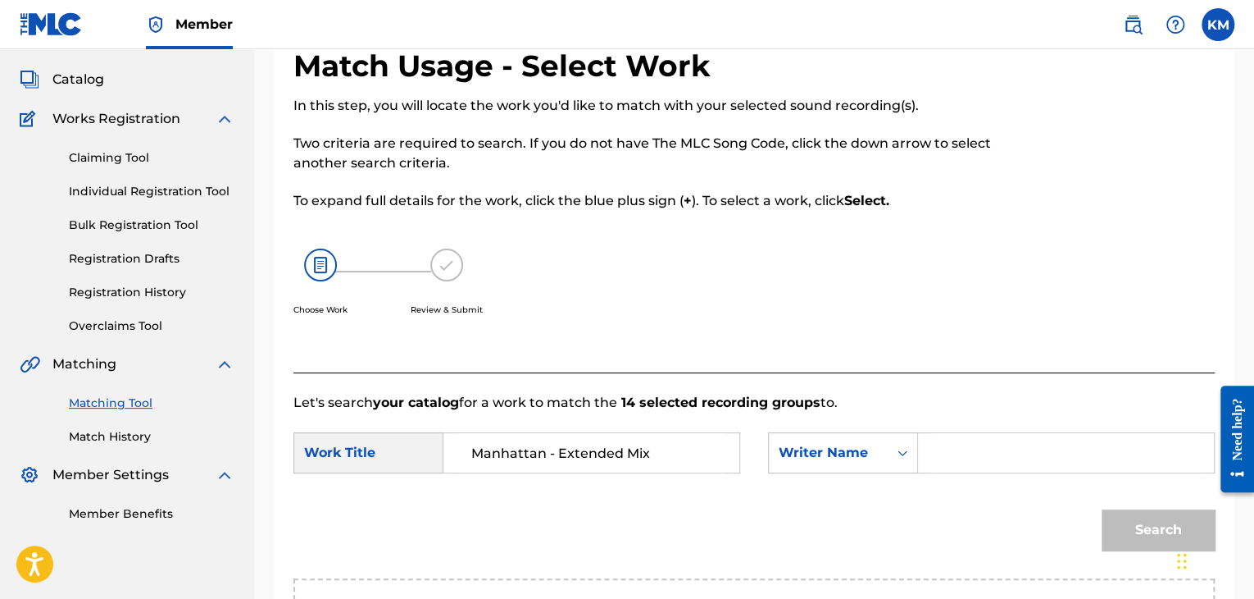
click at [995, 449] on input "Search Form" at bounding box center [1066, 452] width 268 height 39
paste input "Santarini"
click at [1141, 534] on button "Search" at bounding box center [1158, 529] width 113 height 41
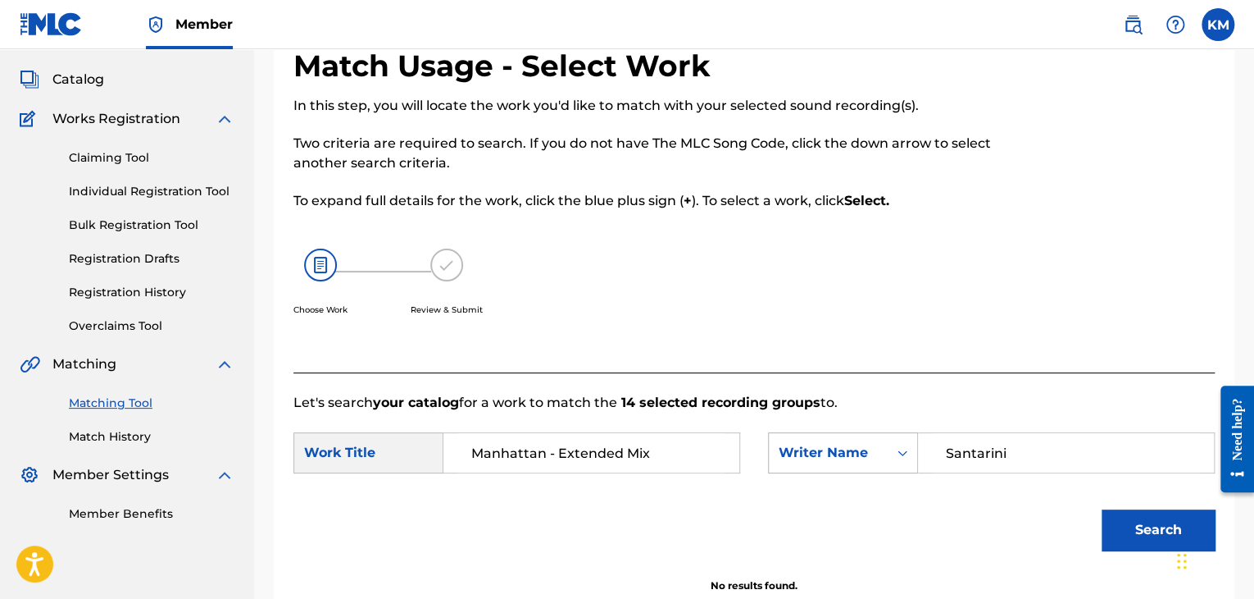
drag, startPoint x: 1056, startPoint y: 448, endPoint x: 800, endPoint y: 453, distance: 255.9
click at [800, 453] on div "SearchWithCriteria971b0030-4a5a-47d7-8127-887c98cbf41e Writer Name [PERSON_NAME]" at bounding box center [991, 452] width 447 height 41
paste input "[PERSON_NAME]"
click at [1136, 526] on button "Search" at bounding box center [1158, 529] width 113 height 41
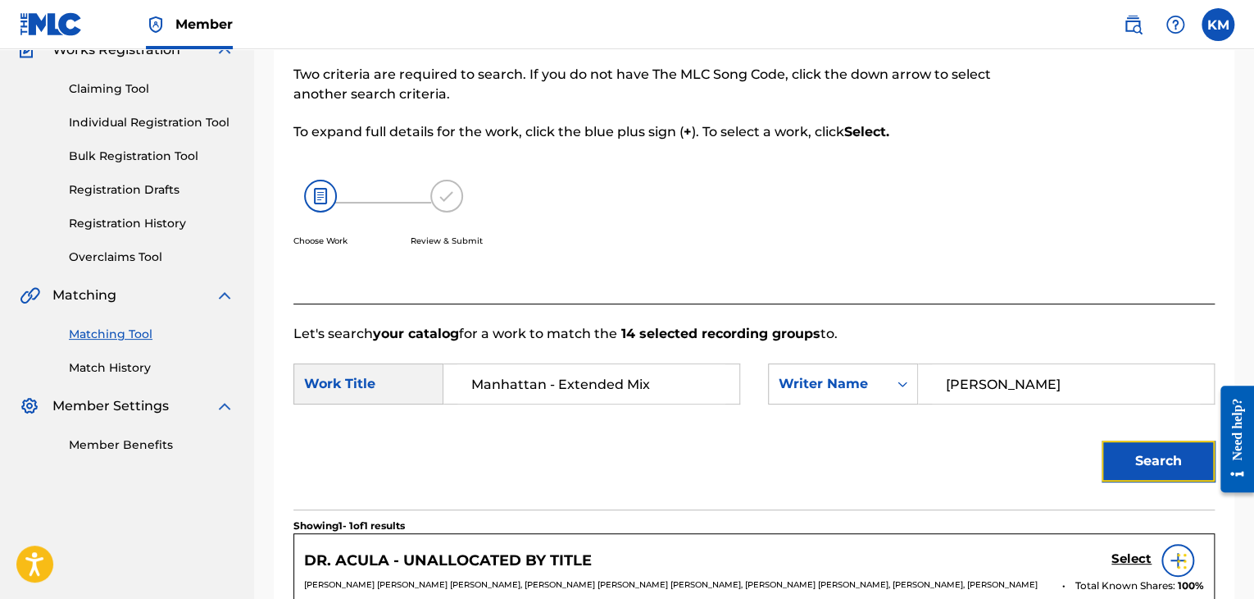
scroll to position [412, 0]
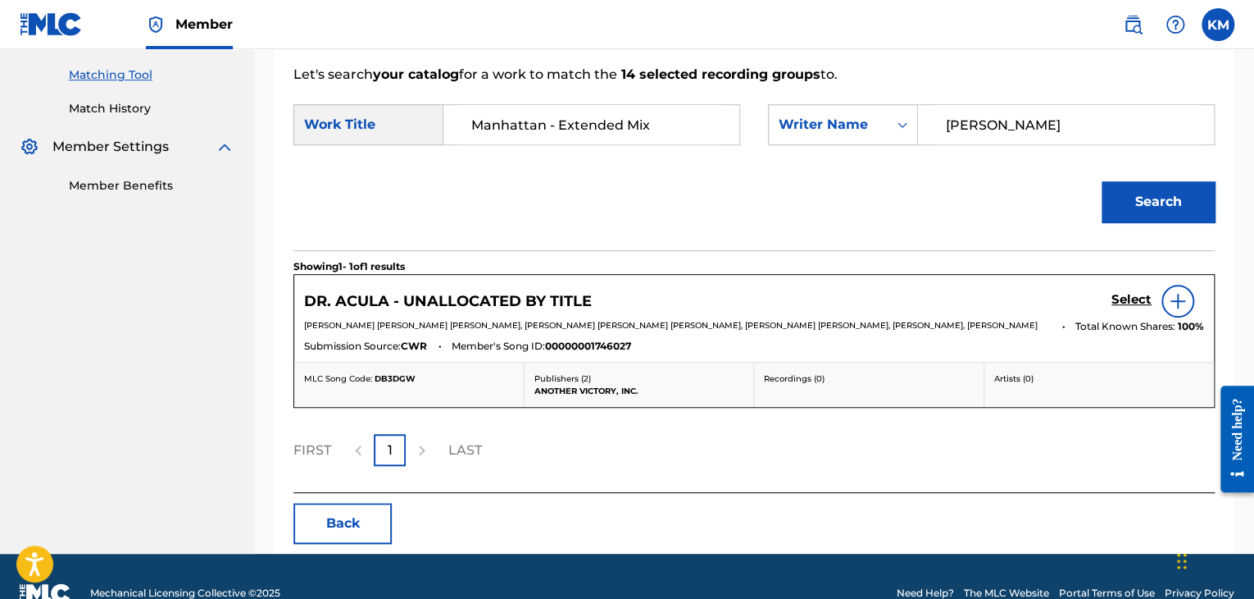
drag, startPoint x: 1010, startPoint y: 122, endPoint x: 657, endPoint y: 132, distance: 353.5
click at [657, 132] on div "SearchWithCriteria0ca96db6-c1f8-4b18-9dfa-7645497020c5 Work Title Manhattan - E…" at bounding box center [755, 129] width 922 height 51
type input "[PERSON_NAME]"
click at [1174, 196] on button "Search" at bounding box center [1158, 201] width 113 height 41
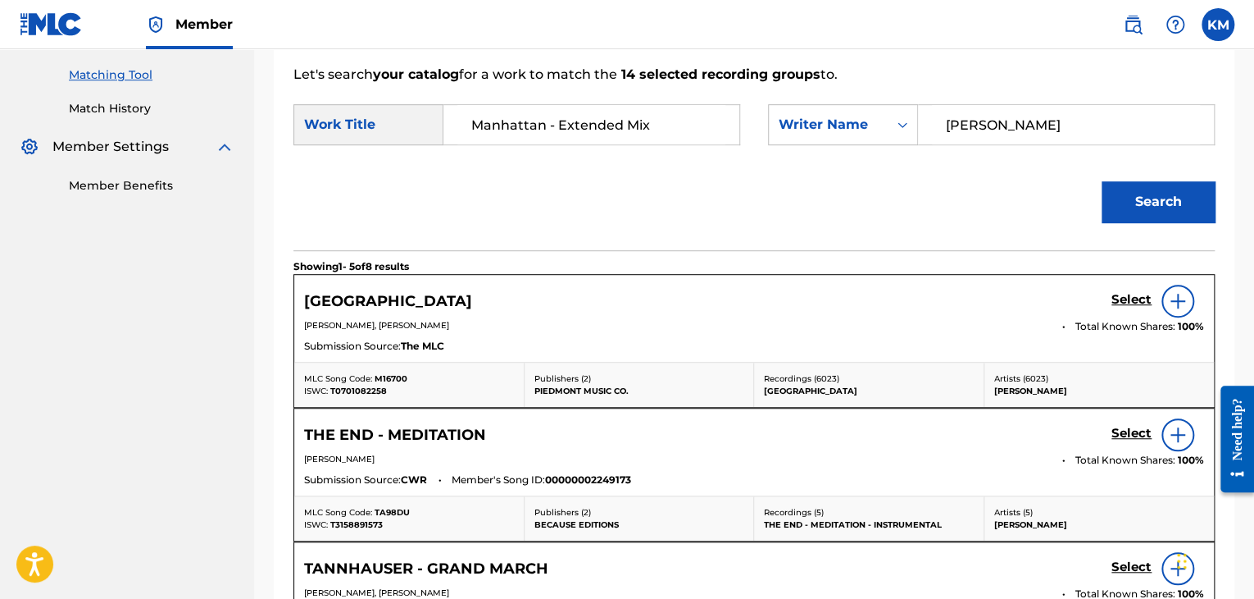
click at [128, 109] on link "Match History" at bounding box center [152, 108] width 166 height 17
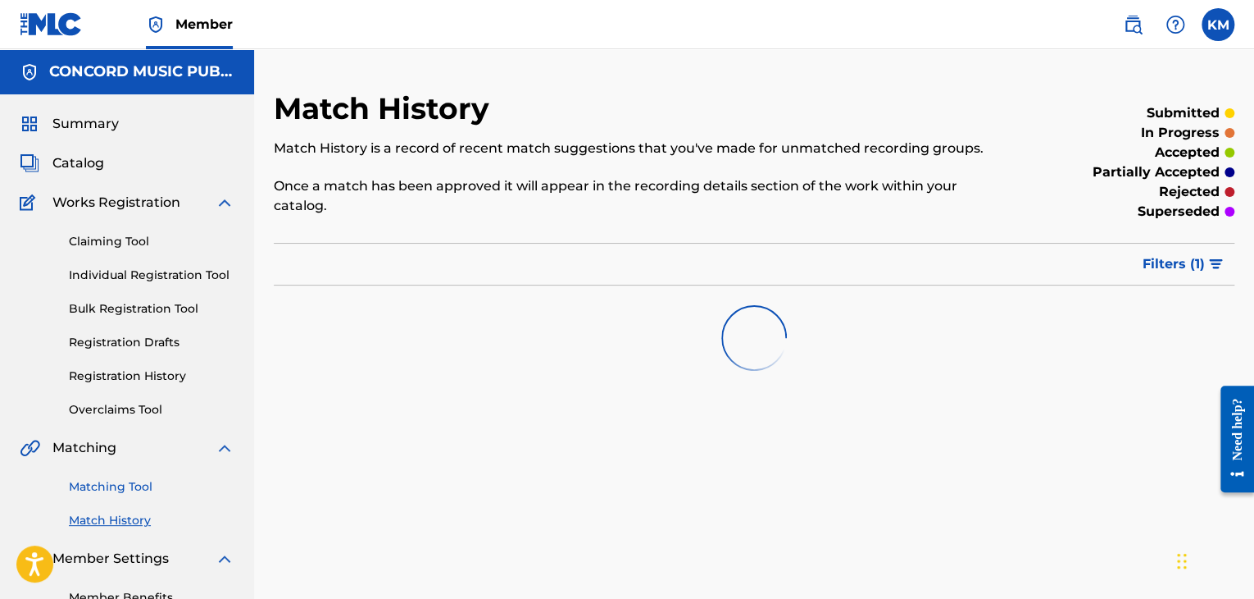
click at [112, 483] on link "Matching Tool" at bounding box center [152, 486] width 166 height 17
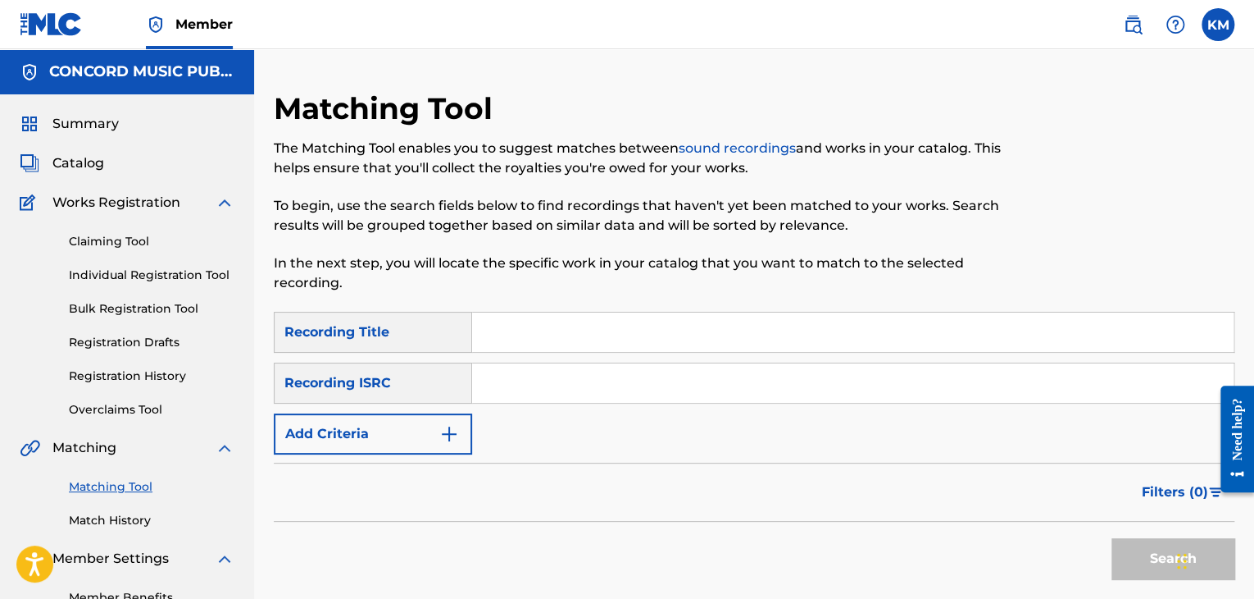
click at [522, 365] on input "Search Form" at bounding box center [853, 382] width 762 height 39
paste input "GBBKS0300045"
type input "GBBKS0300045"
click at [1125, 541] on button "Search" at bounding box center [1173, 558] width 123 height 41
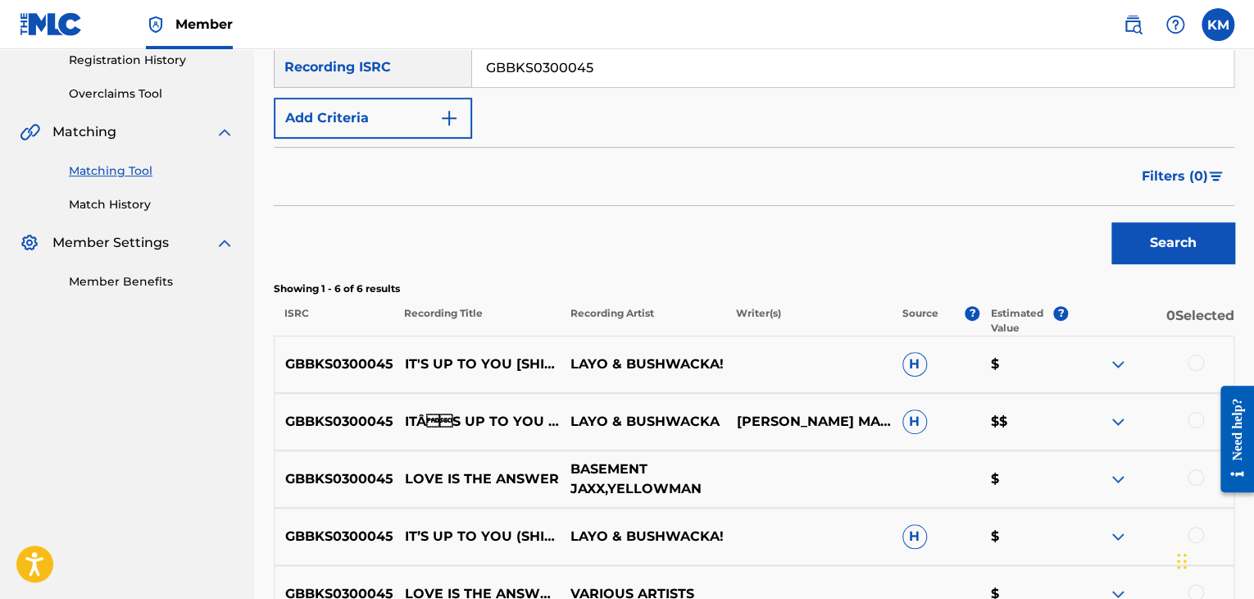
scroll to position [492, 0]
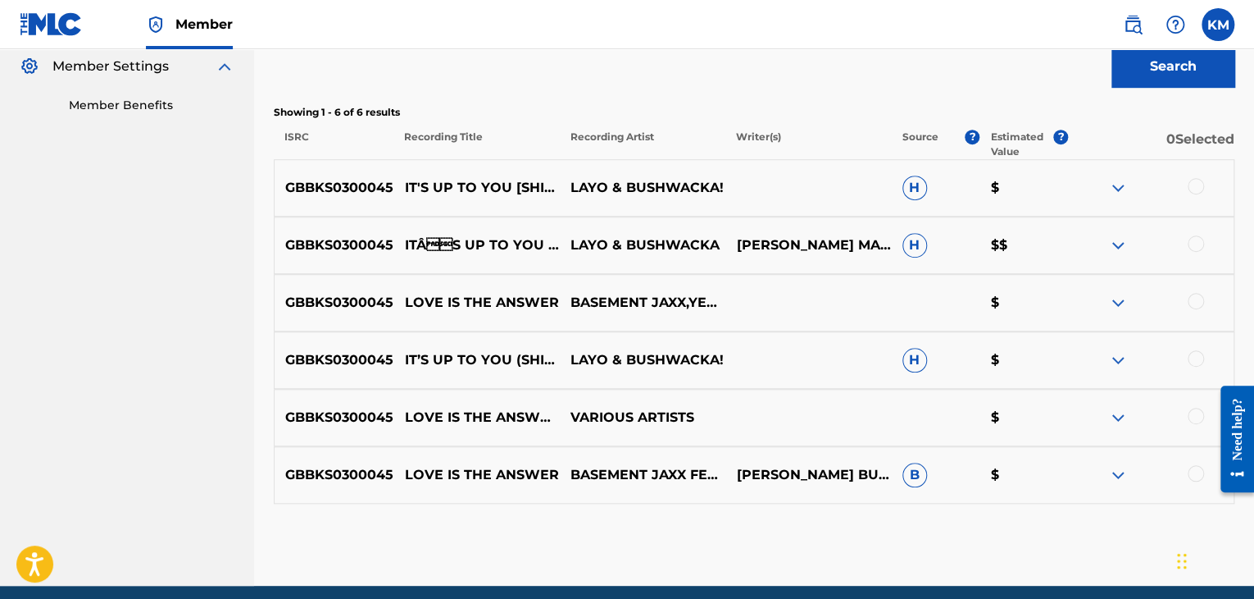
click at [1193, 188] on div at bounding box center [1196, 186] width 16 height 16
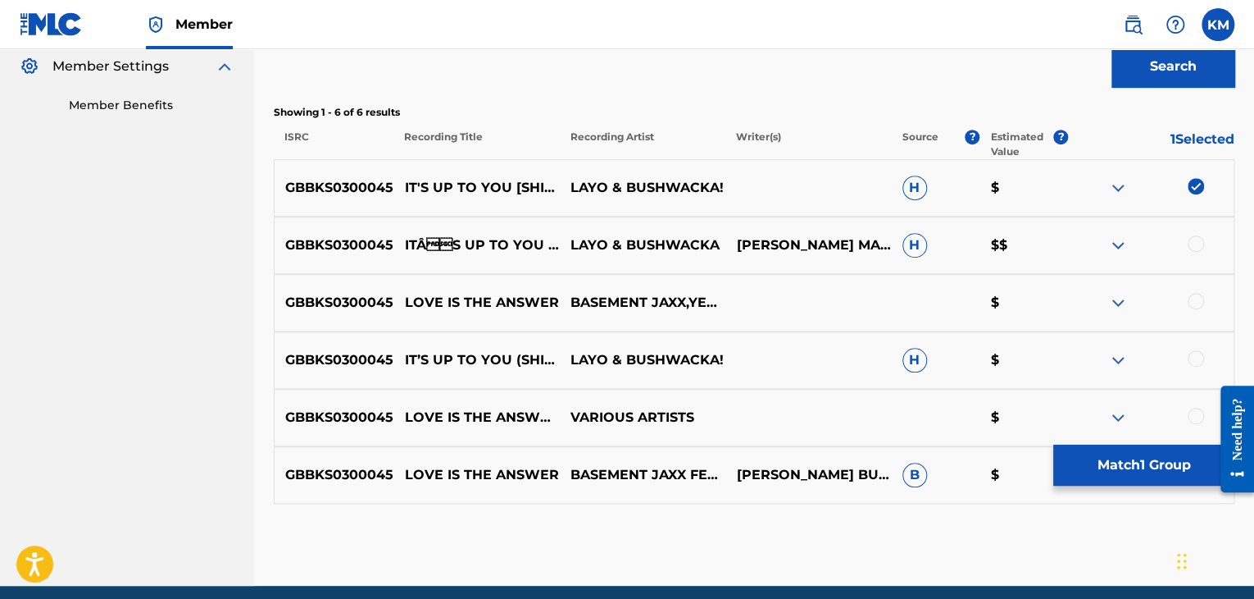
click at [1196, 248] on div at bounding box center [1196, 243] width 16 height 16
click at [1195, 302] on div at bounding box center [1196, 301] width 16 height 16
click at [1195, 350] on div at bounding box center [1196, 358] width 16 height 16
click at [1195, 411] on div at bounding box center [1196, 416] width 16 height 16
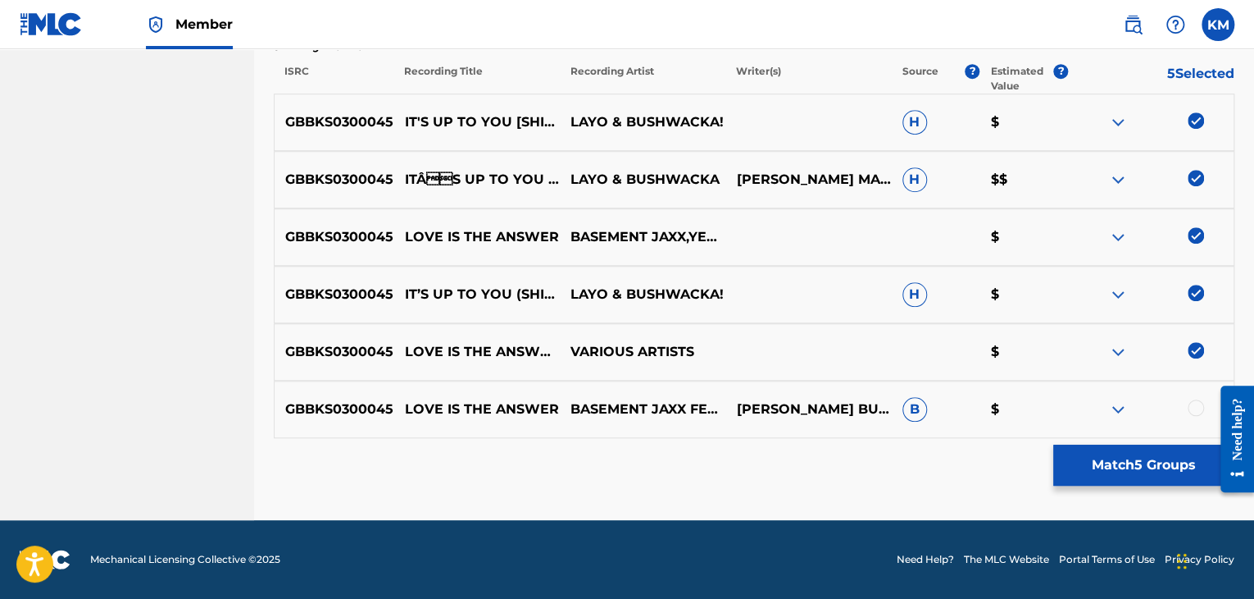
click at [1194, 408] on div at bounding box center [1196, 407] width 16 height 16
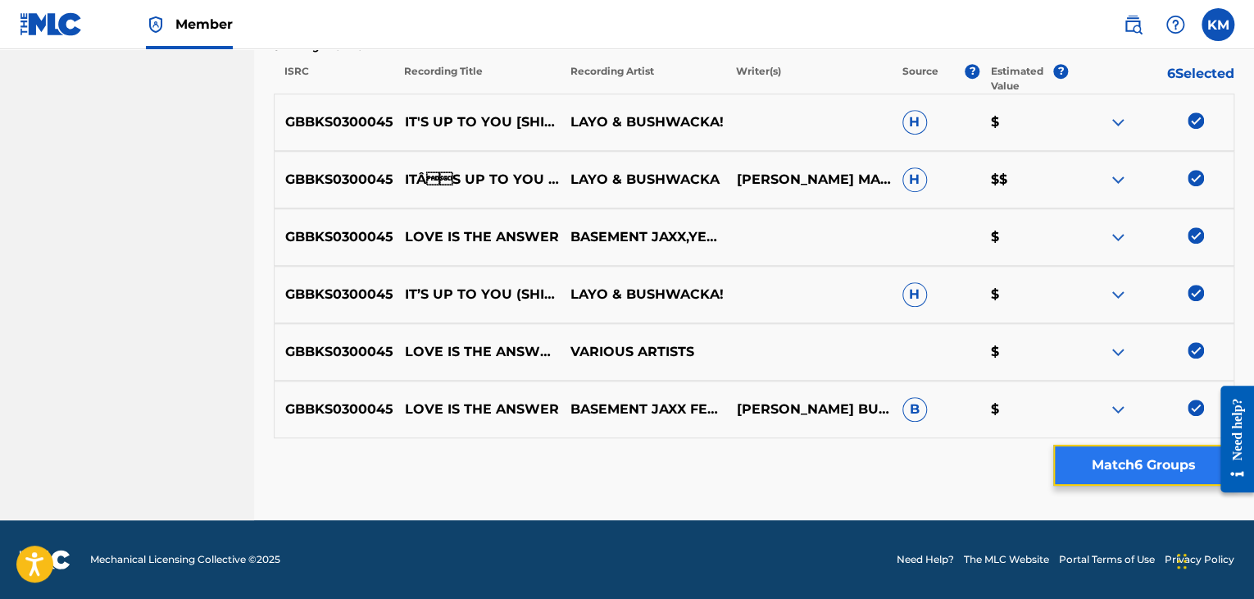
click at [1152, 460] on button "Match 6 Groups" at bounding box center [1144, 464] width 181 height 41
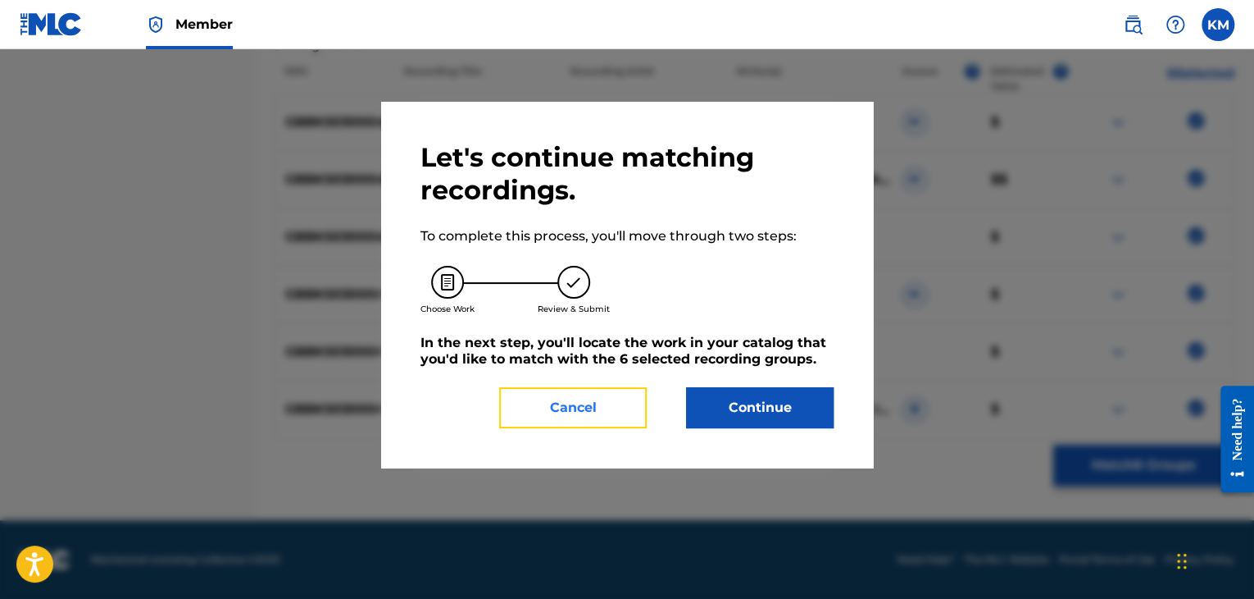
click at [577, 390] on button "Cancel" at bounding box center [573, 407] width 148 height 41
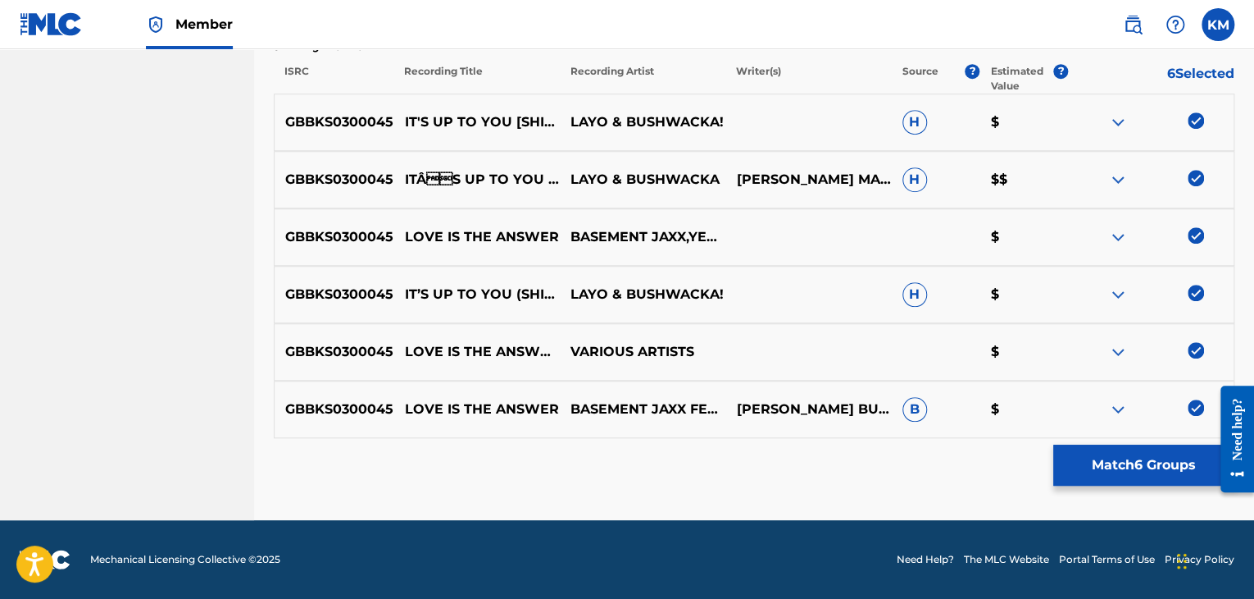
click at [1195, 351] on img at bounding box center [1196, 350] width 16 height 16
click at [1195, 404] on img at bounding box center [1196, 407] width 16 height 16
click at [1193, 237] on img at bounding box center [1196, 235] width 16 height 16
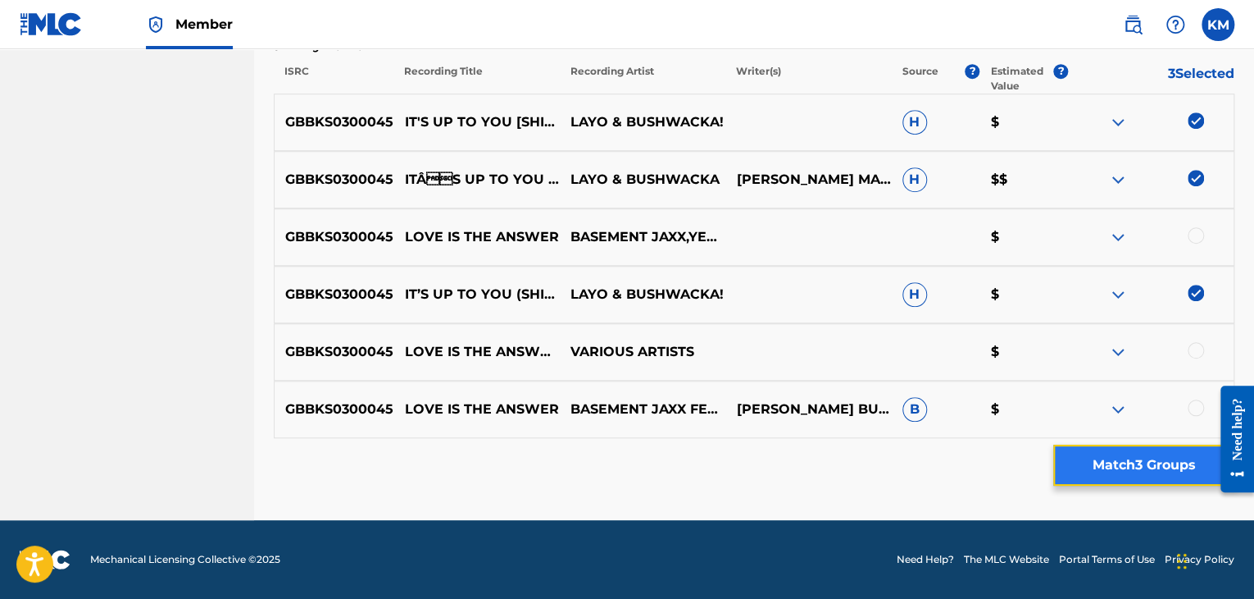
click at [1115, 459] on button "Match 3 Groups" at bounding box center [1144, 464] width 181 height 41
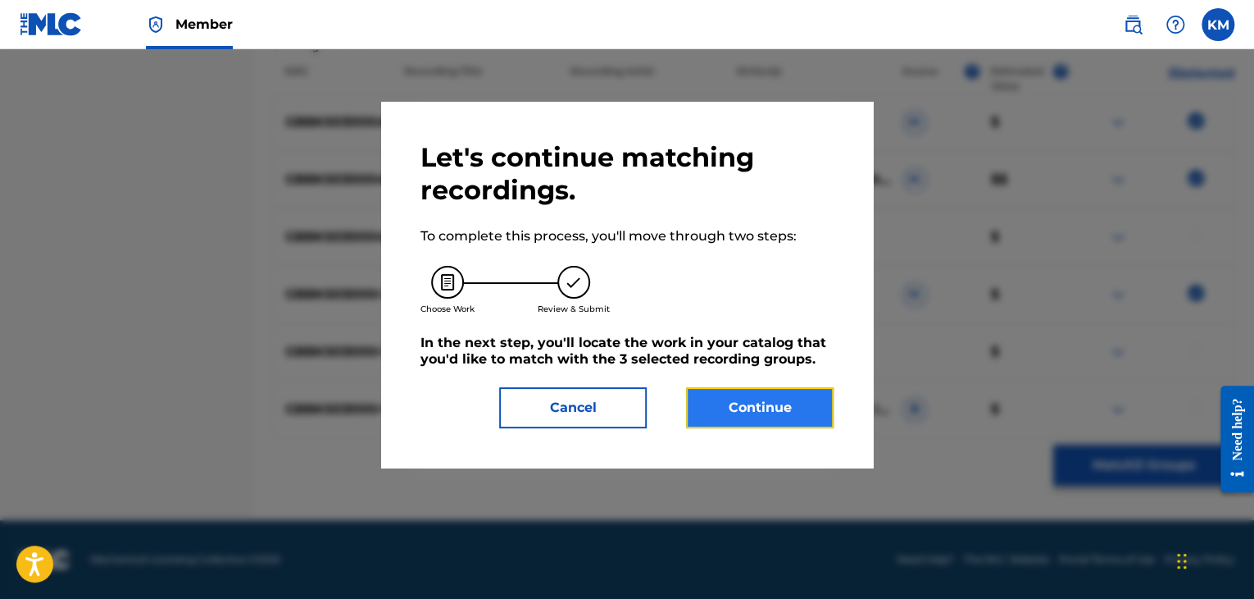
click at [758, 401] on button "Continue" at bounding box center [760, 407] width 148 height 41
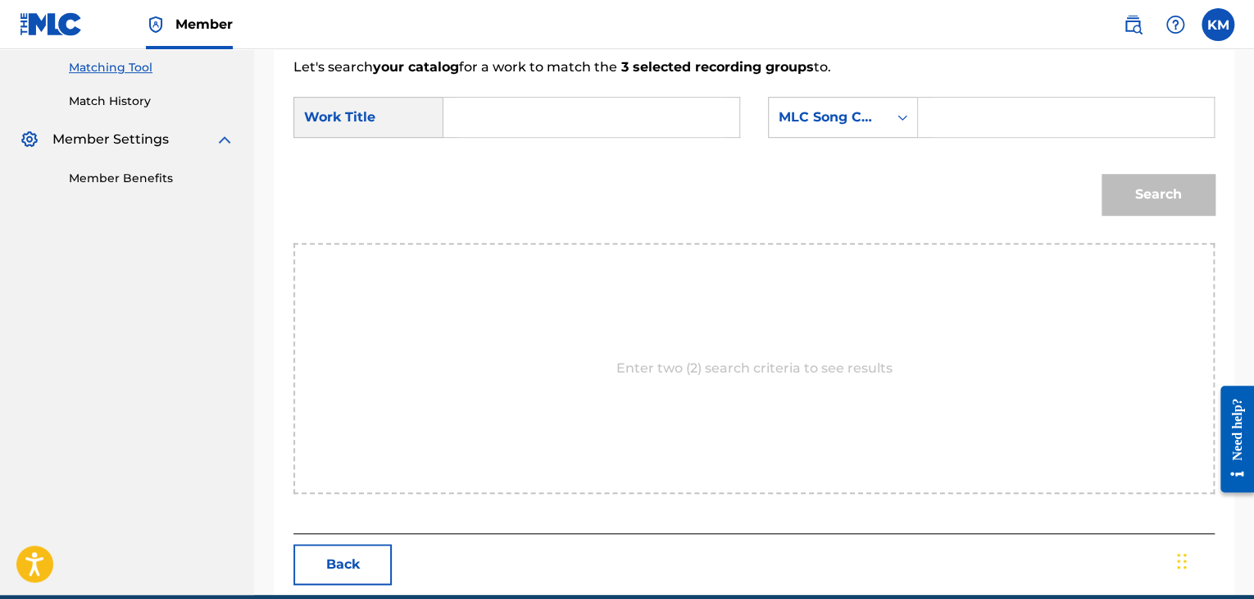
scroll to position [330, 0]
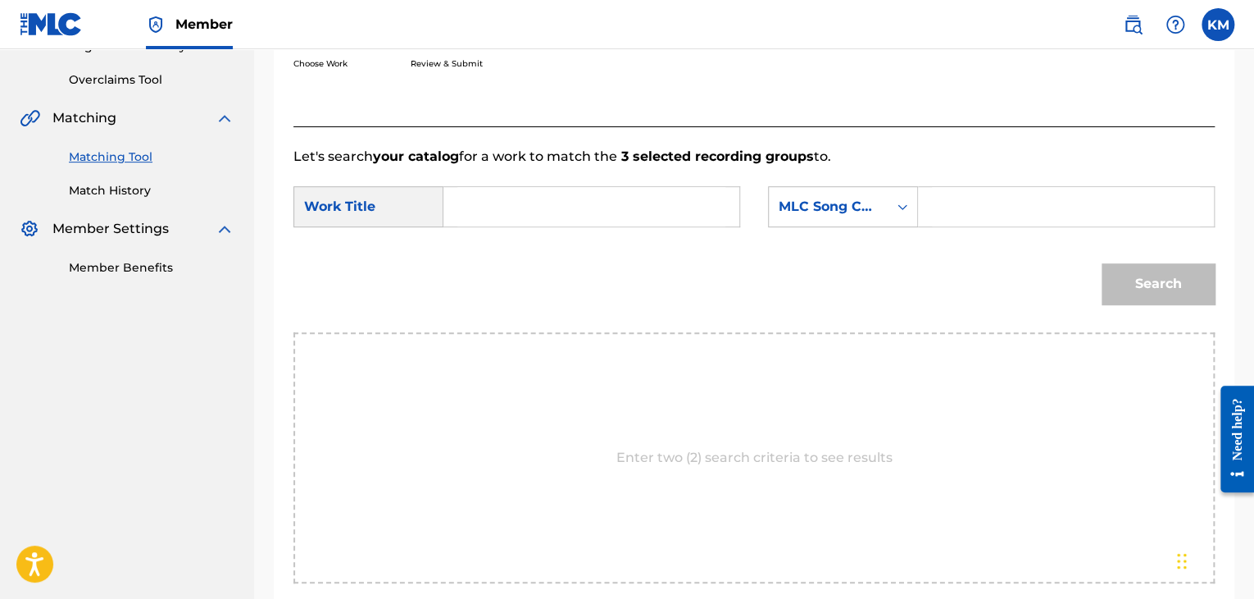
click at [549, 204] on input "Search Form" at bounding box center [592, 206] width 268 height 39
paste input "It's Up to You (Shining Through) - Radio Mix"
type input "It's Up to You (Shining Through) - Radio Mix"
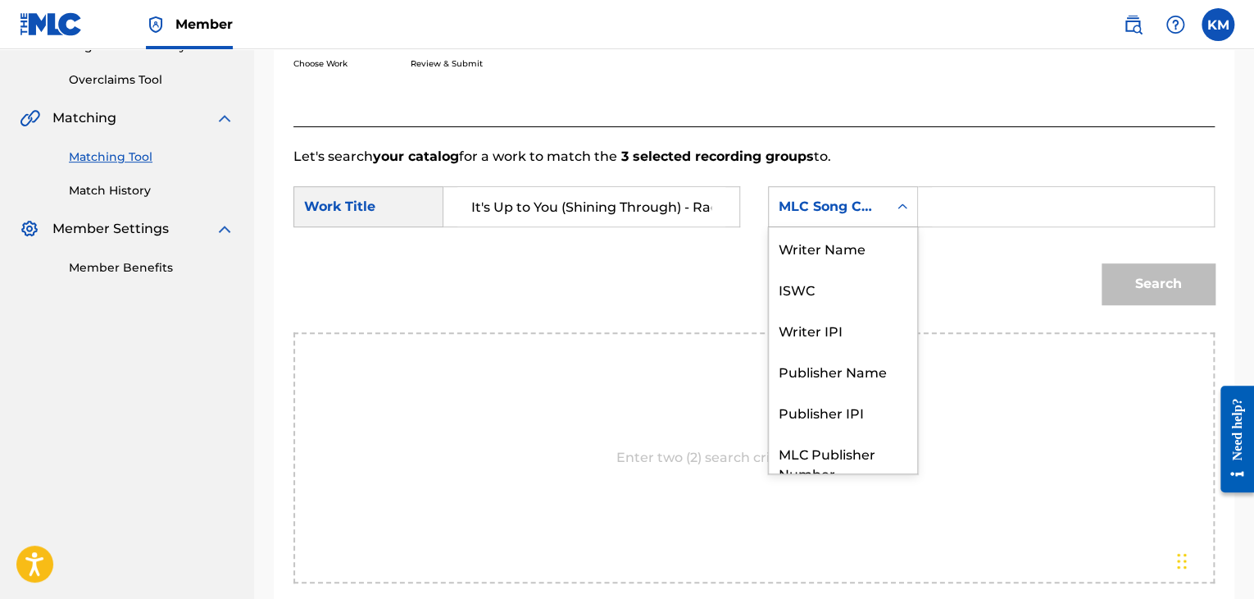
click at [902, 201] on icon "Search Form" at bounding box center [903, 206] width 16 height 16
click at [881, 241] on div "Writer Name" at bounding box center [843, 247] width 148 height 41
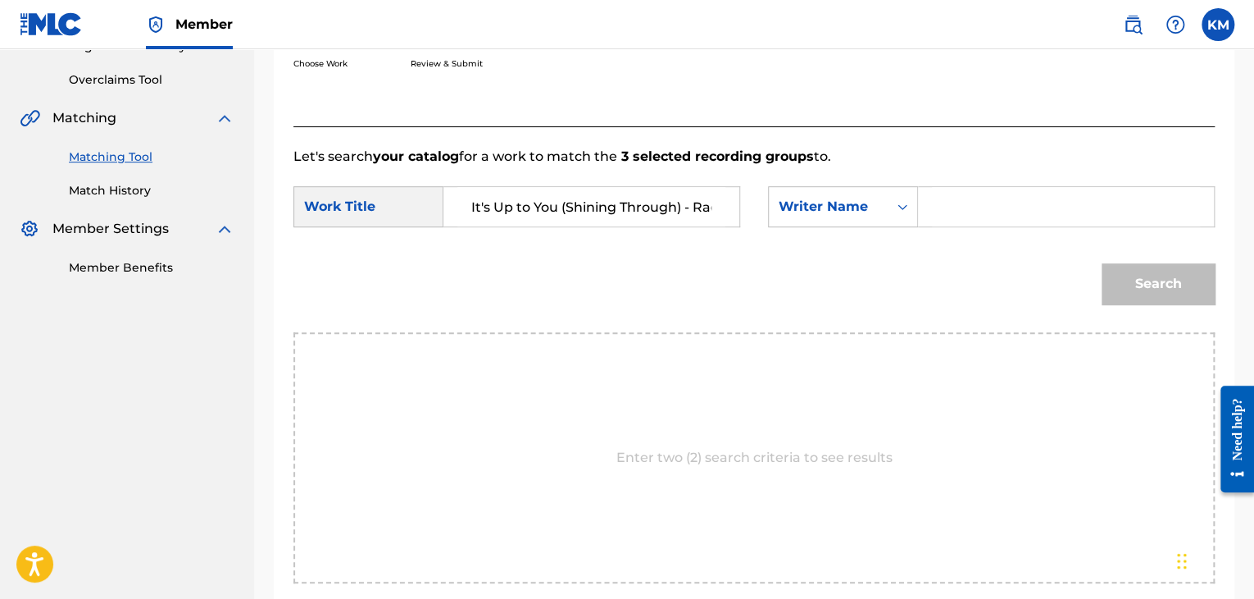
click at [971, 212] on input "Search Form" at bounding box center [1066, 206] width 268 height 39
paste input "[PERSON_NAME]"
type input "[PERSON_NAME]"
click at [1137, 277] on button "Search" at bounding box center [1158, 283] width 113 height 41
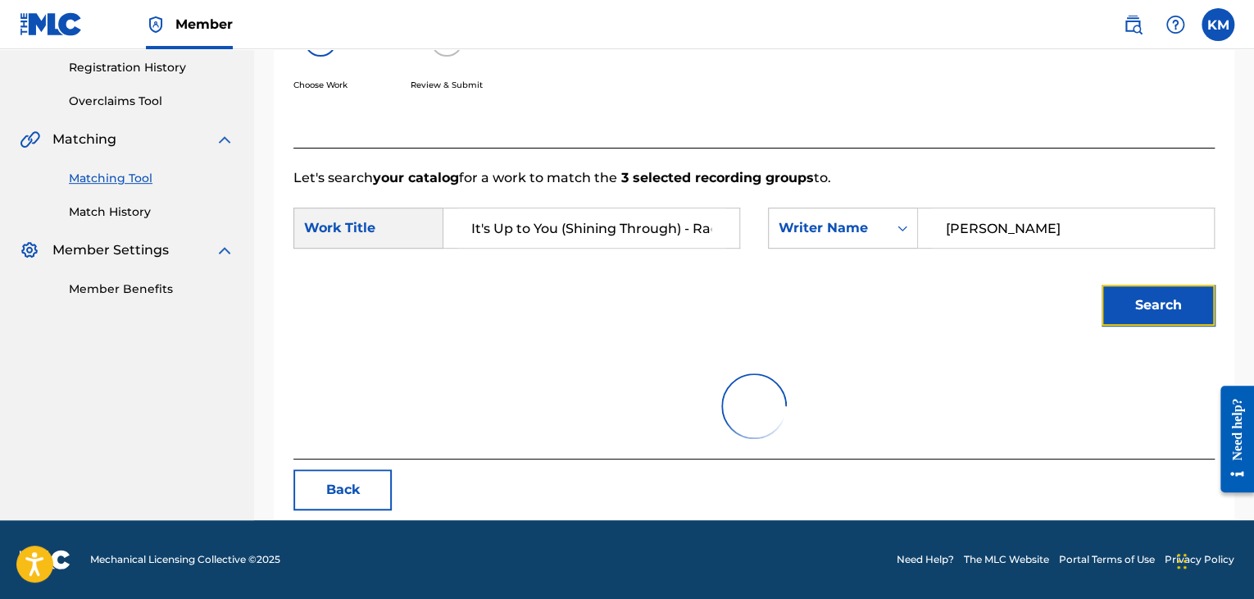
scroll to position [330, 0]
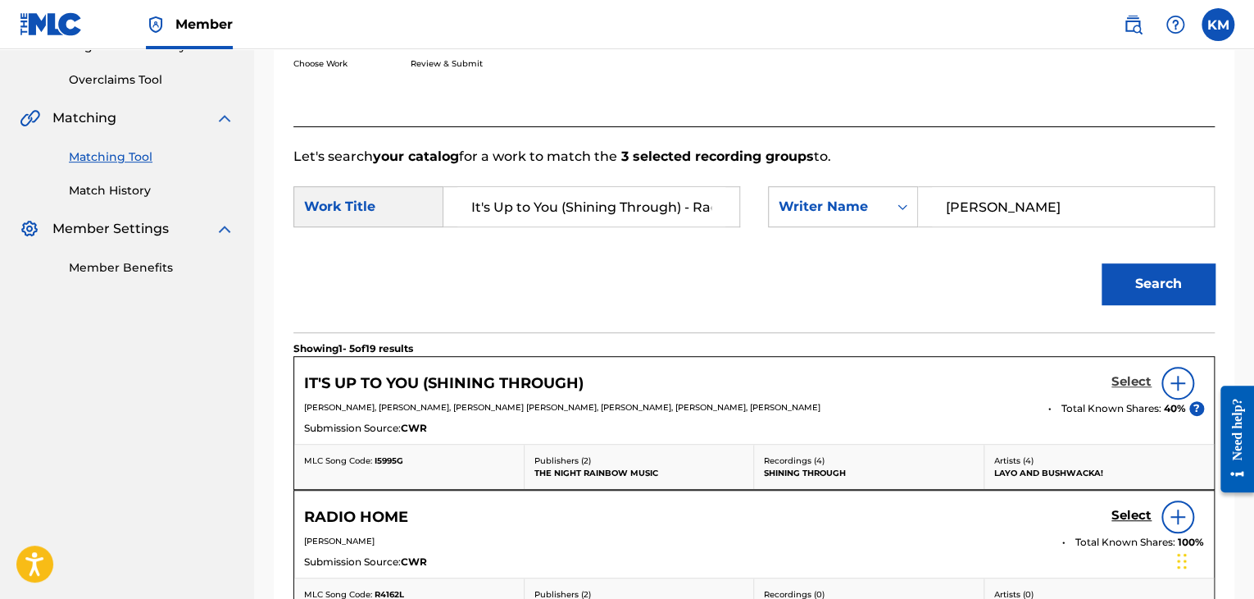
click at [1133, 379] on h5 "Select" at bounding box center [1132, 382] width 40 height 16
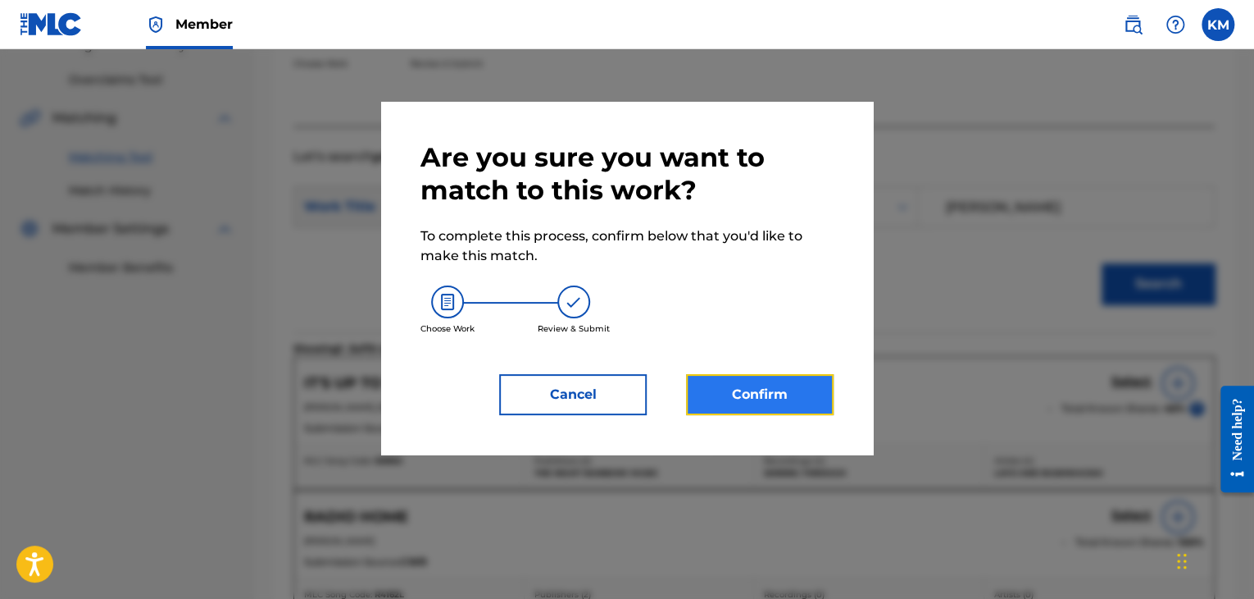
click at [774, 386] on button "Confirm" at bounding box center [760, 394] width 148 height 41
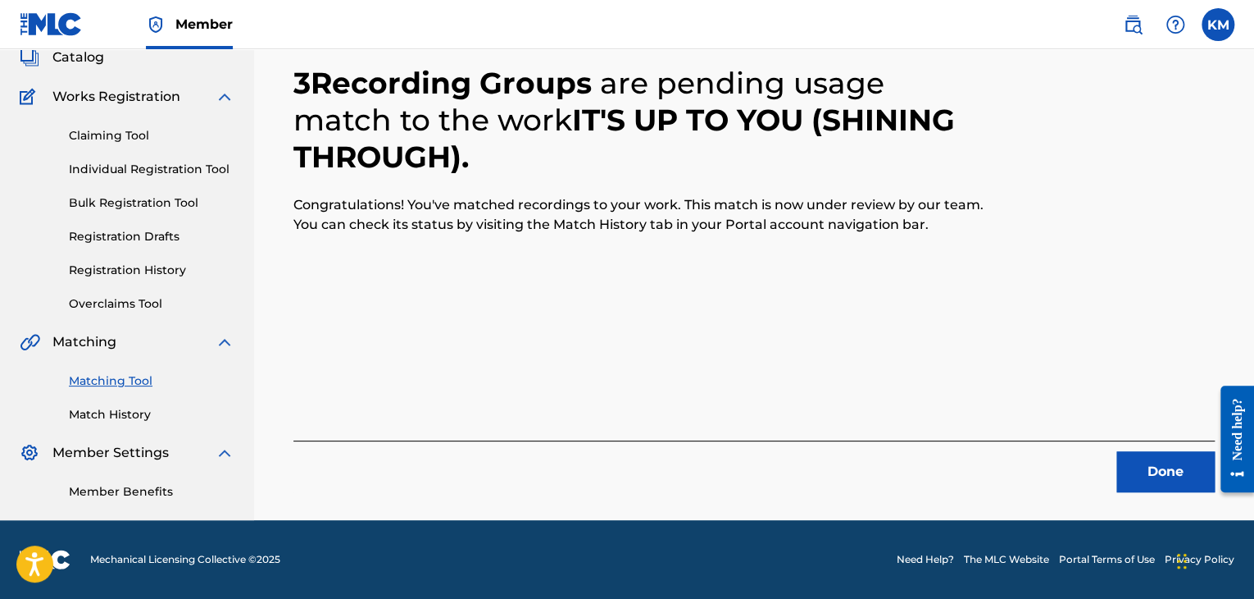
scroll to position [106, 0]
click at [1158, 496] on div "3 Recording Groups are pending usage match to the work IT'S UP TO YOU (SHINING …" at bounding box center [754, 251] width 1000 height 535
click at [1148, 473] on button "Done" at bounding box center [1166, 471] width 98 height 41
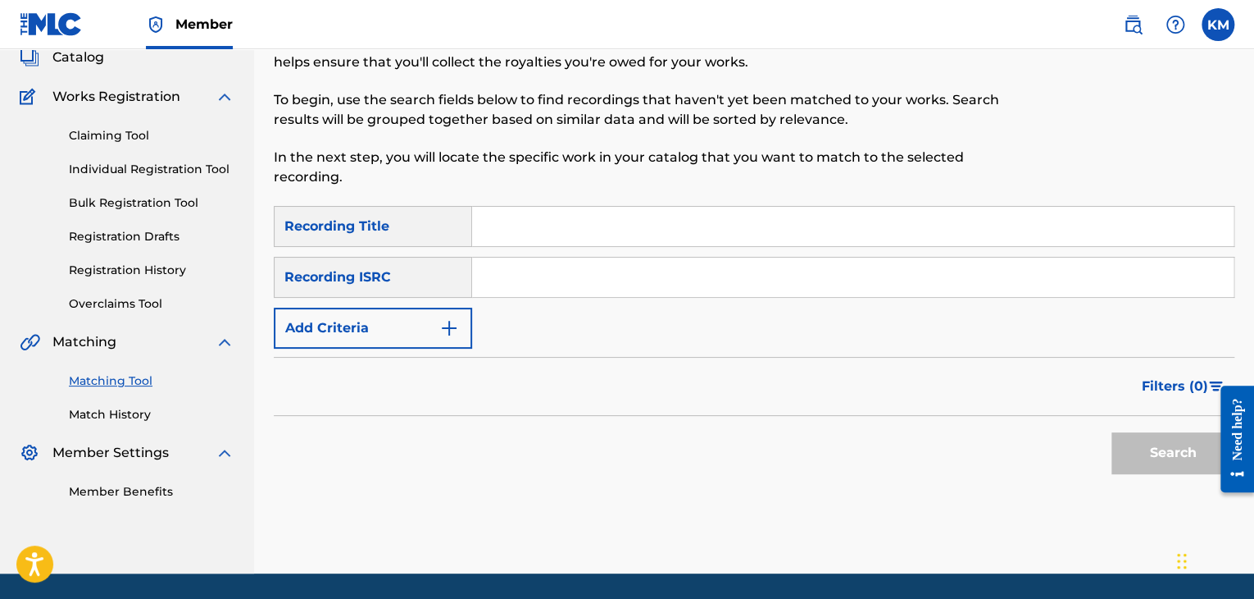
click at [585, 281] on input "Search Form" at bounding box center [853, 276] width 762 height 39
paste input "QZ5HC1600287"
type input "QZ5HC1600287"
click at [1136, 443] on button "Search" at bounding box center [1173, 452] width 123 height 41
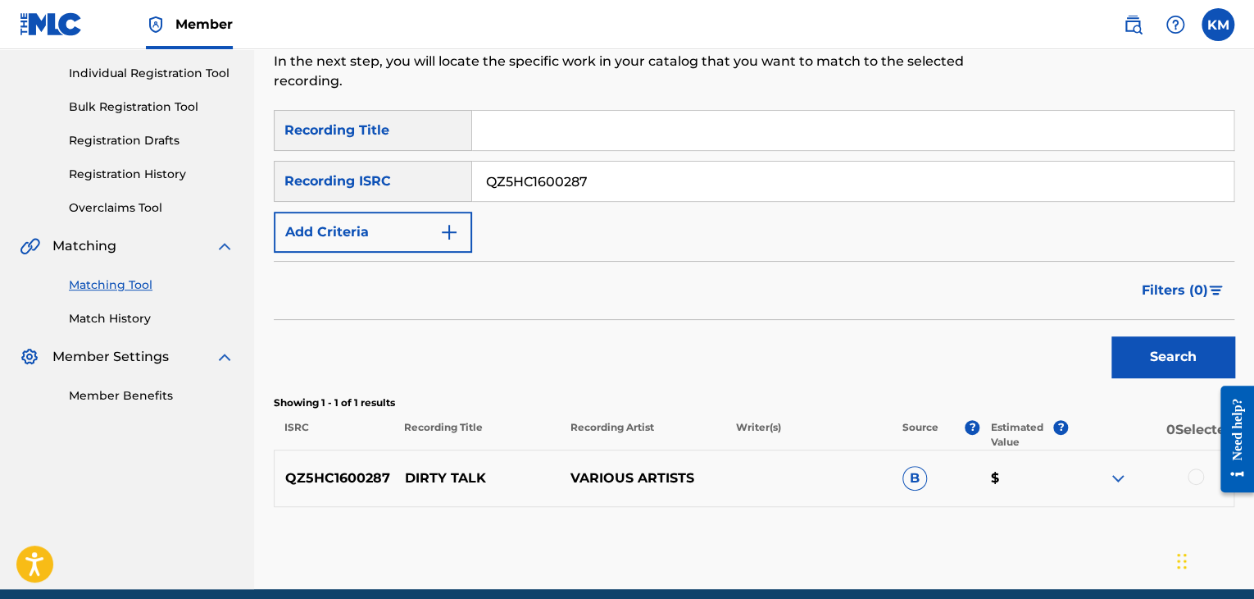
scroll to position [271, 0]
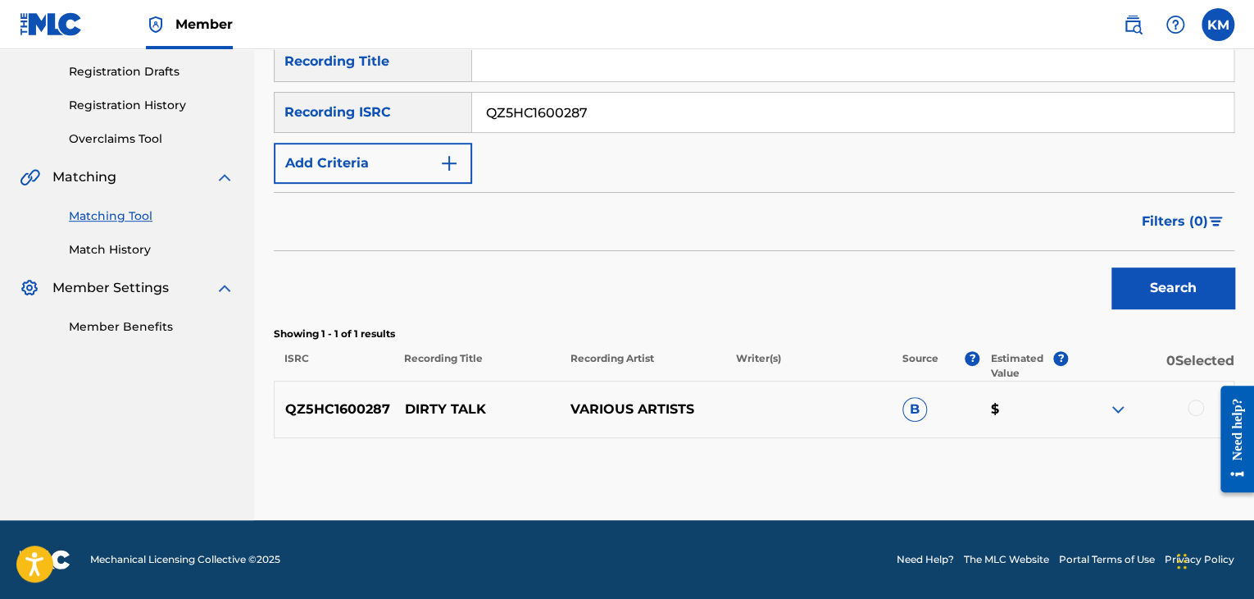
click at [1195, 400] on div at bounding box center [1196, 407] width 16 height 16
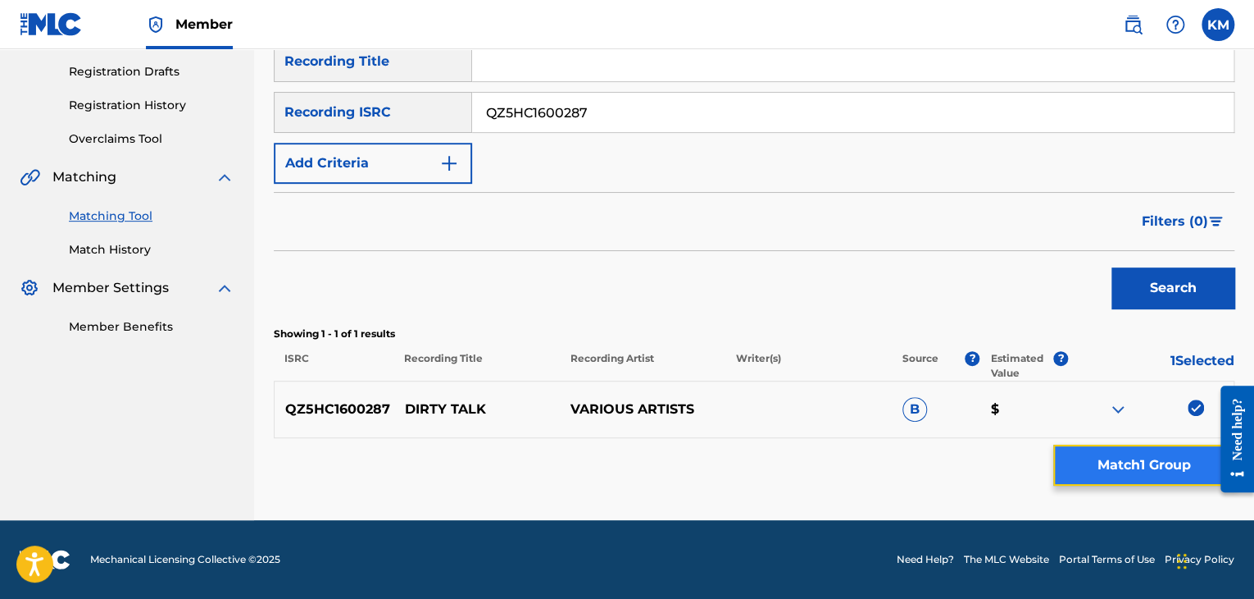
click at [1137, 468] on button "Match 1 Group" at bounding box center [1144, 464] width 181 height 41
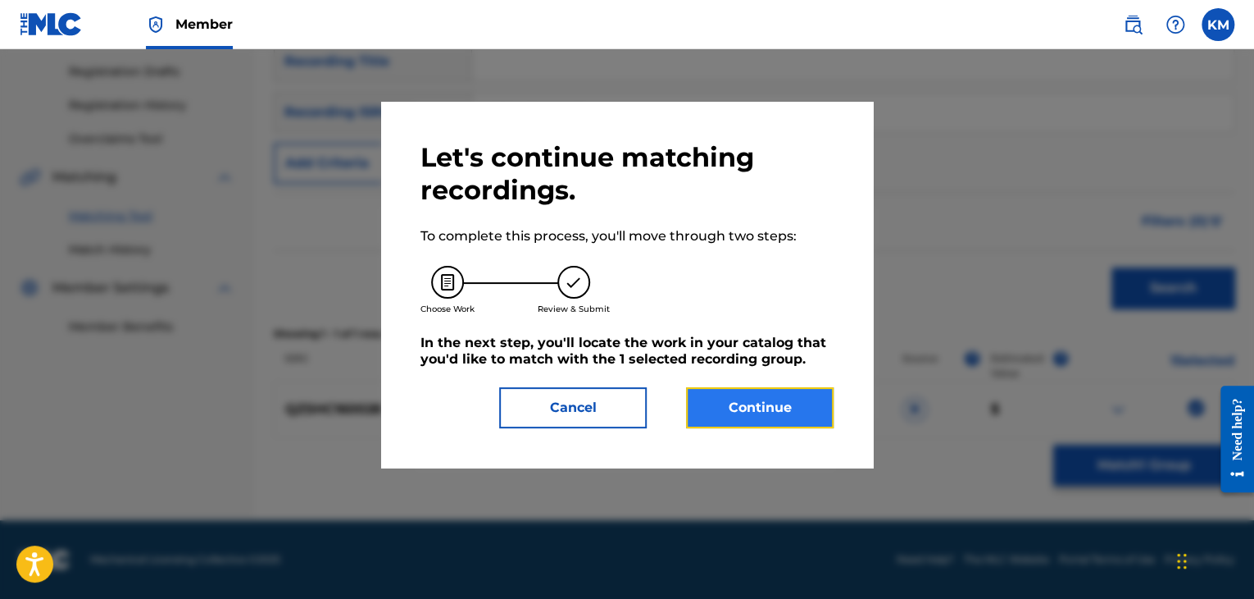
click at [785, 401] on button "Continue" at bounding box center [760, 407] width 148 height 41
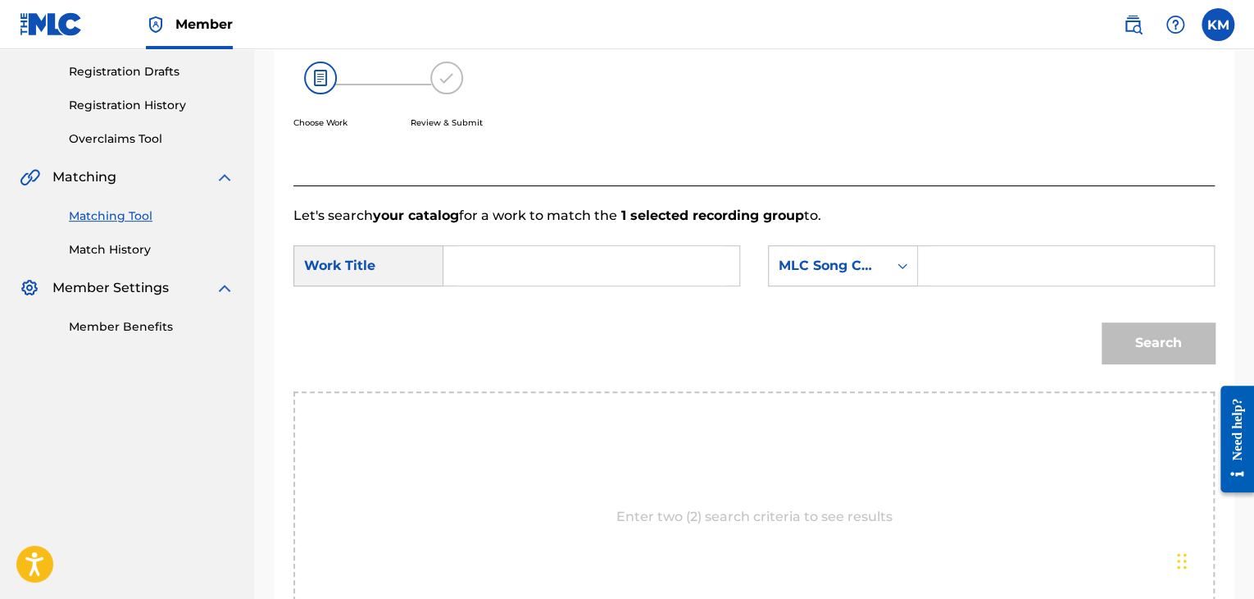
click at [517, 259] on input "Search Form" at bounding box center [592, 265] width 268 height 39
paste input "Dirty Talk"
type input "Dirty Talk"
click at [894, 275] on div "Search Form" at bounding box center [903, 266] width 30 height 30
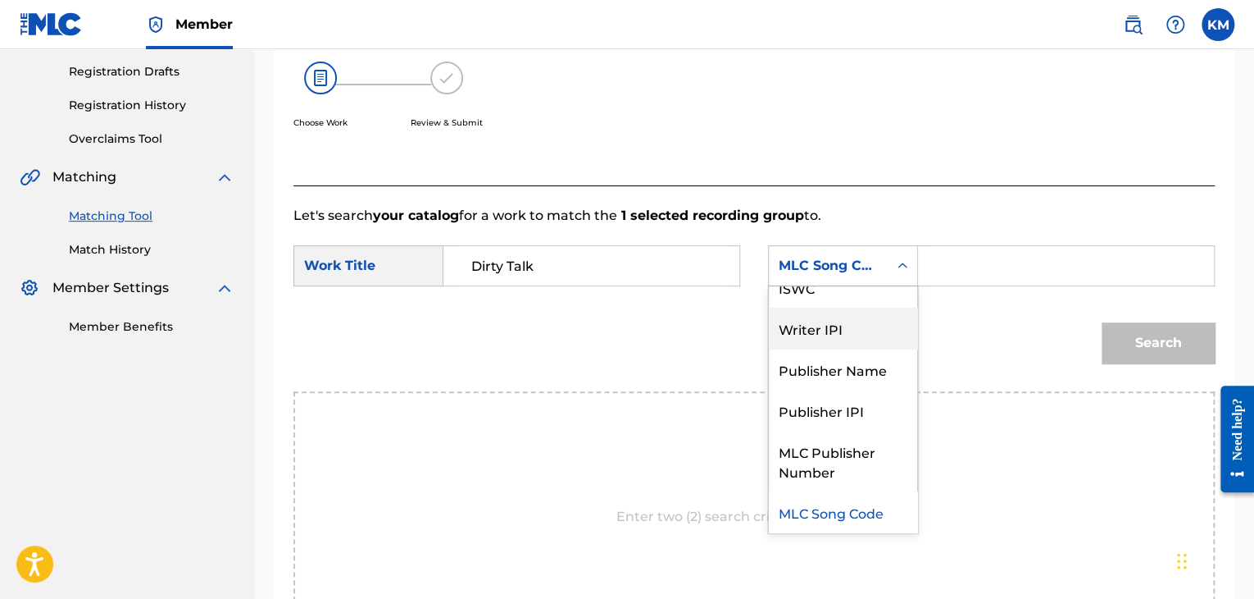
scroll to position [0, 0]
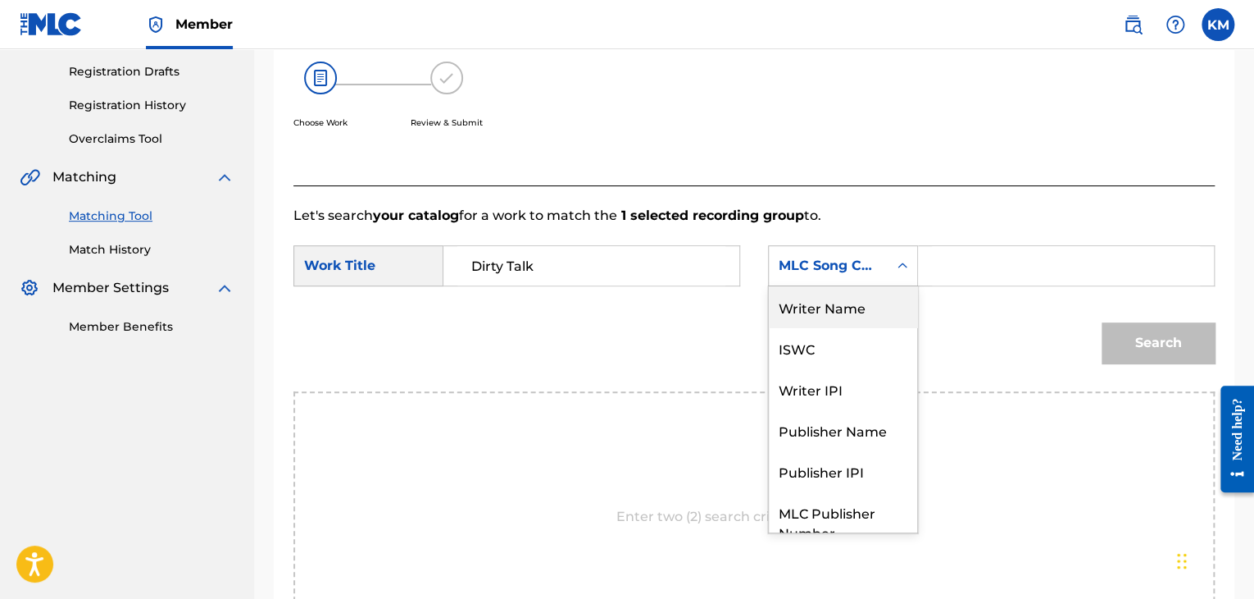
click at [868, 298] on div "Writer Name" at bounding box center [843, 306] width 148 height 41
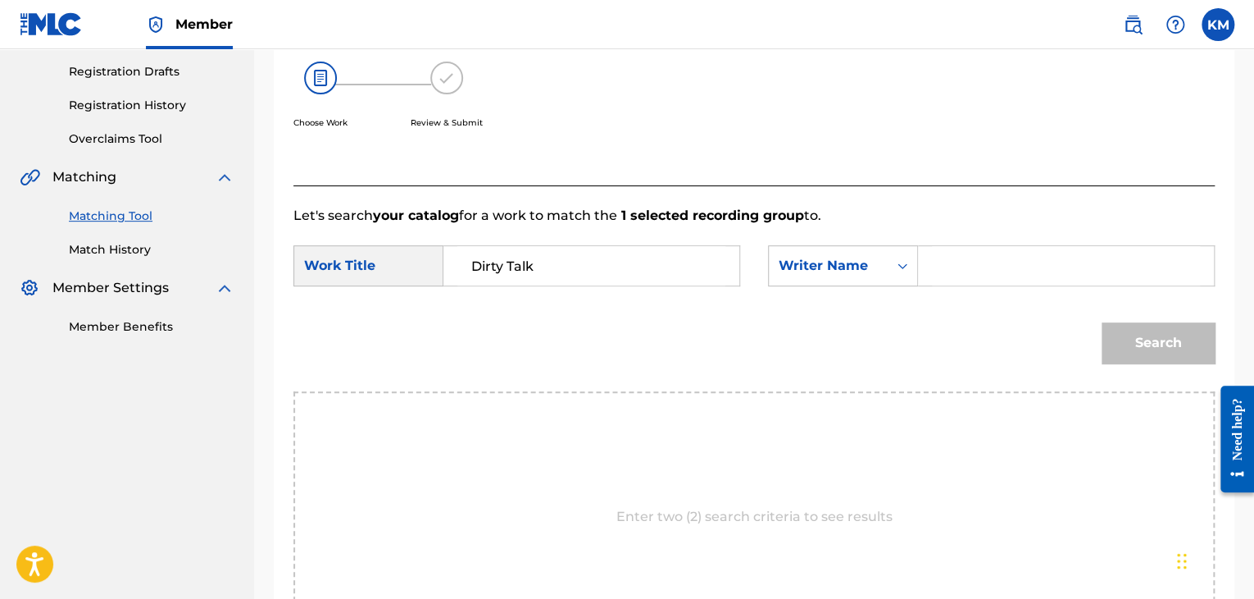
click at [981, 266] on input "Search Form" at bounding box center [1066, 265] width 268 height 39
paste input "Rock"
type input "Rock"
click at [1137, 341] on button "Search" at bounding box center [1158, 342] width 113 height 41
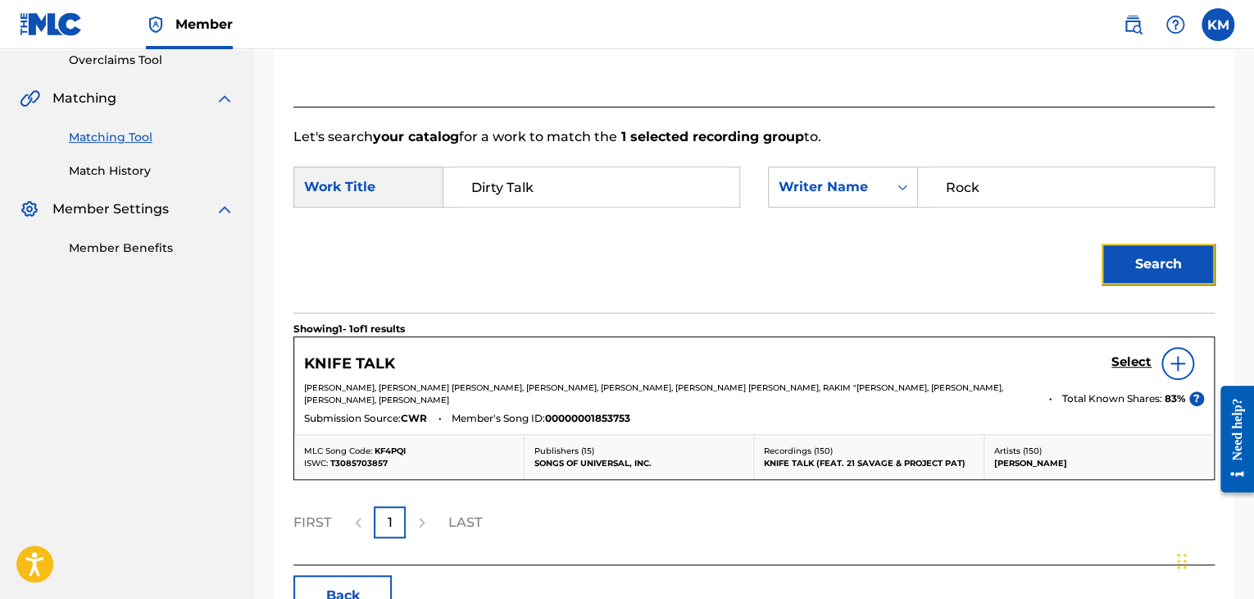
scroll to position [454, 0]
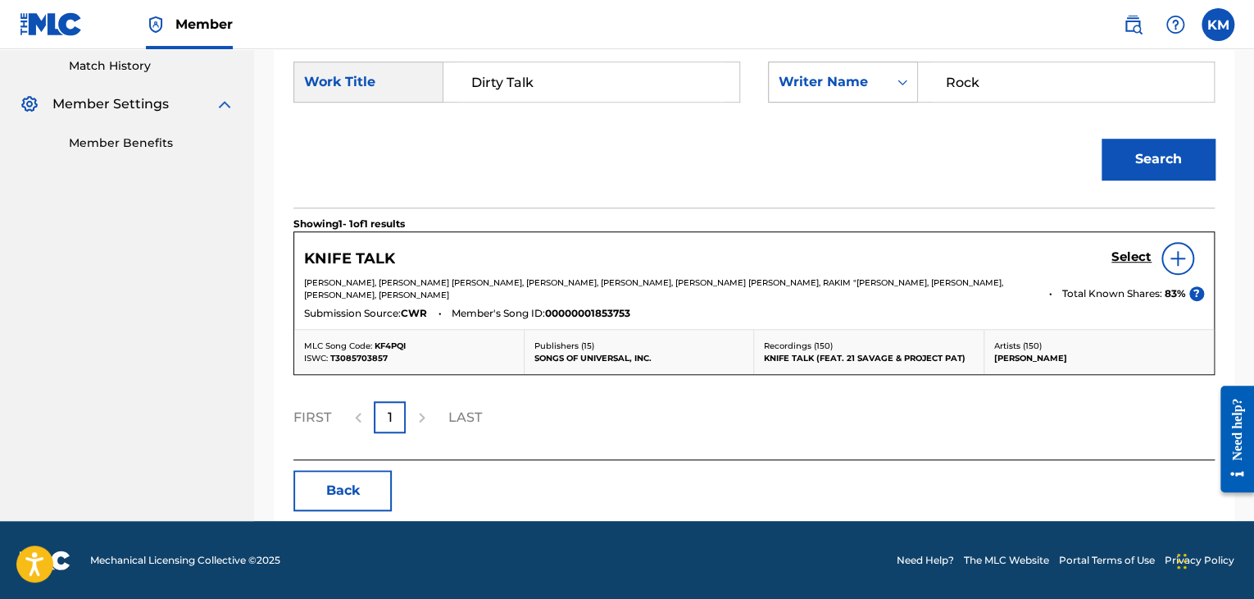
click at [899, 84] on icon "Search Form" at bounding box center [903, 82] width 16 height 16
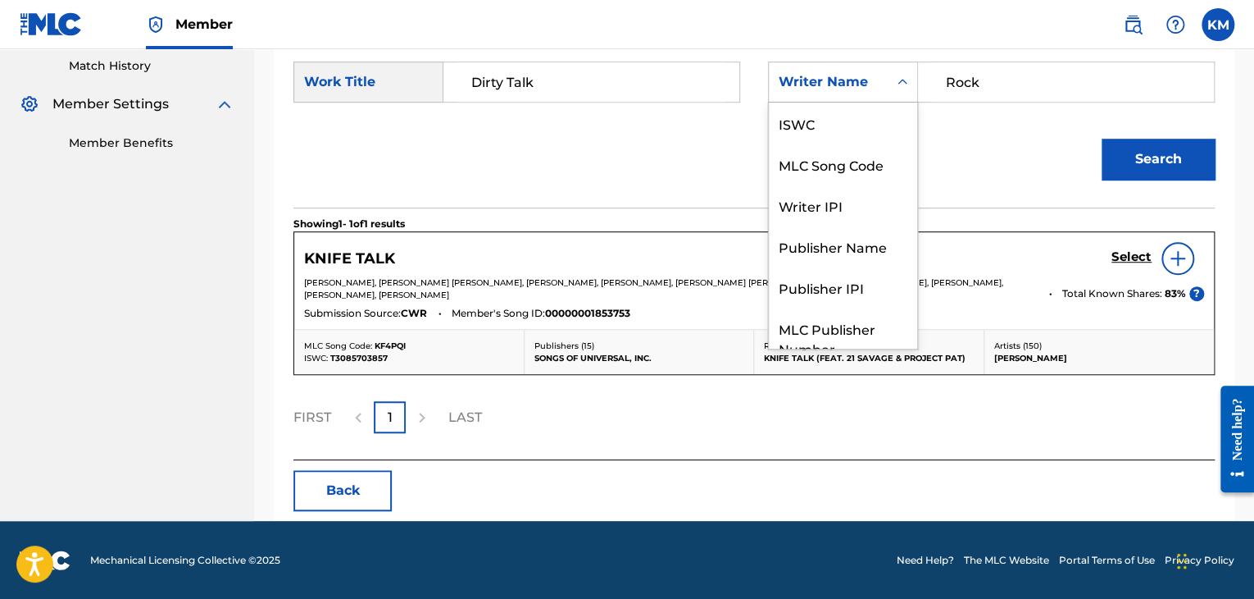
scroll to position [61, 0]
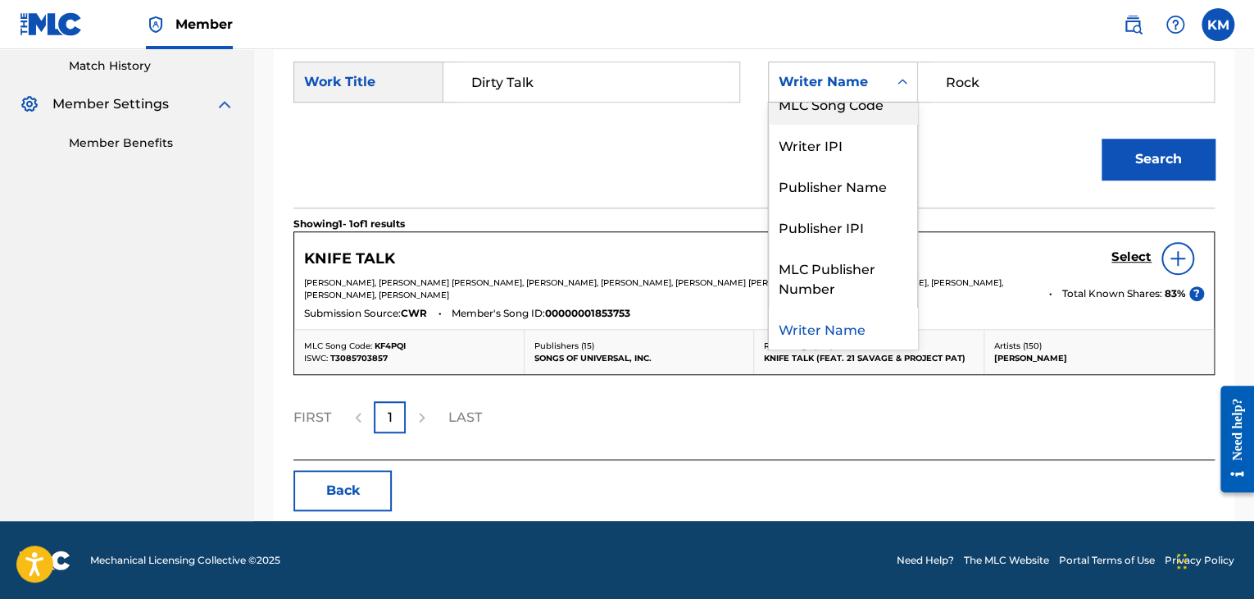
click at [884, 120] on div "MLC Song Code" at bounding box center [843, 103] width 148 height 41
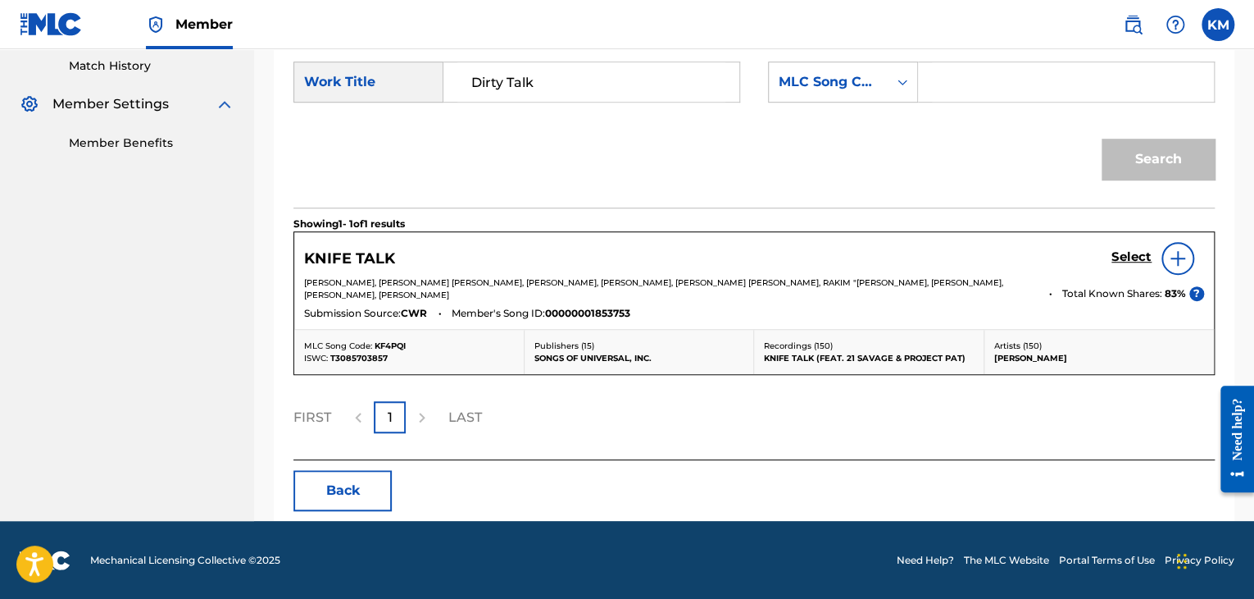
click at [935, 83] on input "Search Form" at bounding box center [1066, 81] width 268 height 39
paste input "X8718U"
type input "X8718U"
click at [1128, 166] on button "Search" at bounding box center [1158, 159] width 113 height 41
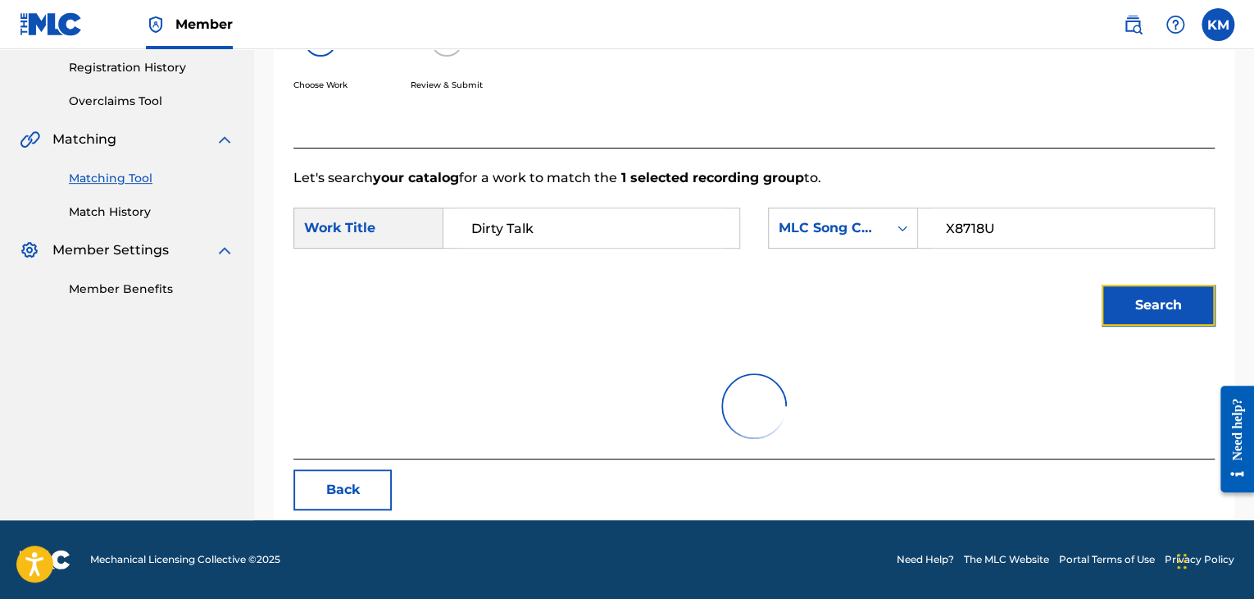
scroll to position [238, 0]
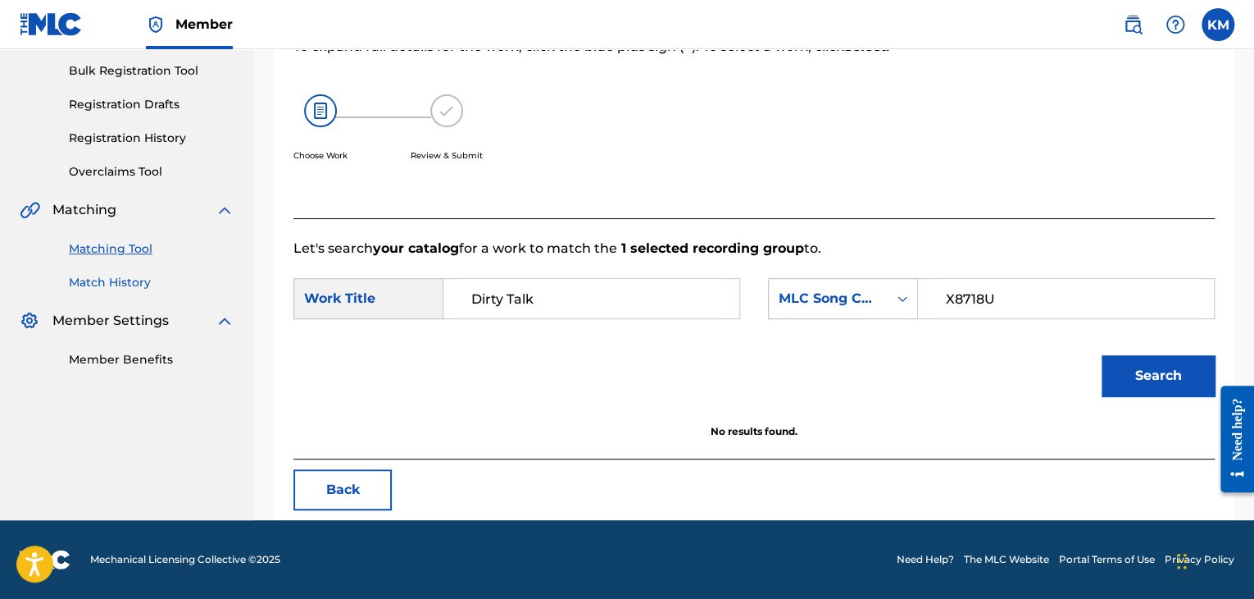
click at [128, 284] on link "Match History" at bounding box center [152, 282] width 166 height 17
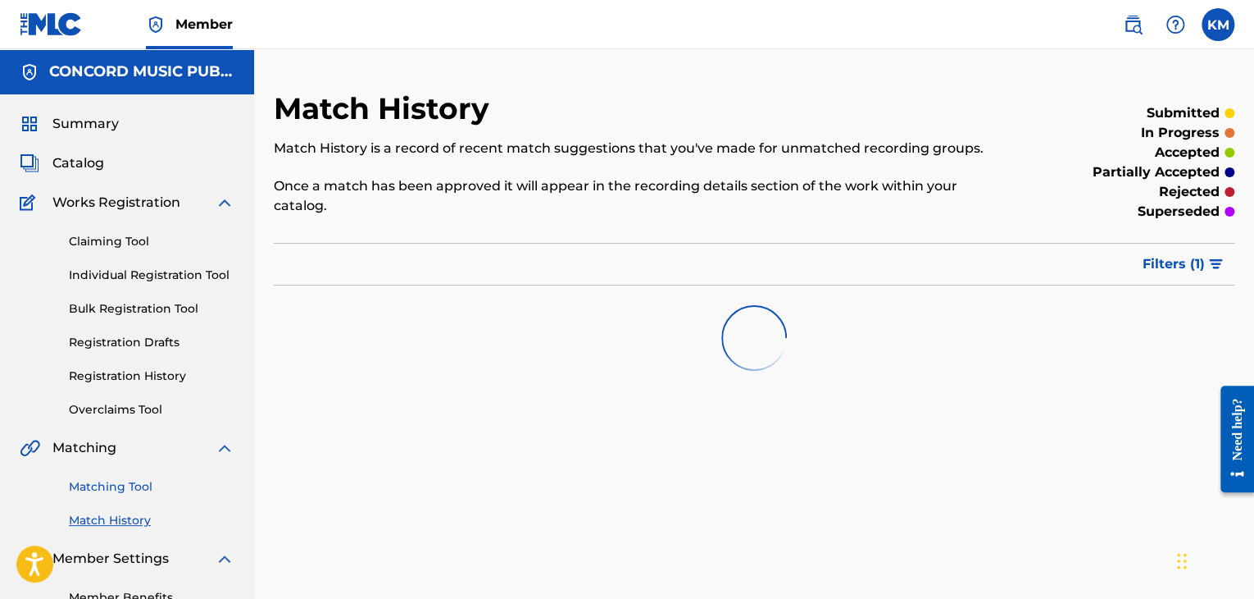
click at [139, 480] on link "Matching Tool" at bounding box center [152, 486] width 166 height 17
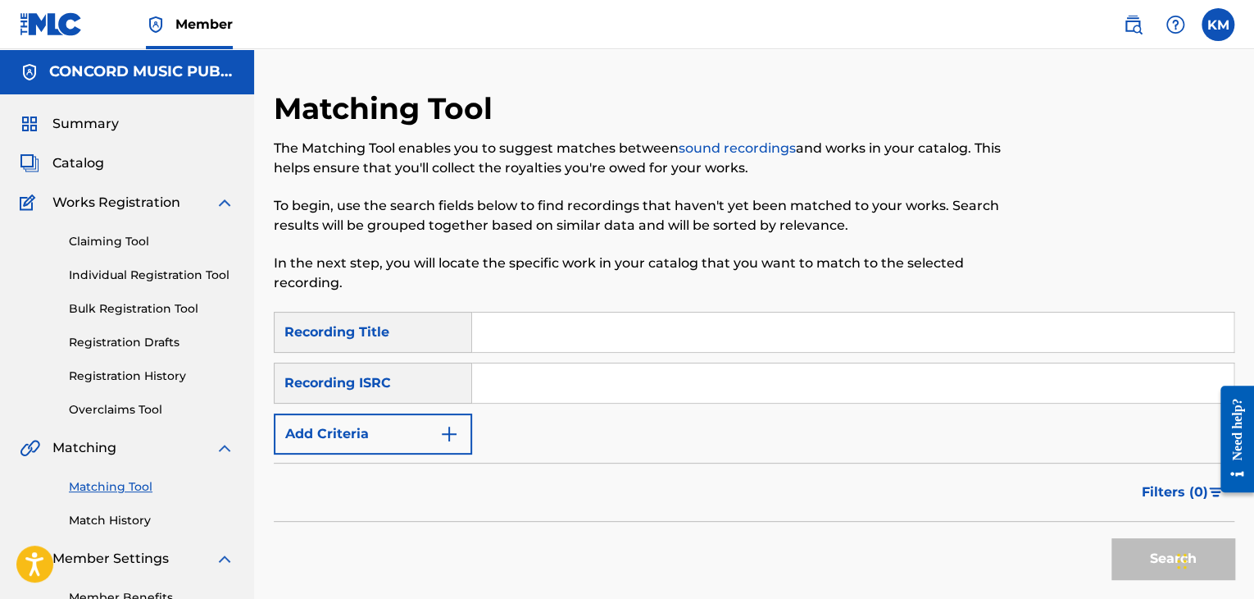
click at [599, 380] on input "Search Form" at bounding box center [853, 382] width 762 height 39
paste input "USACX1101421"
type input "USACX1101421"
click at [1132, 554] on button "Search" at bounding box center [1173, 558] width 123 height 41
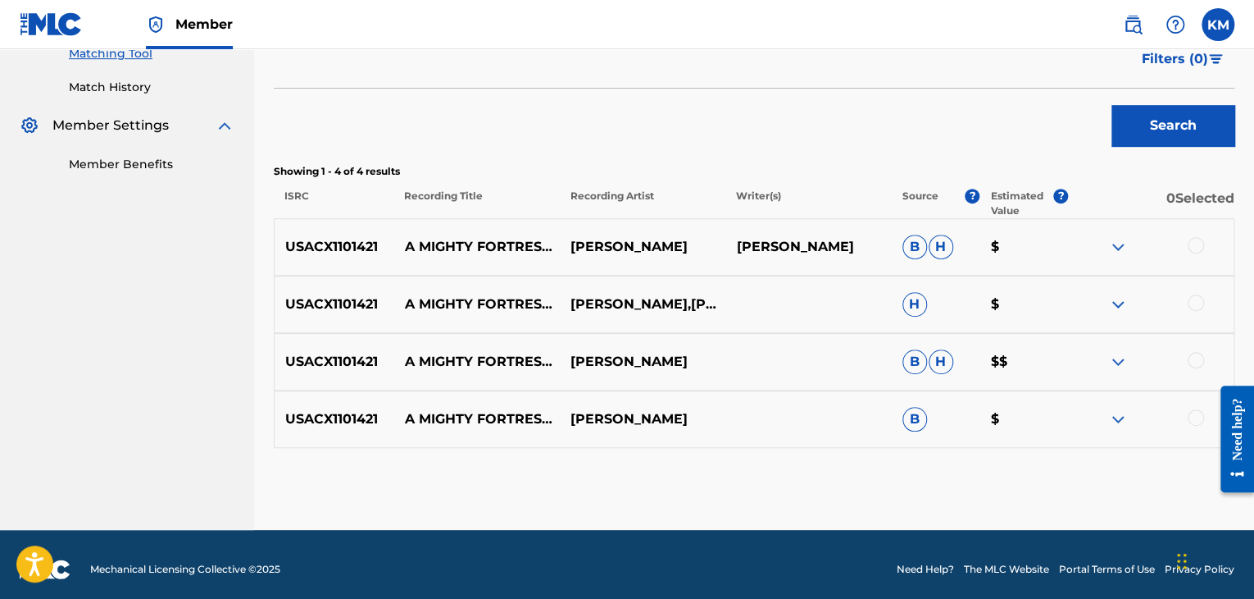
scroll to position [443, 0]
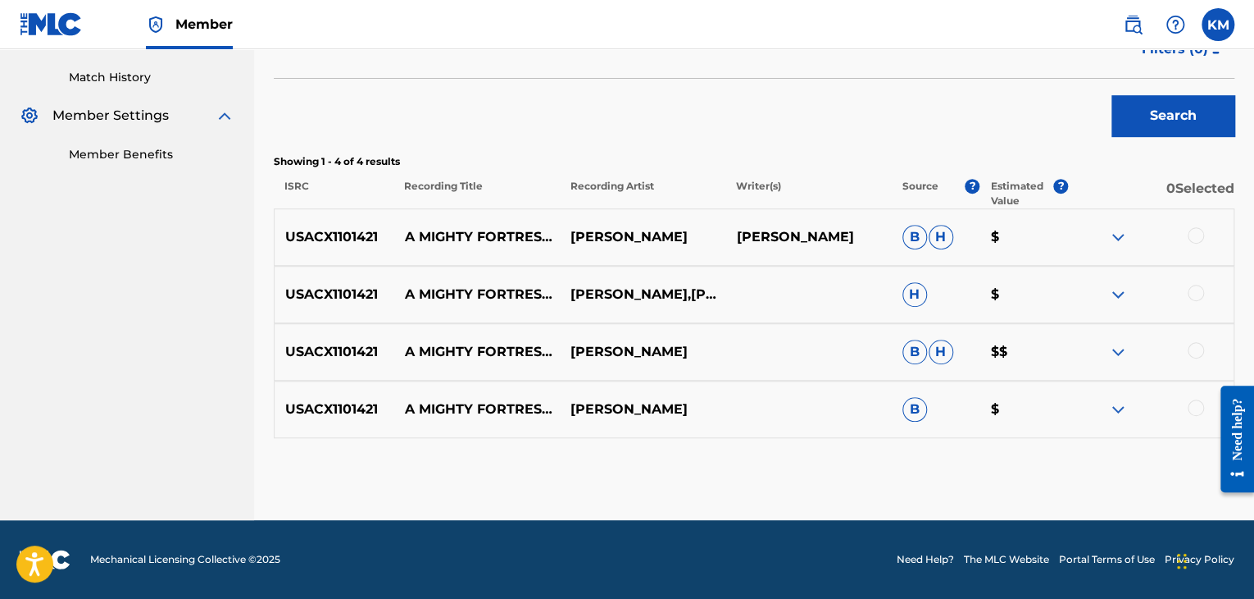
click at [1192, 408] on div at bounding box center [1196, 407] width 16 height 16
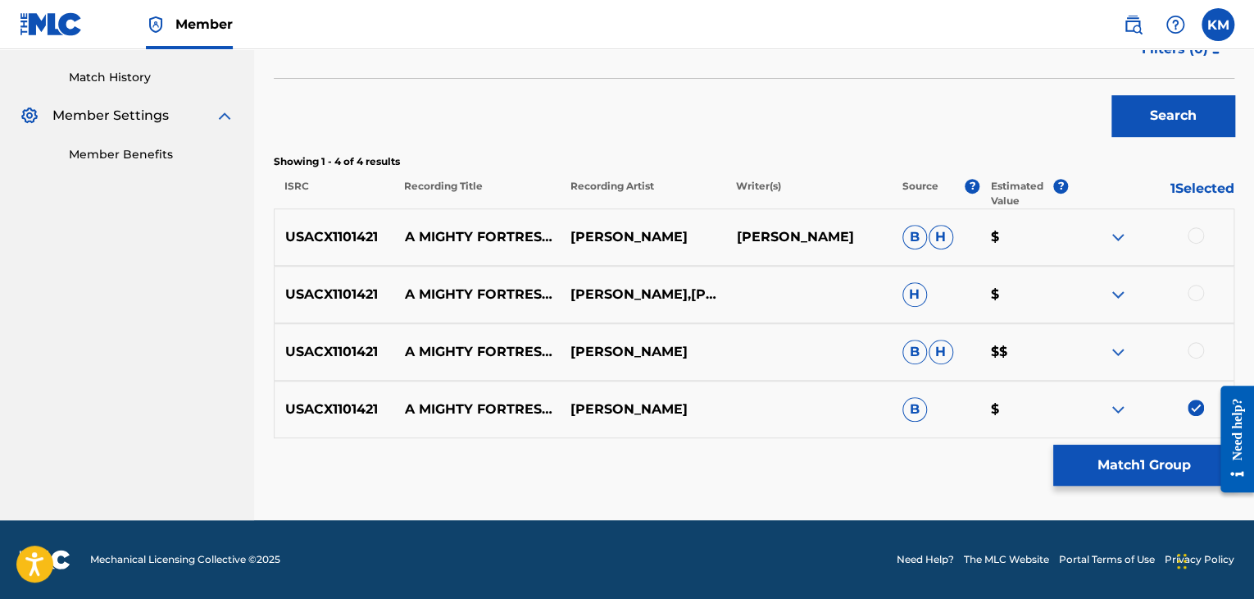
click at [1192, 345] on div at bounding box center [1196, 350] width 16 height 16
click at [1193, 294] on div at bounding box center [1196, 293] width 16 height 16
click at [1193, 229] on div at bounding box center [1196, 235] width 16 height 16
click at [1111, 489] on div "Matching Tool The Matching Tool enables you to suggest matches between sound re…" at bounding box center [754, 83] width 961 height 872
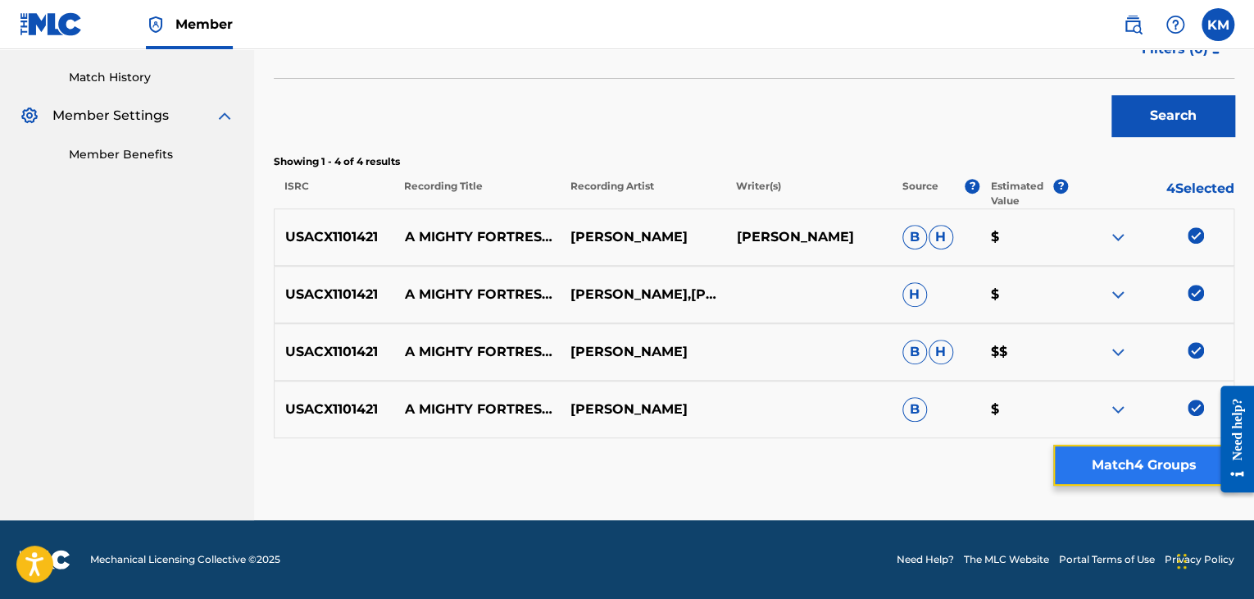
click at [1100, 463] on button "Match 4 Groups" at bounding box center [1144, 464] width 181 height 41
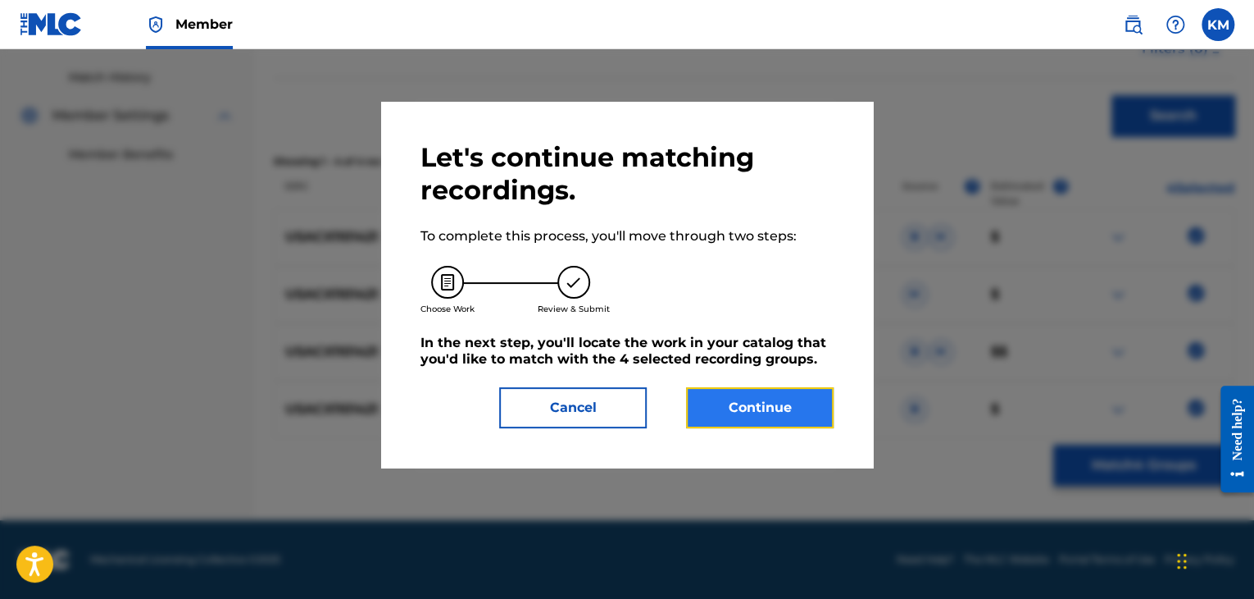
click at [761, 412] on button "Continue" at bounding box center [760, 407] width 148 height 41
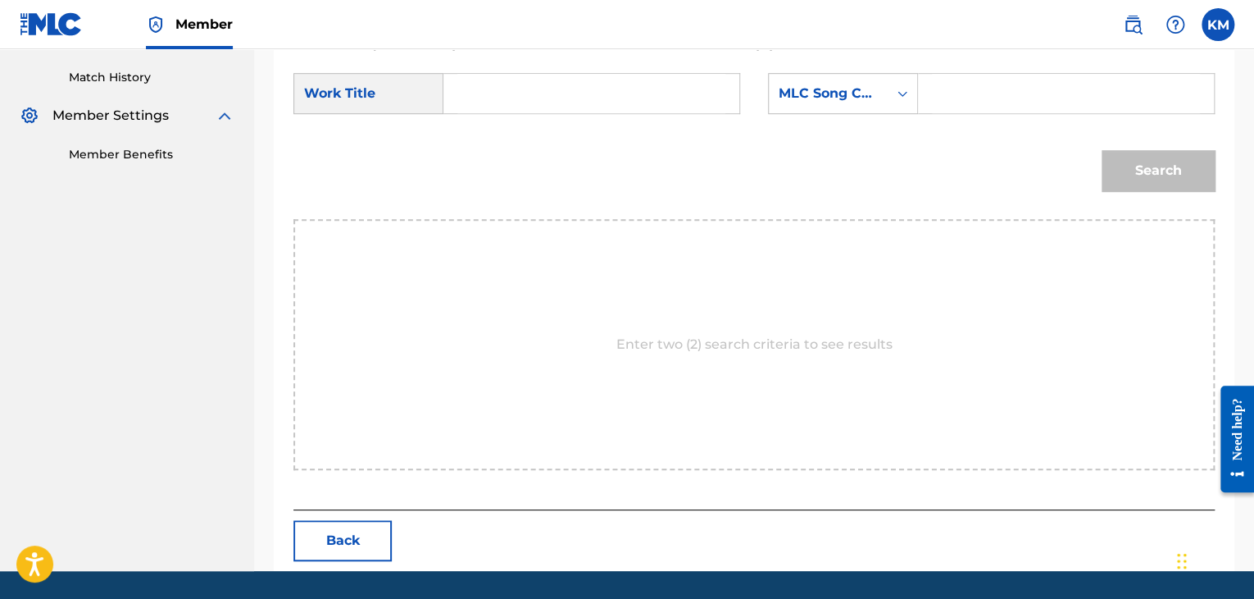
click at [493, 107] on input "Search Form" at bounding box center [592, 93] width 268 height 39
paste input "A Mighty Fortress Is Our God - Remastered"
type input "A Mighty Fortress Is Our God - Remastered"
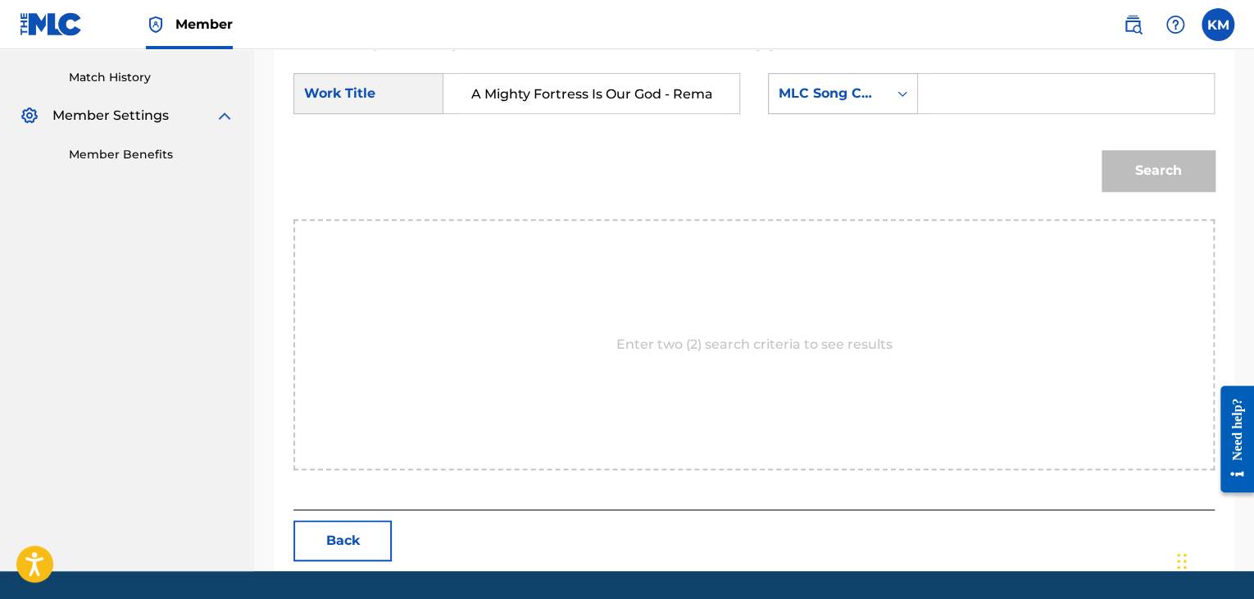
click at [901, 93] on icon "Search Form" at bounding box center [903, 94] width 10 height 6
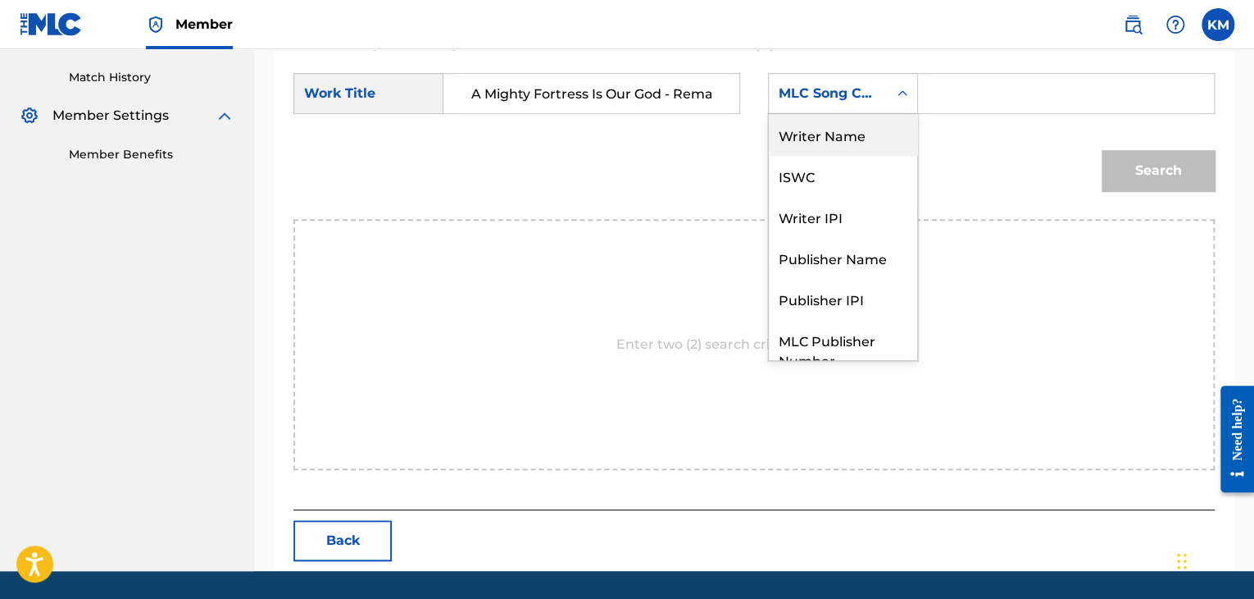
click at [876, 143] on div "Writer Name" at bounding box center [843, 134] width 148 height 41
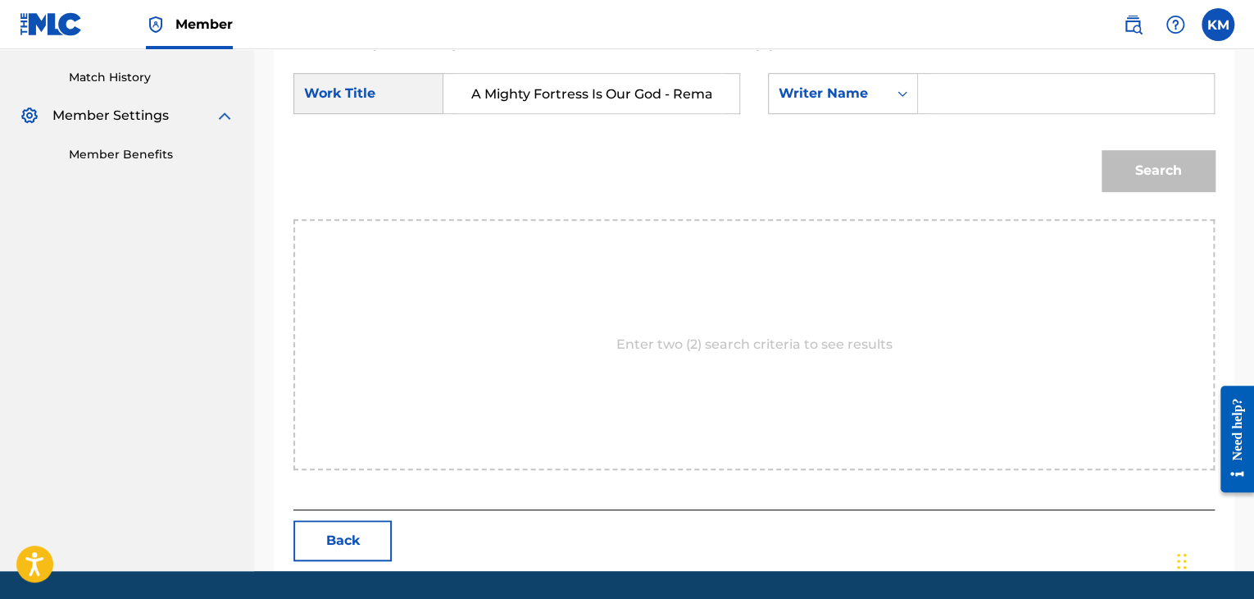
click at [972, 106] on input "Search Form" at bounding box center [1066, 93] width 268 height 39
paste input "[PERSON_NAME]"
type input "[PERSON_NAME]"
click at [1132, 171] on button "Search" at bounding box center [1158, 170] width 113 height 41
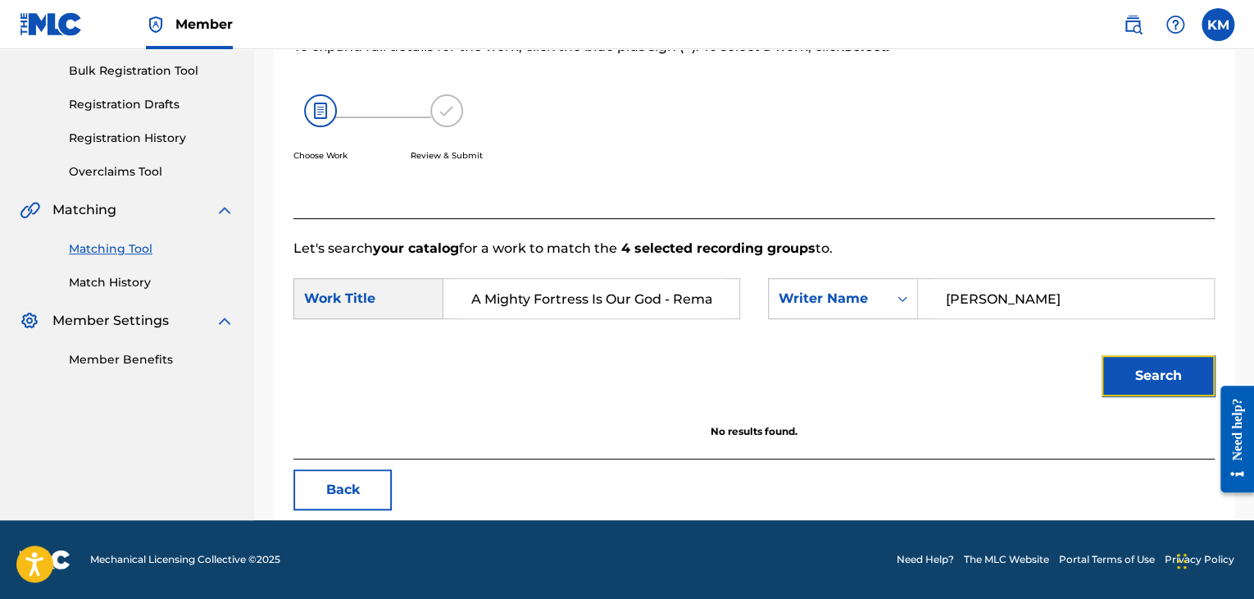
scroll to position [238, 0]
click at [121, 278] on link "Match History" at bounding box center [152, 282] width 166 height 17
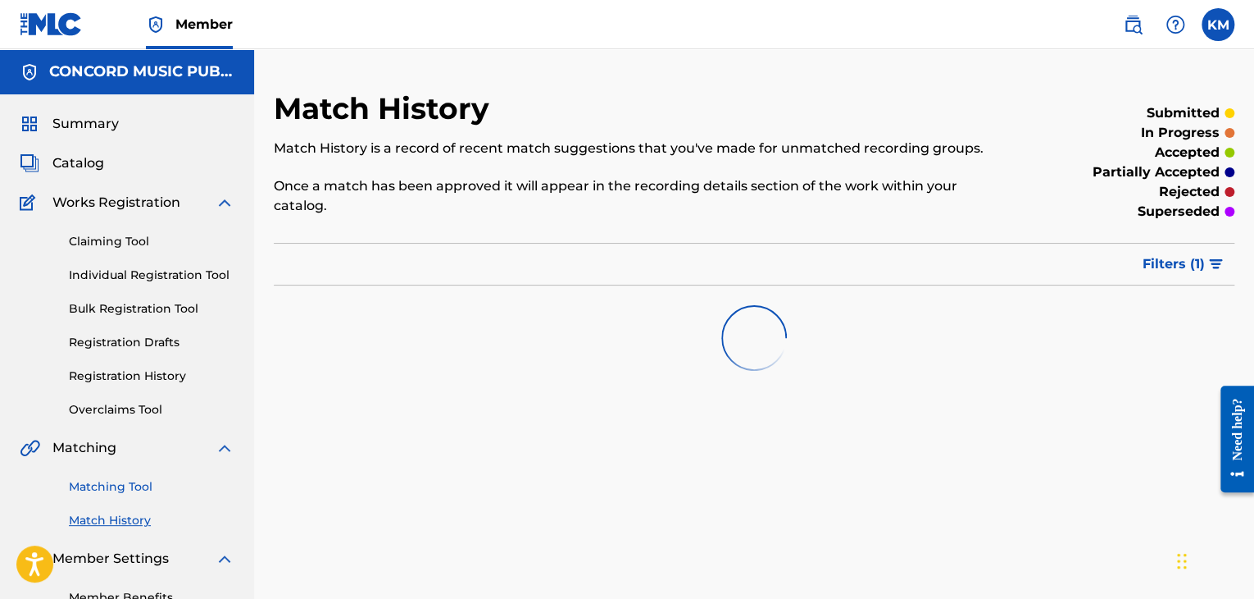
click at [128, 480] on link "Matching Tool" at bounding box center [152, 486] width 166 height 17
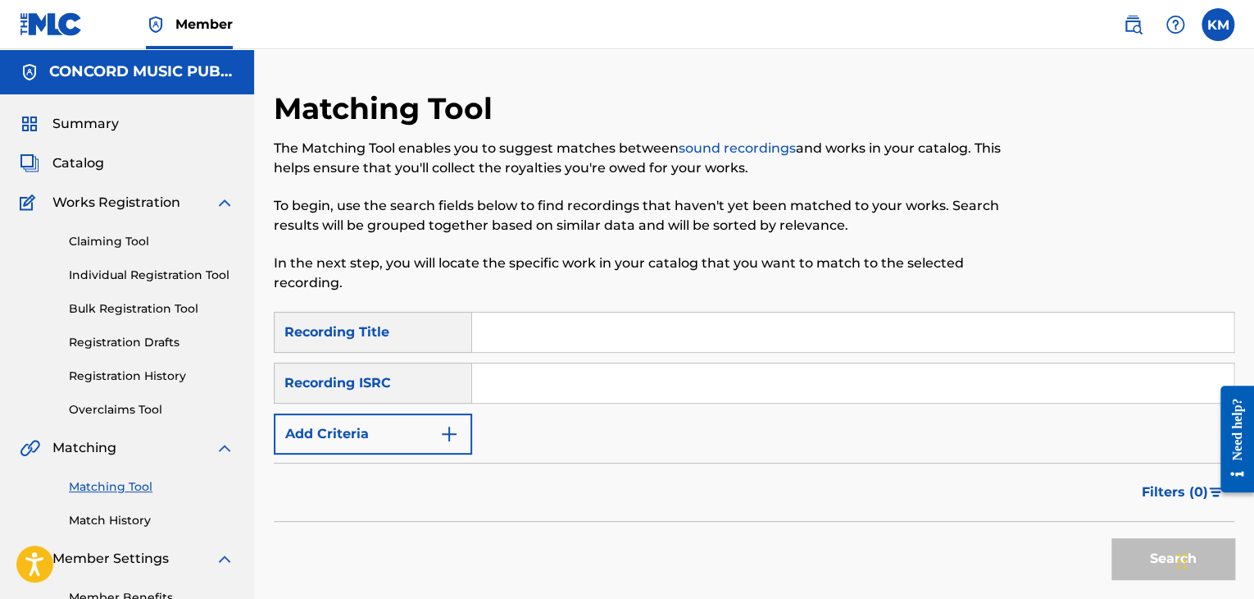
click at [548, 365] on input "Search Form" at bounding box center [853, 382] width 762 height 39
paste input "USSM10400565"
type input "USSM10400565"
click at [1130, 549] on button "Search" at bounding box center [1173, 558] width 123 height 41
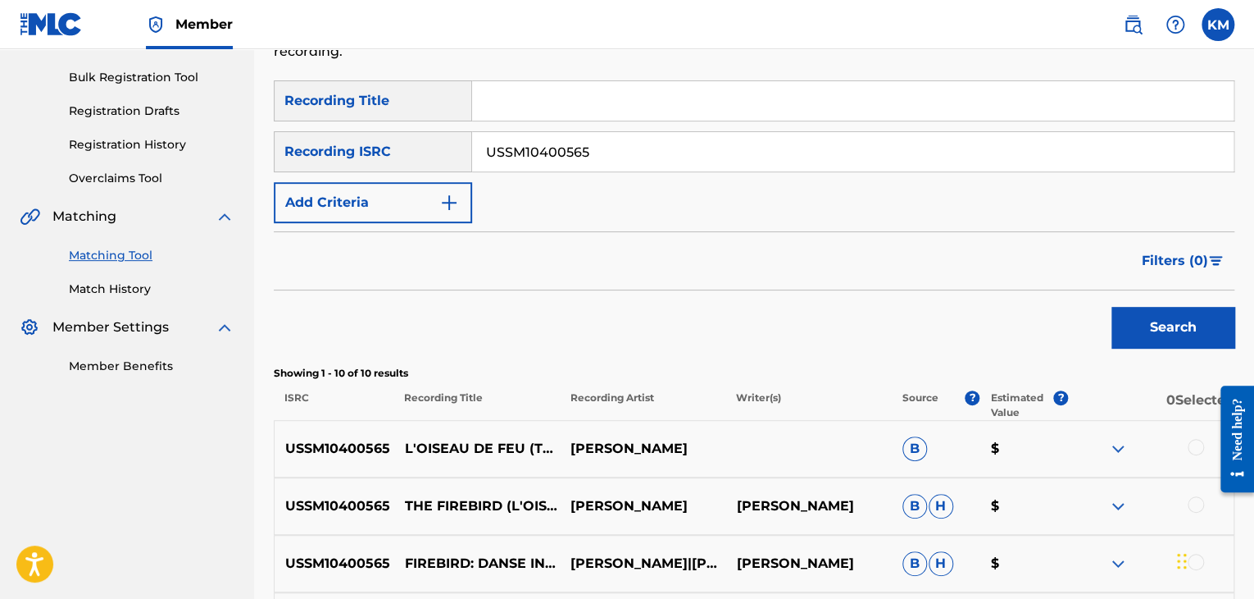
scroll to position [82, 0]
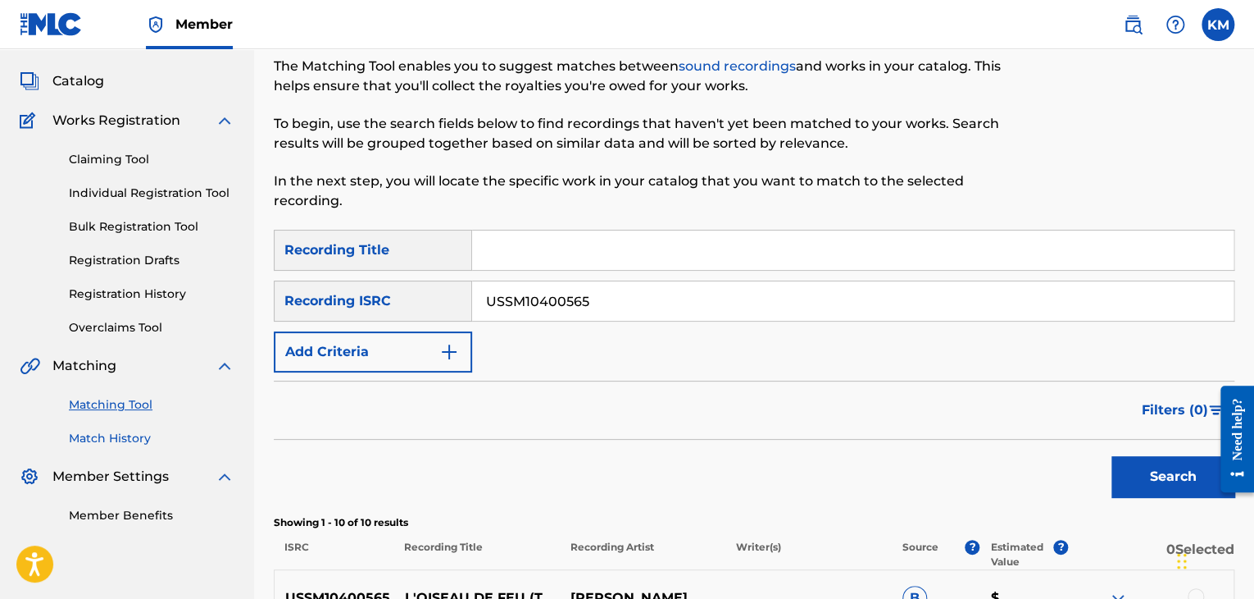
click at [134, 435] on link "Match History" at bounding box center [152, 438] width 166 height 17
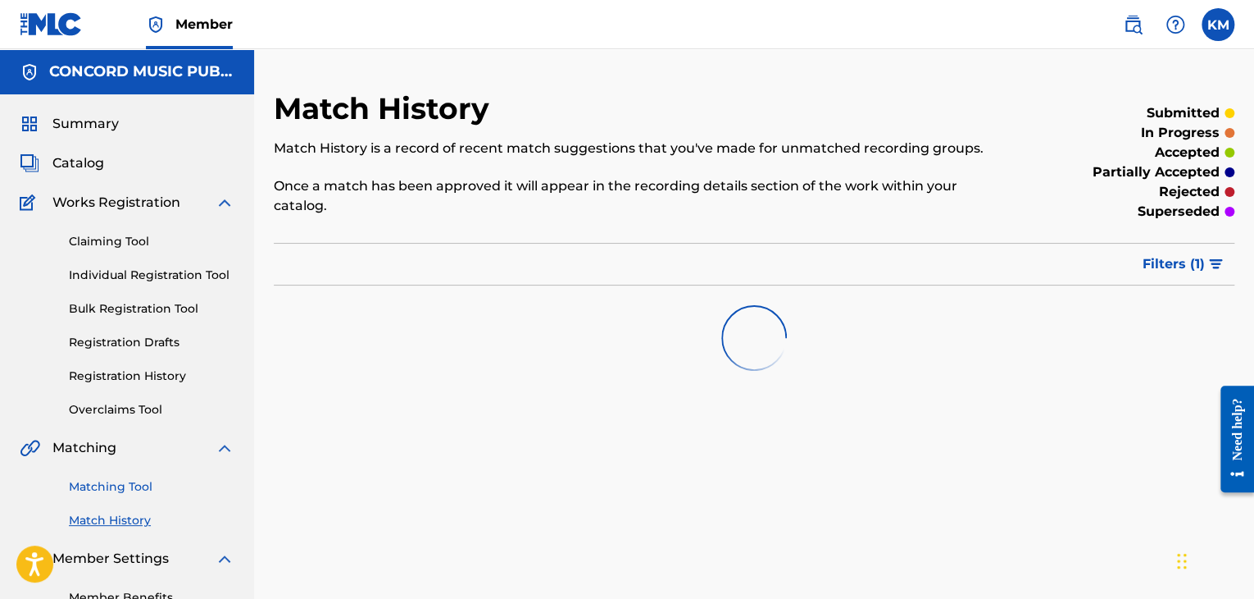
click at [145, 481] on link "Matching Tool" at bounding box center [152, 486] width 166 height 17
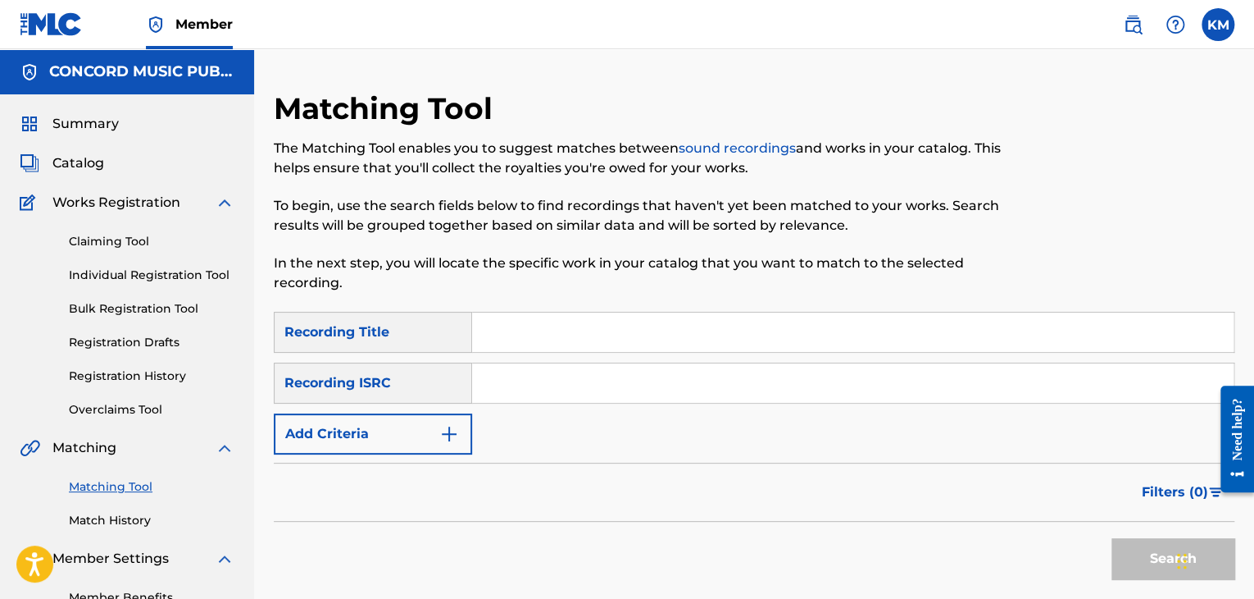
click at [502, 378] on input "Search Form" at bounding box center [853, 382] width 762 height 39
paste input "USCGJ1999040"
type input "USCGJ1999040"
click at [1135, 542] on button "Search" at bounding box center [1173, 558] width 123 height 41
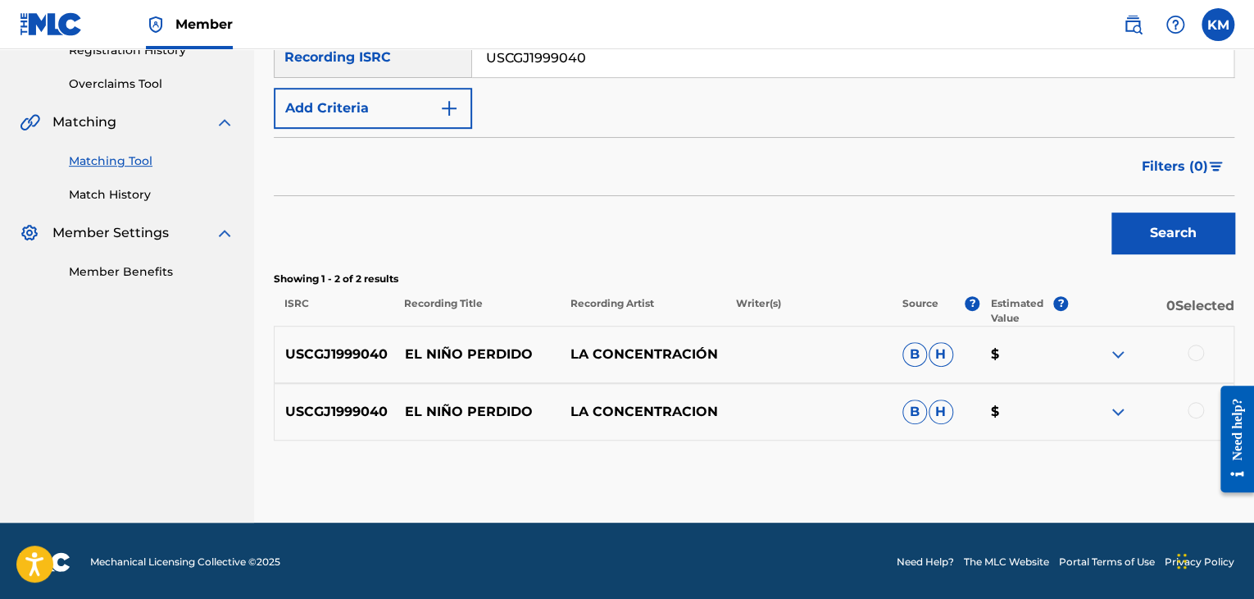
scroll to position [328, 0]
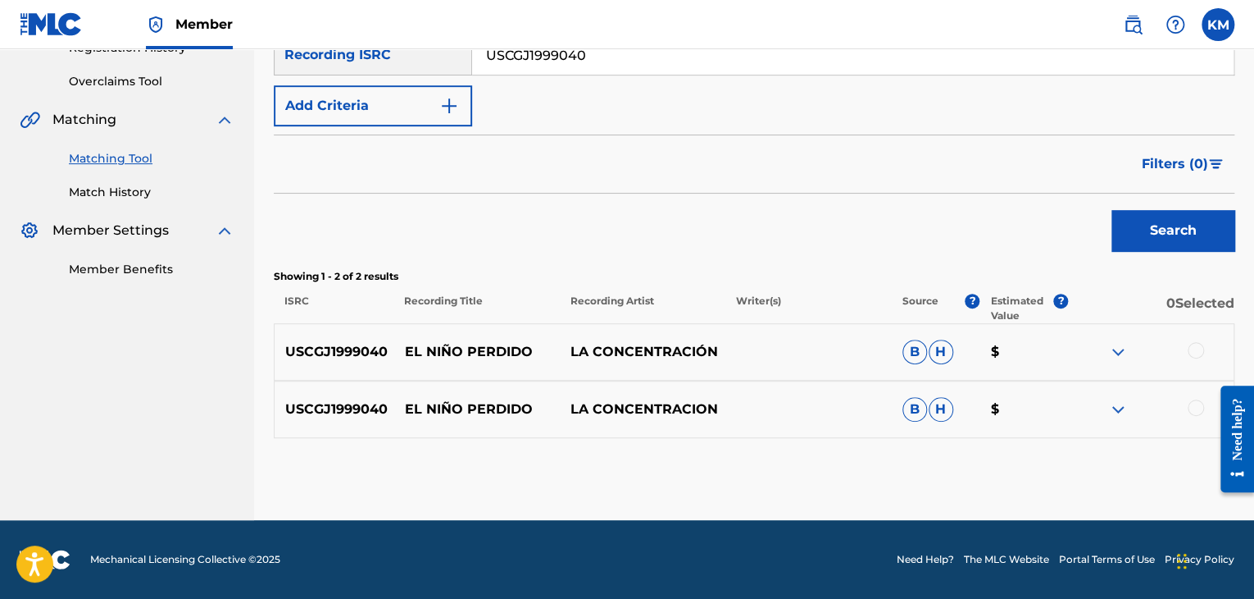
click at [1194, 408] on div at bounding box center [1196, 407] width 16 height 16
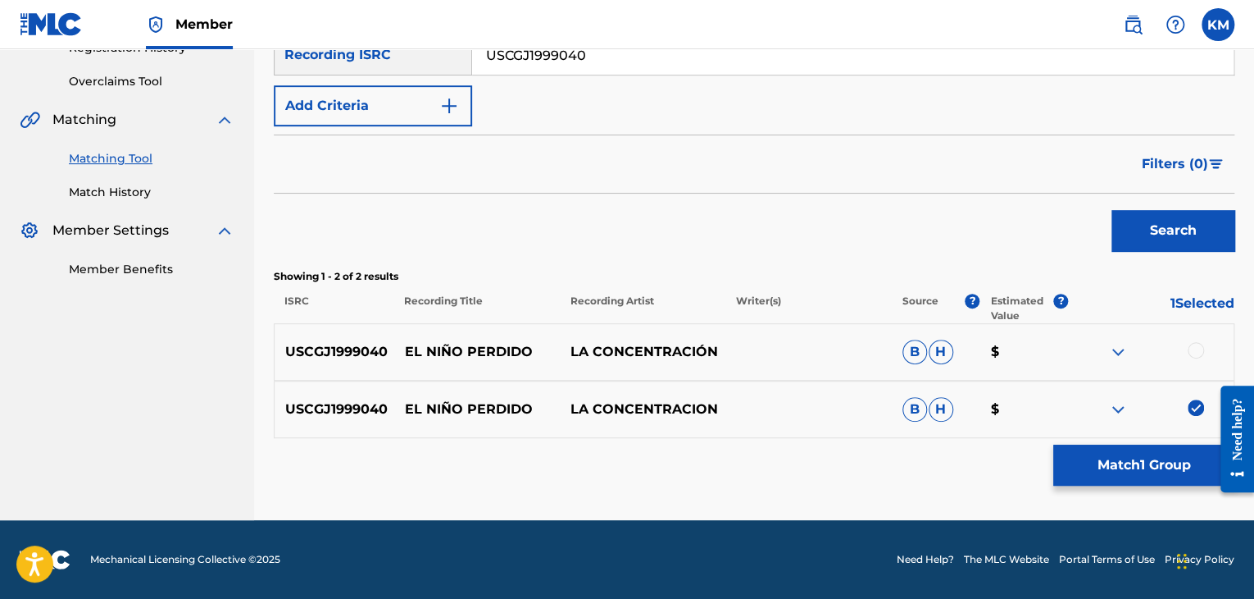
click at [1194, 342] on div at bounding box center [1196, 350] width 16 height 16
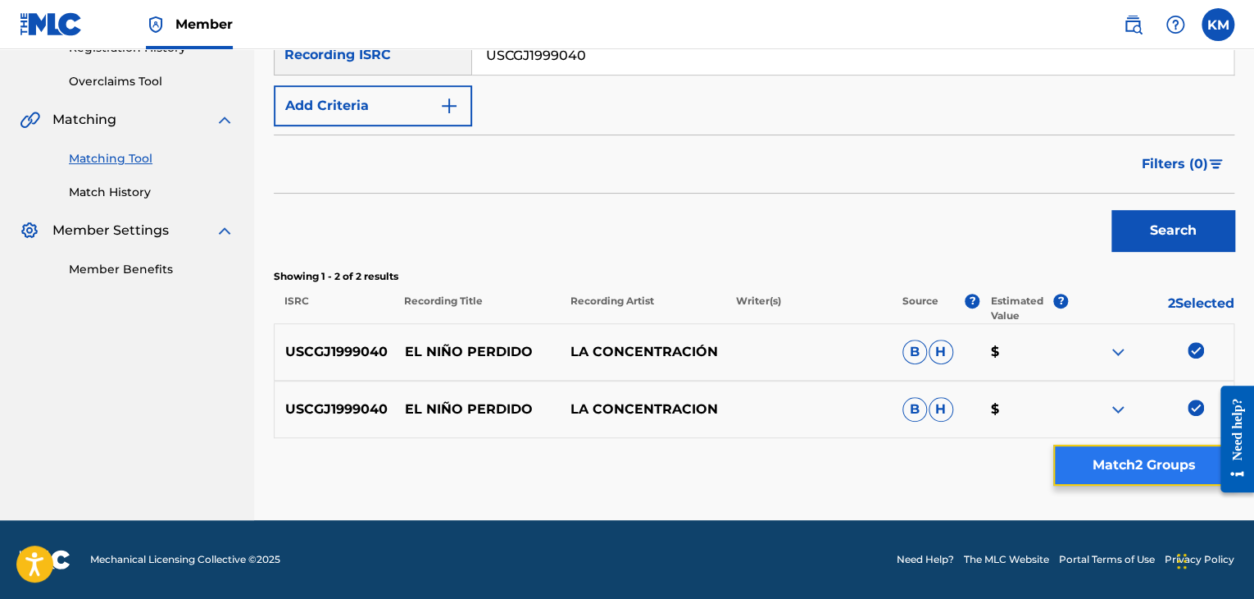
click at [1129, 474] on button "Match 2 Groups" at bounding box center [1144, 464] width 181 height 41
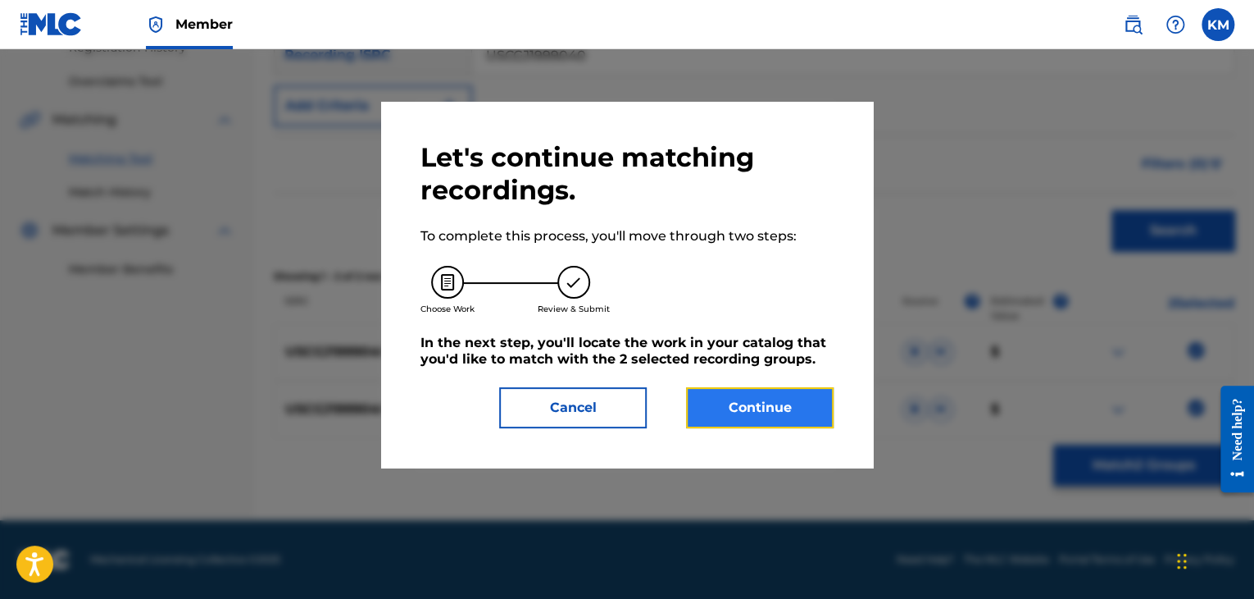
click at [743, 415] on button "Continue" at bounding box center [760, 407] width 148 height 41
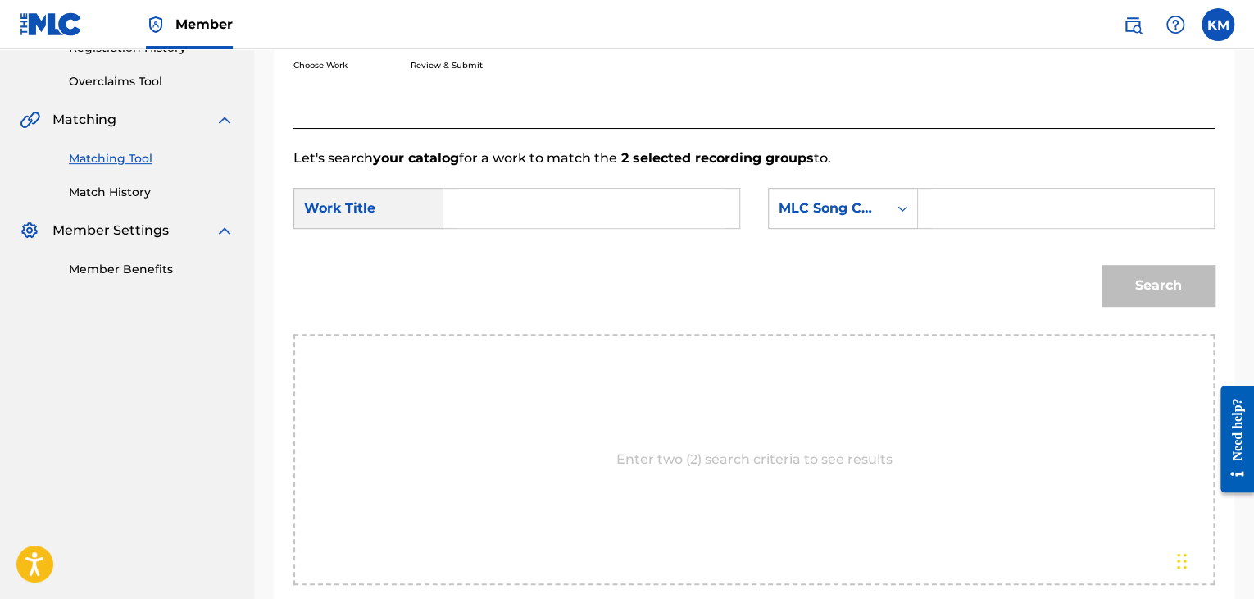
click at [473, 191] on input "Search Form" at bounding box center [592, 208] width 268 height 39
paste input "El Niño Perdido"
type input "El Niño Perdido"
click at [899, 208] on icon "Search Form" at bounding box center [903, 209] width 10 height 6
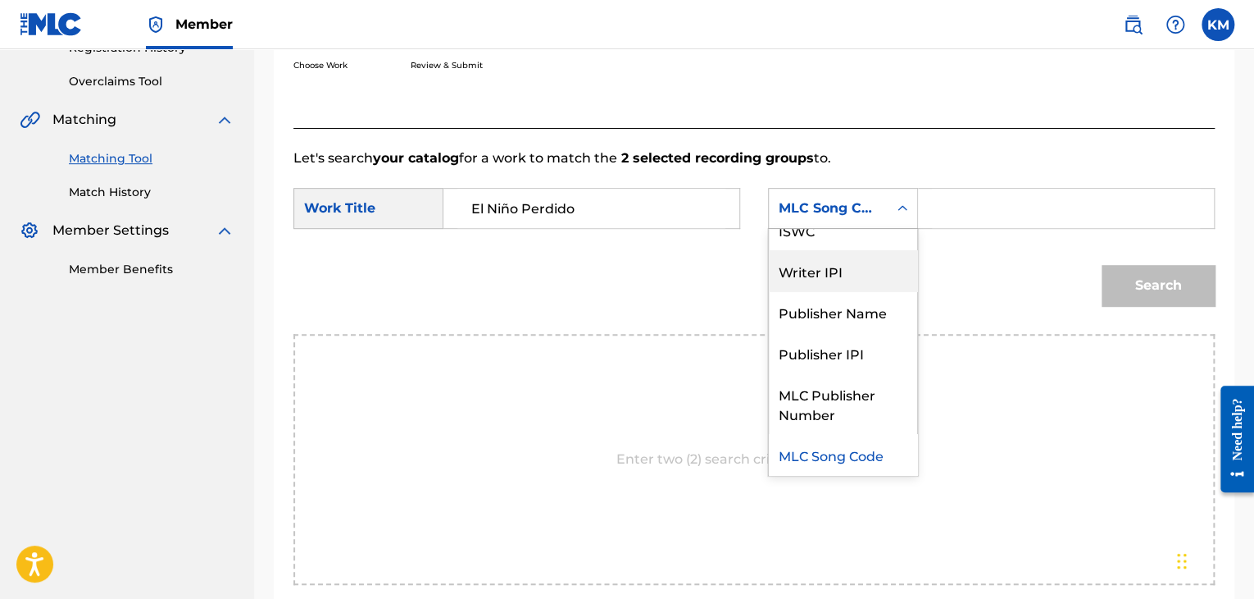
scroll to position [0, 0]
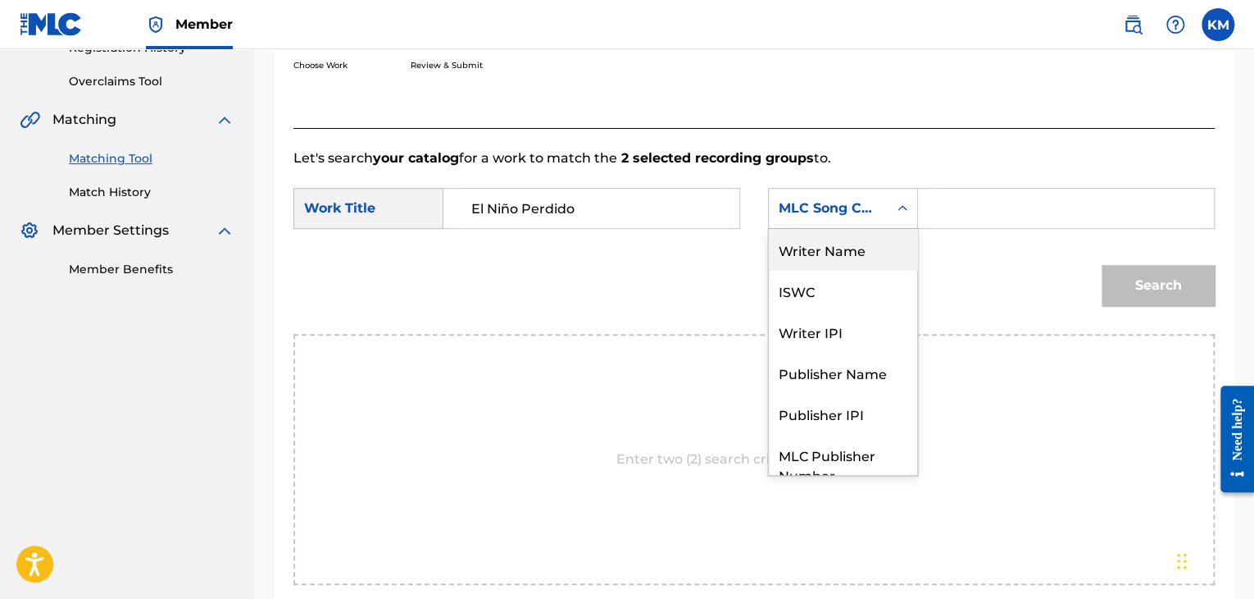
click at [839, 260] on div "Writer Name" at bounding box center [843, 249] width 148 height 41
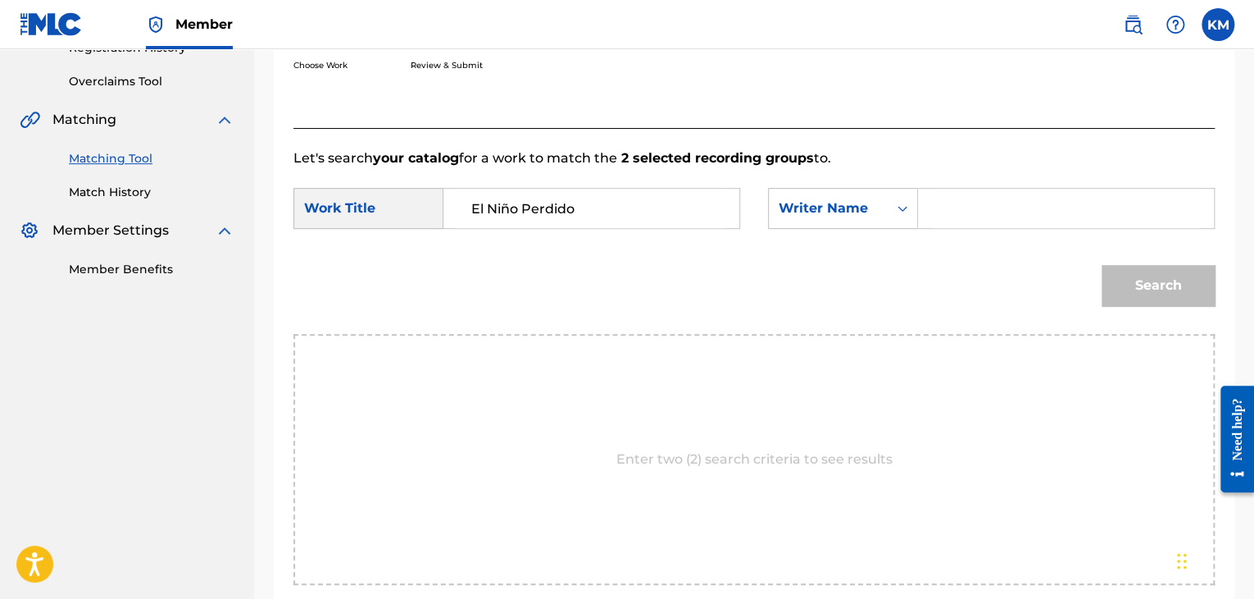
click at [957, 190] on input "Search Form" at bounding box center [1066, 208] width 268 height 39
paste input "[PERSON_NAME]"
type input "[PERSON_NAME]"
drag, startPoint x: 1135, startPoint y: 275, endPoint x: 1105, endPoint y: 268, distance: 30.4
click at [1135, 275] on button "Search" at bounding box center [1158, 285] width 113 height 41
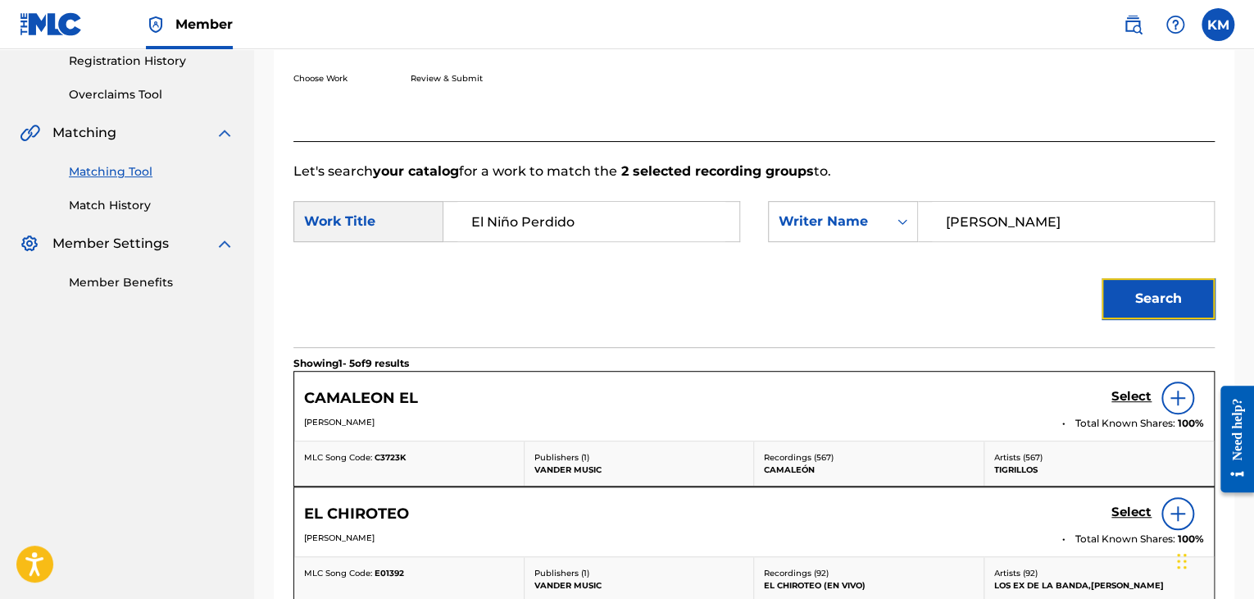
scroll to position [312, 0]
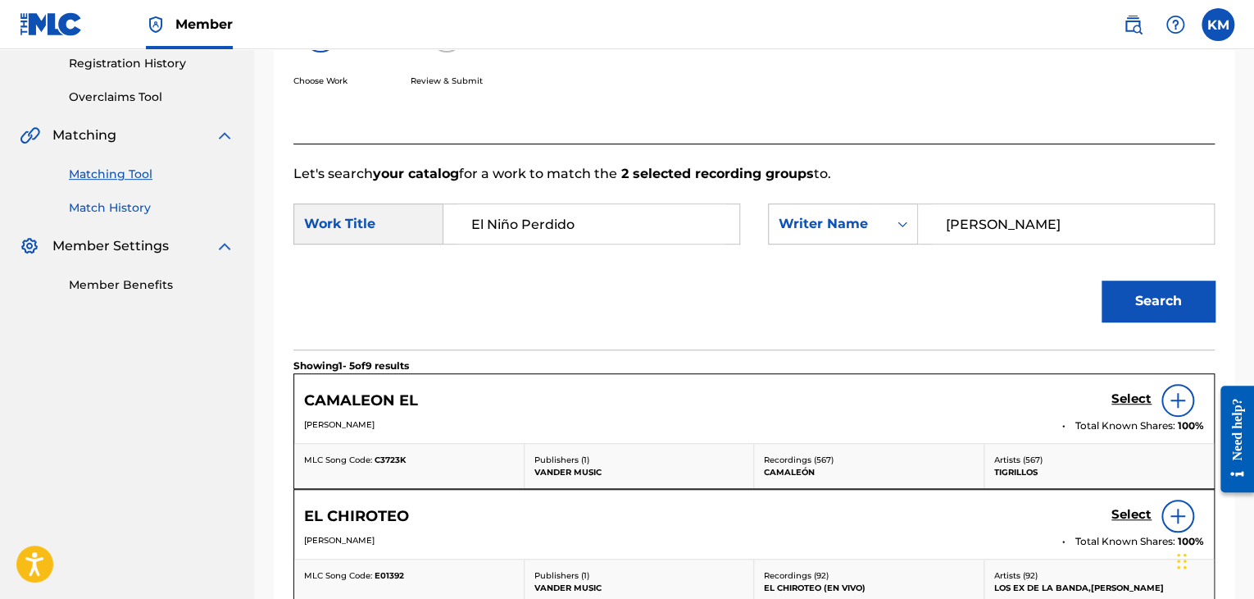
click at [147, 206] on link "Match History" at bounding box center [152, 207] width 166 height 17
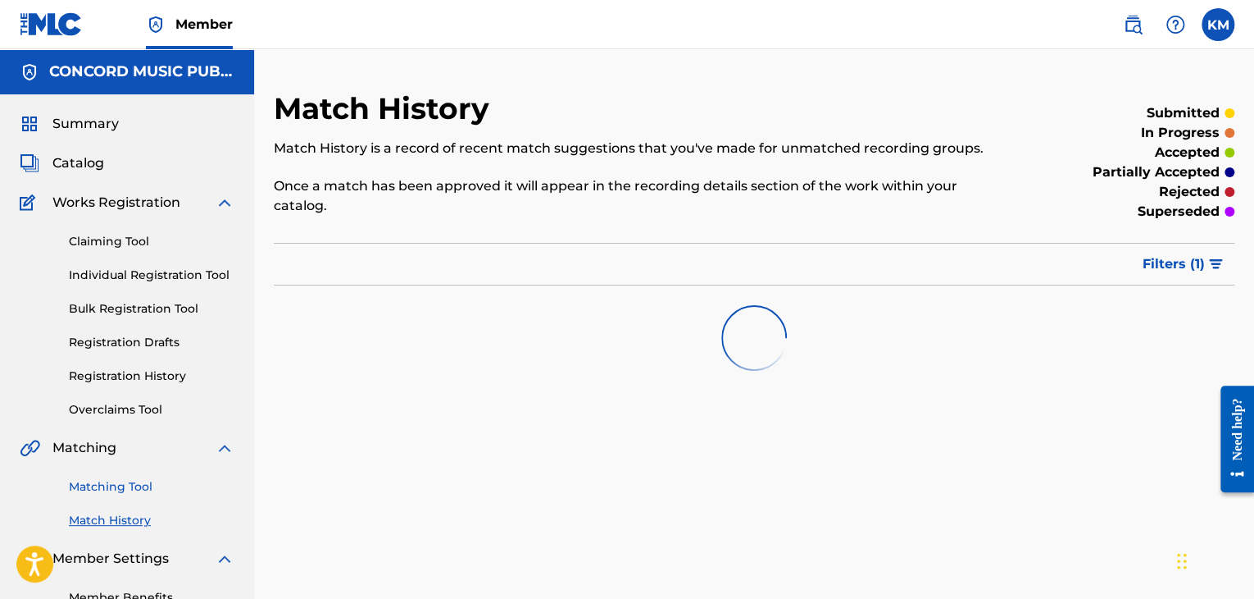
click at [116, 478] on link "Matching Tool" at bounding box center [152, 486] width 166 height 17
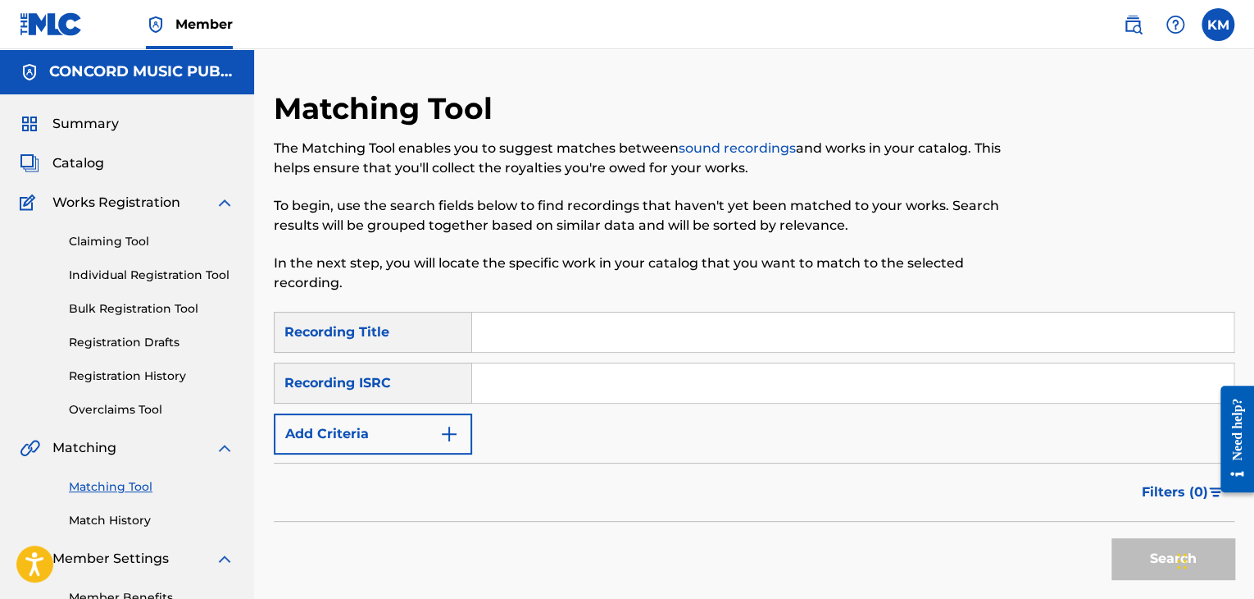
paste input "USEE10184880"
type input "USEE10184880"
click at [1144, 551] on button "Search" at bounding box center [1173, 558] width 123 height 41
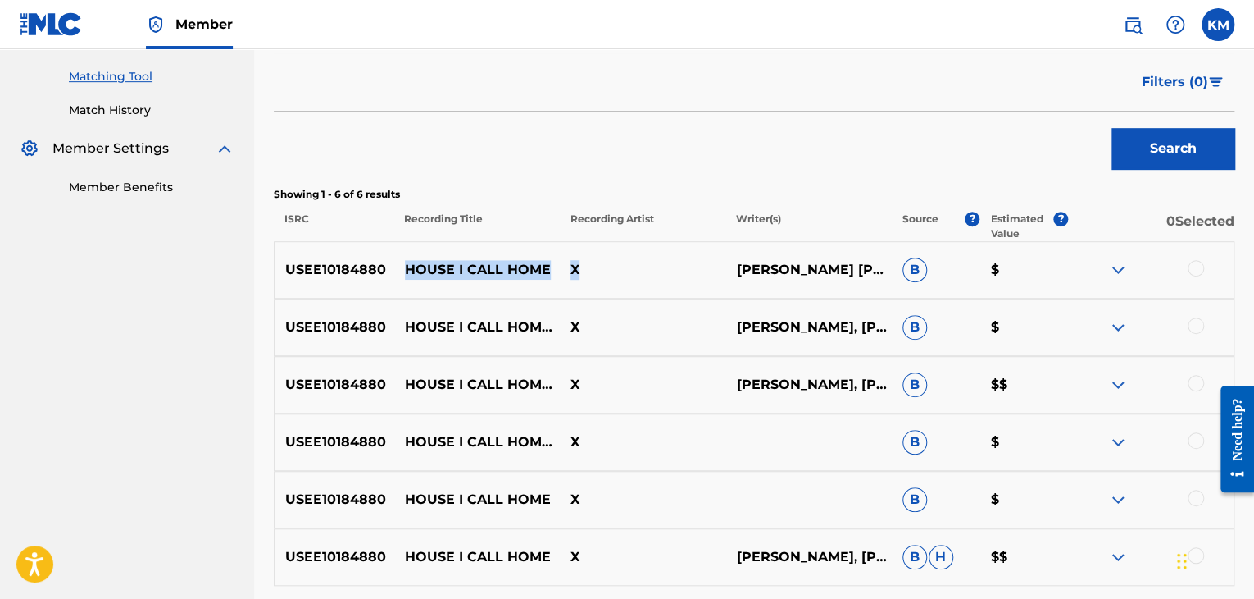
drag, startPoint x: 403, startPoint y: 262, endPoint x: 620, endPoint y: 274, distance: 216.8
click at [620, 274] on div "USEE10184880 HOUSE I CALL HOME X [PERSON_NAME] [PERSON_NAME] B $" at bounding box center [754, 269] width 961 height 57
copy div "HOUSE I CALL HOME X"
click at [1194, 269] on div at bounding box center [1196, 268] width 16 height 16
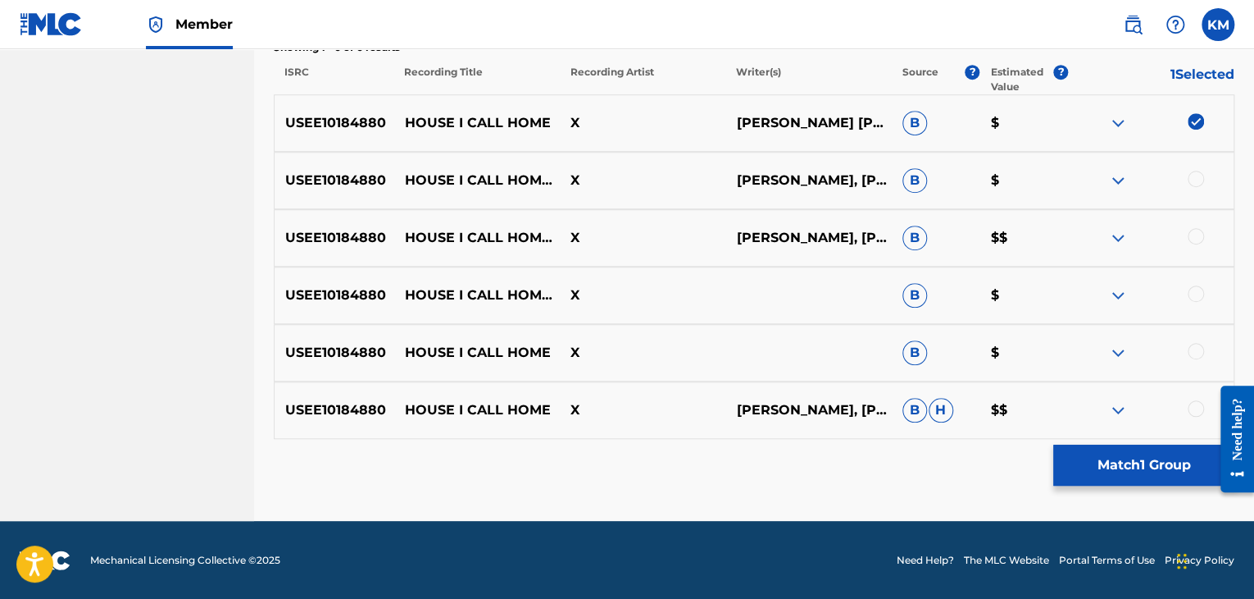
scroll to position [558, 0]
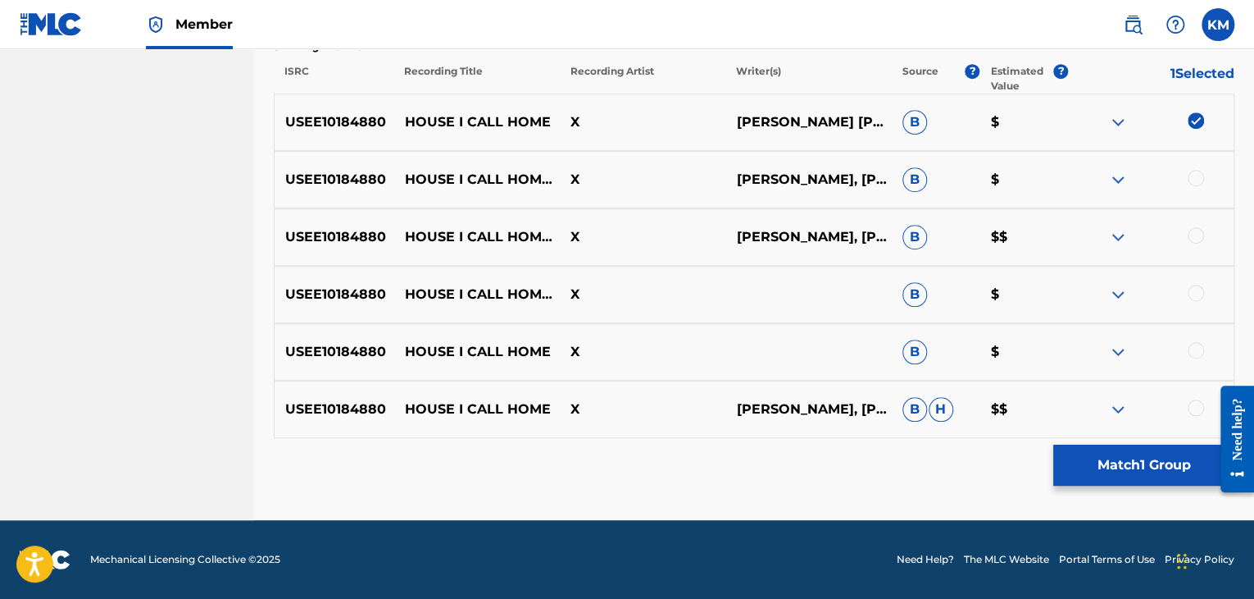
click at [1195, 174] on div at bounding box center [1196, 178] width 16 height 16
click at [1196, 236] on div at bounding box center [1196, 235] width 16 height 16
click at [1195, 287] on div at bounding box center [1196, 293] width 16 height 16
click at [1195, 355] on div at bounding box center [1196, 350] width 16 height 16
click at [1194, 406] on div at bounding box center [1196, 407] width 16 height 16
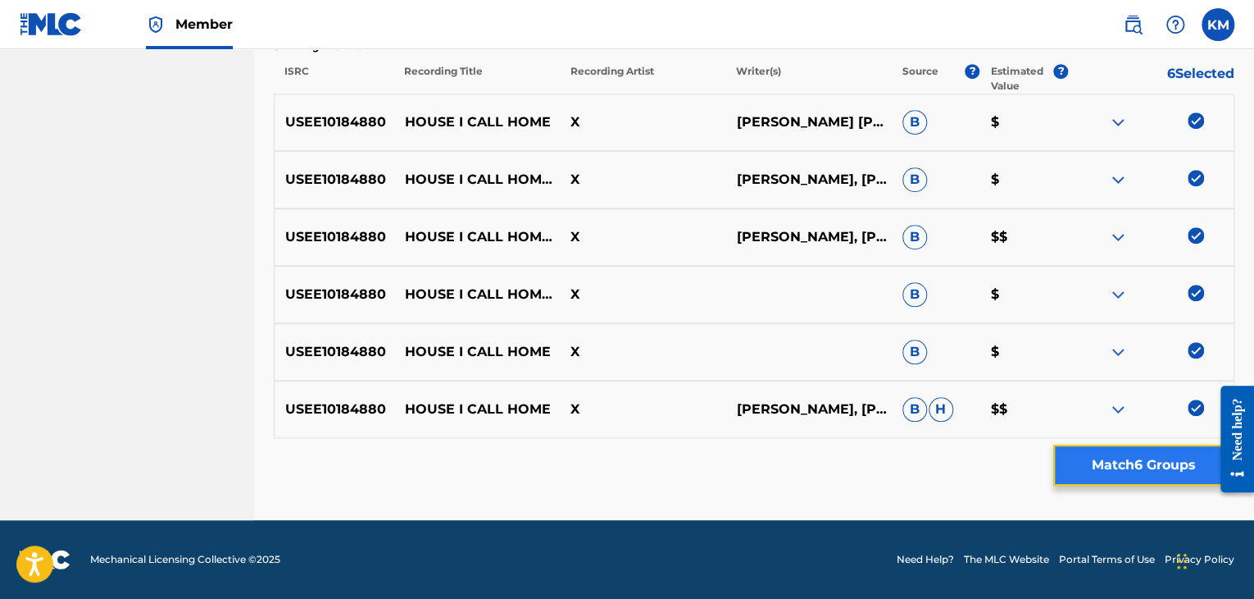
click at [1145, 463] on button "Match 6 Groups" at bounding box center [1144, 464] width 181 height 41
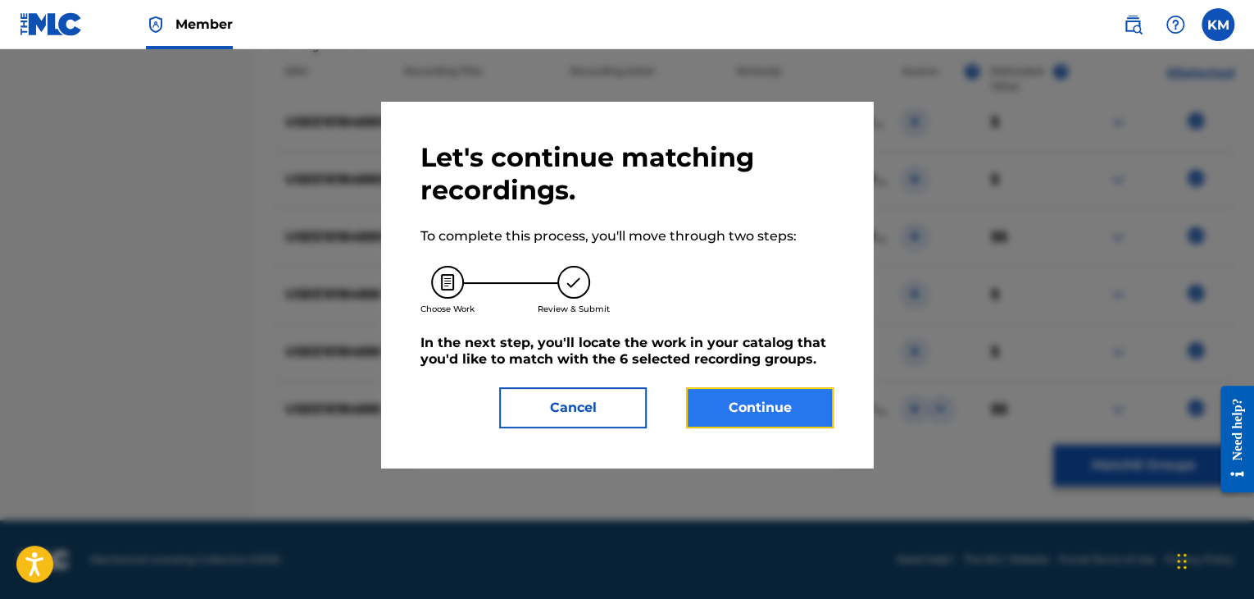
click at [767, 398] on button "Continue" at bounding box center [760, 407] width 148 height 41
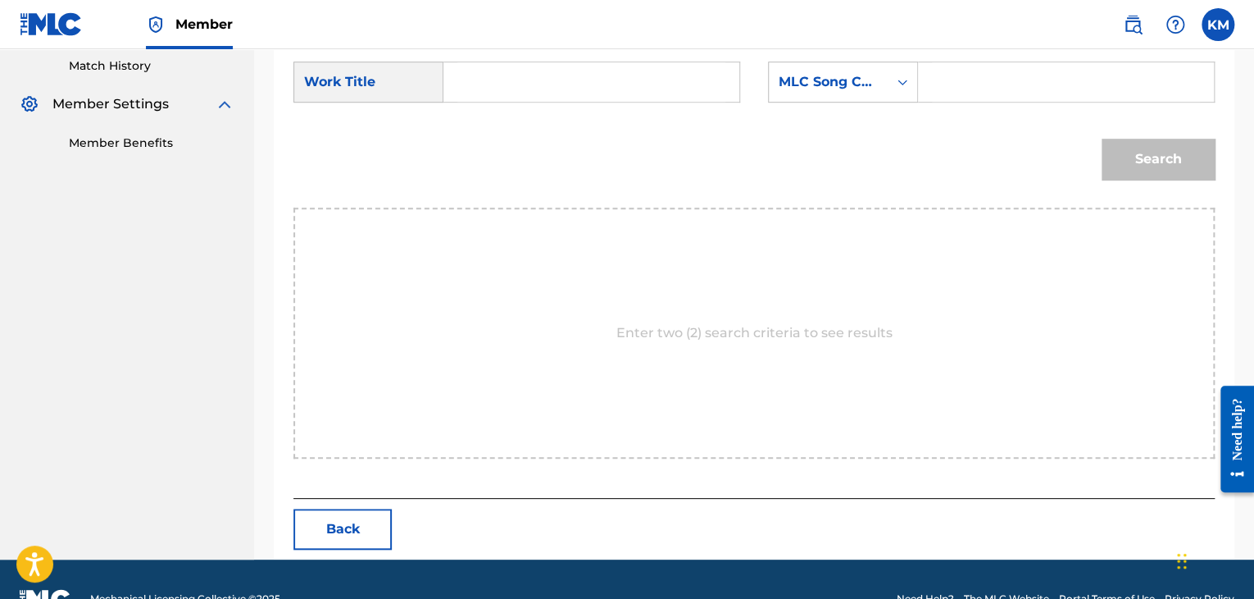
scroll to position [494, 0]
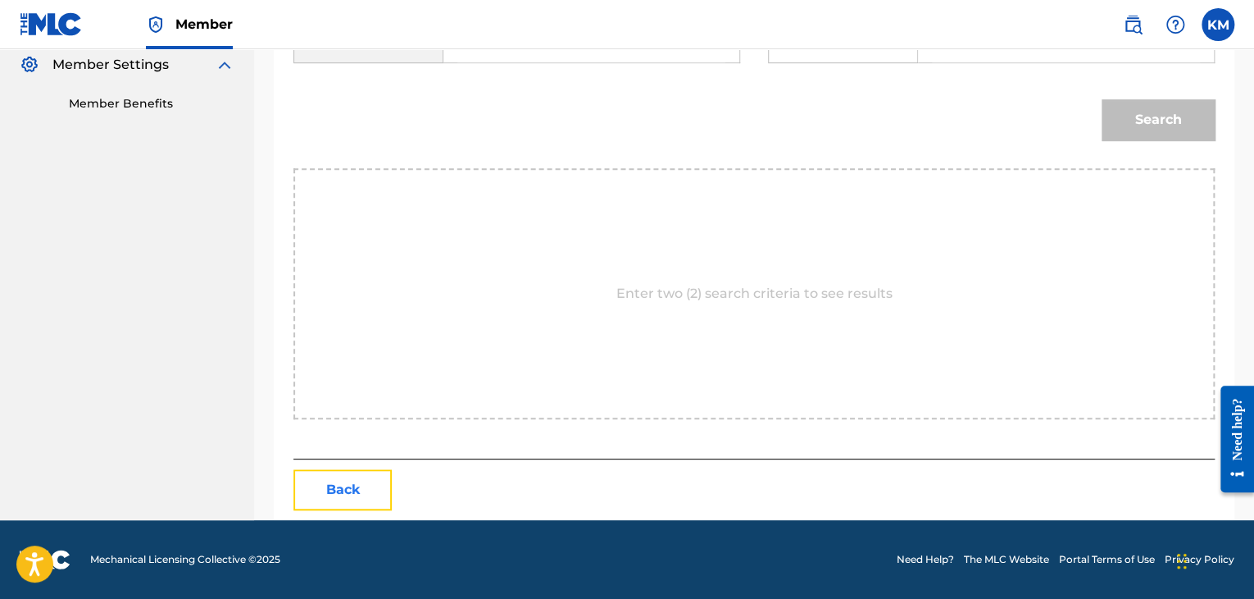
click at [344, 505] on button "Back" at bounding box center [343, 489] width 98 height 41
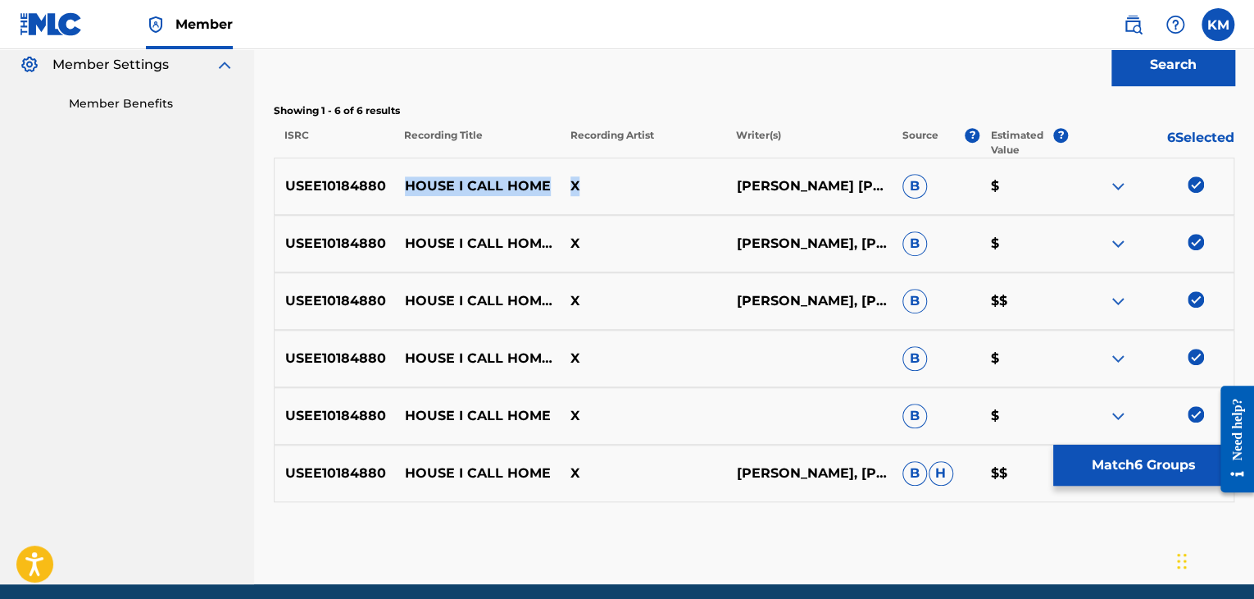
drag, startPoint x: 396, startPoint y: 174, endPoint x: 613, endPoint y: 190, distance: 217.9
click at [613, 190] on div "USEE10184880 HOUSE I CALL HOME X [PERSON_NAME] [PERSON_NAME] B $" at bounding box center [754, 185] width 961 height 57
copy div "HOUSE I CALL HOME X"
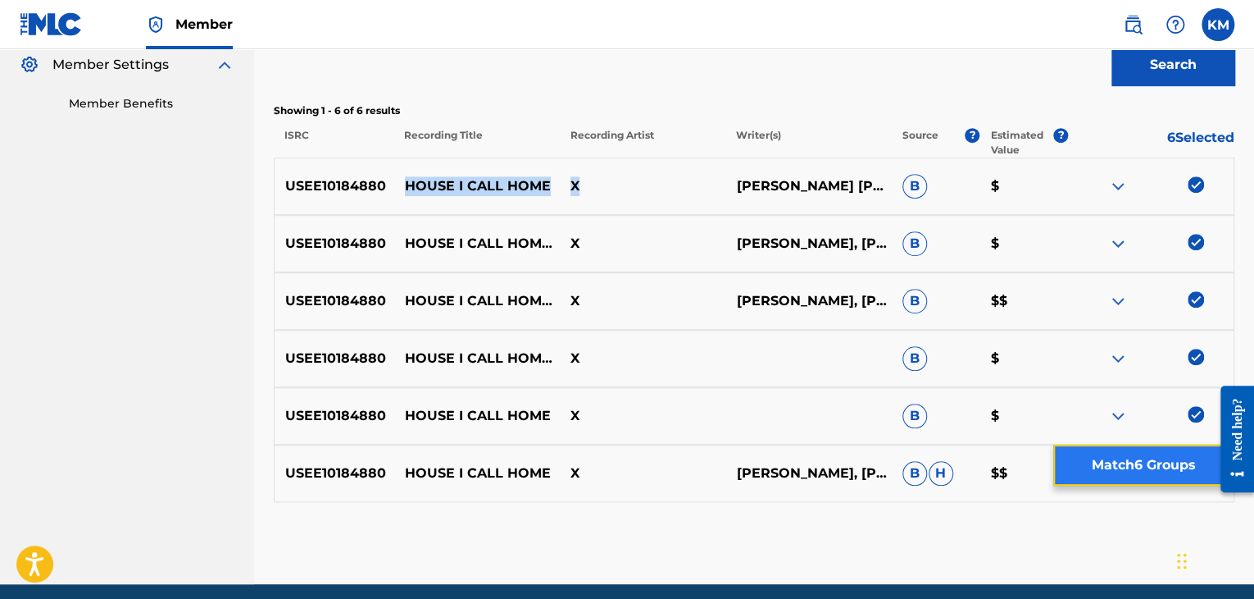
click at [1094, 467] on button "Match 6 Groups" at bounding box center [1144, 464] width 181 height 41
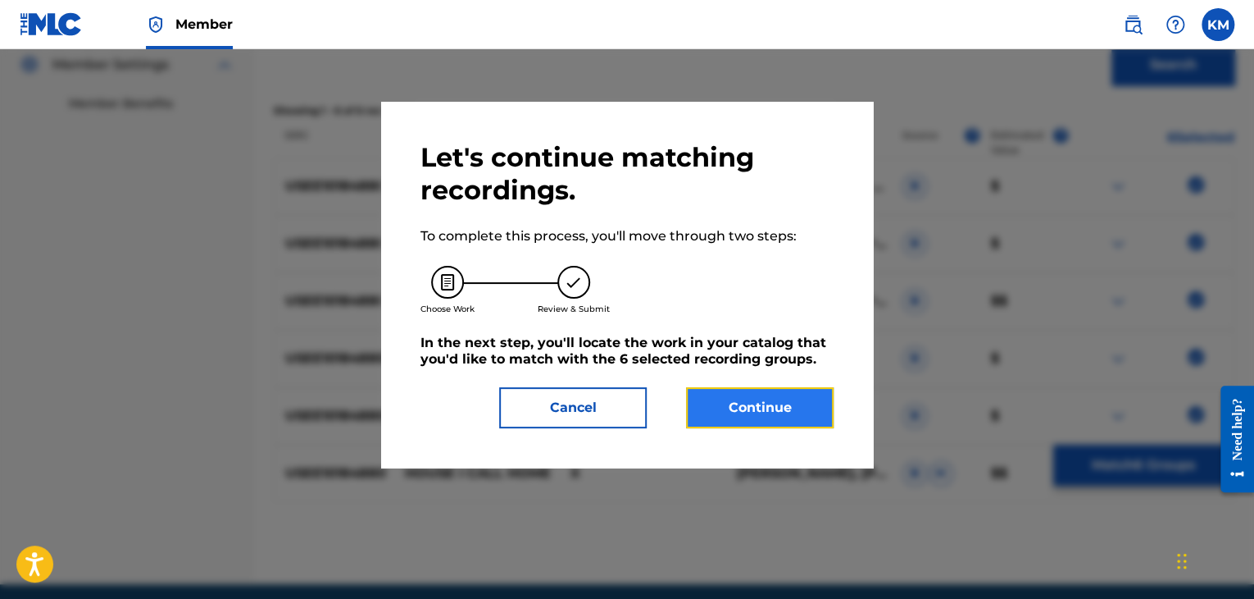
click at [717, 400] on button "Continue" at bounding box center [760, 407] width 148 height 41
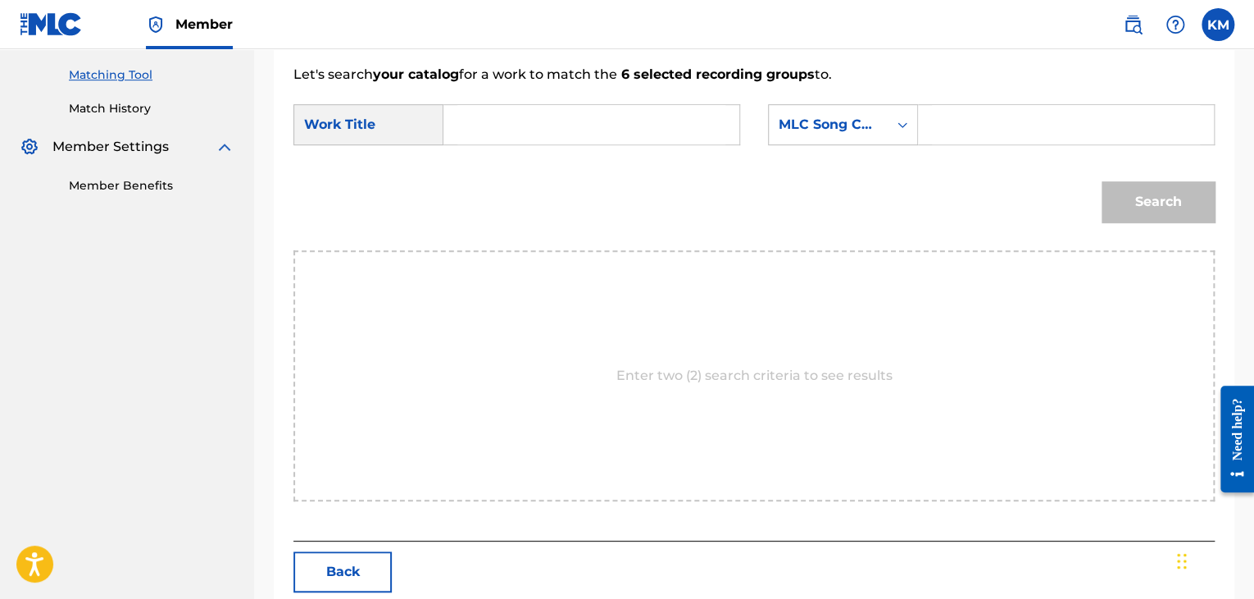
scroll to position [330, 0]
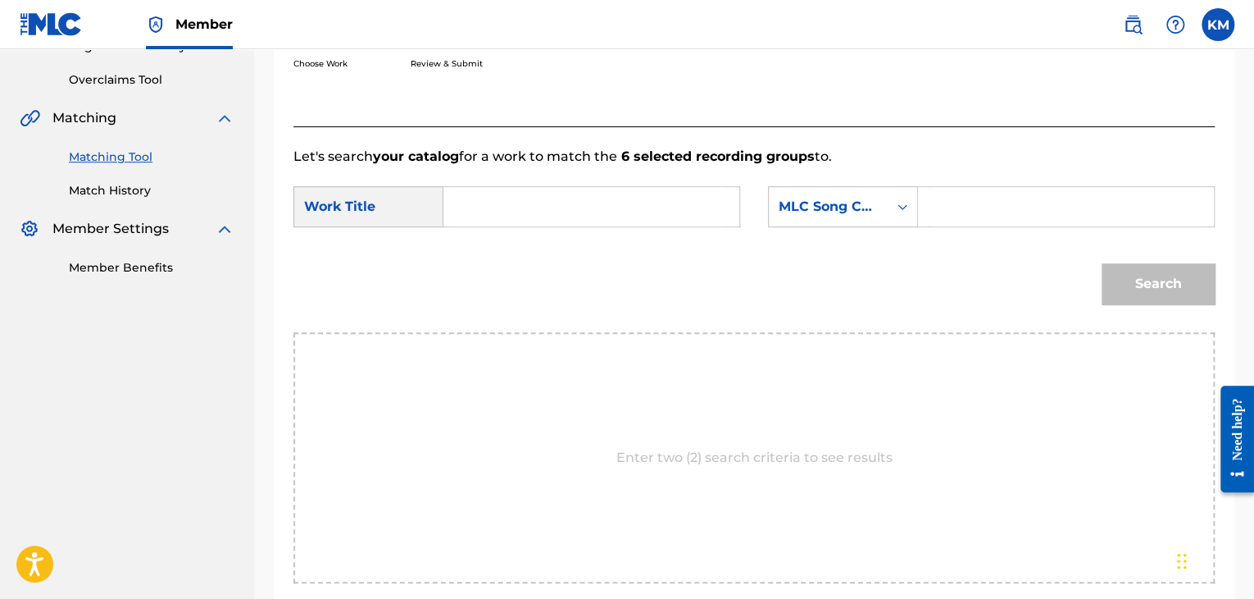
click at [521, 217] on input "Search Form" at bounding box center [592, 206] width 268 height 39
paste input "HOUSE I CALL HOME X"
drag, startPoint x: 609, startPoint y: 201, endPoint x: 663, endPoint y: 201, distance: 53.3
click at [663, 201] on input "HOUSE I CALL HOME X" at bounding box center [592, 206] width 268 height 39
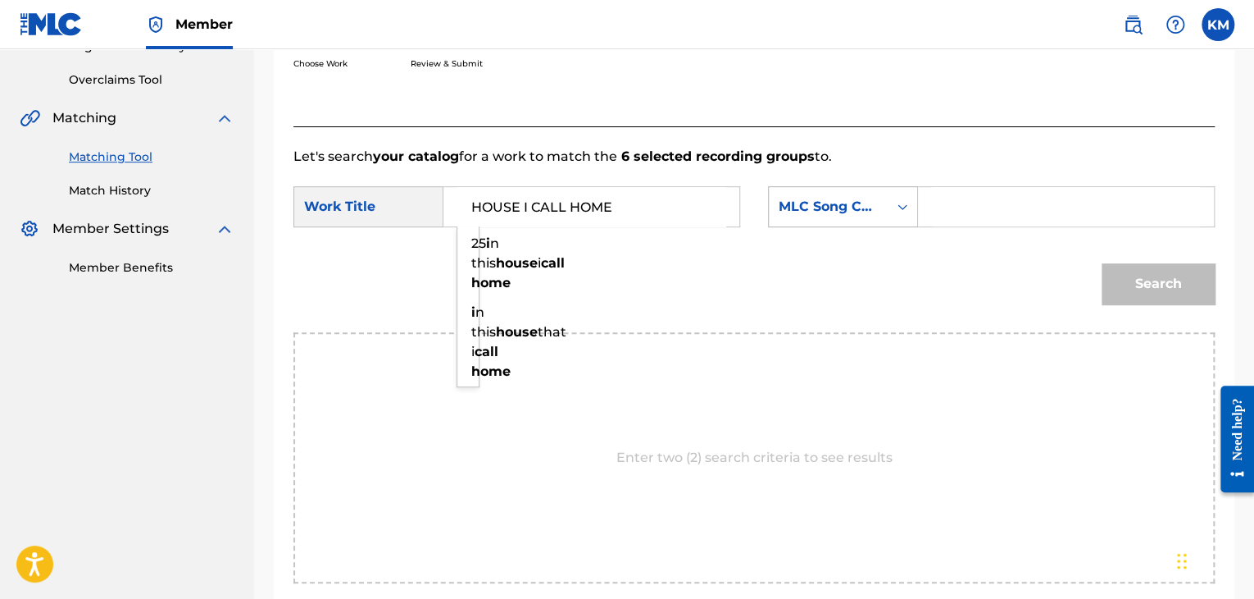
type input "HOUSE I CALL HOME"
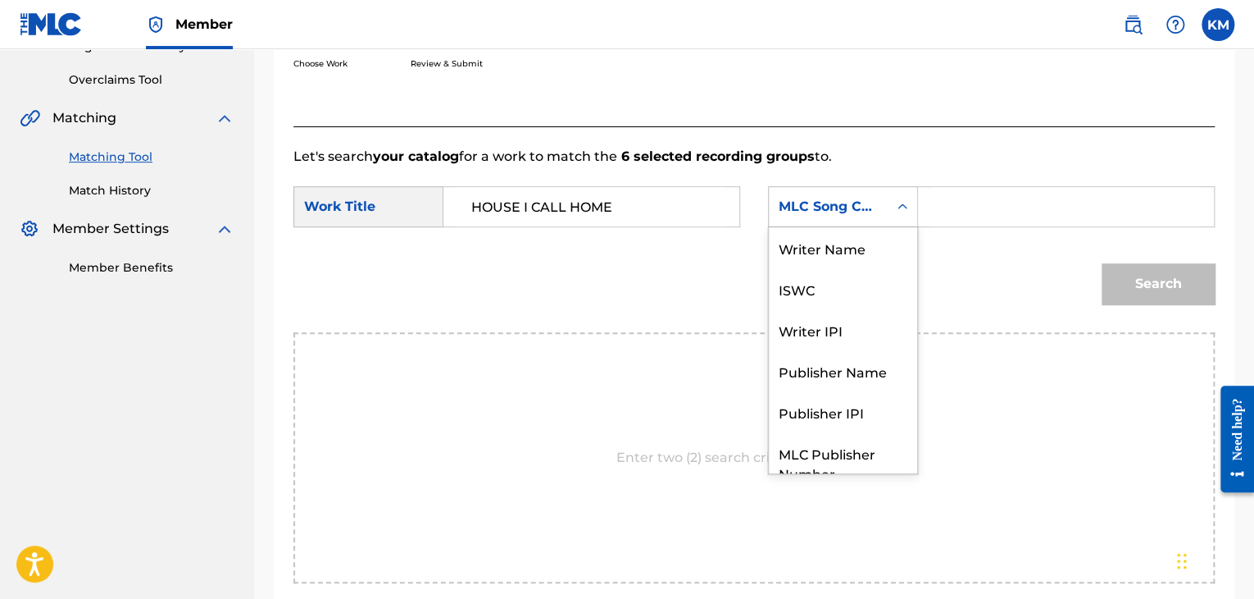
click at [908, 208] on icon "Search Form" at bounding box center [903, 206] width 16 height 16
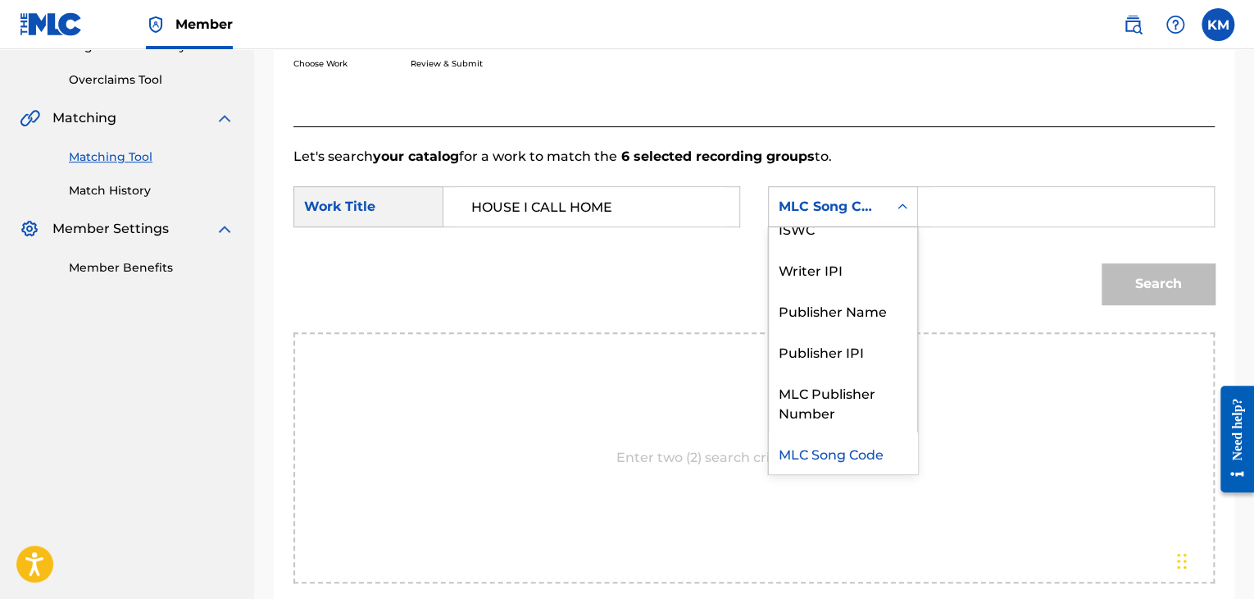
scroll to position [0, 0]
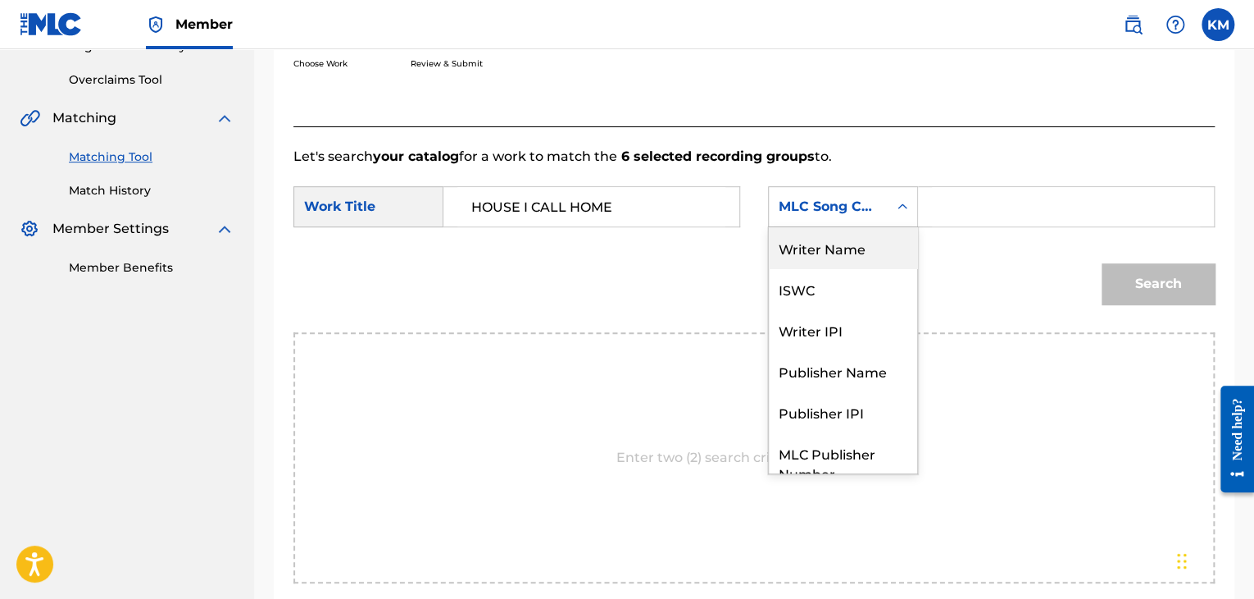
click at [877, 244] on div "Writer Name" at bounding box center [843, 247] width 148 height 41
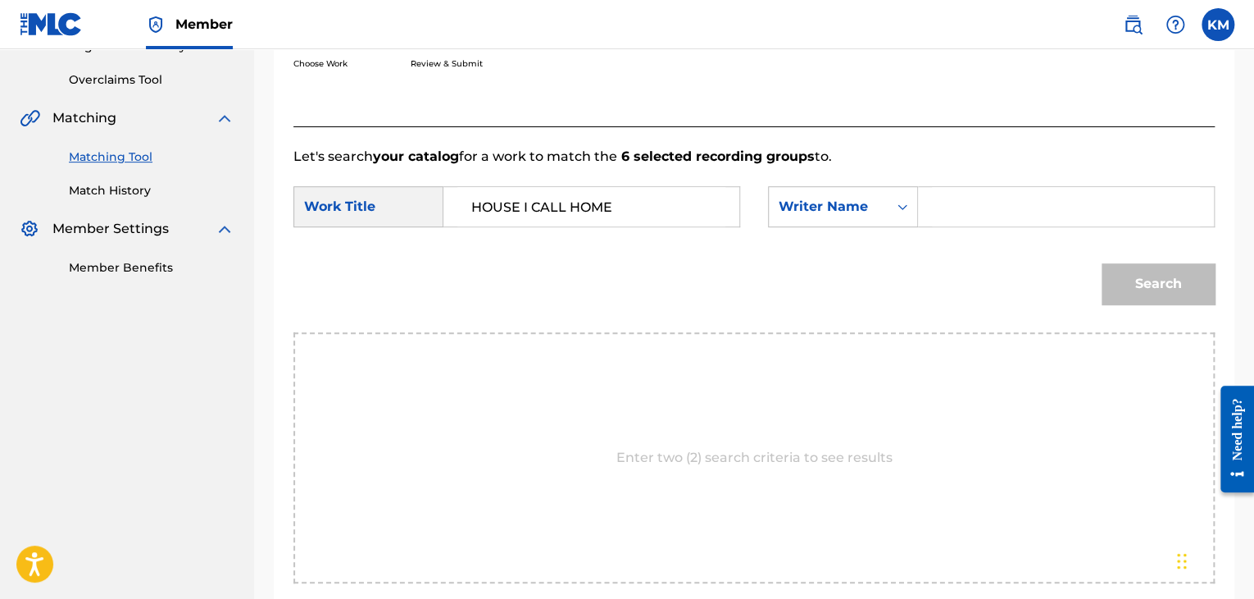
click at [945, 208] on input "Search Form" at bounding box center [1066, 206] width 268 height 39
paste input "[PERSON_NAME]"
click at [1117, 271] on button "Search" at bounding box center [1158, 283] width 113 height 41
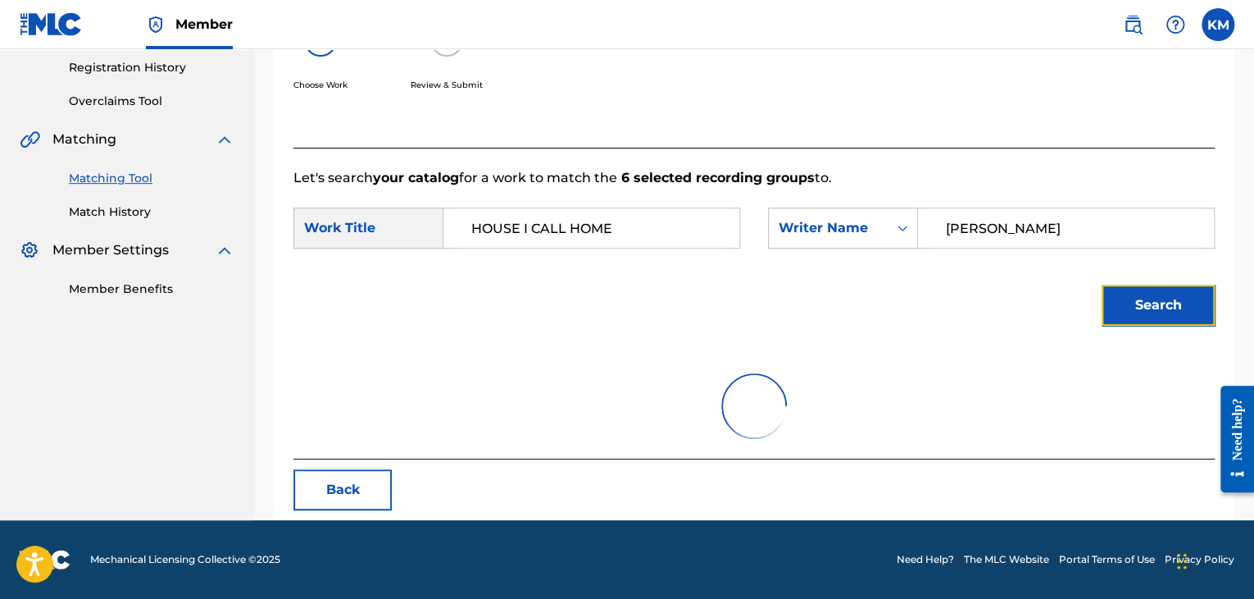
scroll to position [238, 0]
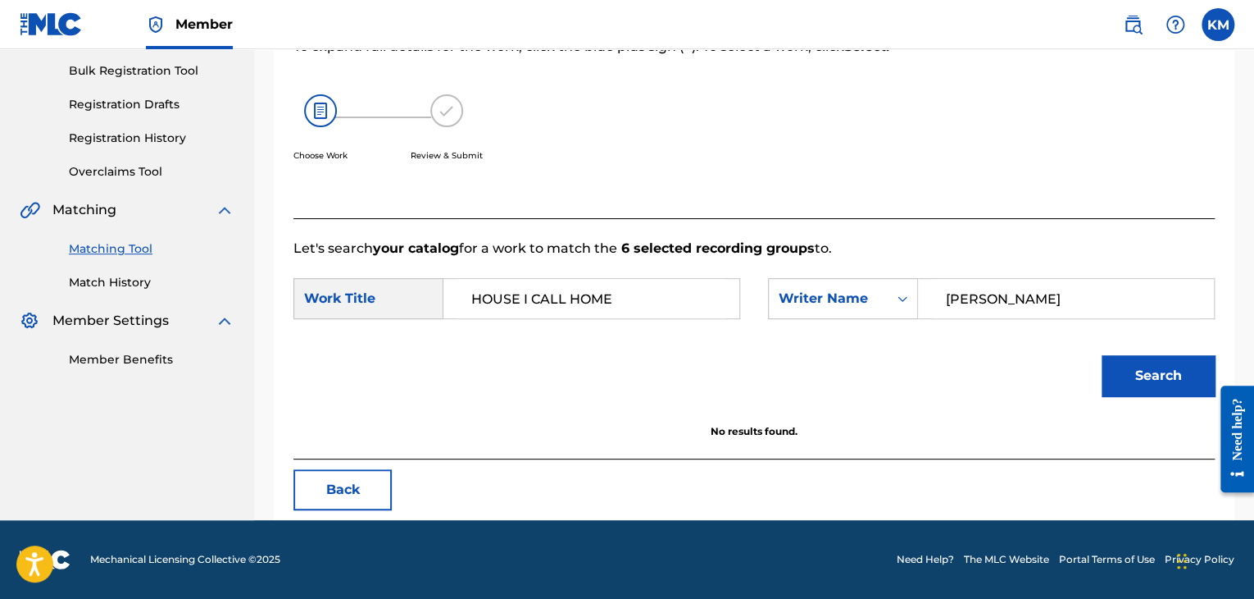
drag, startPoint x: 1013, startPoint y: 299, endPoint x: 676, endPoint y: 299, distance: 337.8
click at [676, 303] on div "SearchWithCriteria0ca96db6-c1f8-4b18-9dfa-7645497020c5 Work Title HOUSE I CALL …" at bounding box center [755, 303] width 922 height 51
paste input "[PERSON_NAME]"
type input "[PERSON_NAME]"
click at [1136, 371] on button "Search" at bounding box center [1158, 375] width 113 height 41
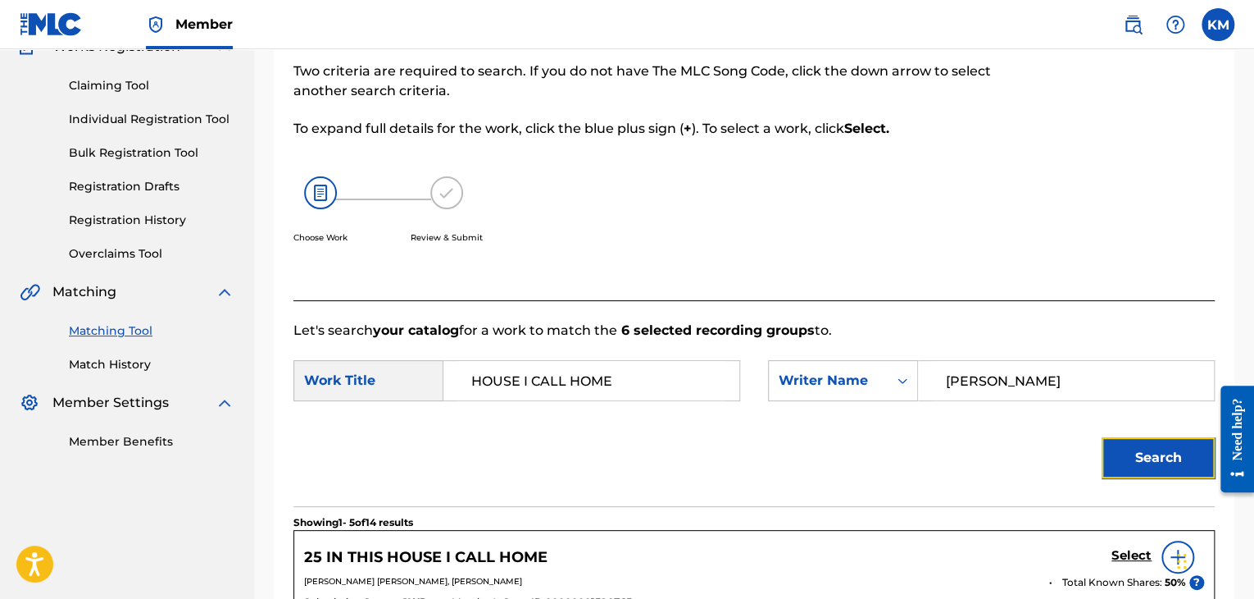
scroll to position [320, 0]
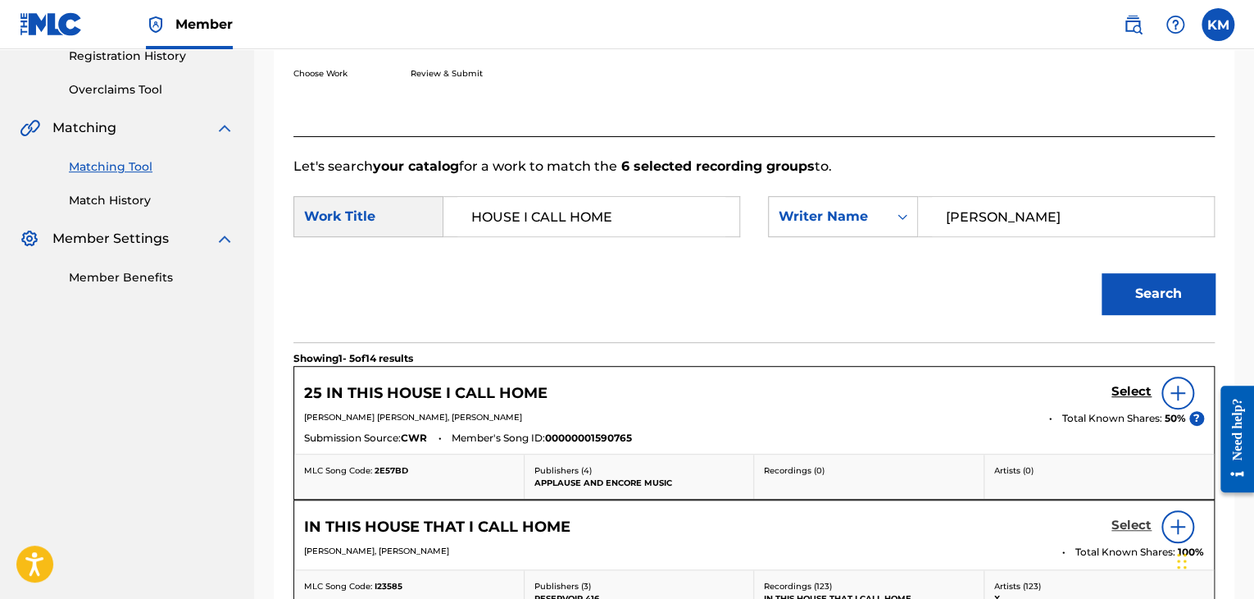
click at [1122, 524] on h5 "Select" at bounding box center [1132, 525] width 40 height 16
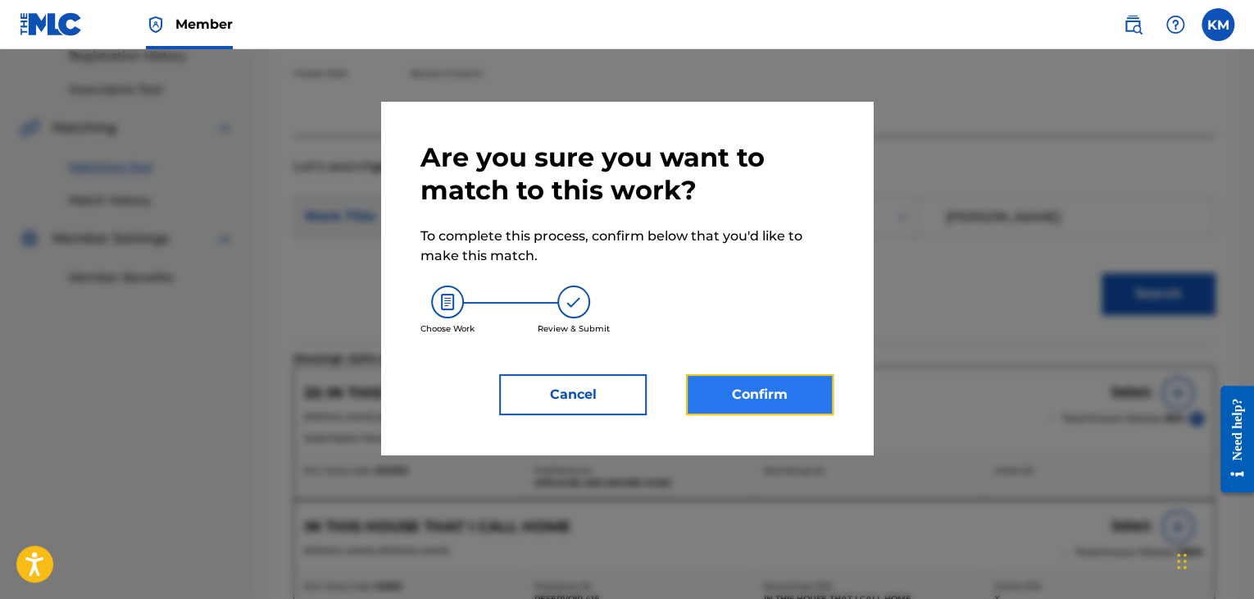
click at [725, 392] on button "Confirm" at bounding box center [760, 394] width 148 height 41
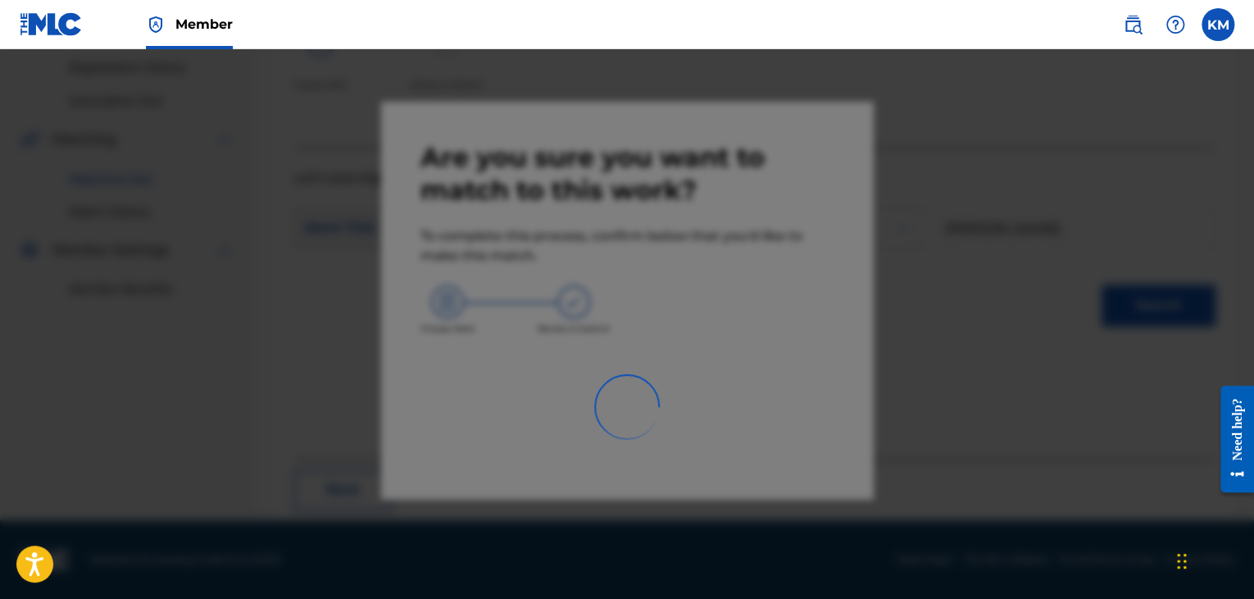
scroll to position [106, 0]
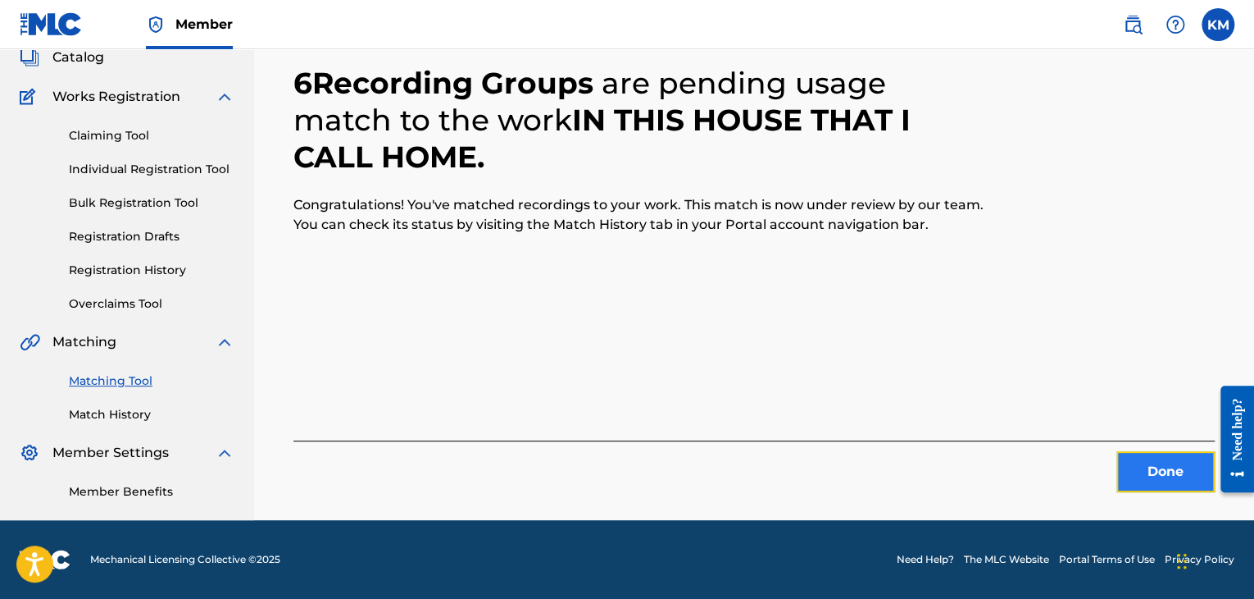
click at [1168, 470] on button "Done" at bounding box center [1166, 471] width 98 height 41
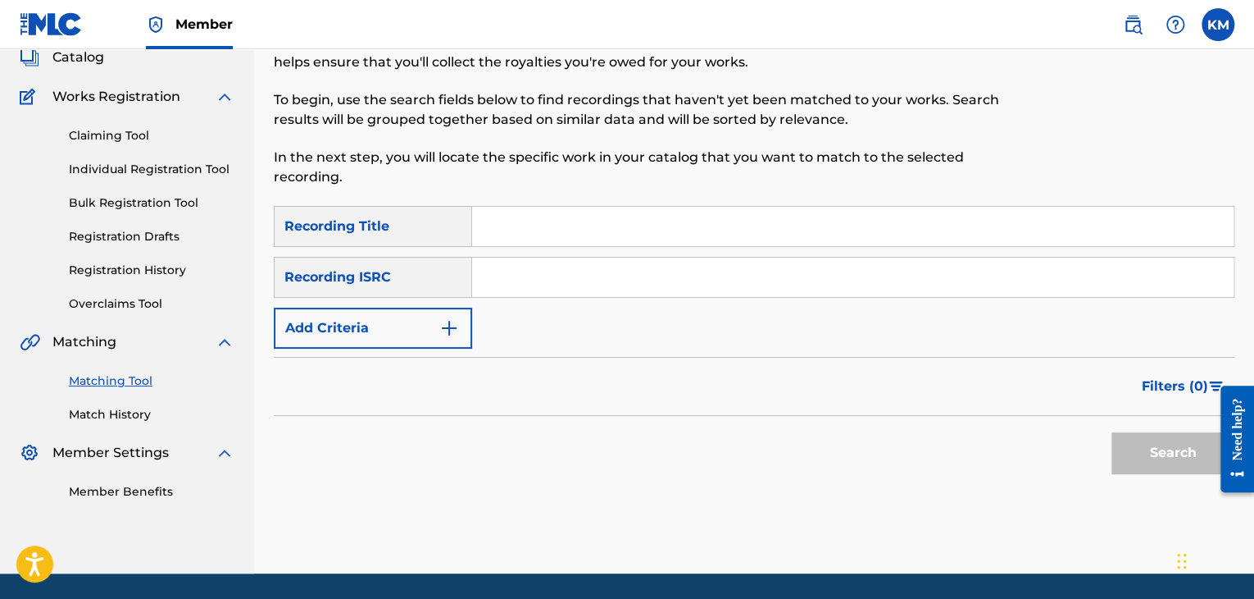
click at [587, 282] on input "Search Form" at bounding box center [853, 276] width 762 height 39
paste input "BE6F50403220"
type input "BE6F50403220"
click at [1131, 448] on button "Search" at bounding box center [1173, 452] width 123 height 41
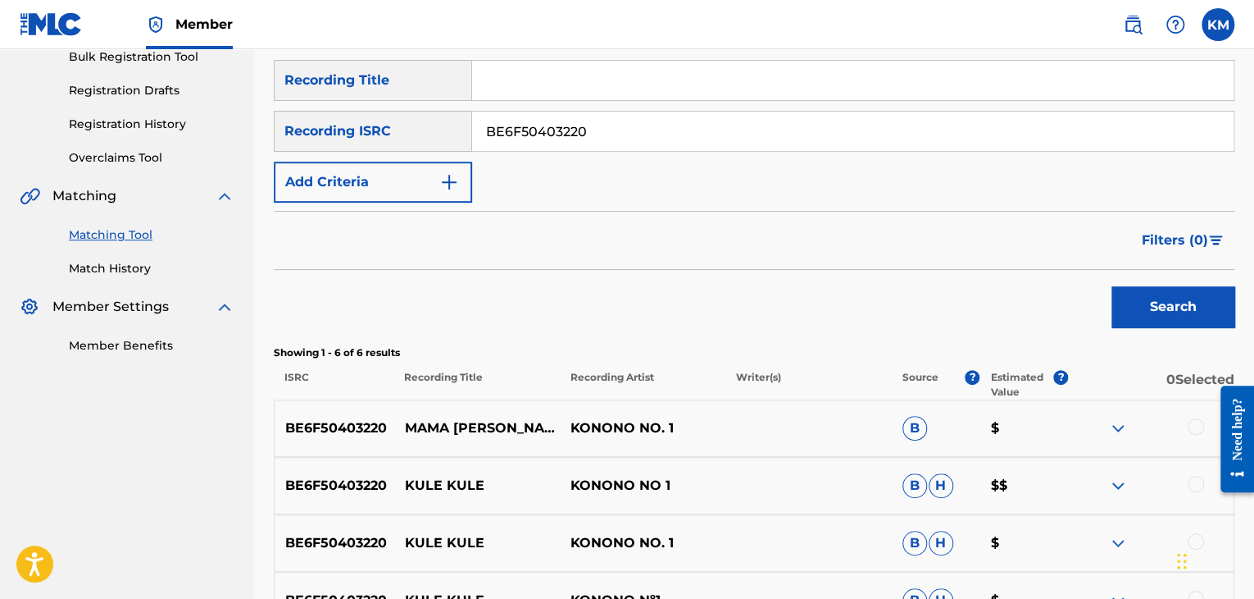
scroll to position [352, 0]
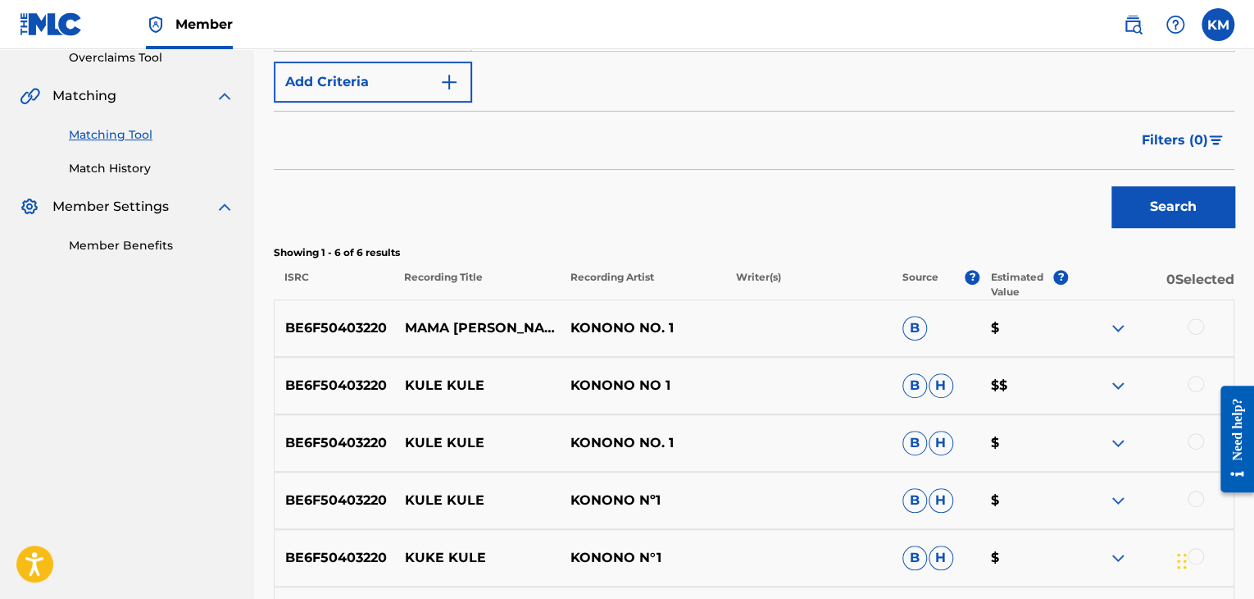
click at [1195, 376] on div at bounding box center [1196, 384] width 16 height 16
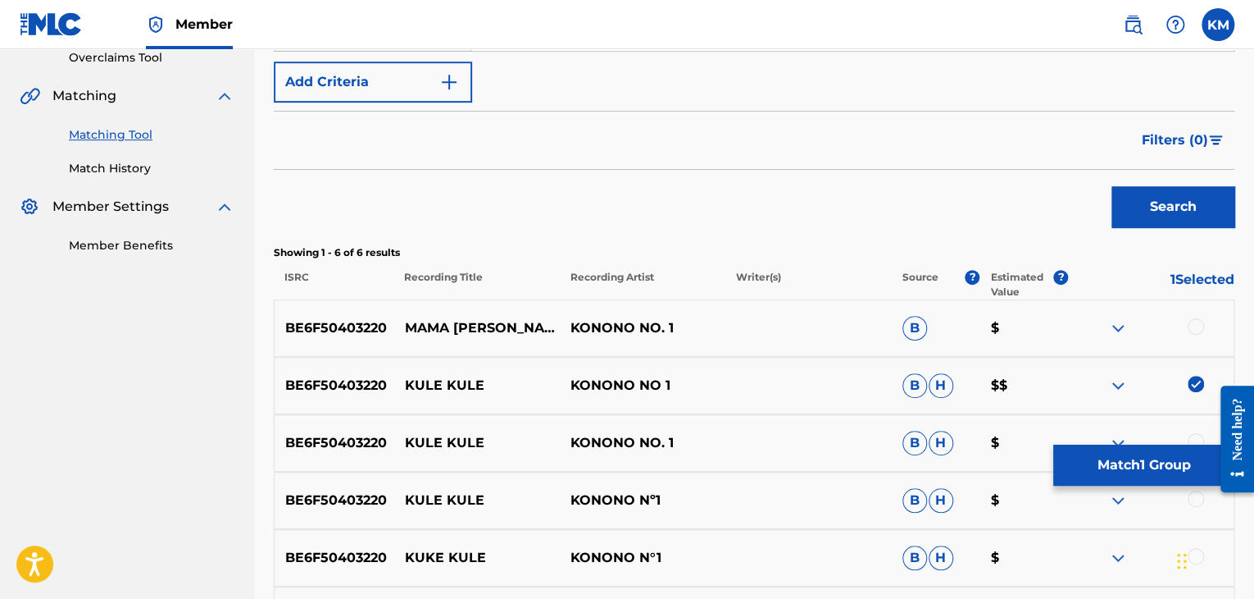
click at [1194, 433] on div at bounding box center [1196, 441] width 16 height 16
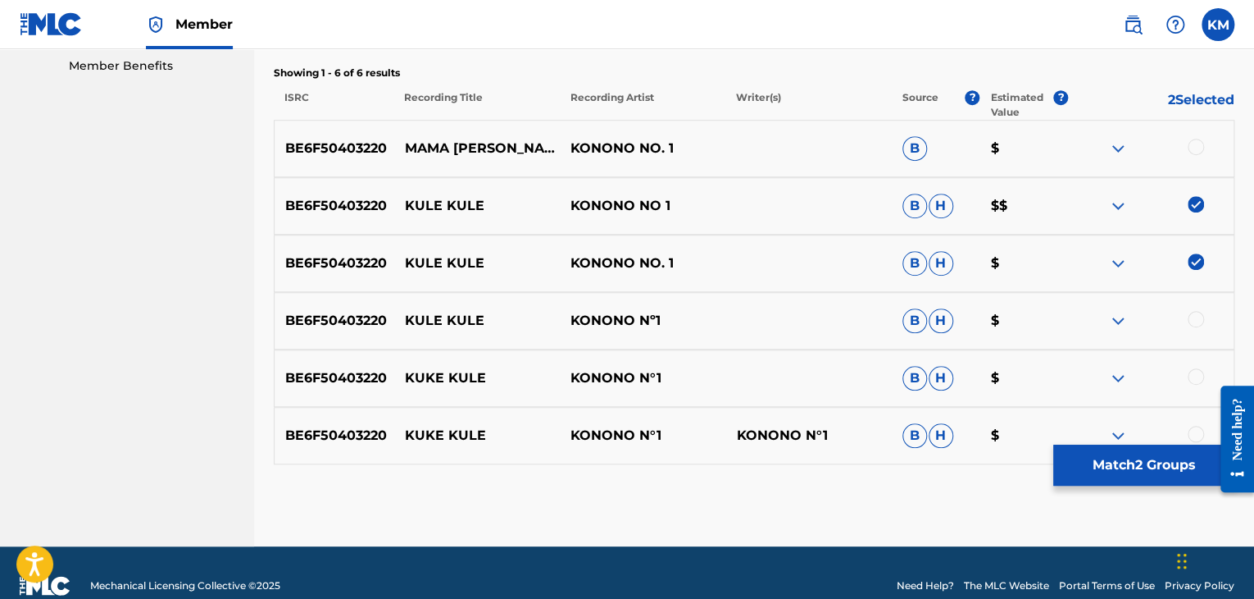
scroll to position [558, 0]
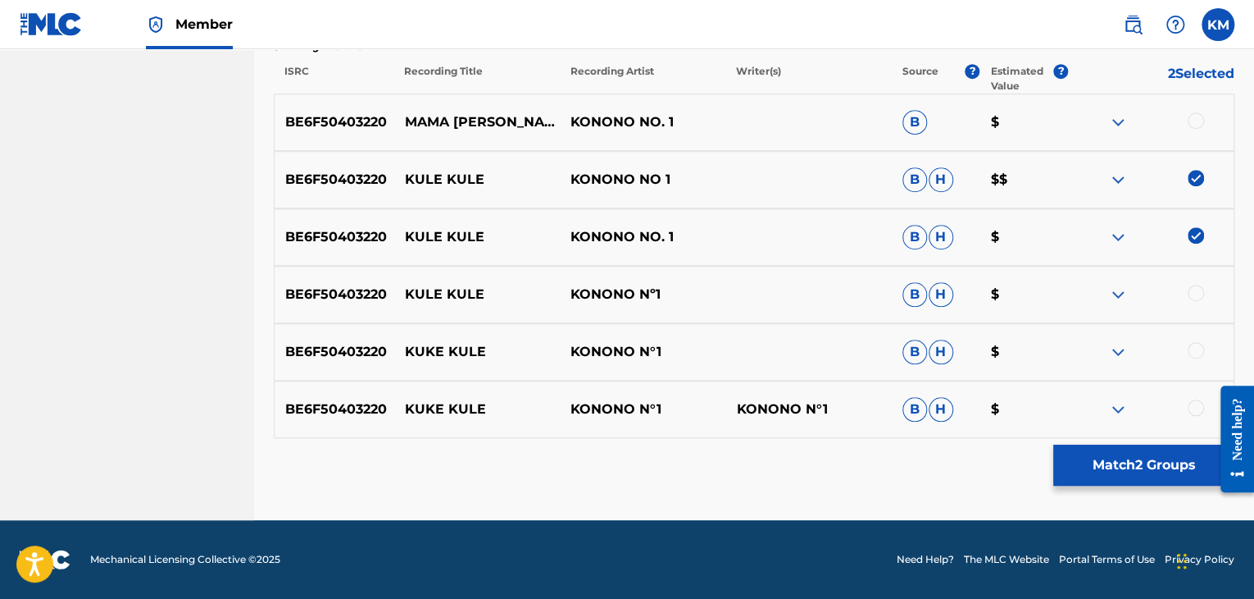
click at [1195, 286] on div at bounding box center [1196, 293] width 16 height 16
click at [1195, 348] on div at bounding box center [1196, 350] width 16 height 16
click at [1195, 411] on div at bounding box center [1196, 407] width 16 height 16
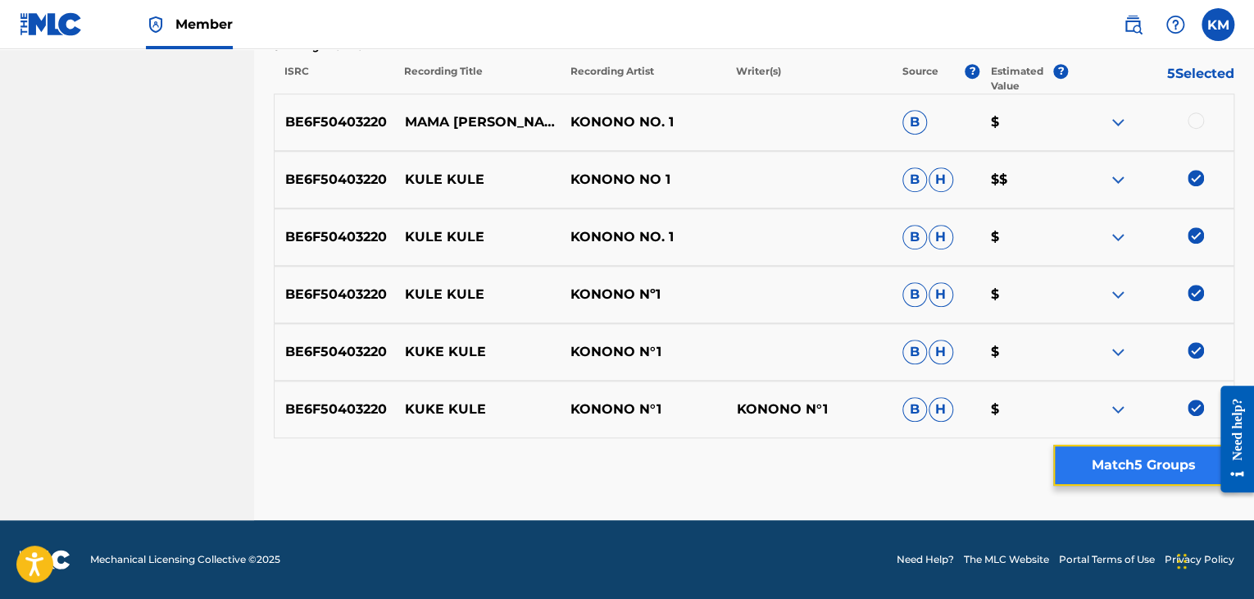
click at [1155, 466] on button "Match 5 Groups" at bounding box center [1144, 464] width 181 height 41
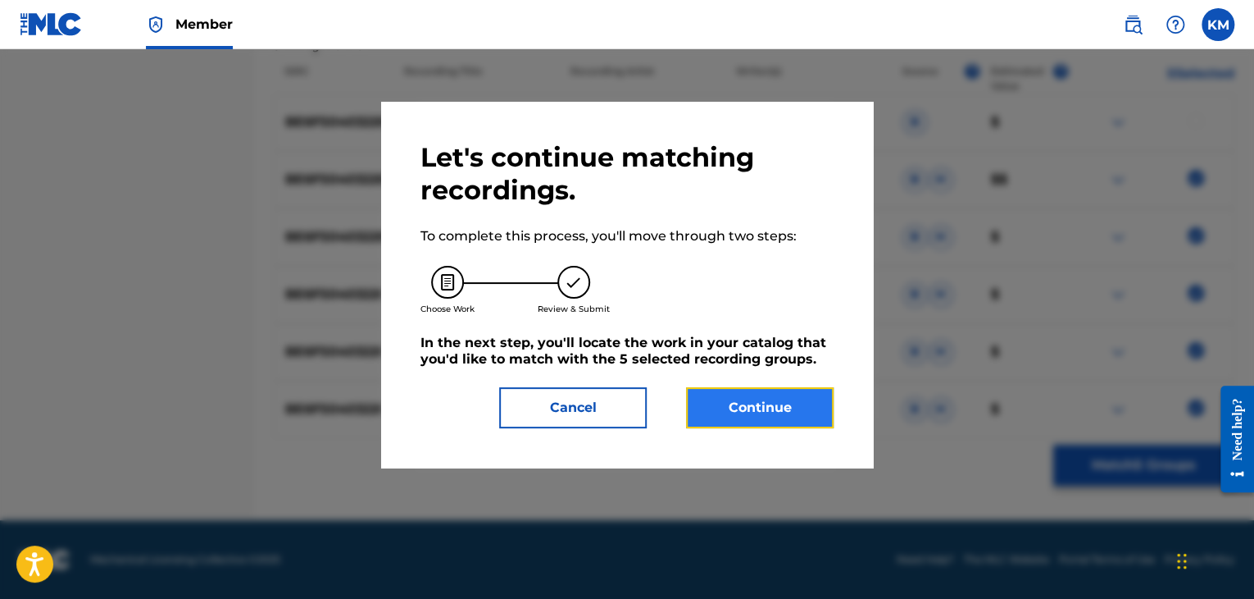
click at [729, 417] on button "Continue" at bounding box center [760, 407] width 148 height 41
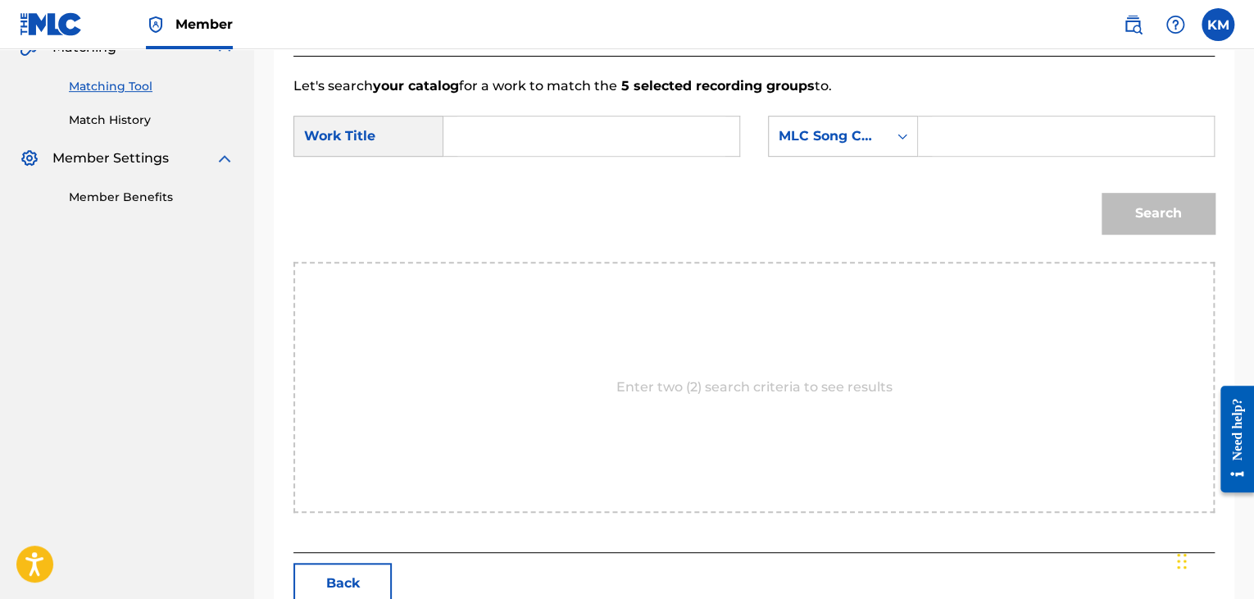
scroll to position [330, 0]
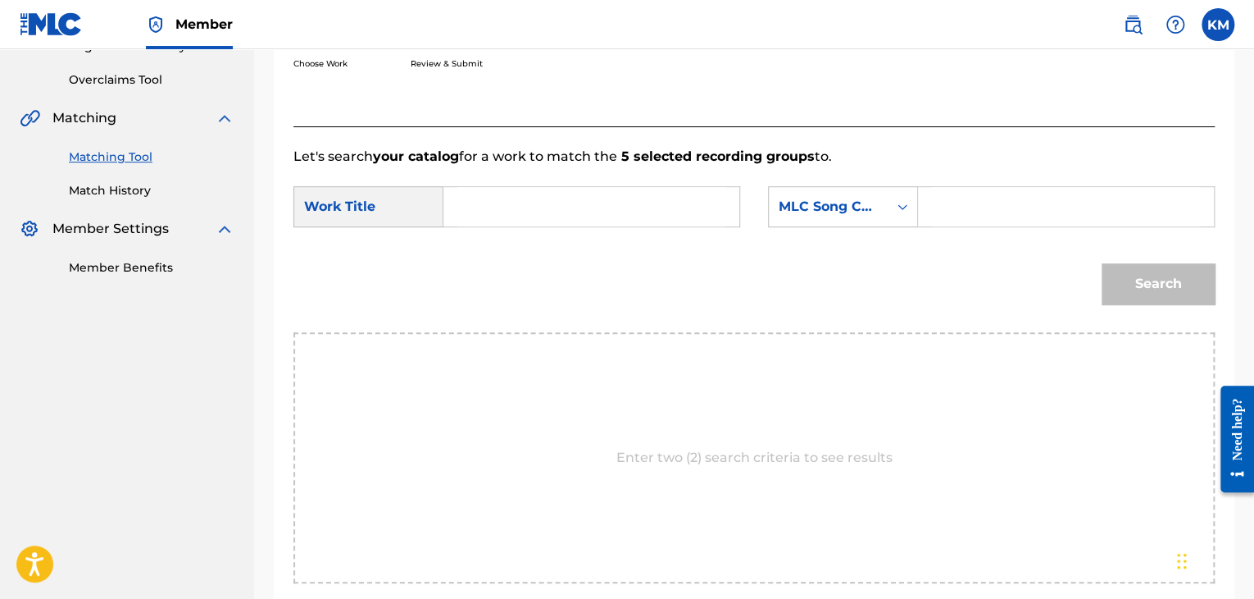
paste input "Kuke Kule"
type input "Kuke Kule"
click at [899, 211] on icon "Search Form" at bounding box center [903, 206] width 16 height 16
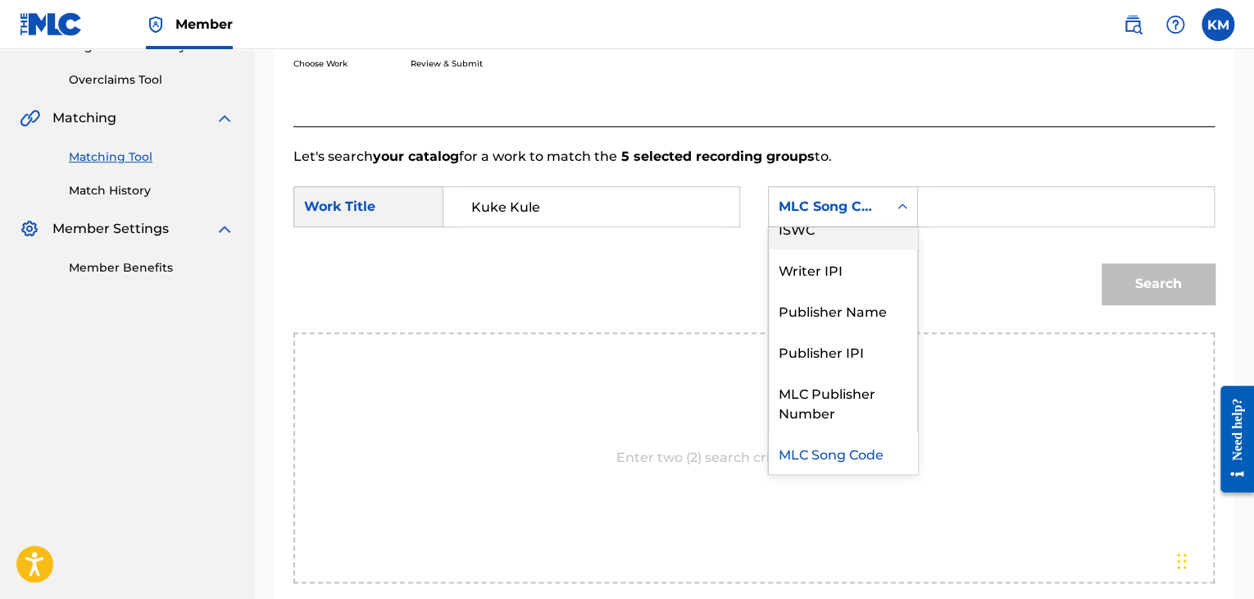
scroll to position [0, 0]
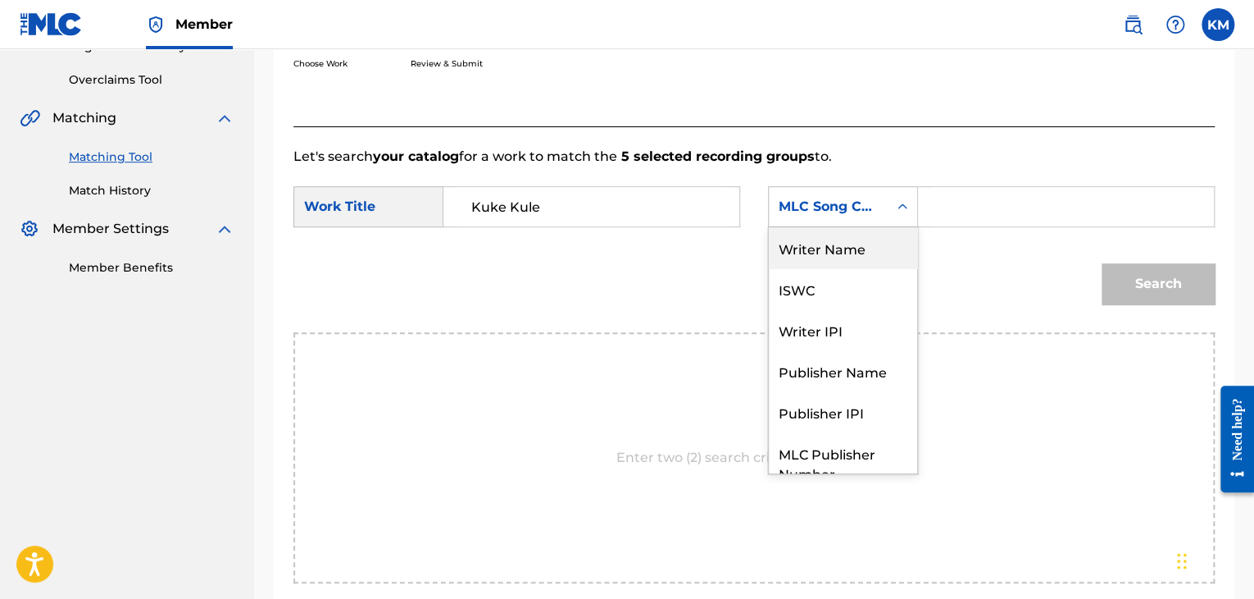
click at [885, 240] on div "Writer Name" at bounding box center [843, 247] width 148 height 41
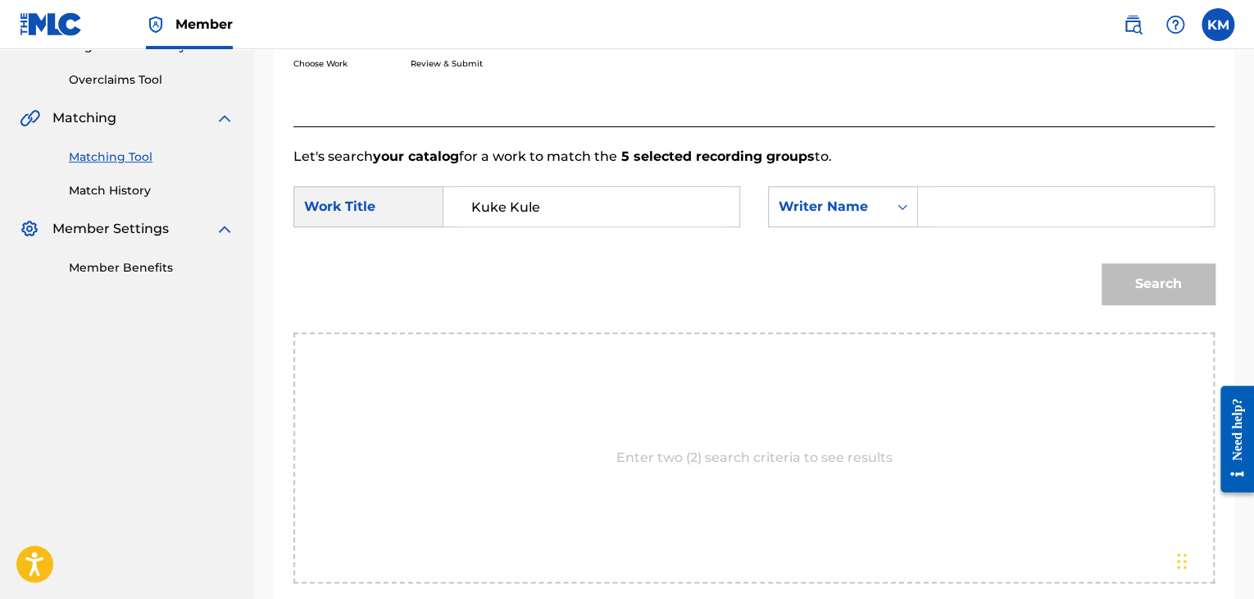
click at [941, 214] on input "Search Form" at bounding box center [1066, 206] width 268 height 39
paste input "Waku"
click at [1124, 274] on button "Search" at bounding box center [1158, 283] width 113 height 41
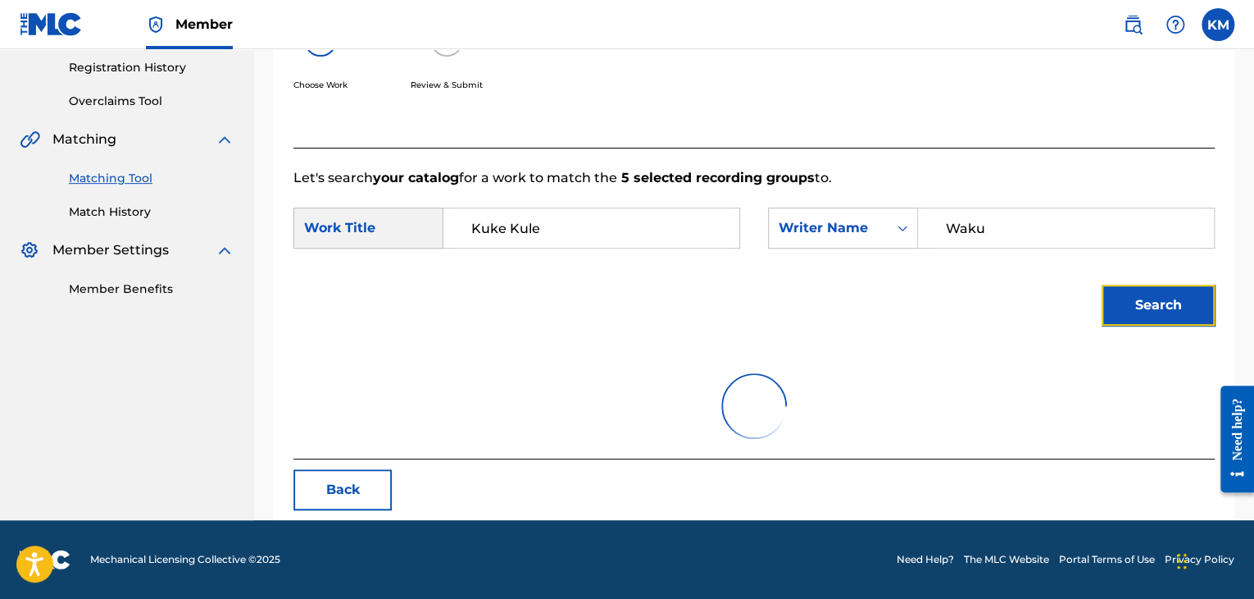
scroll to position [238, 0]
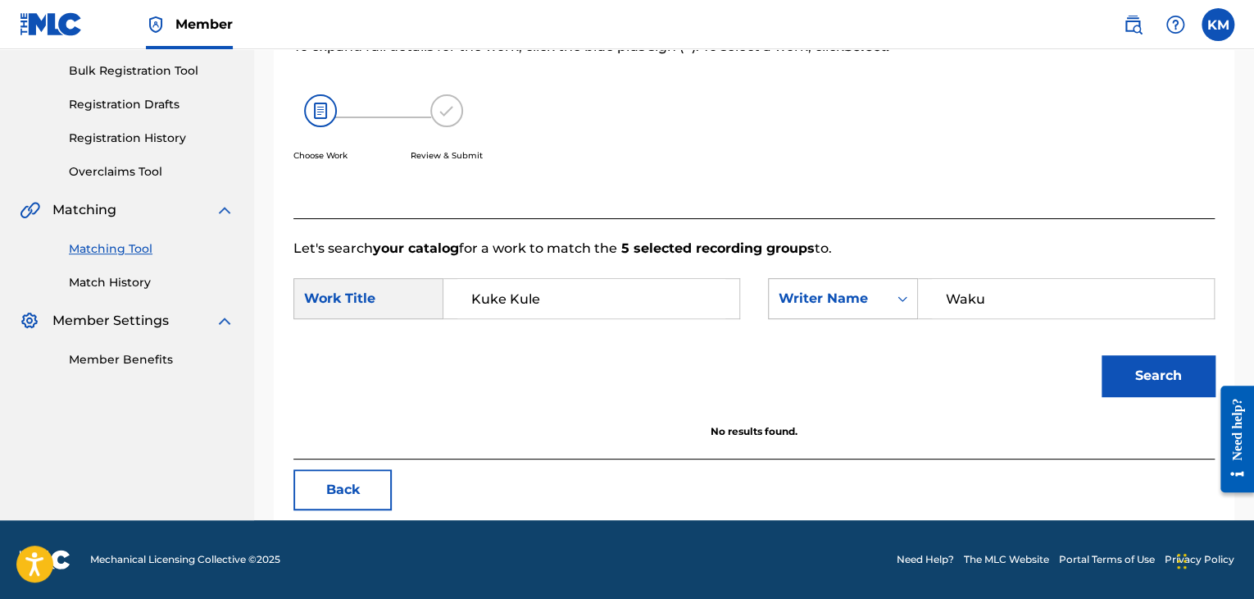
drag, startPoint x: 1012, startPoint y: 305, endPoint x: 804, endPoint y: 312, distance: 207.6
click at [806, 312] on div "SearchWithCriteriaad789bab-7515-40f6-8b42-8349ccb4228d Writer Name [PERSON_NAME]" at bounding box center [991, 298] width 447 height 41
paste input "Mbiyavanga"
click at [1150, 369] on button "Search" at bounding box center [1158, 375] width 113 height 41
drag, startPoint x: 788, startPoint y: 319, endPoint x: 649, endPoint y: 329, distance: 138.9
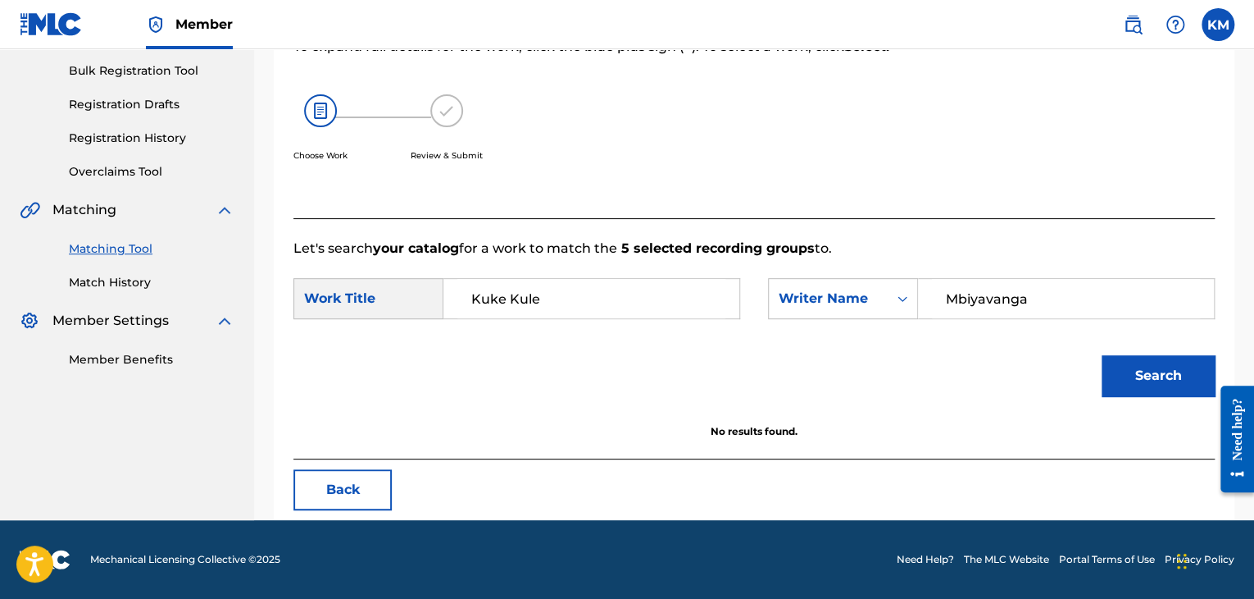
click at [649, 329] on form "SearchWithCriteria0ca96db6-c1f8-4b18-9dfa-7645497020c5 Work Title Kuke Kule Sea…" at bounding box center [755, 341] width 922 height 166
paste input "ut"
click at [1128, 366] on button "Search" at bounding box center [1158, 375] width 113 height 41
drag, startPoint x: 1018, startPoint y: 299, endPoint x: 673, endPoint y: 327, distance: 346.3
click at [673, 327] on div "SearchWithCriteria0ca96db6-c1f8-4b18-9dfa-7645497020c5 Work Title Kuke Kule Sea…" at bounding box center [755, 303] width 922 height 51
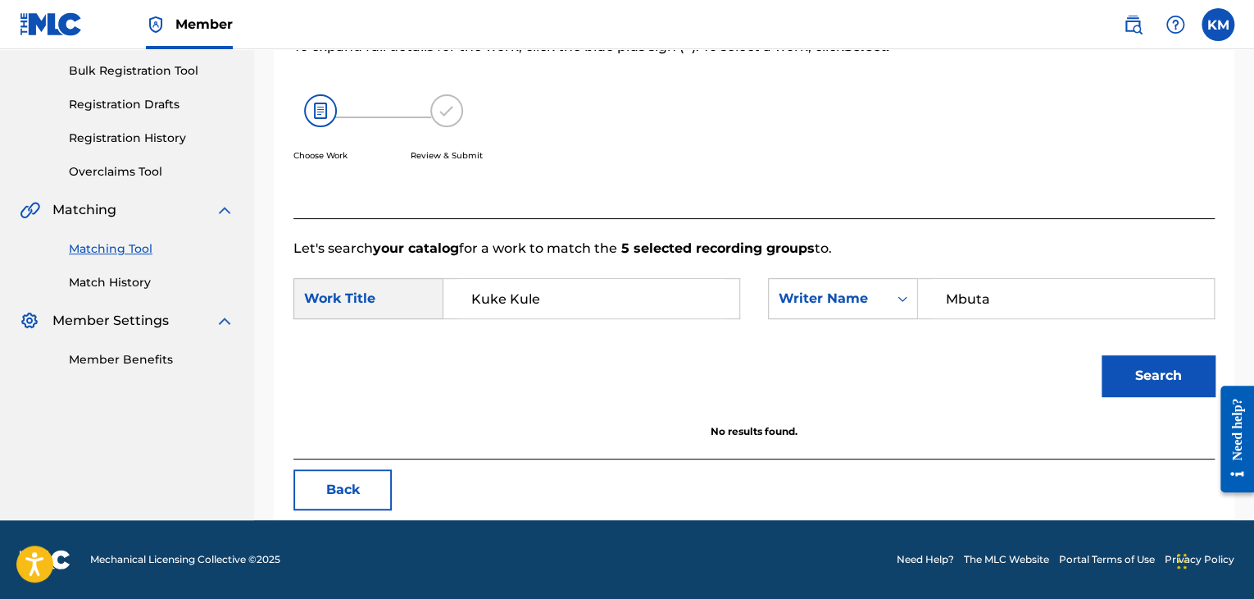
paste input "Nsial"
click at [1118, 384] on button "Search" at bounding box center [1158, 375] width 113 height 41
drag, startPoint x: 1020, startPoint y: 297, endPoint x: 777, endPoint y: 312, distance: 243.1
click at [778, 312] on div "SearchWithCriteriaad789bab-7515-40f6-8b42-8349ccb4228d Writer Name [PERSON_NAME]" at bounding box center [991, 298] width 447 height 41
paste input "Mawangu"
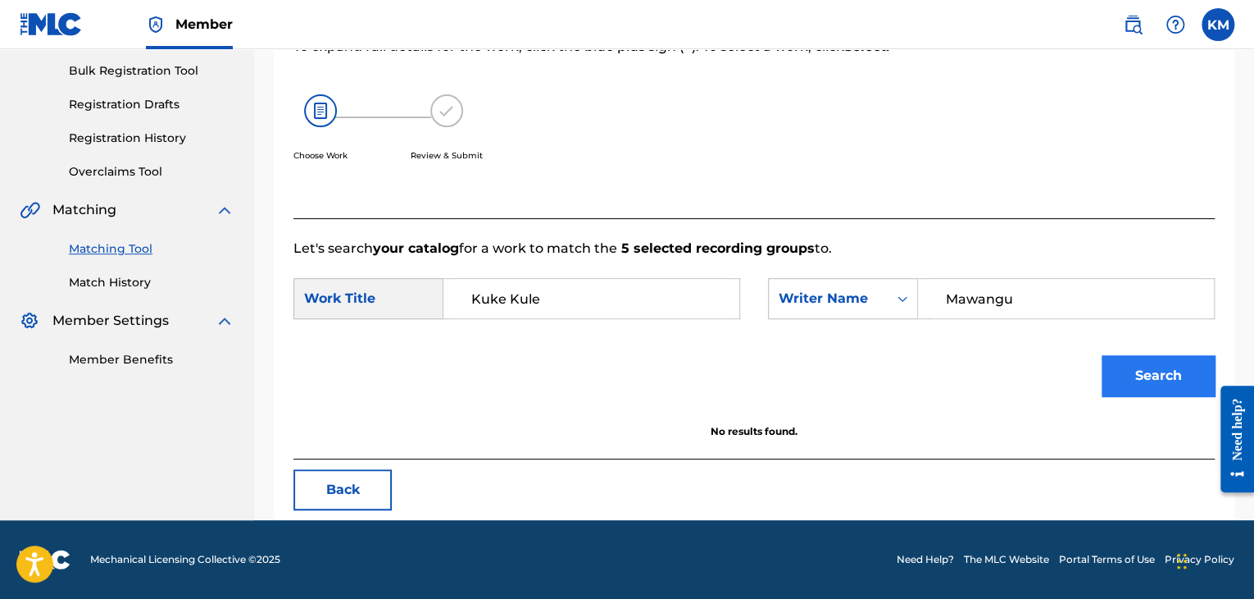
type input "Mawangu"
click at [1146, 367] on button "Search" at bounding box center [1158, 375] width 113 height 41
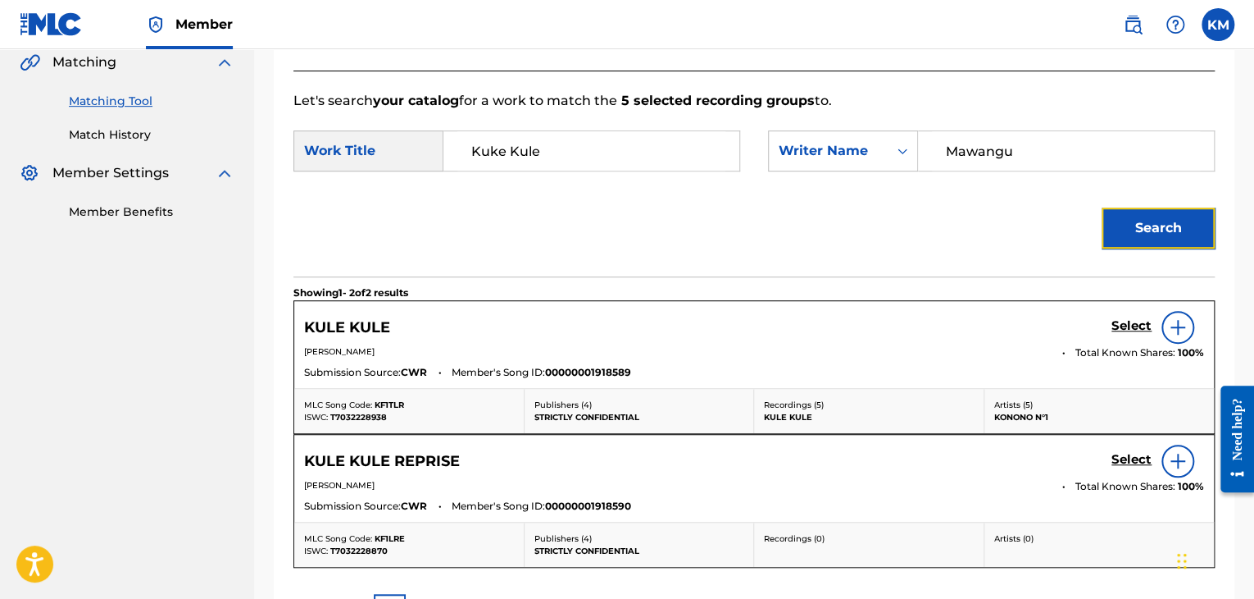
scroll to position [484, 0]
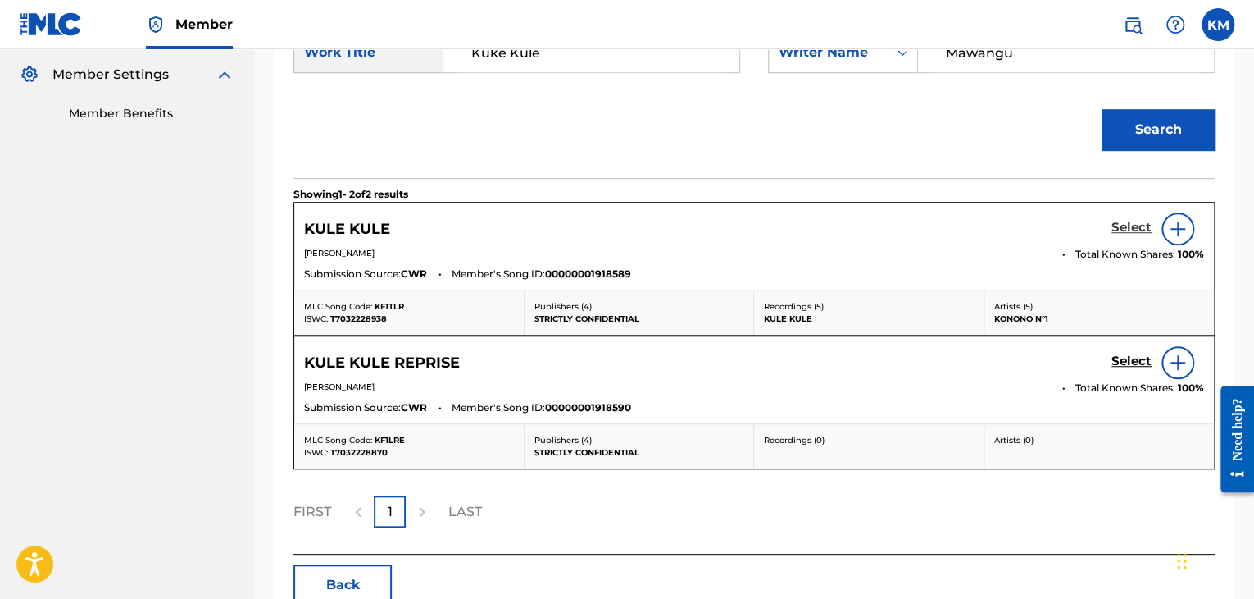
click at [1132, 221] on h5 "Select" at bounding box center [1132, 228] width 40 height 16
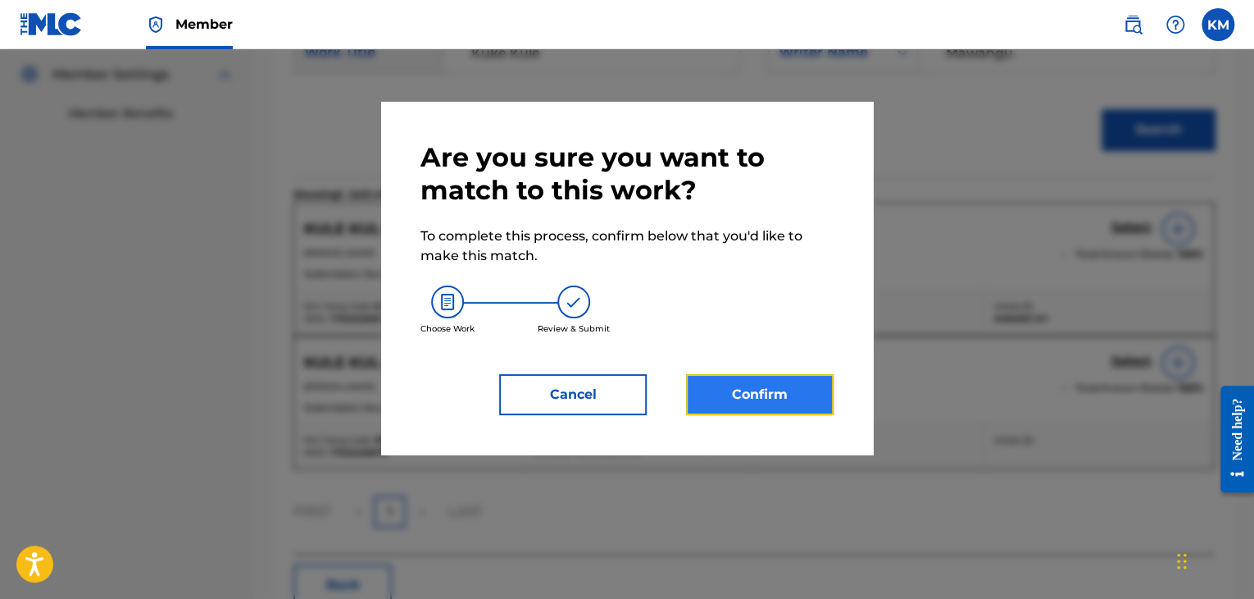
click at [776, 394] on button "Confirm" at bounding box center [760, 394] width 148 height 41
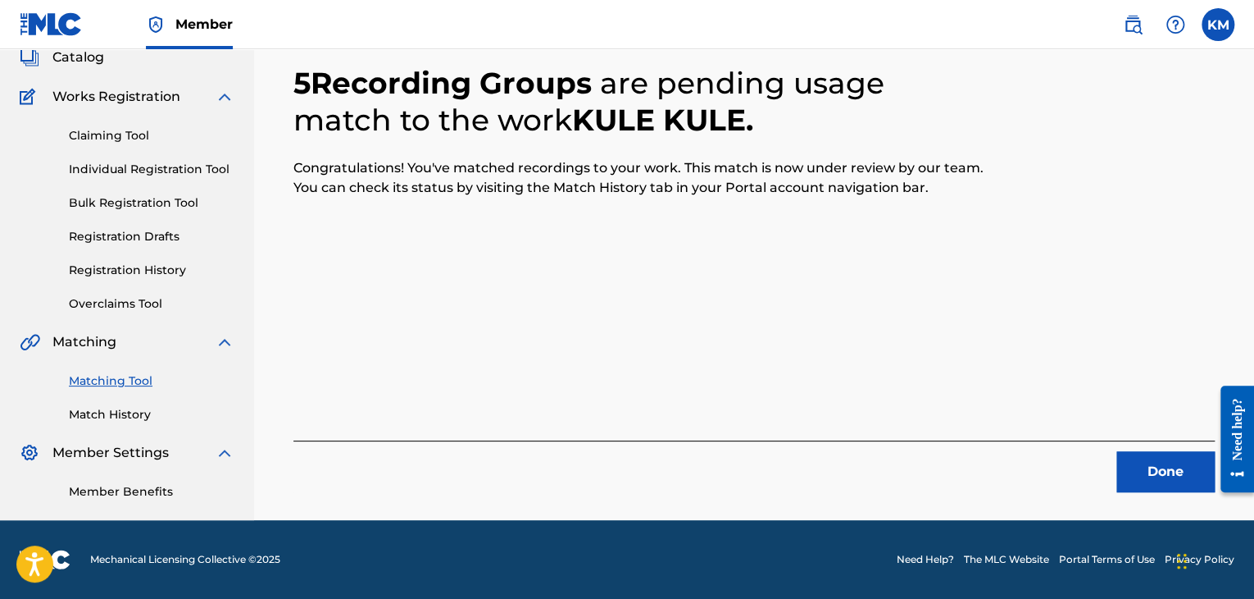
scroll to position [106, 0]
click at [1167, 470] on button "Done" at bounding box center [1166, 471] width 98 height 41
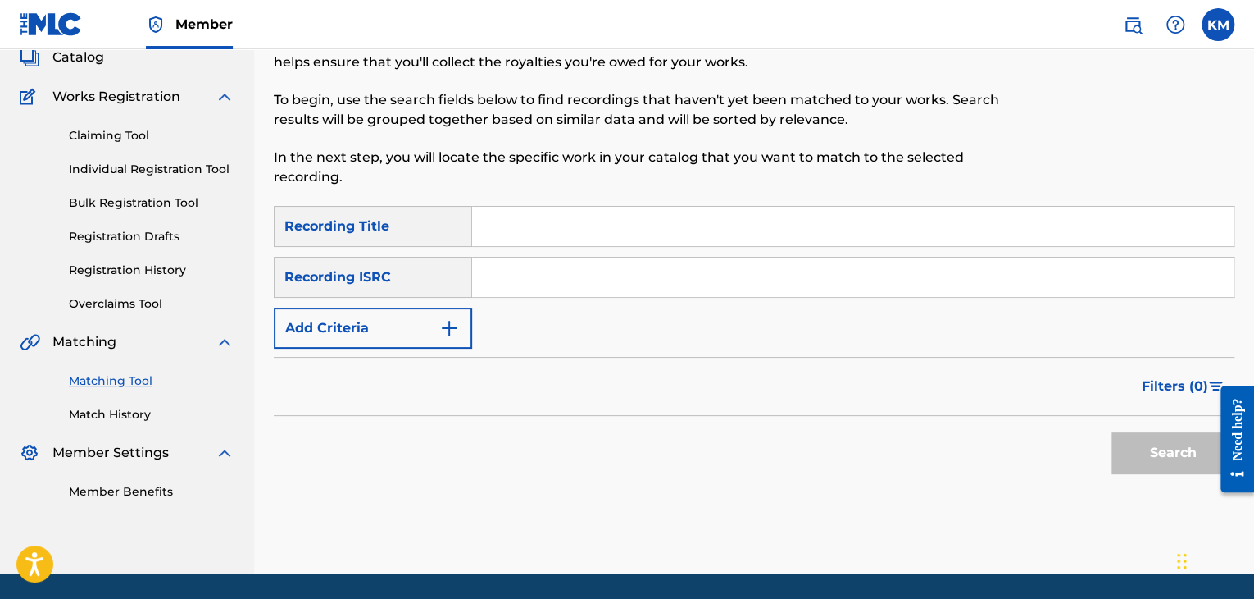
click at [651, 285] on input "Search Form" at bounding box center [853, 276] width 762 height 39
paste input "USSM11409289"
type input "USSM11409289"
click at [1161, 448] on button "Search" at bounding box center [1173, 452] width 123 height 41
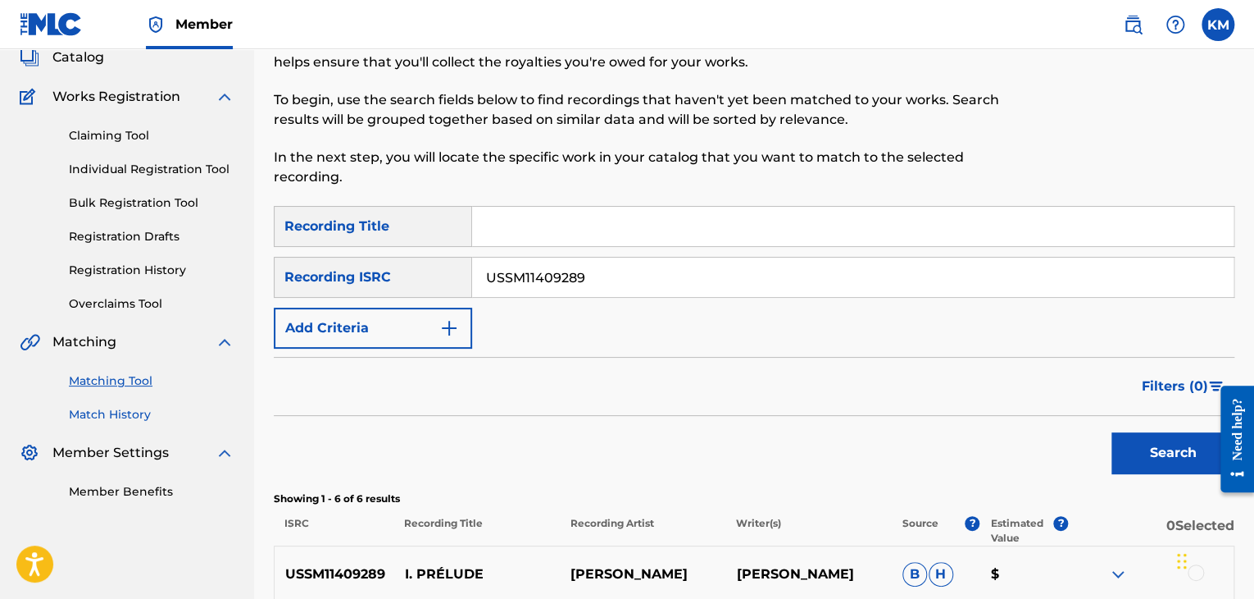
click at [104, 414] on link "Match History" at bounding box center [152, 414] width 166 height 17
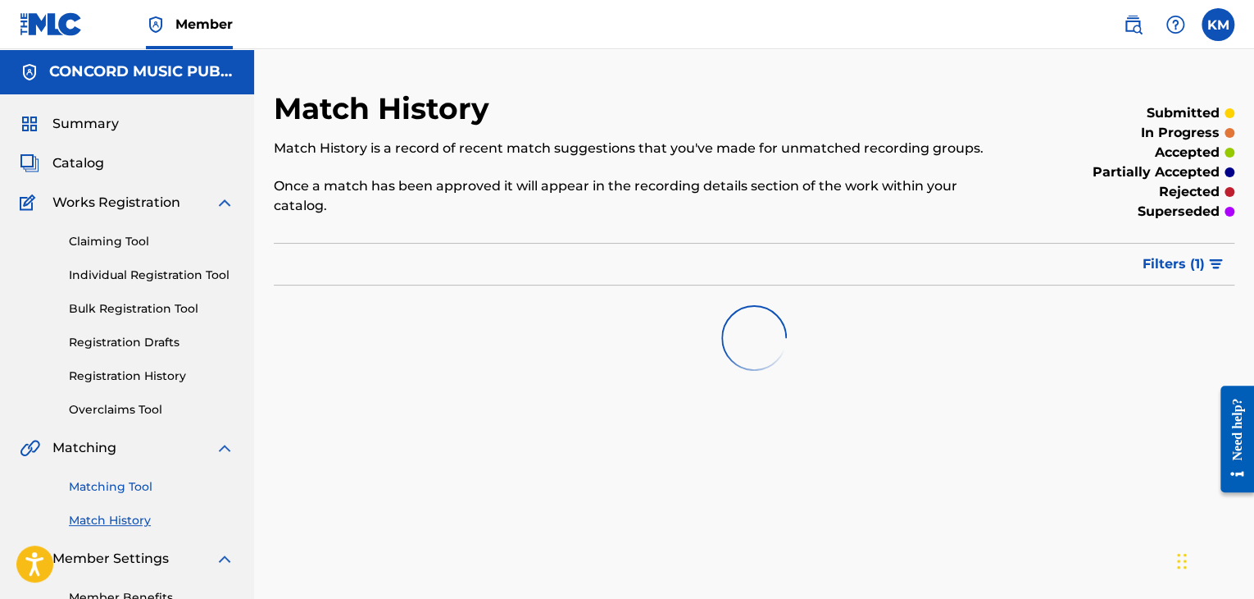
click at [102, 489] on link "Matching Tool" at bounding box center [152, 486] width 166 height 17
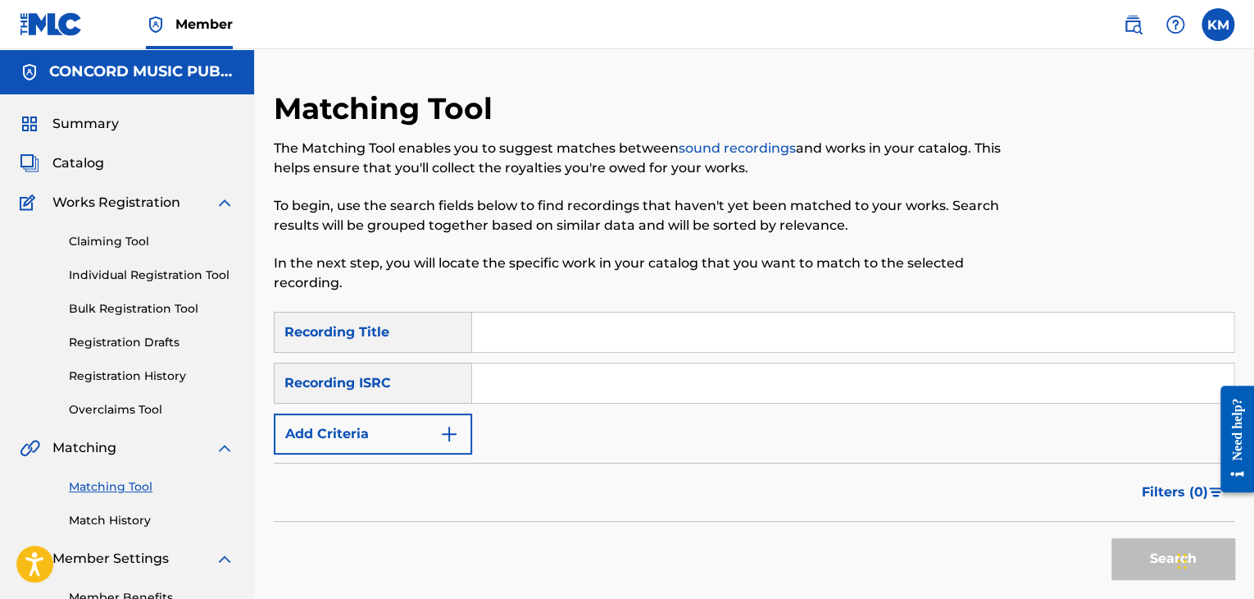
click at [513, 386] on input "Search Form" at bounding box center [853, 382] width 762 height 39
paste input "QZ9EM1700956"
type input "QZ9EM1700956"
click at [1126, 561] on button "Search" at bounding box center [1173, 558] width 123 height 41
click at [1122, 549] on button "Search" at bounding box center [1173, 558] width 123 height 41
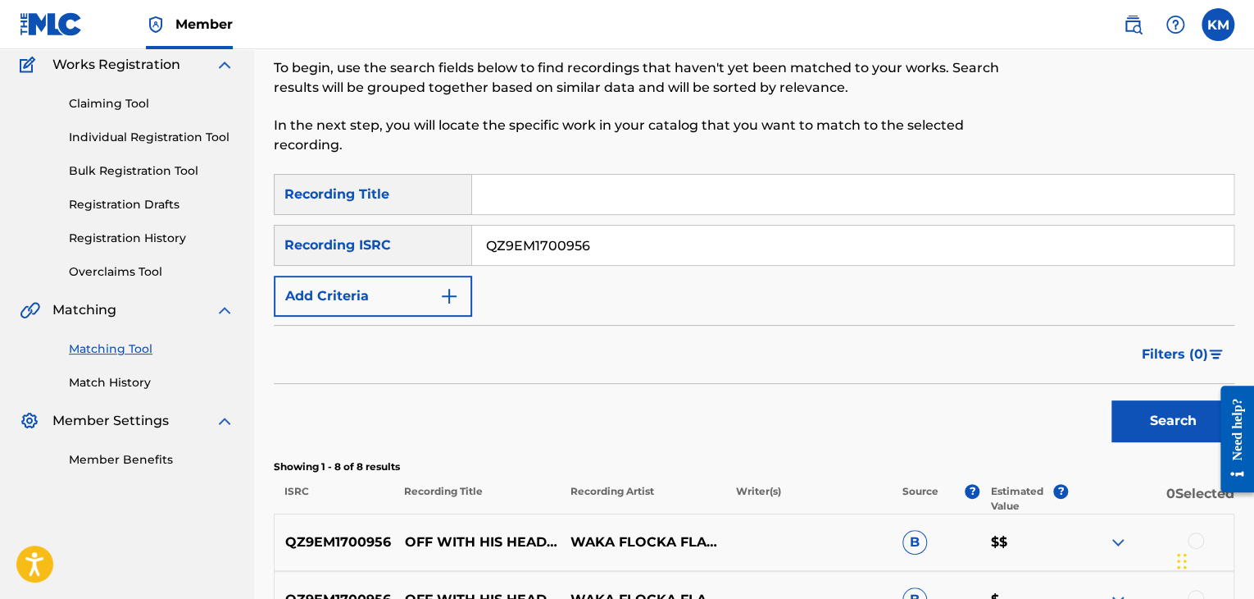
scroll to position [318, 0]
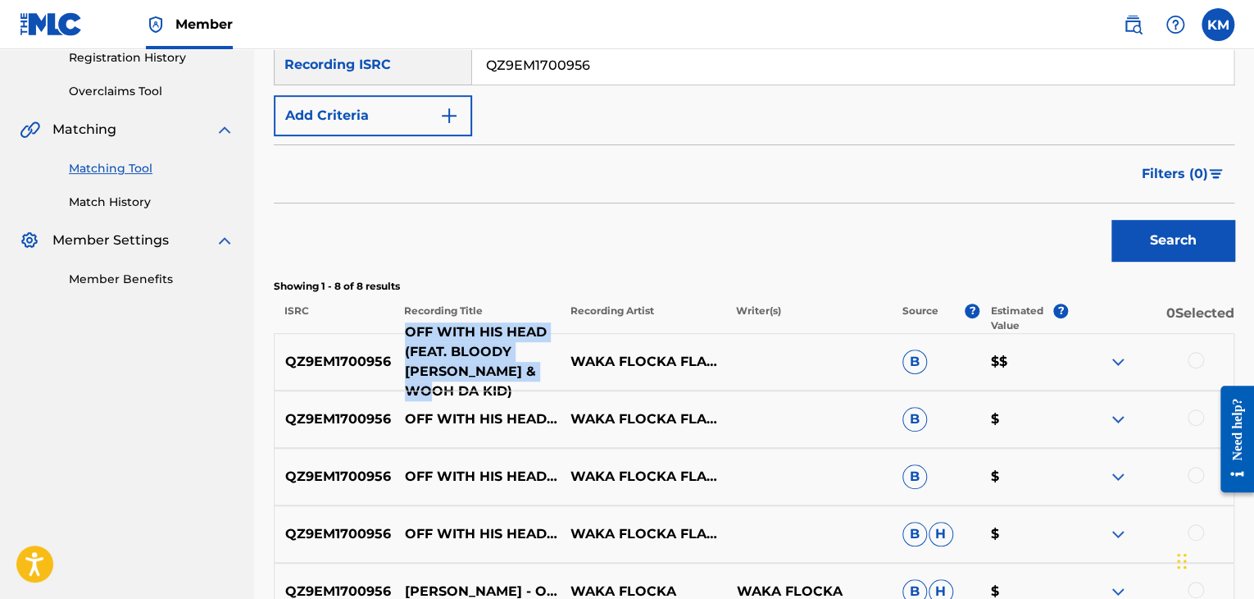
drag, startPoint x: 397, startPoint y: 338, endPoint x: 515, endPoint y: 375, distance: 123.7
click at [515, 375] on p "OFF WITH HIS HEAD (FEAT. BLOODY [PERSON_NAME] & WOOH DA KID)" at bounding box center [477, 361] width 166 height 79
copy p "OFF WITH HIS HEAD (FEAT. BLOODY [PERSON_NAME] & WOOH DA KID)"
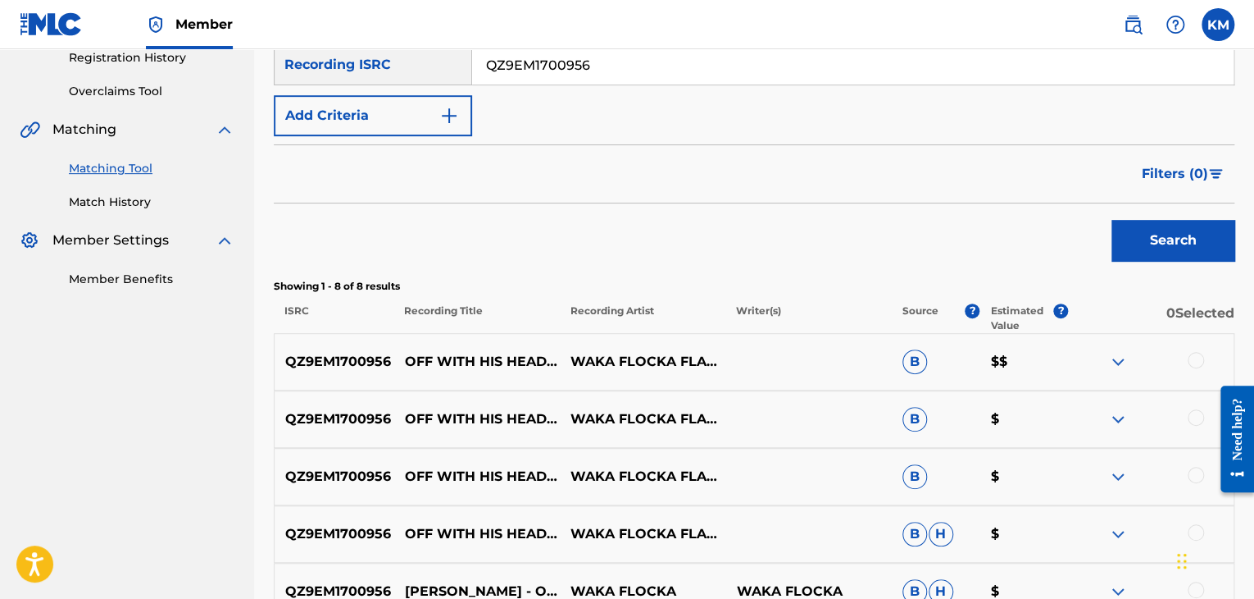
click at [1195, 357] on div at bounding box center [1196, 360] width 16 height 16
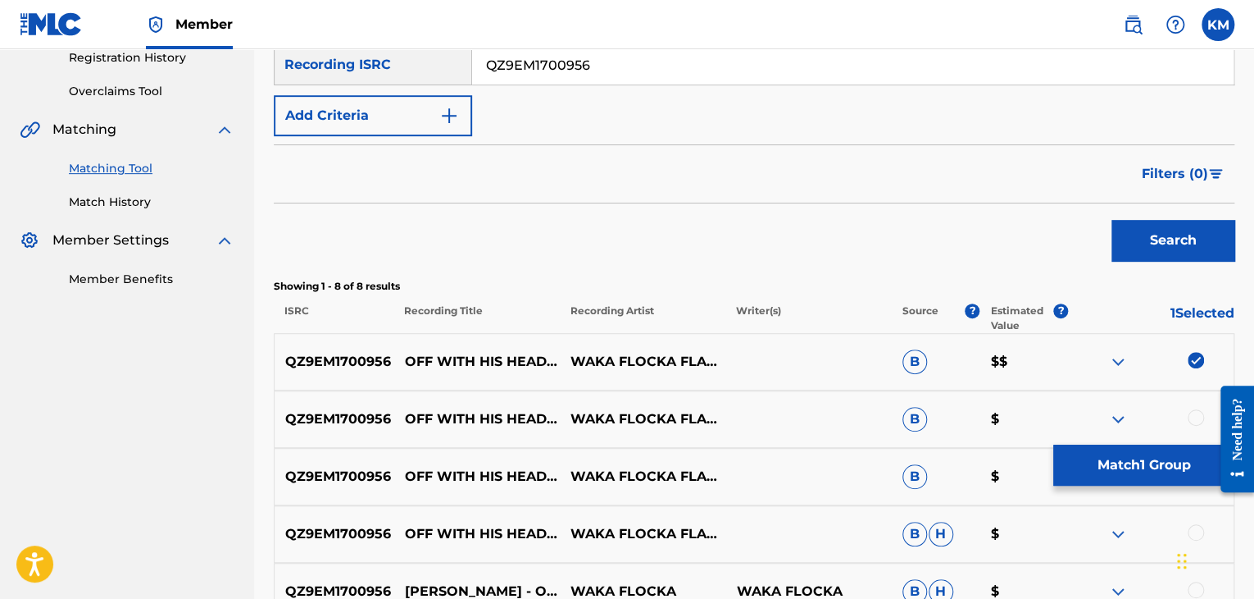
click at [1195, 411] on div at bounding box center [1196, 417] width 16 height 16
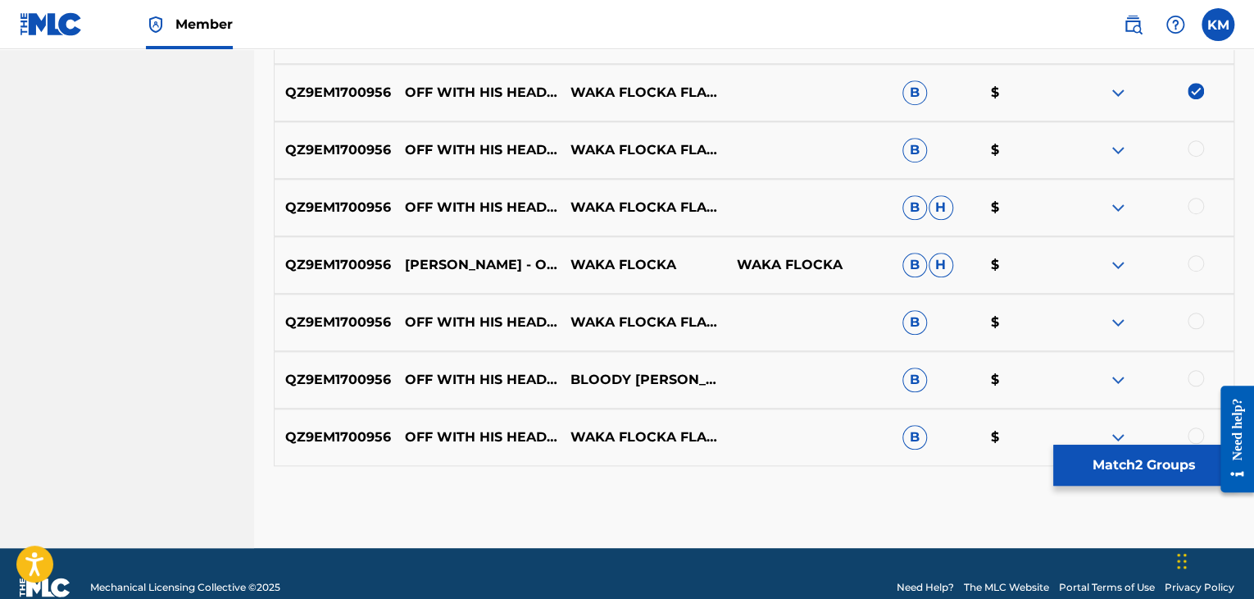
scroll to position [646, 0]
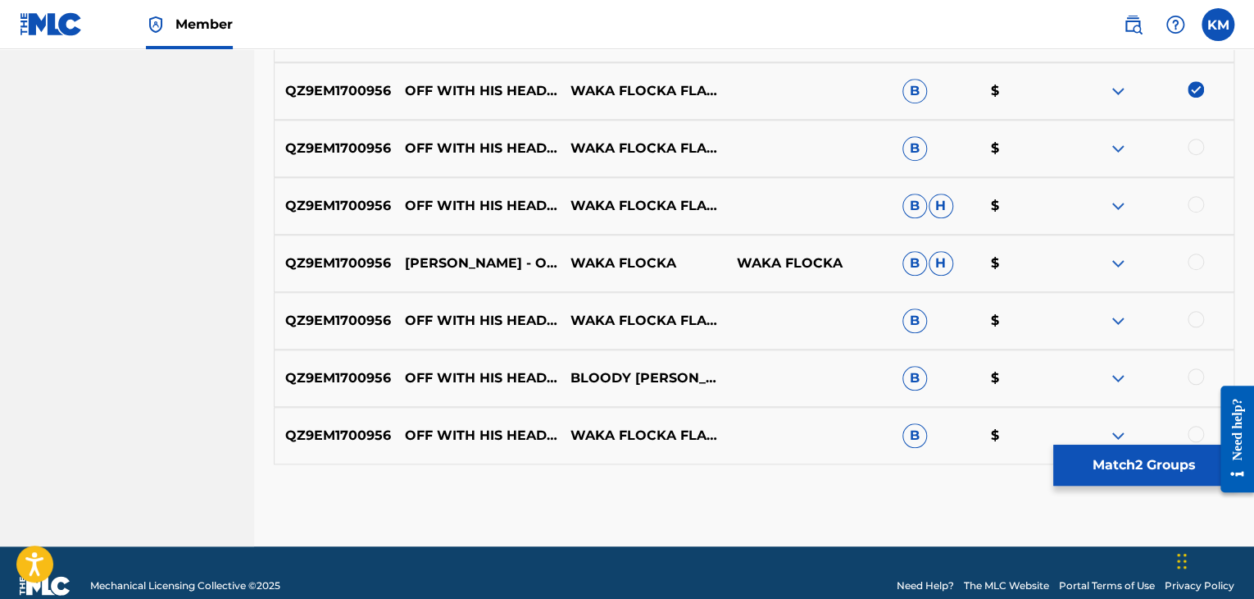
click at [1197, 143] on div at bounding box center [1196, 147] width 16 height 16
click at [1197, 207] on div at bounding box center [1196, 204] width 16 height 16
click at [1195, 269] on div at bounding box center [1196, 261] width 16 height 16
click at [1194, 322] on div at bounding box center [1196, 319] width 16 height 16
click at [1194, 377] on div at bounding box center [1196, 376] width 16 height 16
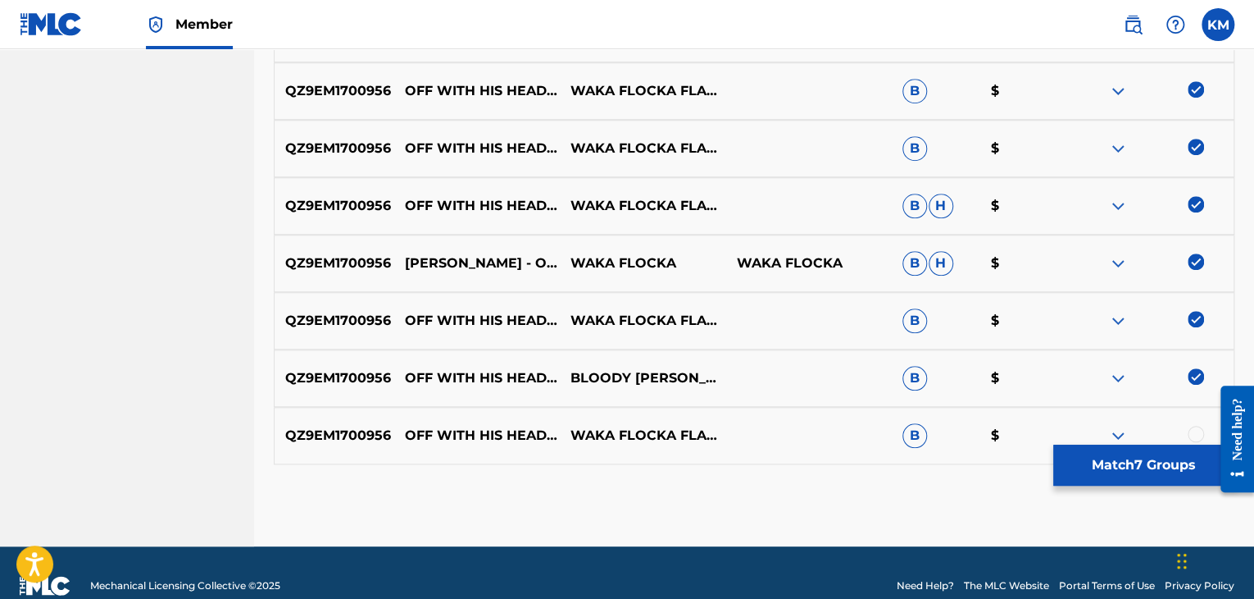
click at [1195, 433] on div at bounding box center [1196, 434] width 16 height 16
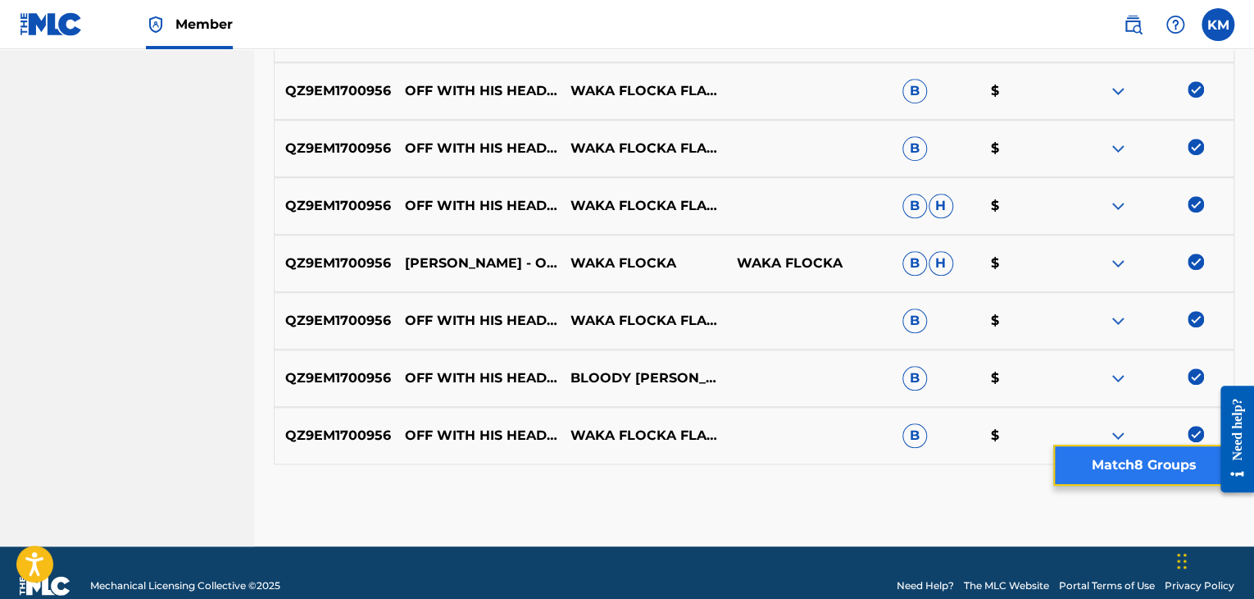
click at [1140, 466] on button "Match 8 Groups" at bounding box center [1144, 464] width 181 height 41
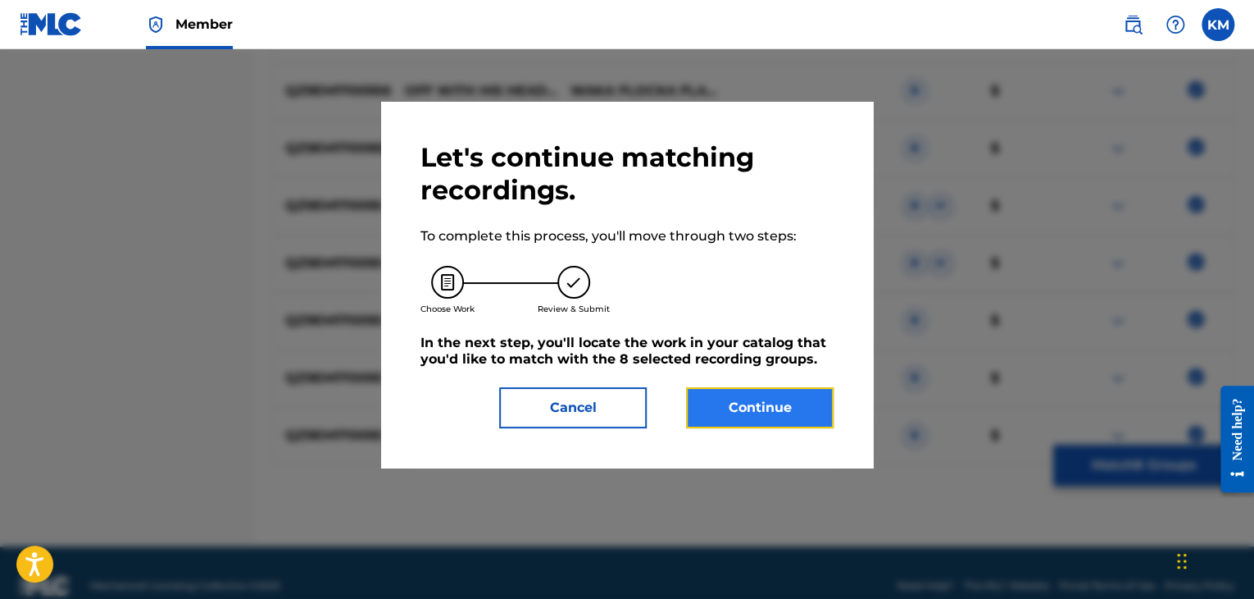
click at [762, 420] on button "Continue" at bounding box center [760, 407] width 148 height 41
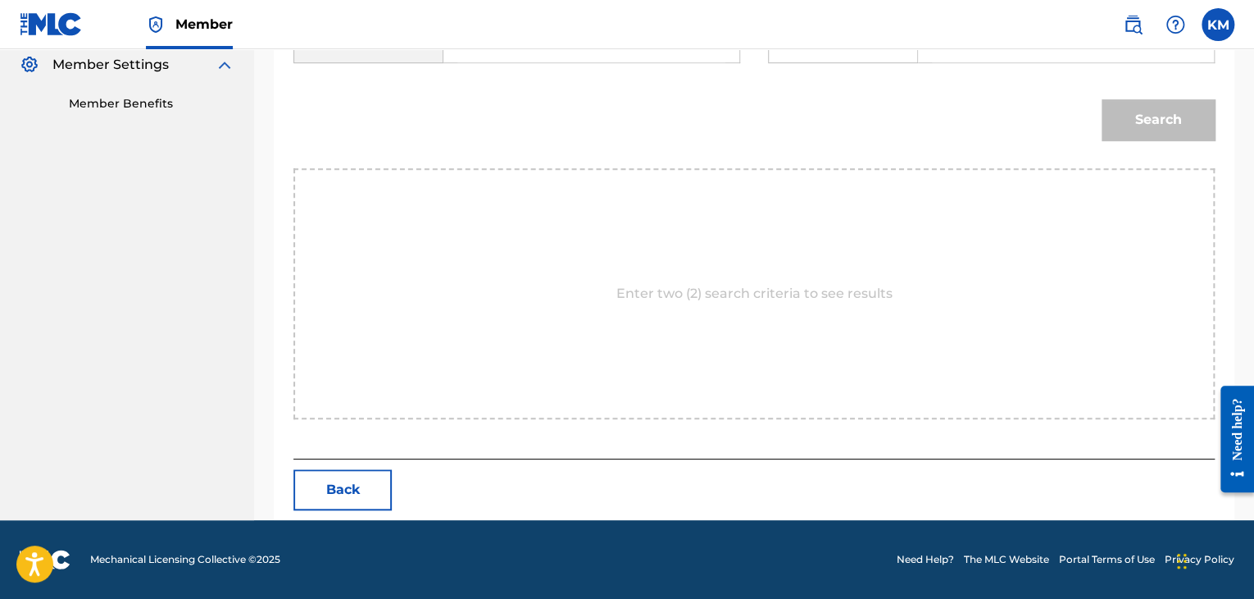
scroll to position [412, 0]
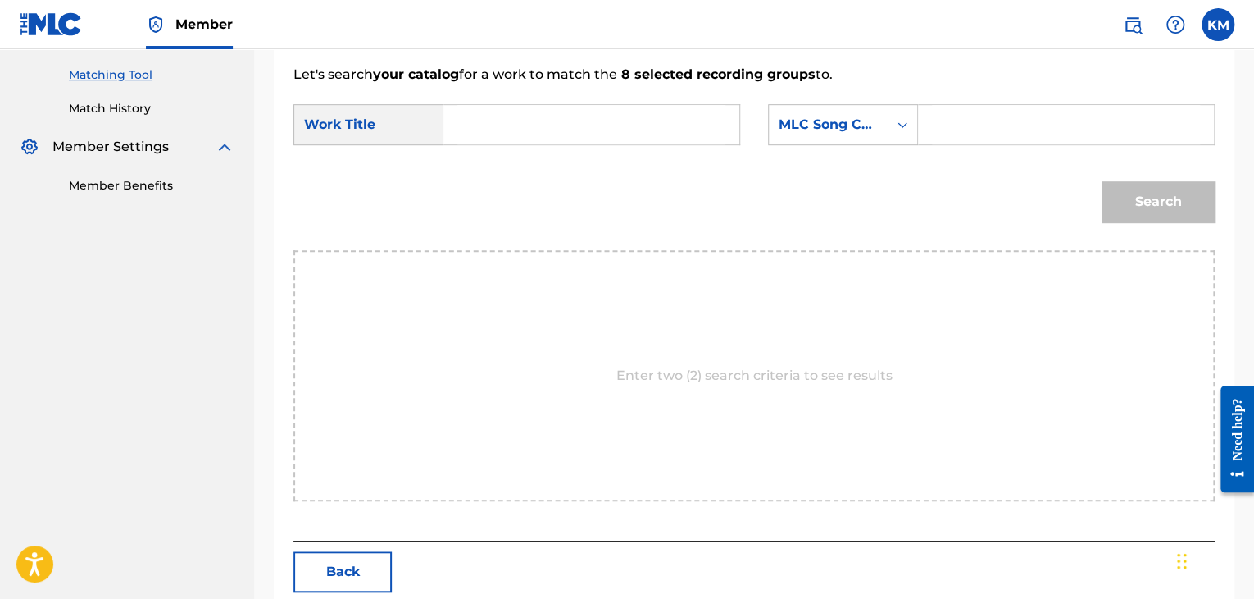
click at [516, 117] on input "Search Form" at bounding box center [592, 124] width 268 height 39
paste input "OFF WITH HIS HEAD (FEAT. BLOODY [PERSON_NAME] & WOOH DA KID)"
type input "OFF WITH HIS HEAD (FEAT. BLOODY [PERSON_NAME] & WOOH DA KID)"
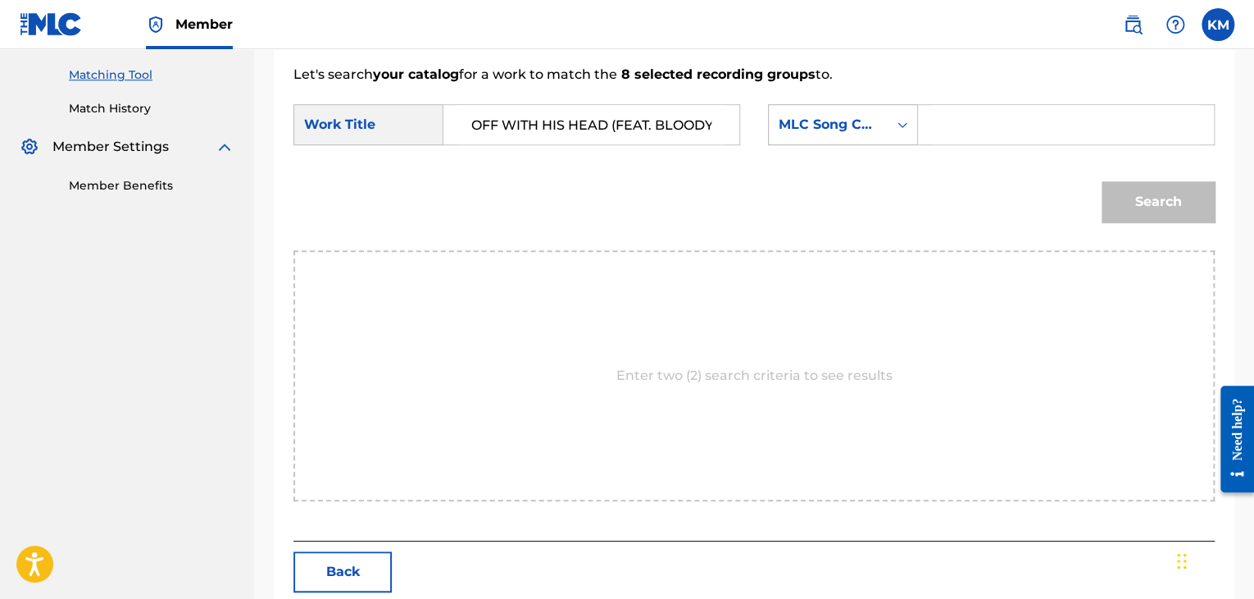
click at [906, 124] on icon "Search Form" at bounding box center [903, 125] width 10 height 6
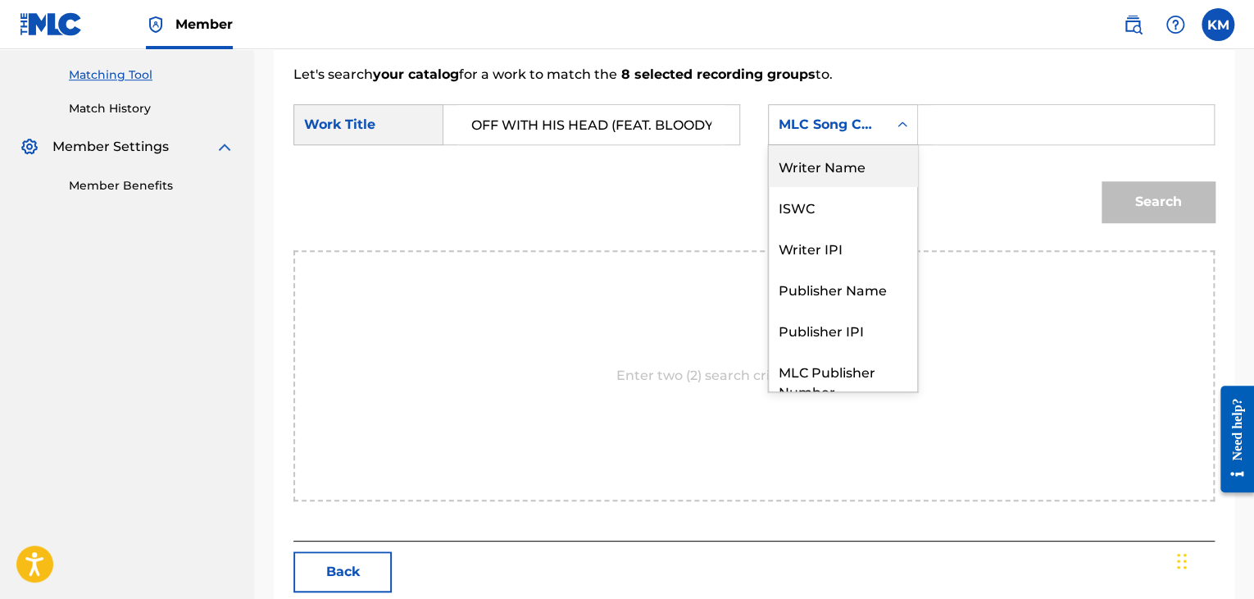
click at [852, 168] on div "Writer Name" at bounding box center [843, 165] width 148 height 41
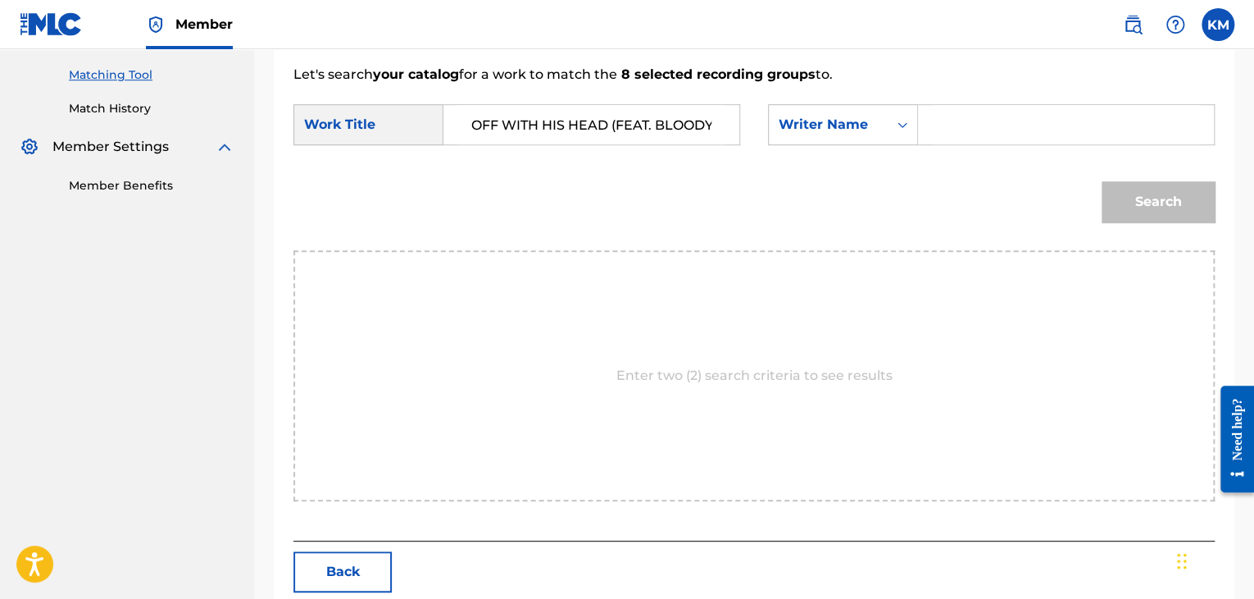
click at [950, 124] on input "Search Form" at bounding box center [1066, 124] width 268 height 39
paste input "[PERSON_NAME]"
type input "[PERSON_NAME]"
click at [1128, 195] on button "Search" at bounding box center [1158, 201] width 113 height 41
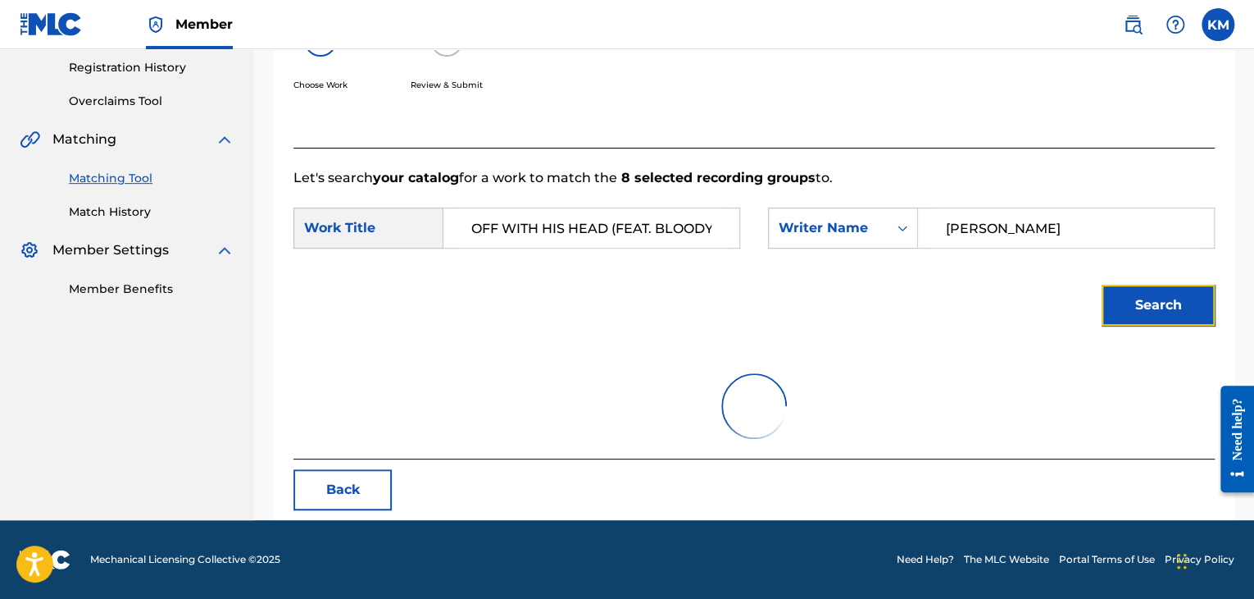
scroll to position [238, 0]
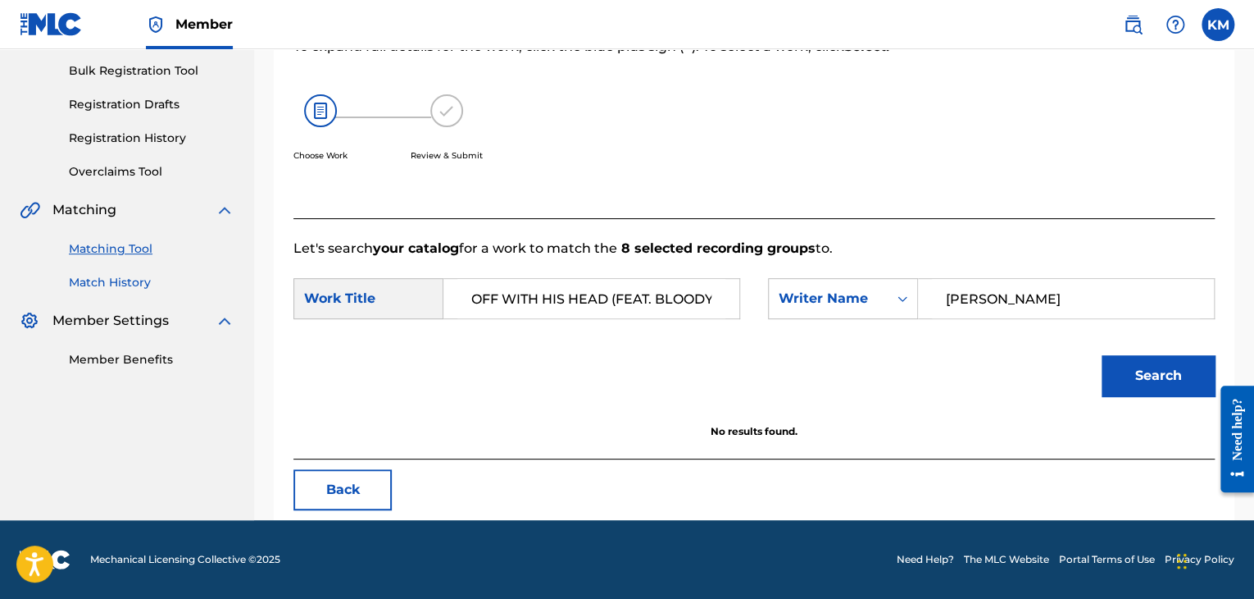
click at [130, 285] on link "Match History" at bounding box center [152, 282] width 166 height 17
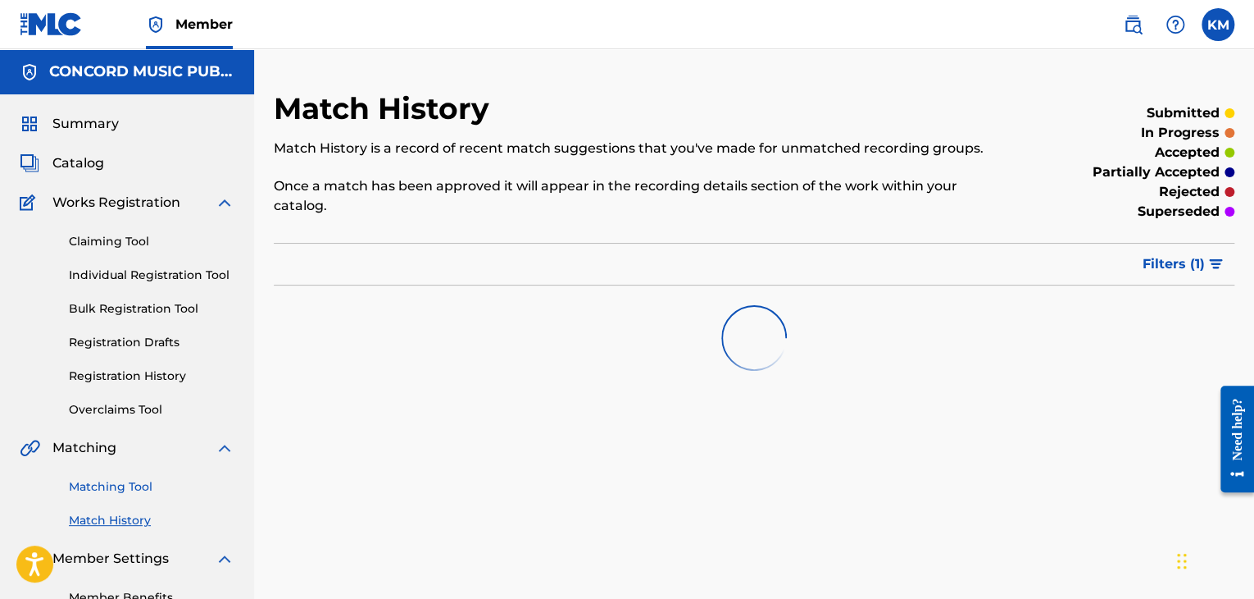
click at [134, 486] on link "Matching Tool" at bounding box center [152, 486] width 166 height 17
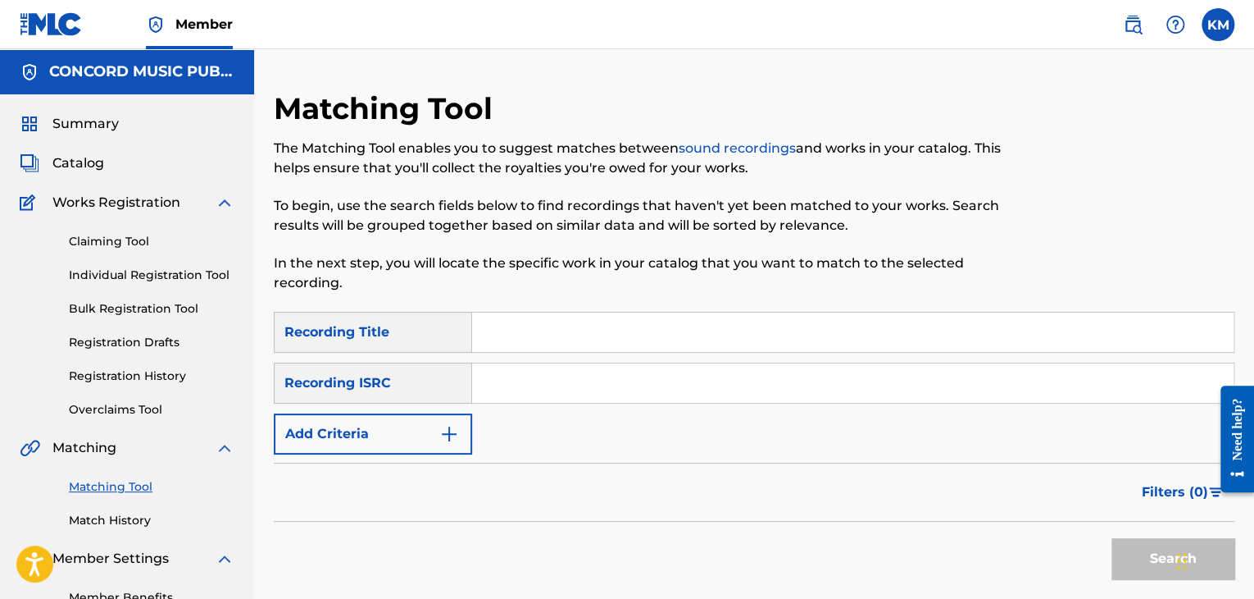
click at [526, 371] on input "Search Form" at bounding box center [853, 382] width 762 height 39
paste input "GBHAD1901340"
type input "GBHAD1901340"
click at [1145, 545] on button "Search" at bounding box center [1173, 558] width 123 height 41
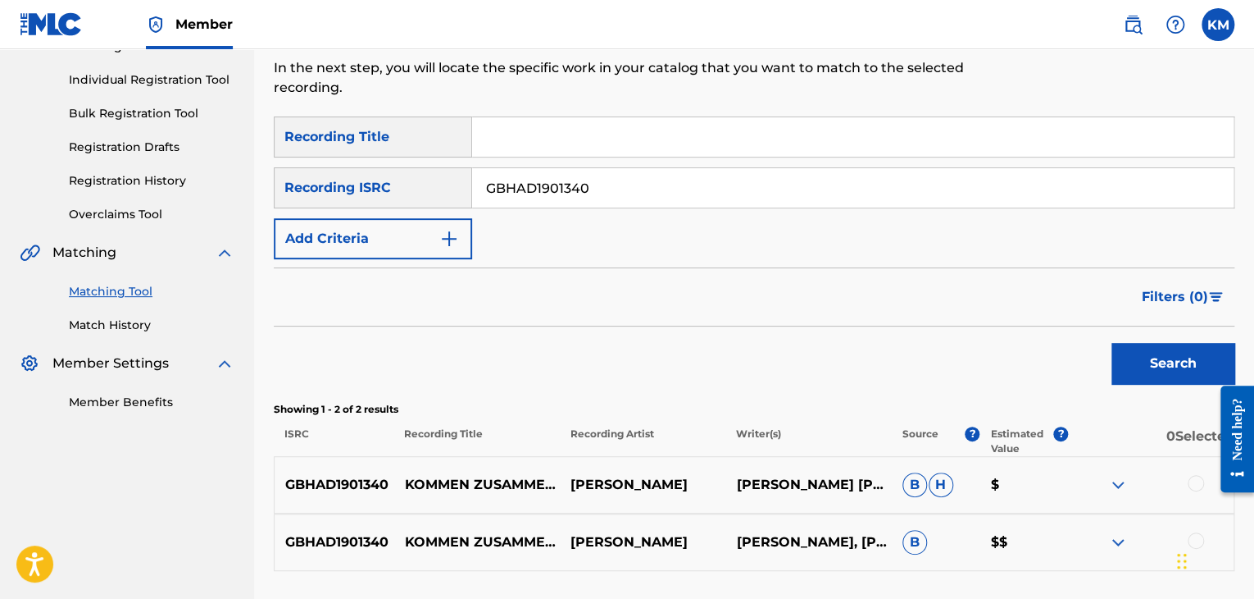
scroll to position [328, 0]
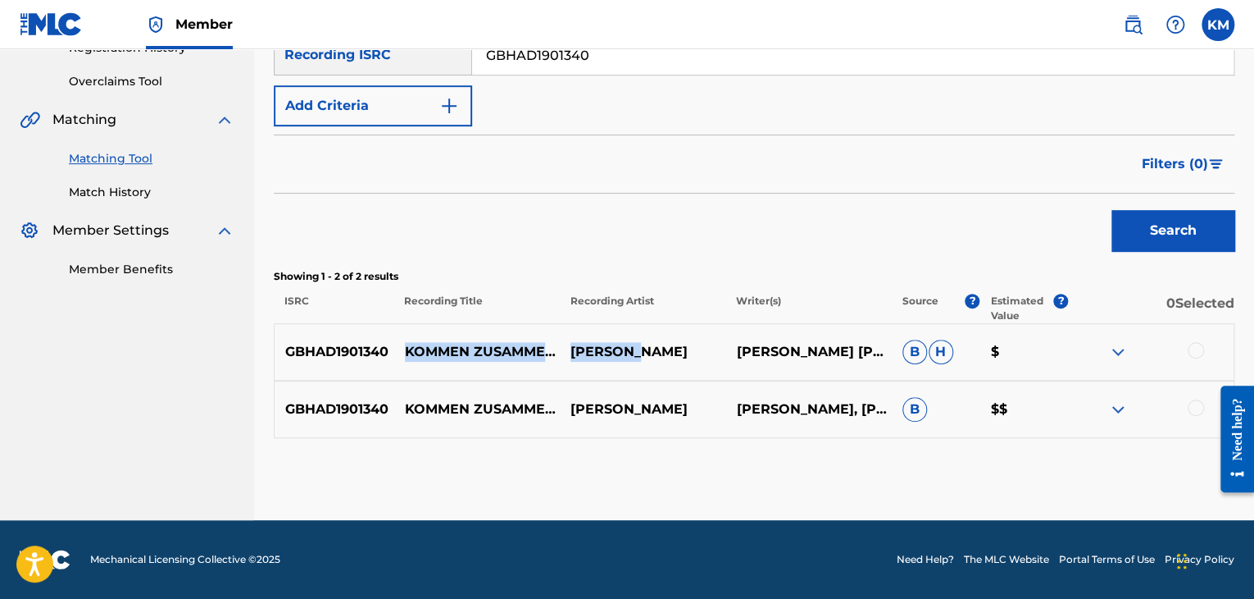
drag, startPoint x: 394, startPoint y: 327, endPoint x: 658, endPoint y: 362, distance: 266.3
click at [658, 362] on div "GBHAD1901340 KOMMEN ZUSAMMEN - [PERSON_NAME] REMIX - MIXED [PERSON_NAME] [PERSO…" at bounding box center [754, 351] width 961 height 57
copy div "KOMMEN ZUSAMMEN - [PERSON_NAME] REMIX - MIXED [PERSON_NAME]"
click at [1197, 353] on div at bounding box center [1196, 350] width 16 height 16
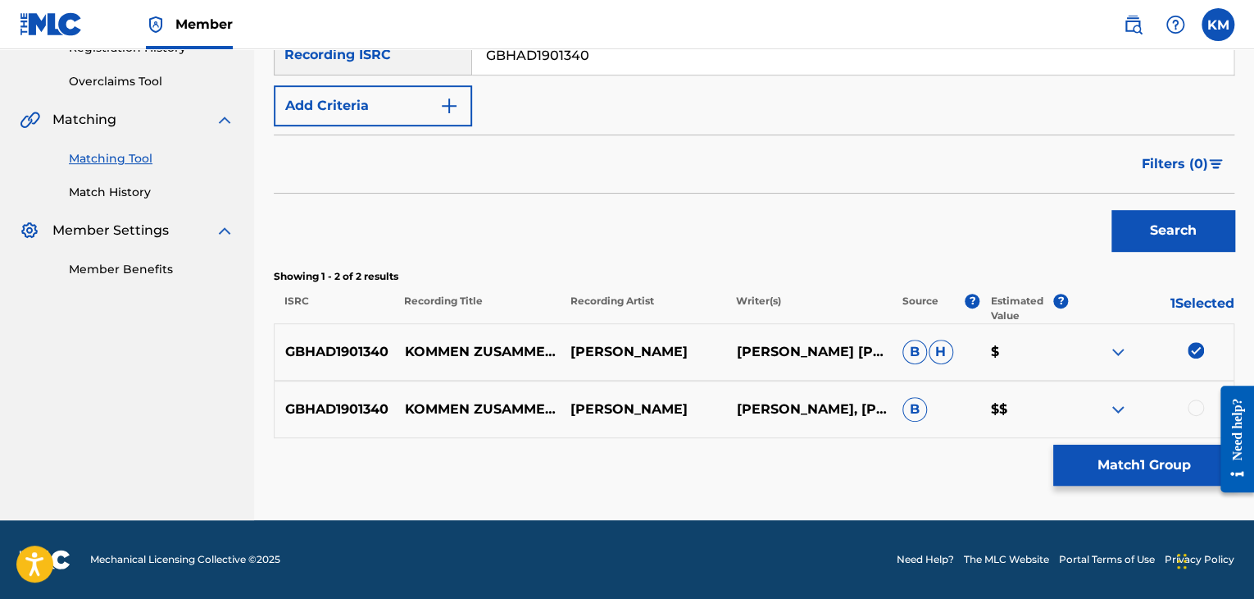
click at [1195, 411] on div at bounding box center [1196, 407] width 16 height 16
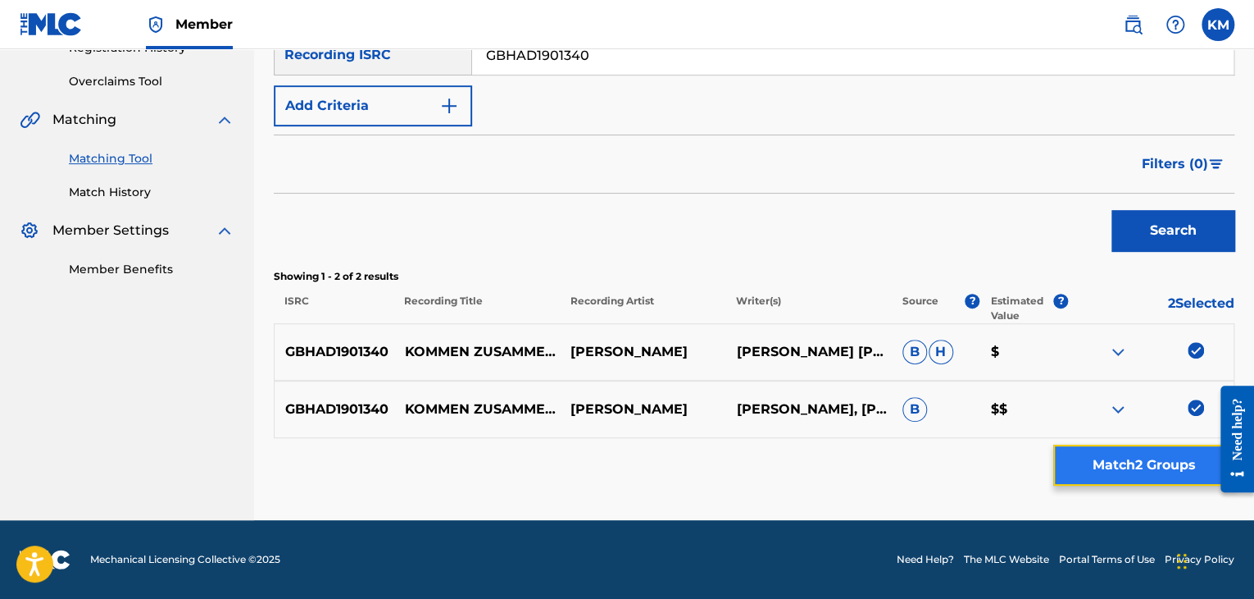
click at [1115, 461] on button "Match 2 Groups" at bounding box center [1144, 464] width 181 height 41
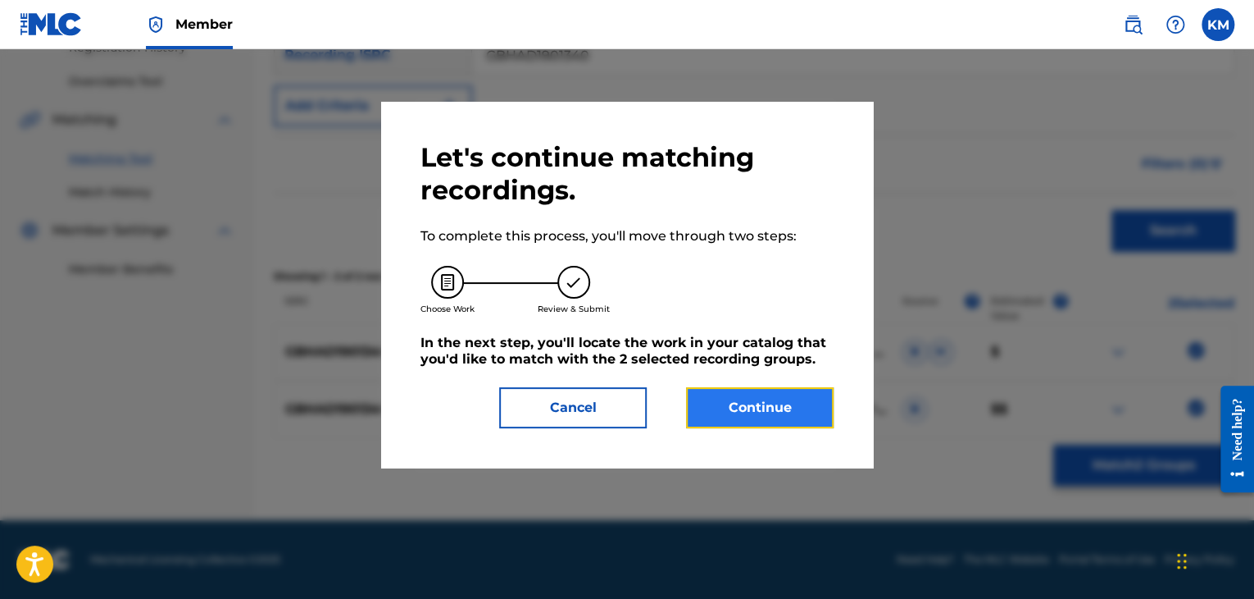
click at [758, 415] on button "Continue" at bounding box center [760, 407] width 148 height 41
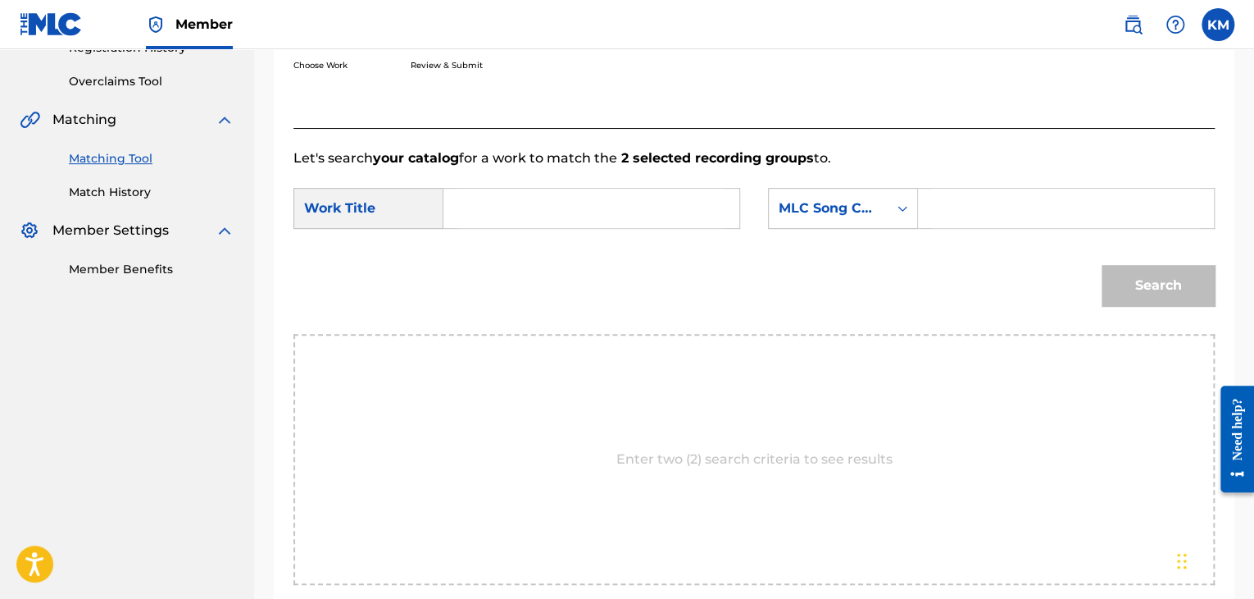
click at [516, 219] on input "Search Form" at bounding box center [592, 208] width 268 height 39
paste input "Kommen Zusammen - [PERSON_NAME] Remix - Mixed"
type input "Kommen Zusammen - [PERSON_NAME] Remix - Mixed"
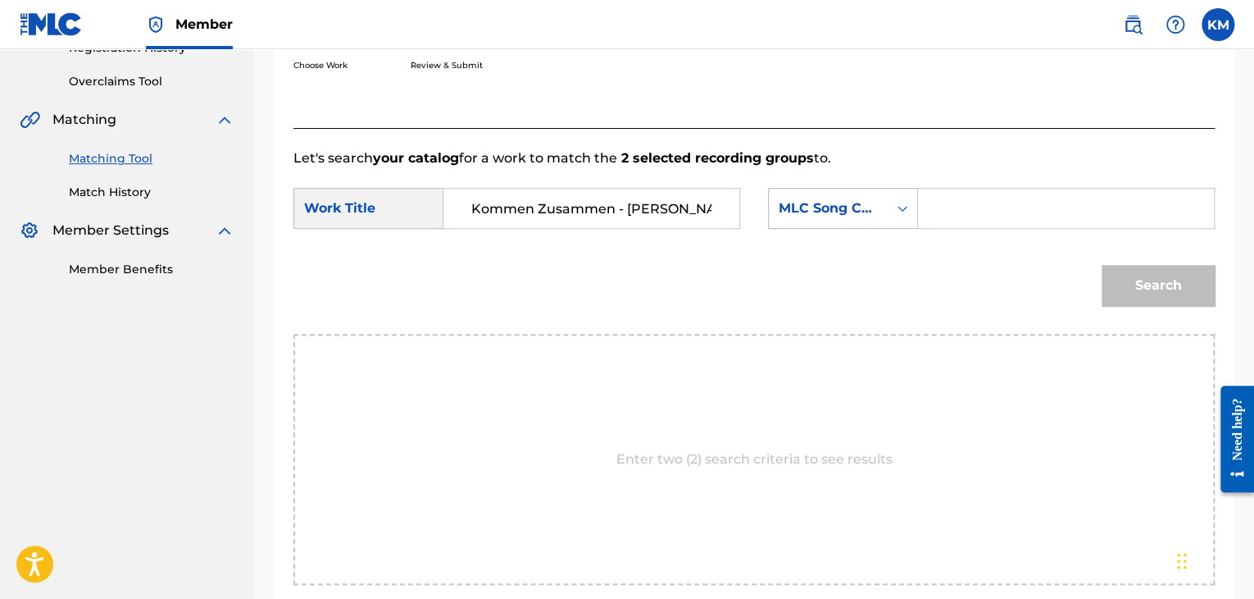
click at [905, 204] on icon "Search Form" at bounding box center [903, 208] width 16 height 16
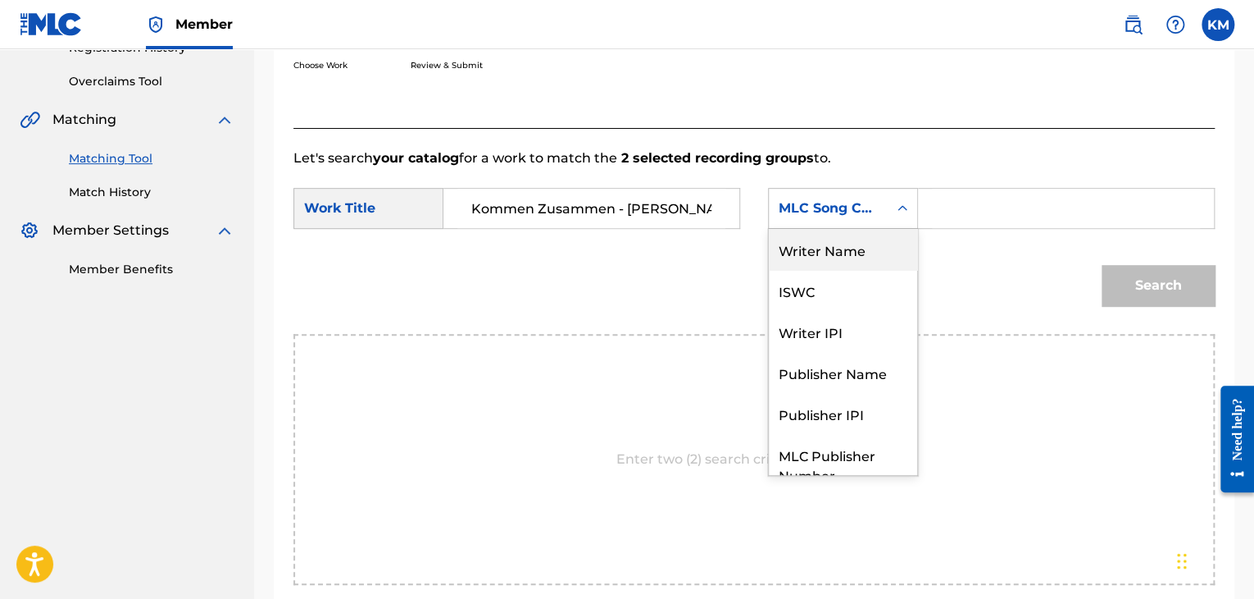
click at [892, 237] on div "Writer Name" at bounding box center [843, 249] width 148 height 41
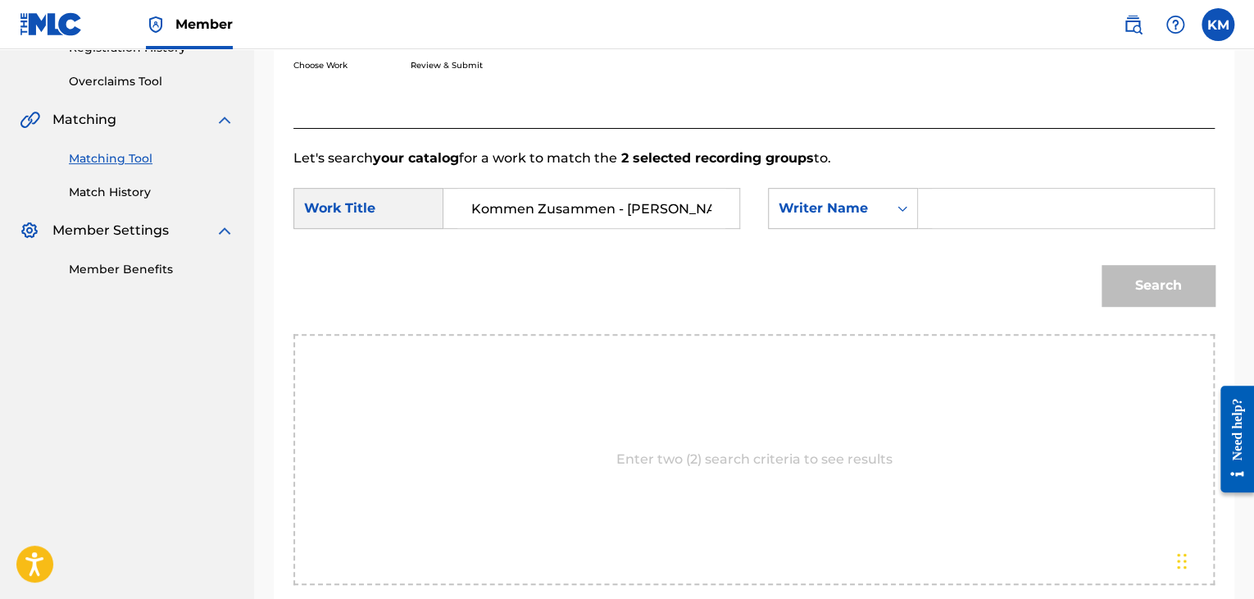
click at [976, 210] on input "Search Form" at bounding box center [1066, 208] width 268 height 39
paste input "[PERSON_NAME]"
click at [1168, 293] on button "Search" at bounding box center [1158, 285] width 113 height 41
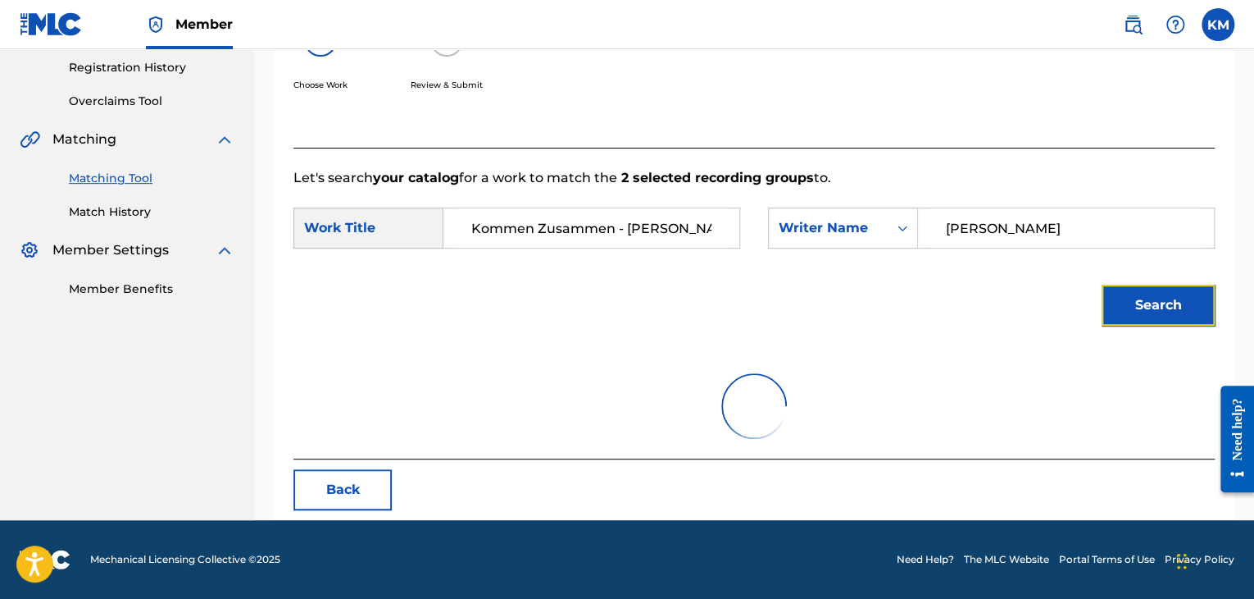
scroll to position [238, 0]
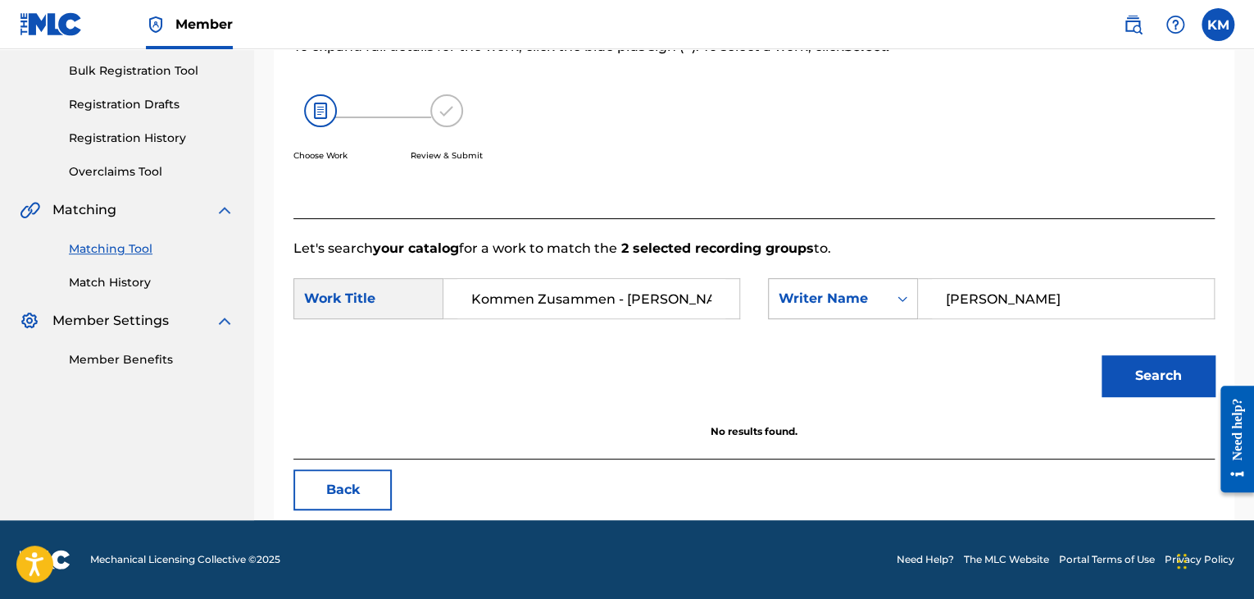
paste input "[DEMOGRAPHIC_DATA]"
drag, startPoint x: 1020, startPoint y: 293, endPoint x: 784, endPoint y: 296, distance: 236.2
click at [787, 296] on div "SearchWithCriteria71671675-972a-4f84-bc0c-74578ec598d1 Writer Name [PERSON_NAME]" at bounding box center [991, 298] width 447 height 41
type input "[DEMOGRAPHIC_DATA]"
click at [1137, 374] on button "Search" at bounding box center [1158, 375] width 113 height 41
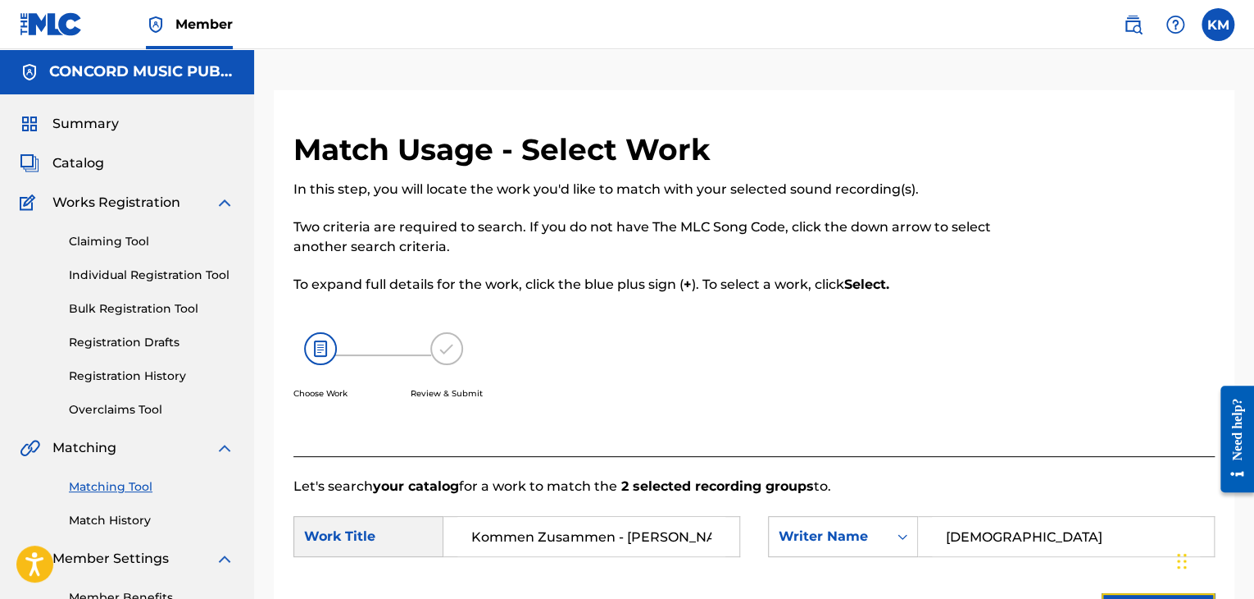
scroll to position [410, 0]
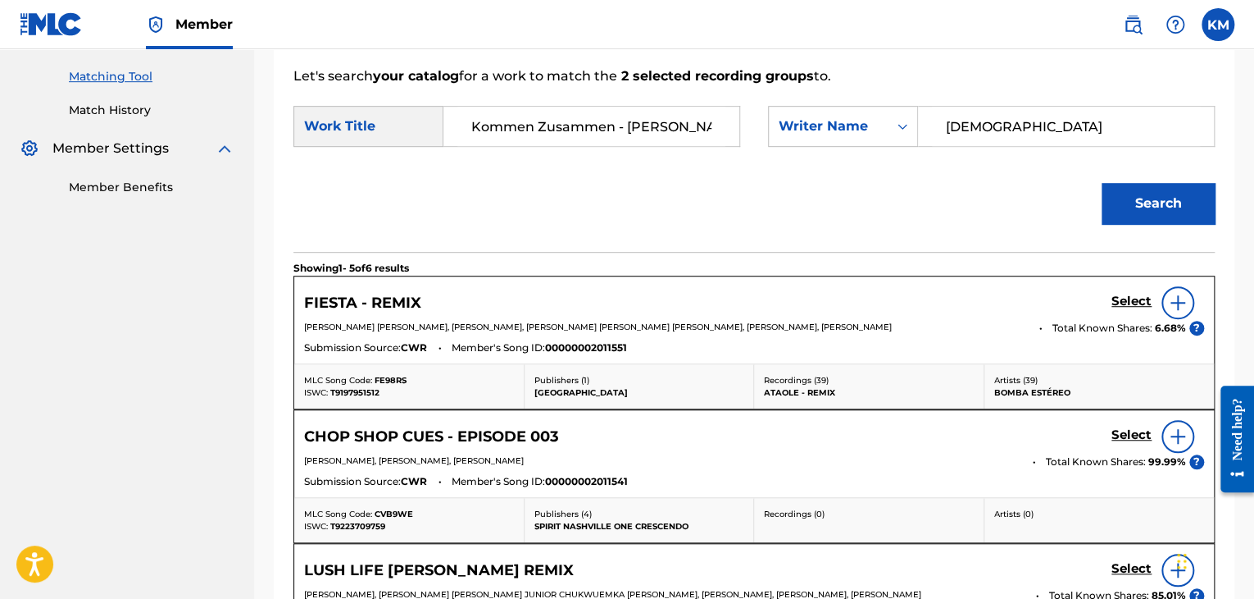
type input "Kommen Zusammen - [PERSON_NAME] Remix - Mixed"
paste input "[PERSON_NAME]"
type input "[PERSON_NAME]"
click at [1132, 184] on button "Search" at bounding box center [1158, 203] width 113 height 41
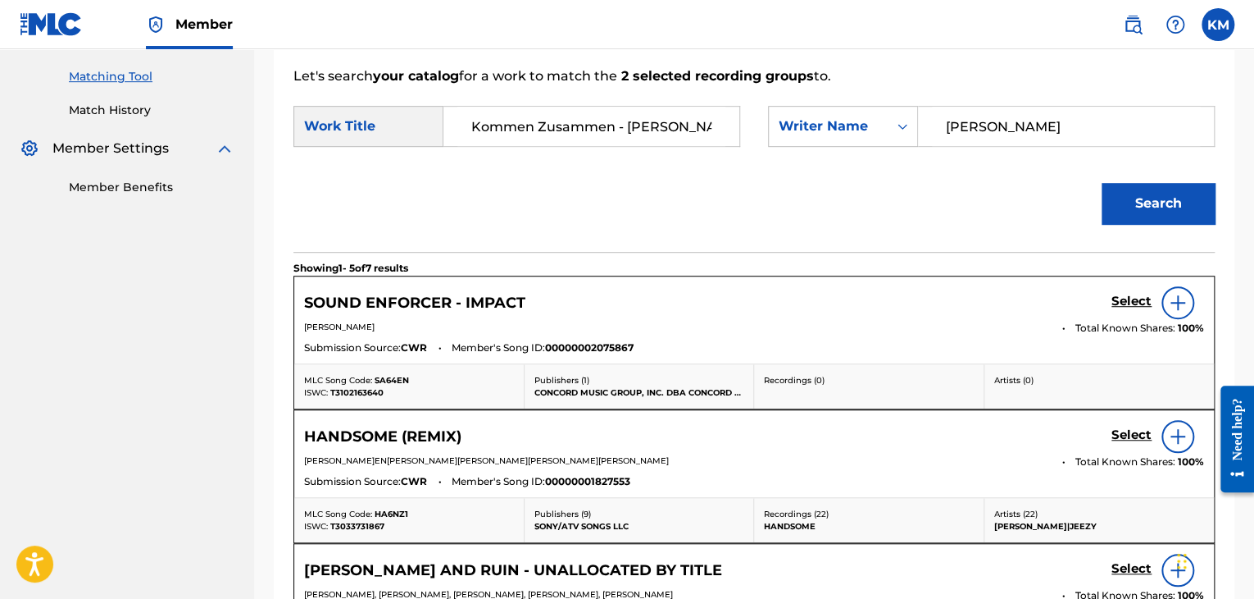
scroll to position [0, 115]
drag, startPoint x: 614, startPoint y: 124, endPoint x: 747, endPoint y: 129, distance: 132.9
click at [747, 129] on div "SearchWithCriteria0ca96db6-c1f8-4b18-9dfa-7645497020c5 Work Title Kommen Zusamm…" at bounding box center [755, 131] width 922 height 51
type input "Kommen Zusammen"
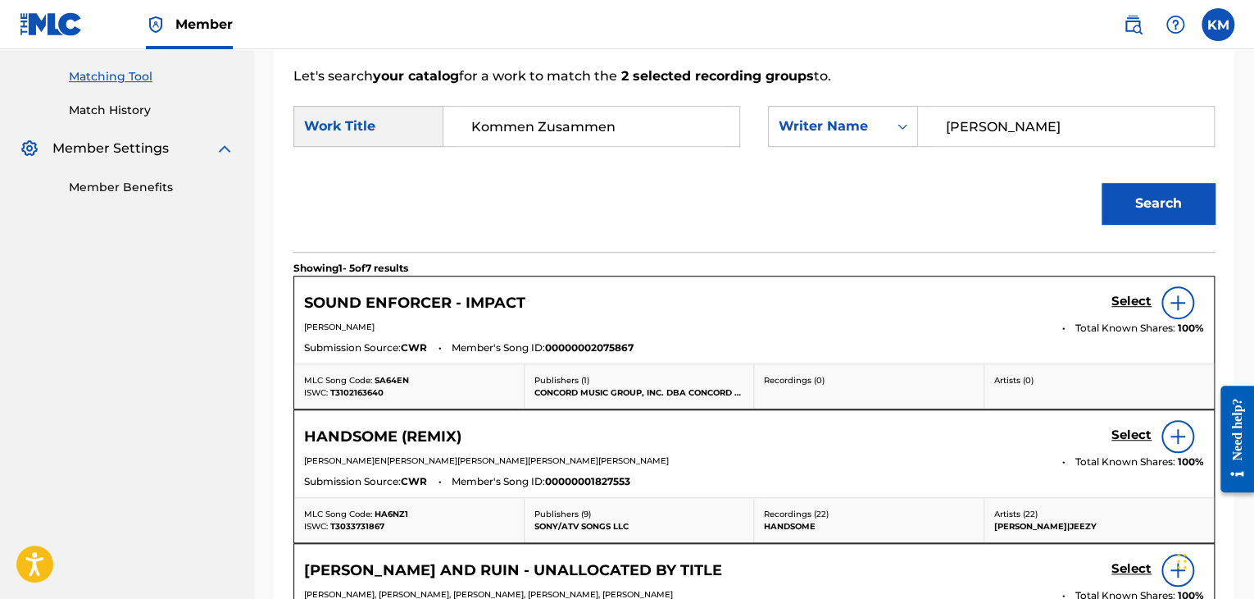
click at [1133, 225] on div "Search" at bounding box center [1154, 199] width 121 height 66
click at [1125, 198] on button "Search" at bounding box center [1158, 203] width 113 height 41
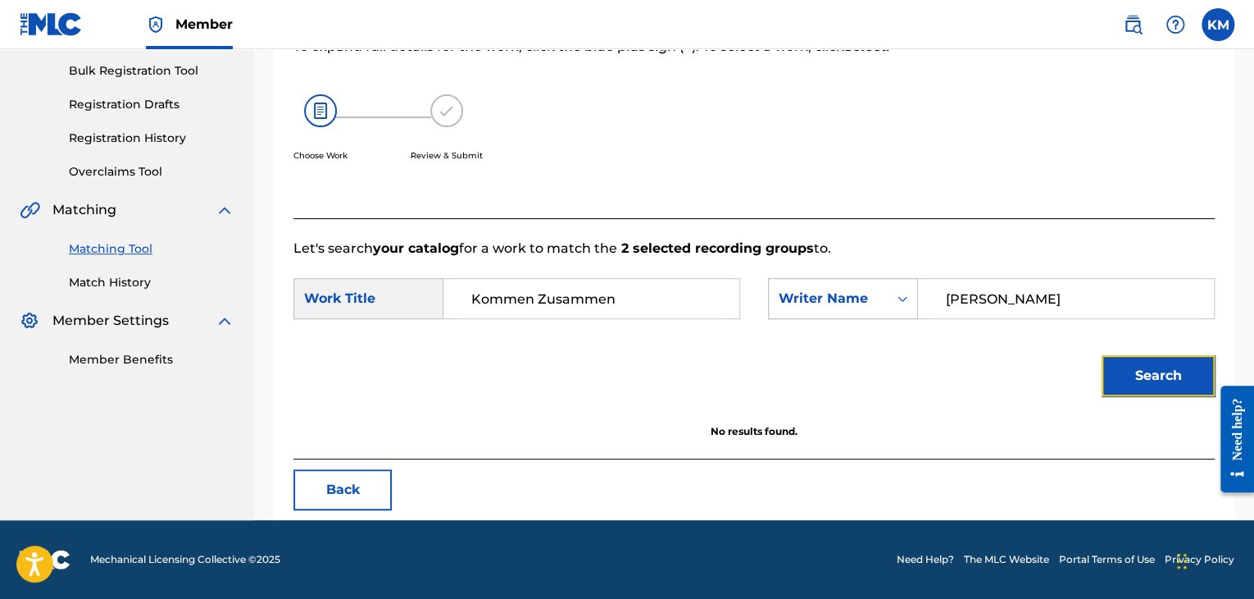
scroll to position [238, 0]
click at [108, 275] on link "Match History" at bounding box center [152, 282] width 166 height 17
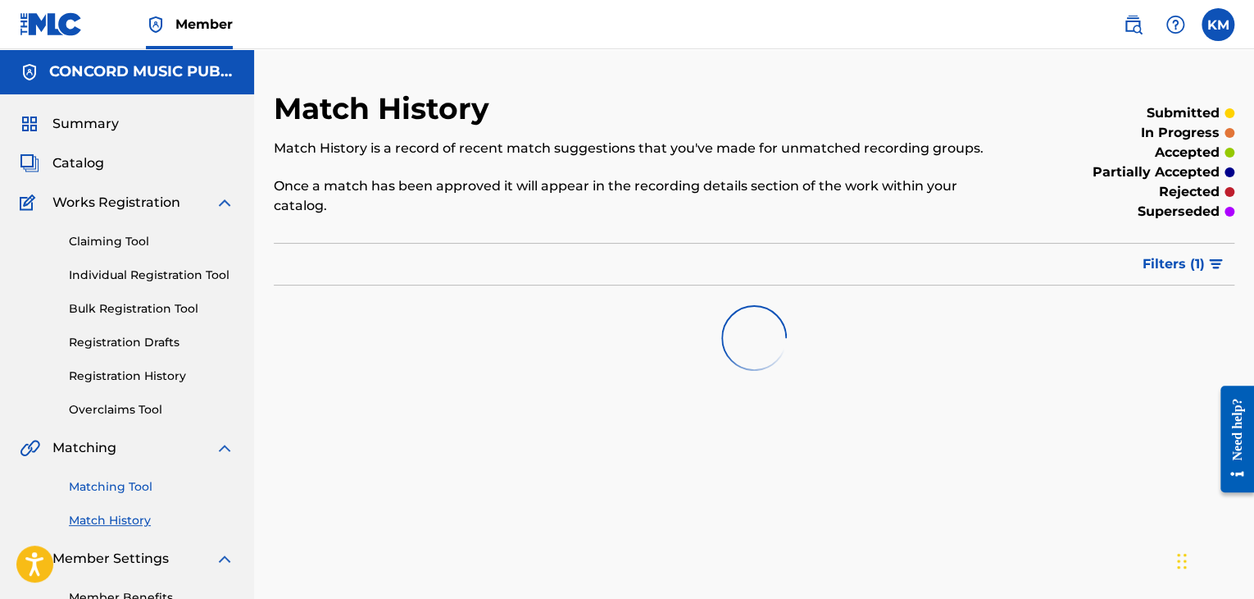
click at [134, 484] on link "Matching Tool" at bounding box center [152, 486] width 166 height 17
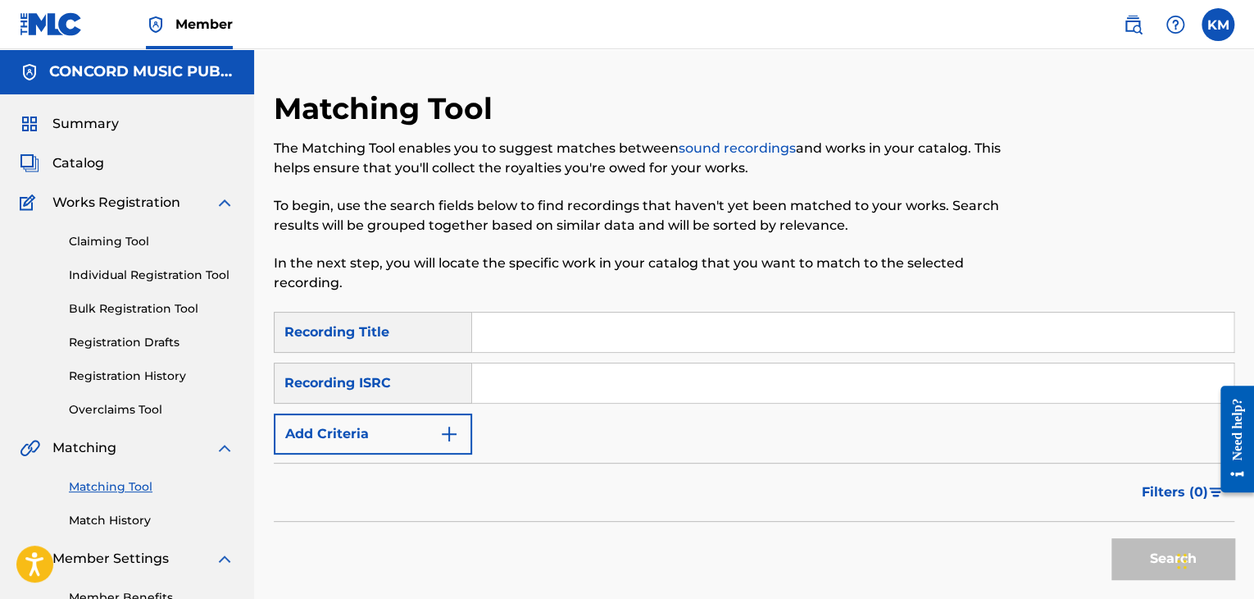
click at [590, 371] on input "Search Form" at bounding box center [853, 382] width 762 height 39
paste input "USG7D1921111"
type input "USG7D1921111"
click at [1122, 557] on button "Search" at bounding box center [1173, 558] width 123 height 41
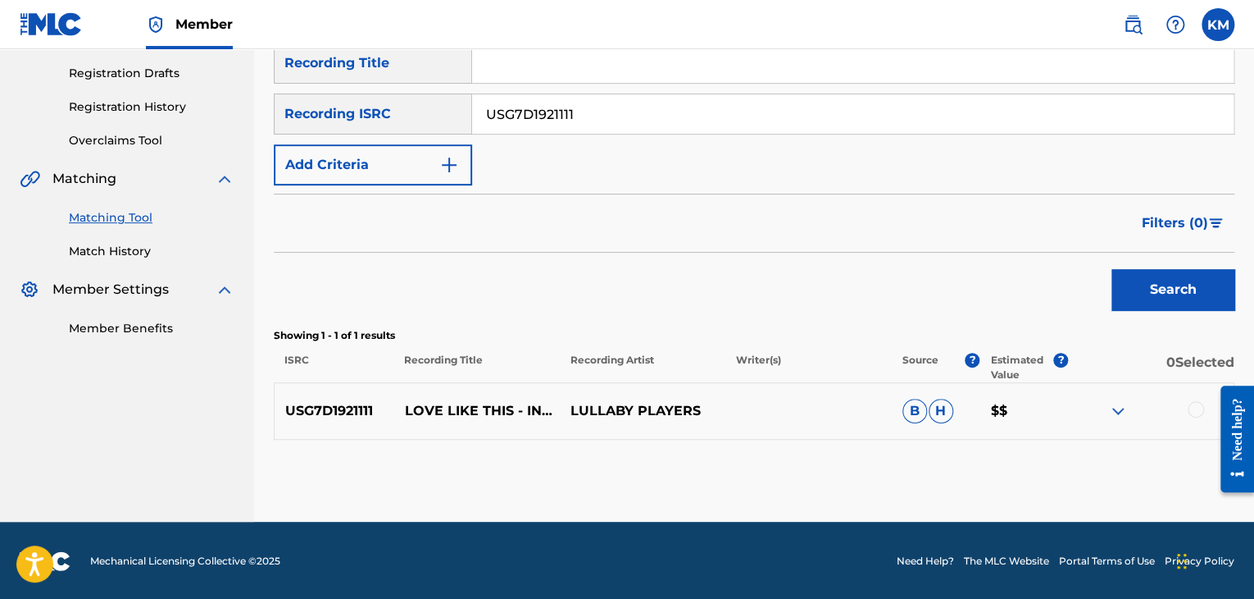
scroll to position [271, 0]
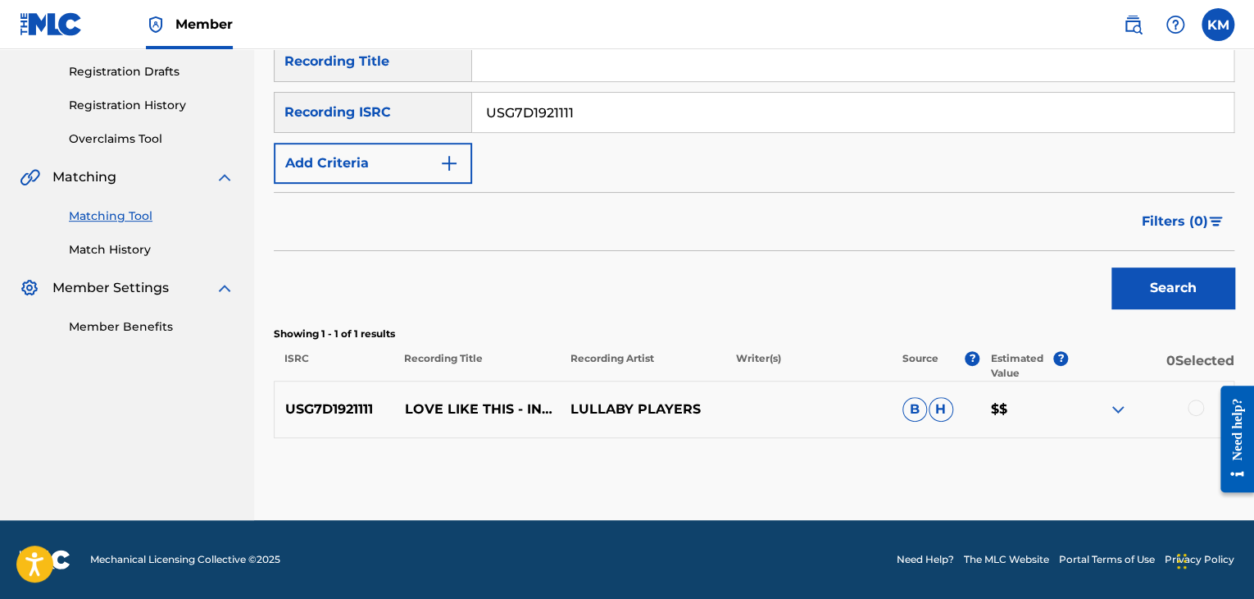
click at [526, 107] on input "USG7D1921111" at bounding box center [853, 112] width 762 height 39
drag, startPoint x: 401, startPoint y: 391, endPoint x: 713, endPoint y: 418, distance: 312.7
click at [713, 418] on div "USG7D1921111 LOVE LIKE THIS - INSTRUMENTAL LULLABY PLAYERS B H $$" at bounding box center [754, 408] width 961 height 57
copy div "LOVE LIKE THIS - INSTRUMENTAL LULLABY PLAYERS"
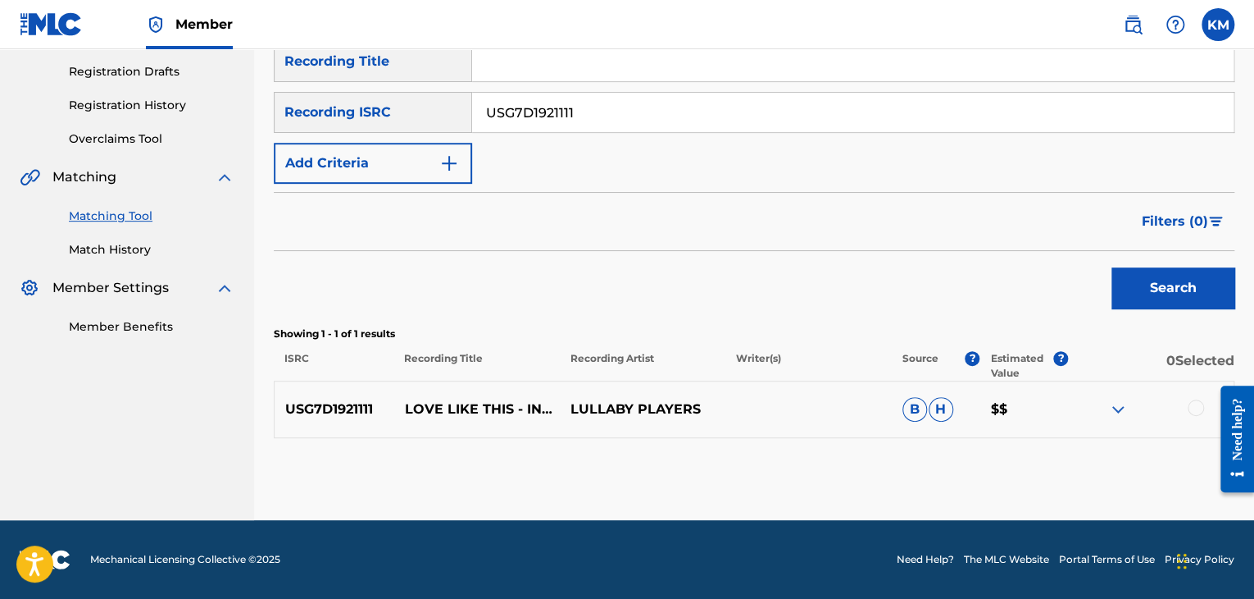
click at [1191, 407] on div at bounding box center [1196, 407] width 16 height 16
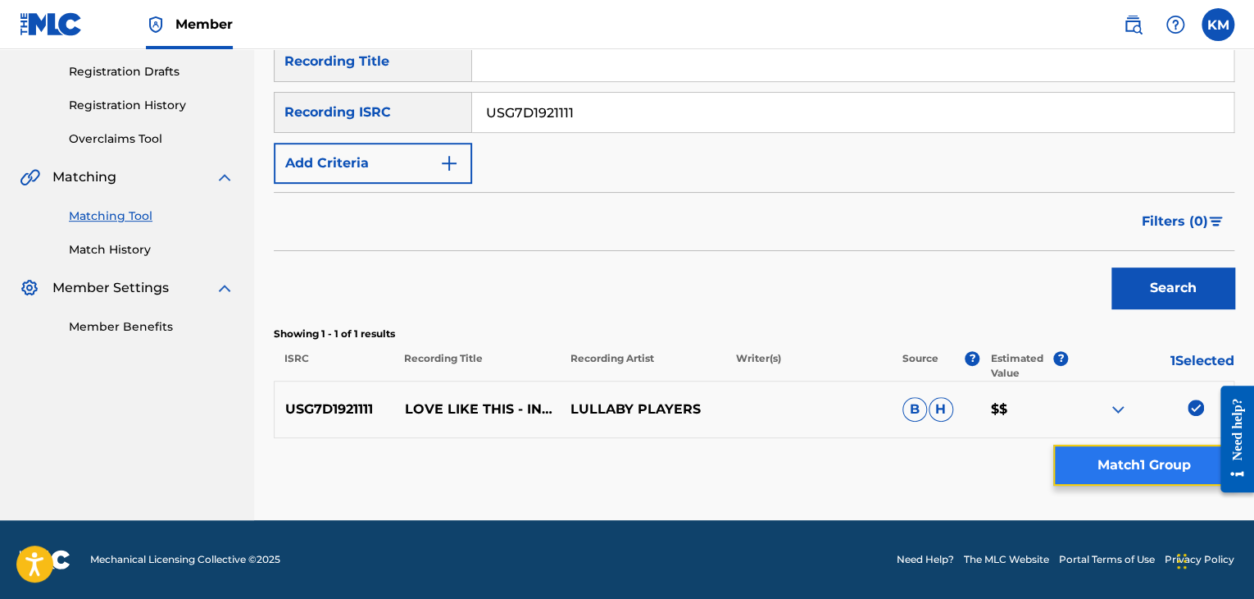
click at [1161, 456] on button "Match 1 Group" at bounding box center [1144, 464] width 181 height 41
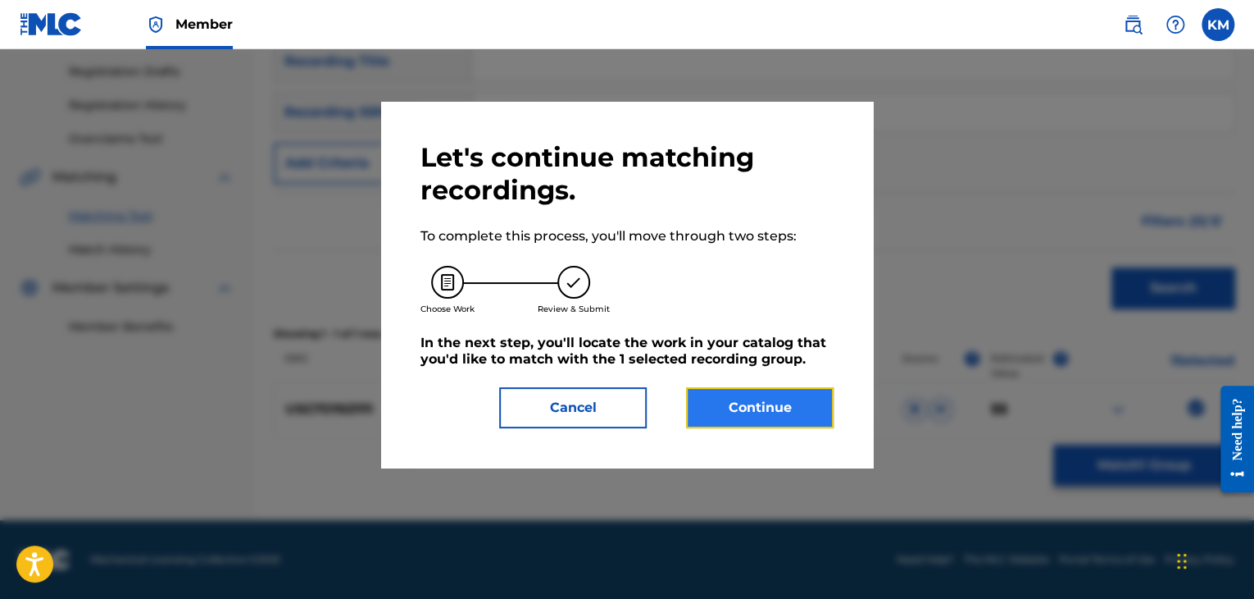
click at [746, 401] on button "Continue" at bounding box center [760, 407] width 148 height 41
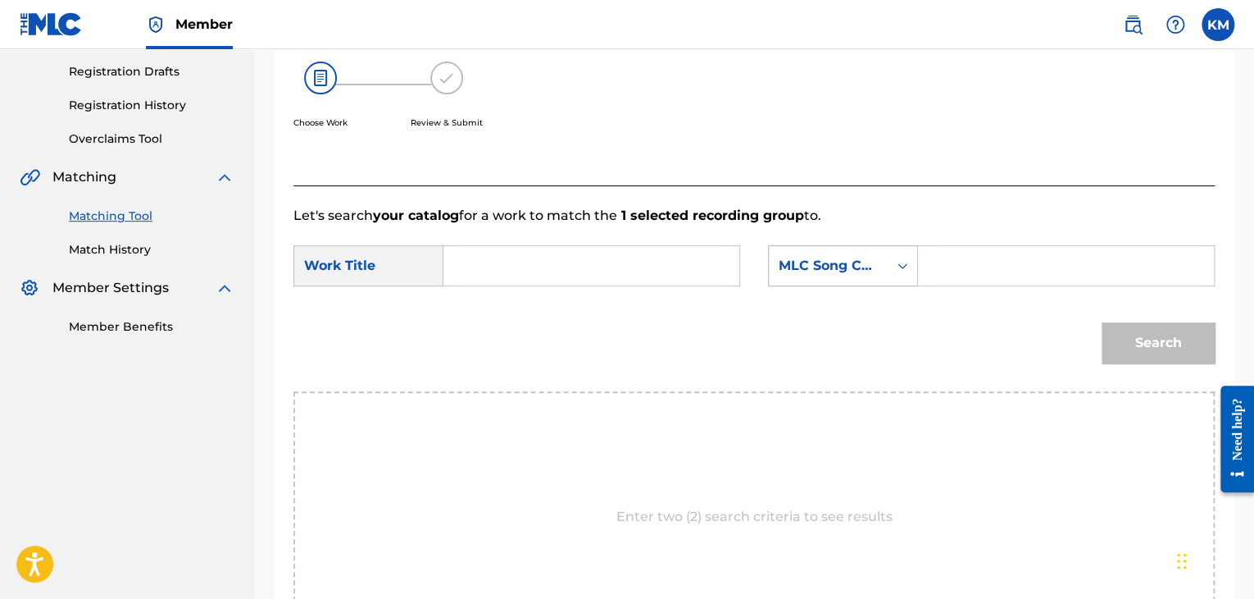
click at [905, 270] on icon "Search Form" at bounding box center [903, 265] width 16 height 16
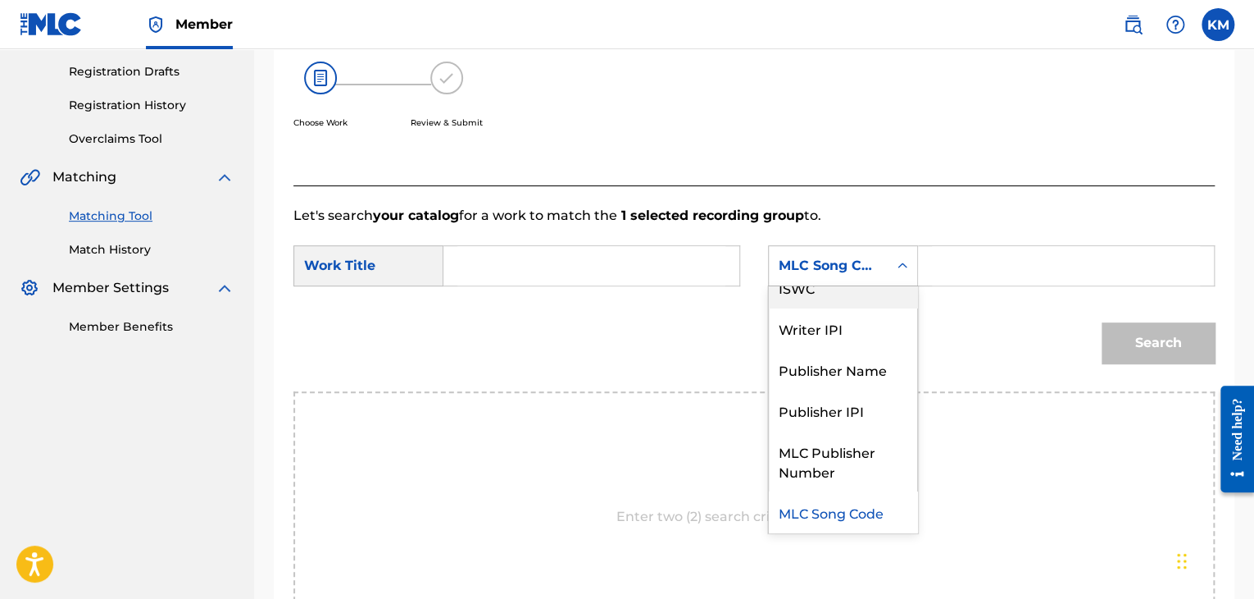
scroll to position [0, 0]
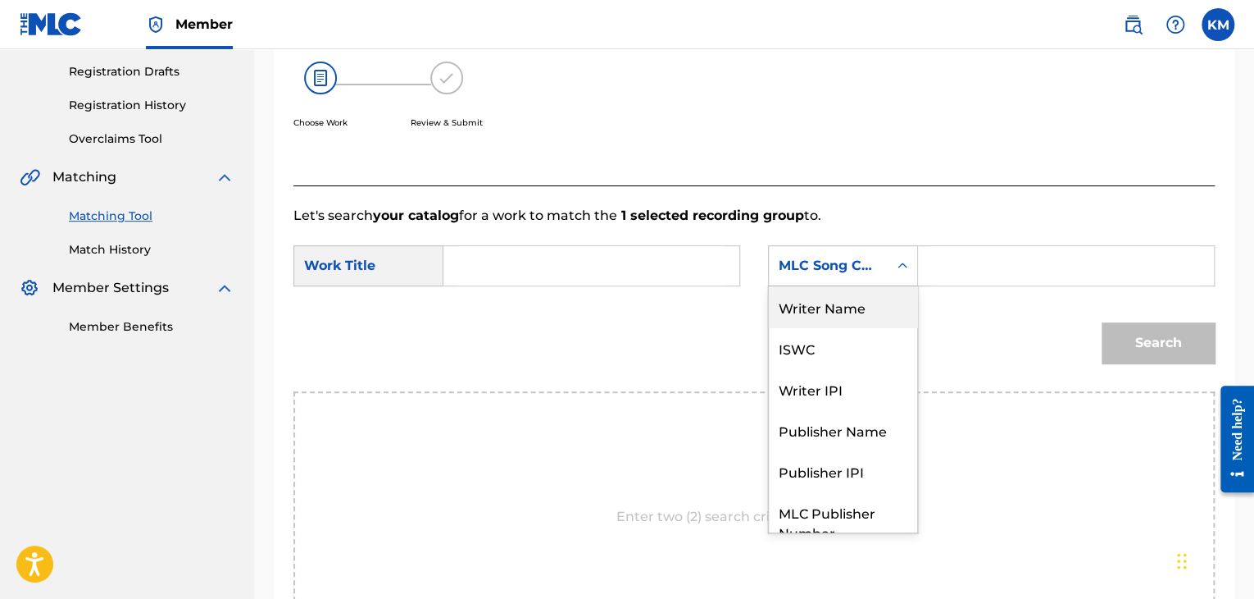
click at [882, 296] on div "Writer Name" at bounding box center [843, 306] width 148 height 41
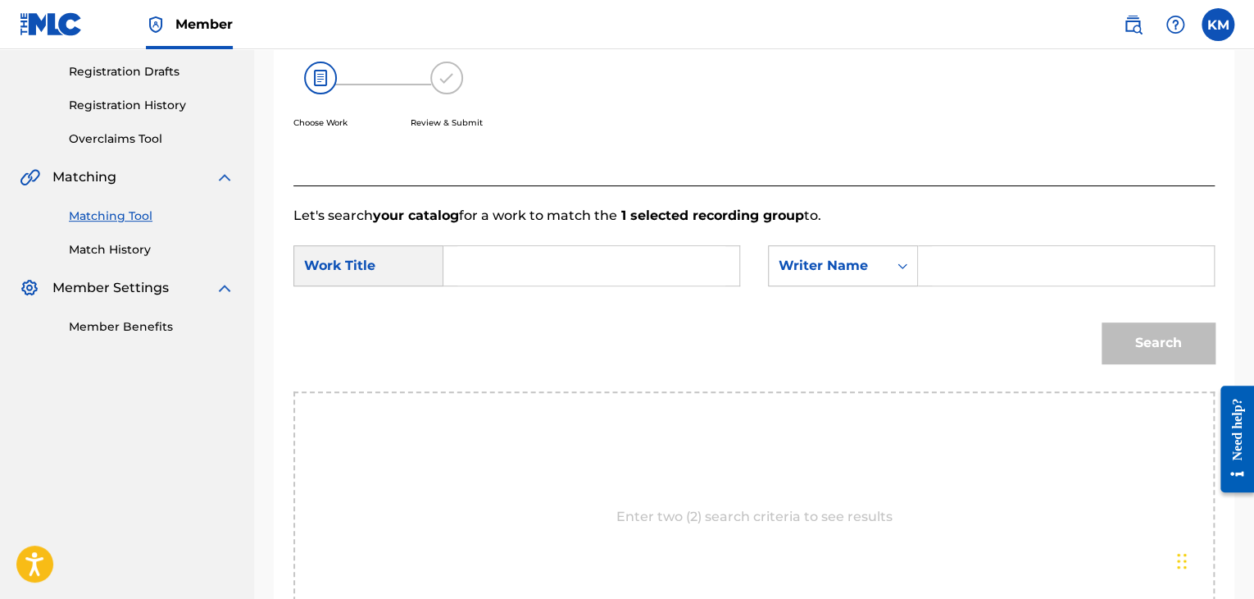
paste input "[PERSON_NAME]"
type input "[PERSON_NAME]"
click at [526, 256] on input "Search Form" at bounding box center [592, 265] width 268 height 39
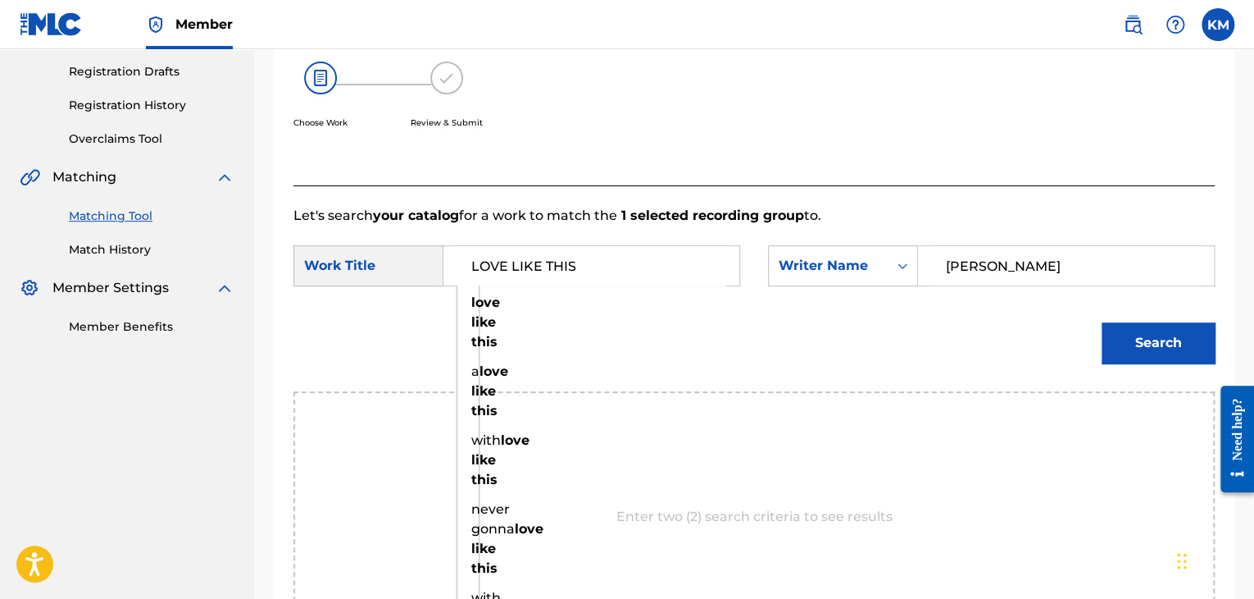
type input "LOVE LIKE THIS"
click at [1102, 322] on button "Search" at bounding box center [1158, 342] width 113 height 41
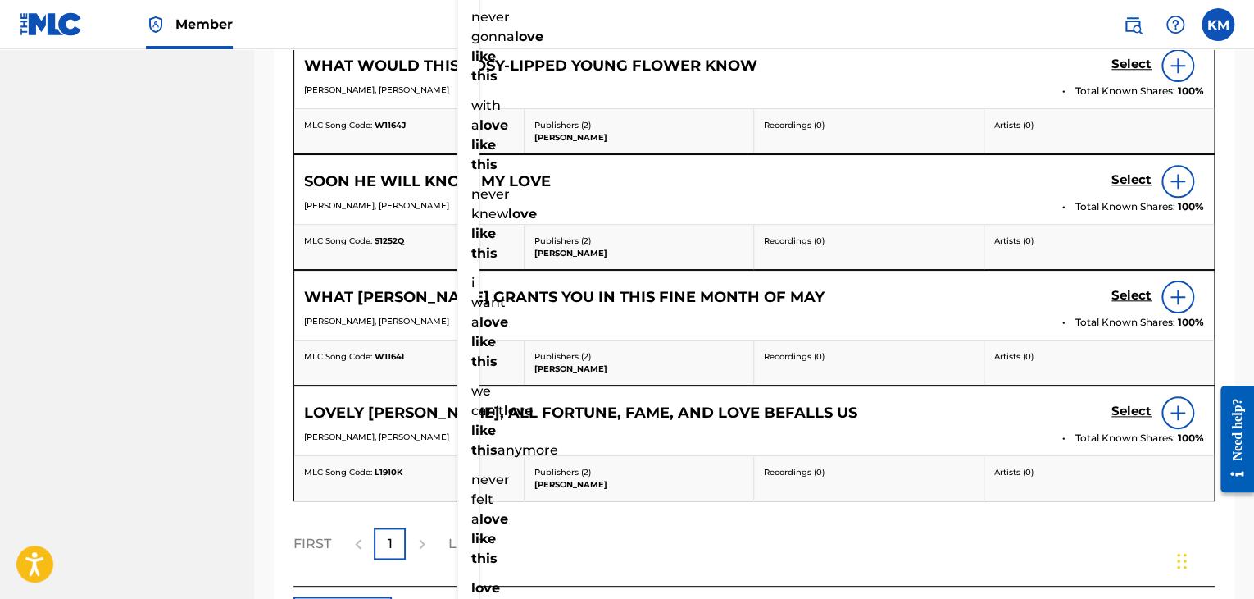
scroll to position [271, 0]
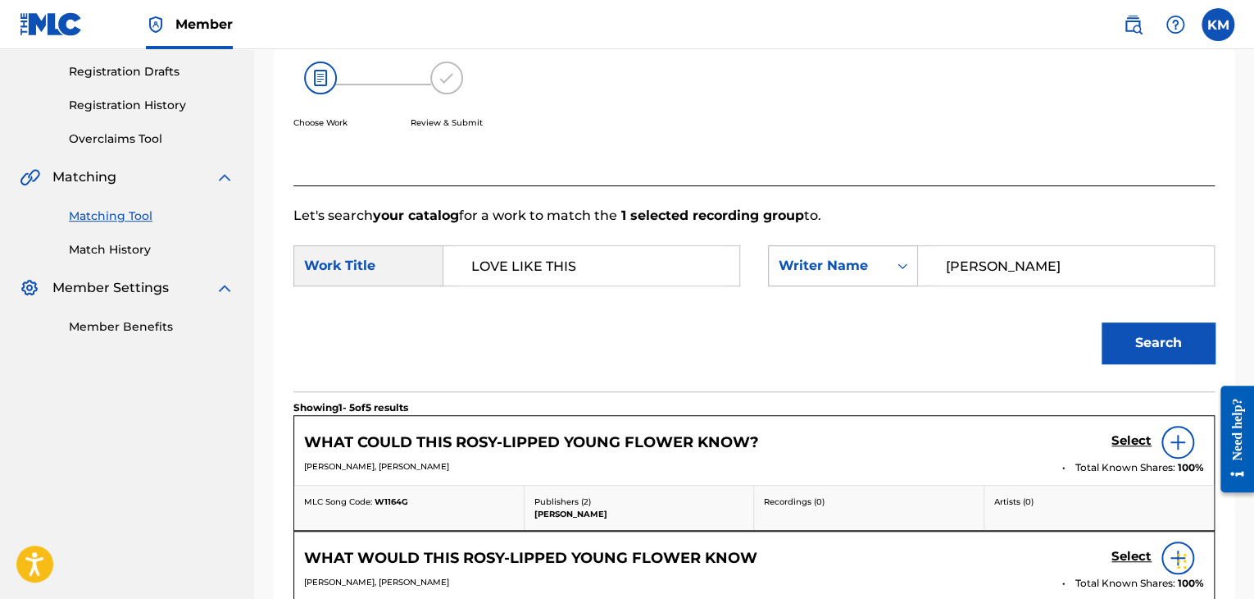
drag, startPoint x: 1003, startPoint y: 275, endPoint x: 871, endPoint y: 272, distance: 132.0
click at [871, 272] on div "SearchWithCriteriaff6c47d7-1a0e-4edb-98a7-4d47ad9618c6 Writer Name [PERSON_NAME]" at bounding box center [991, 265] width 447 height 41
click at [1102, 322] on button "Search" at bounding box center [1158, 342] width 113 height 41
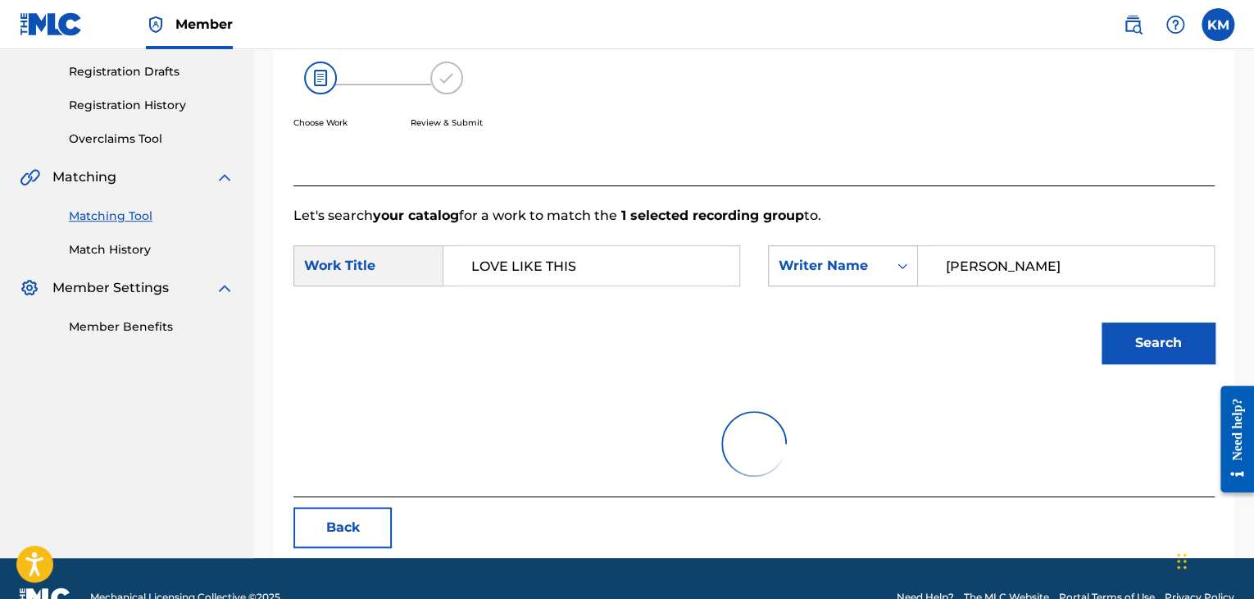
scroll to position [238, 0]
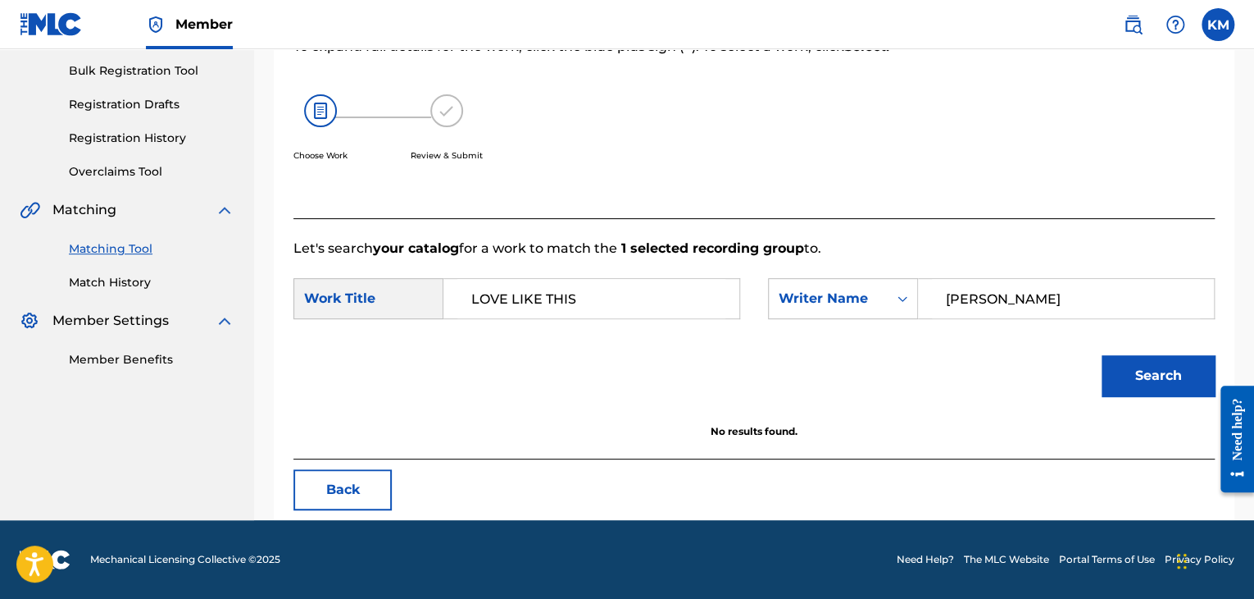
click at [961, 292] on input "[PERSON_NAME]" at bounding box center [1066, 298] width 268 height 39
type input "[PERSON_NAME]NS"
click at [1102, 355] on button "Search" at bounding box center [1158, 375] width 113 height 41
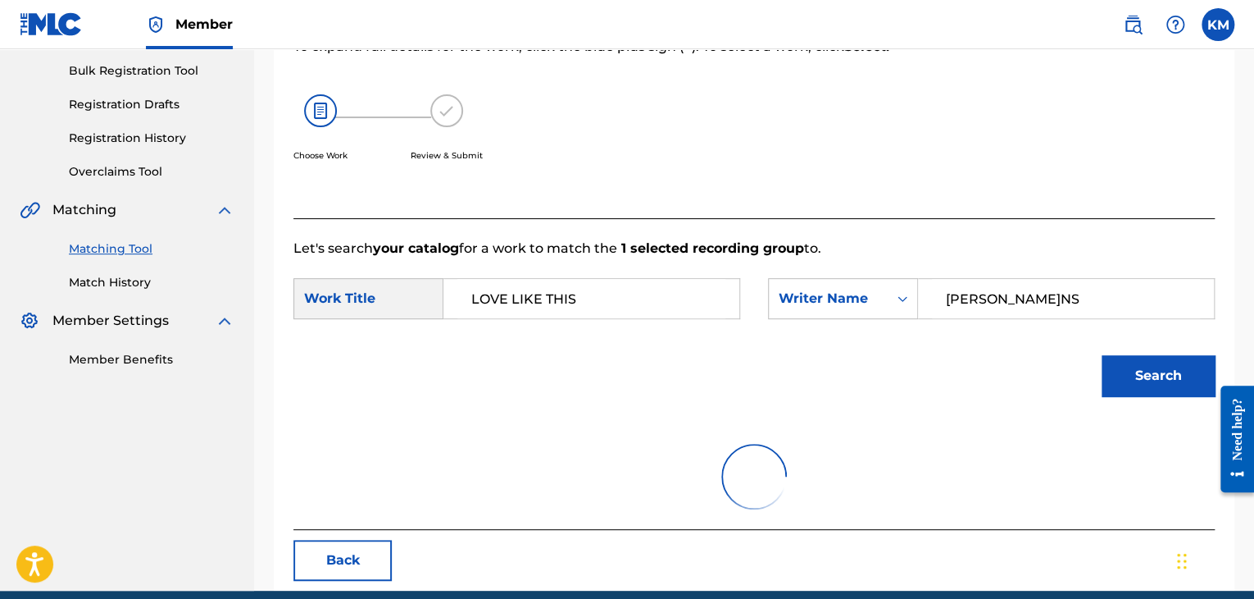
scroll to position [271, 0]
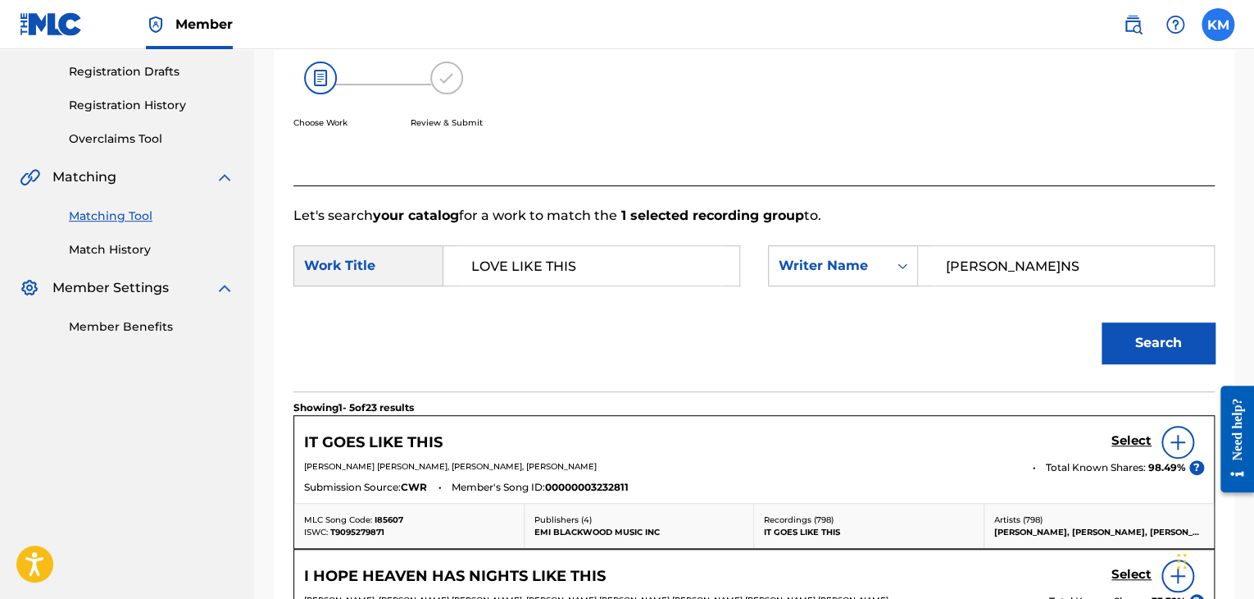
click at [1209, 27] on label at bounding box center [1218, 24] width 33 height 33
click at [1218, 25] on input "[PERSON_NAME] Matheson [EMAIL_ADDRESS][PERSON_NAME][DOMAIN_NAME] Notification P…" at bounding box center [1218, 25] width 0 height 0
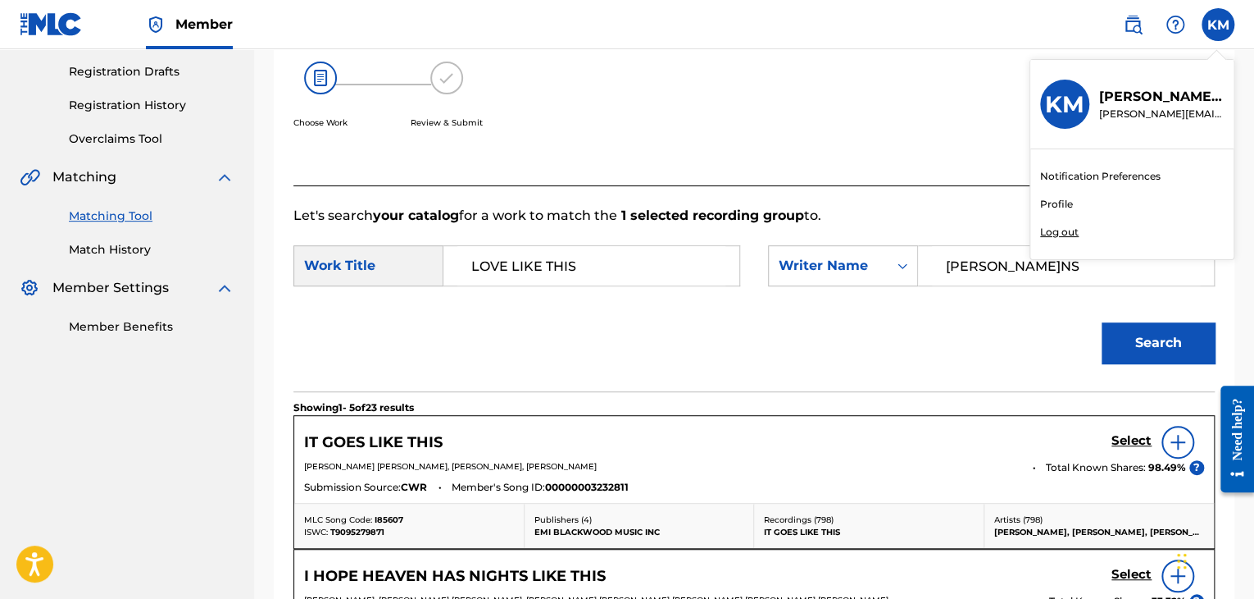
click at [1062, 238] on p "Log out" at bounding box center [1059, 232] width 39 height 15
click at [1218, 25] on input "[PERSON_NAME] Matheson [EMAIL_ADDRESS][PERSON_NAME][DOMAIN_NAME] Notification P…" at bounding box center [1218, 25] width 0 height 0
